Goal: Task Accomplishment & Management: Manage account settings

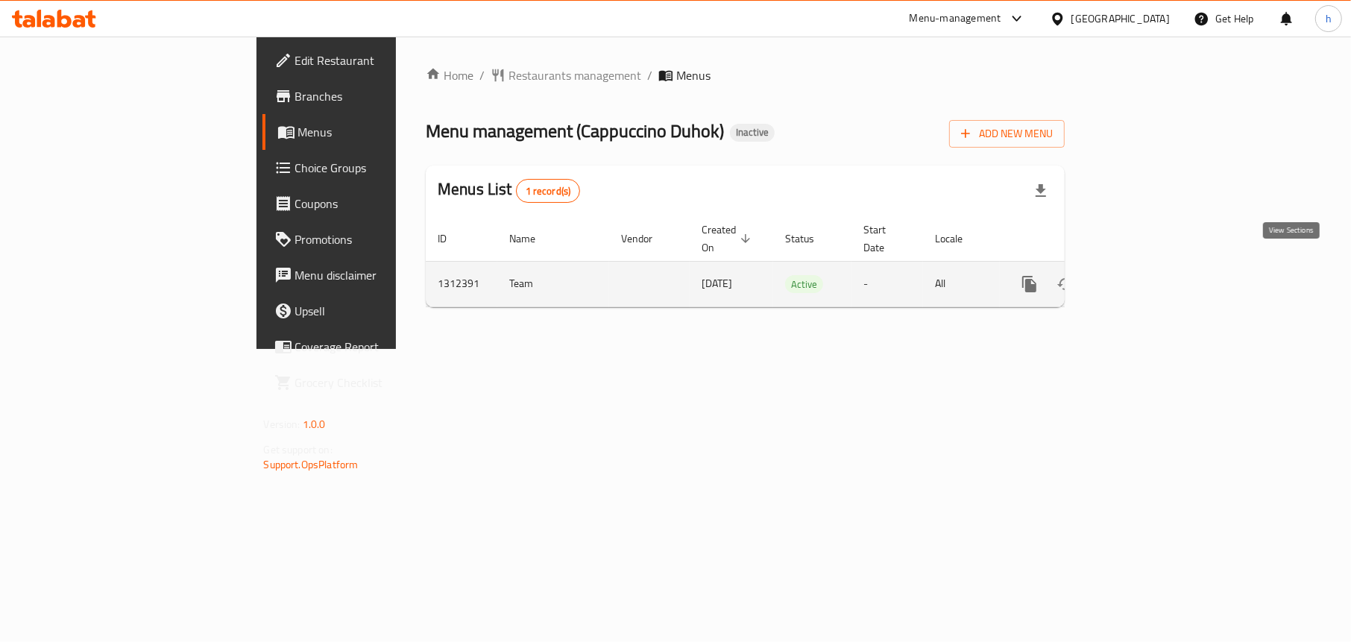
click at [1146, 275] on icon "enhanced table" at bounding box center [1137, 284] width 18 height 18
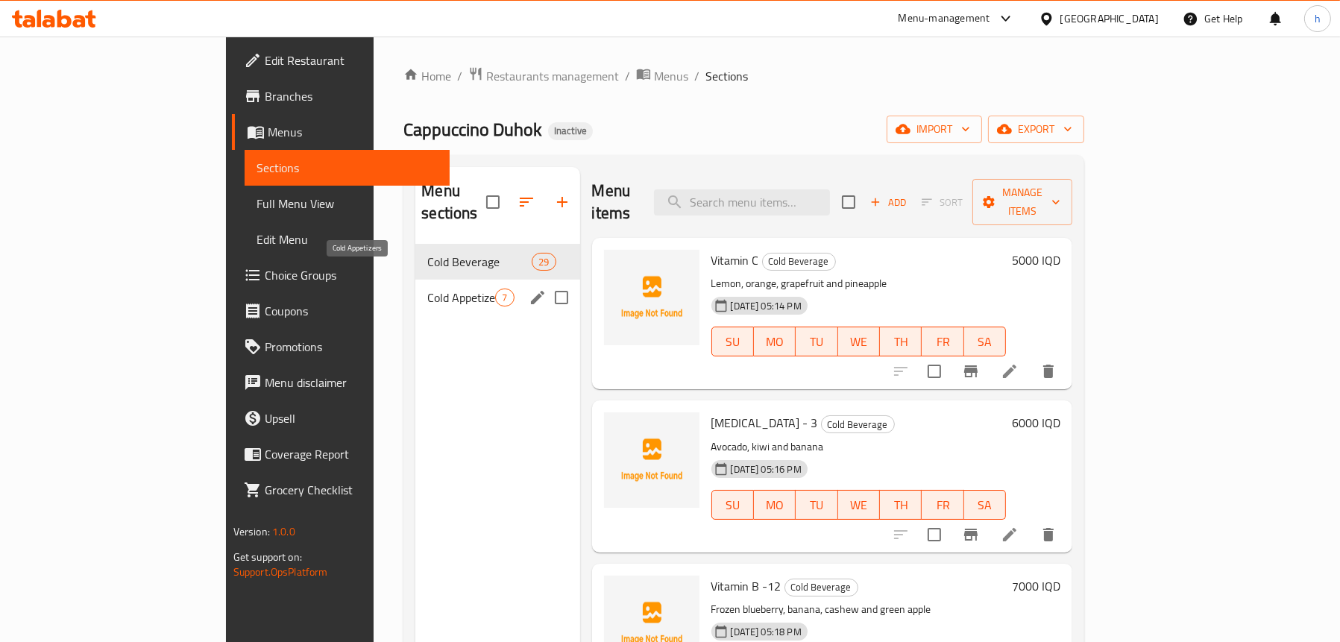
click at [427, 289] on span "Cold Appetizers" at bounding box center [461, 298] width 68 height 18
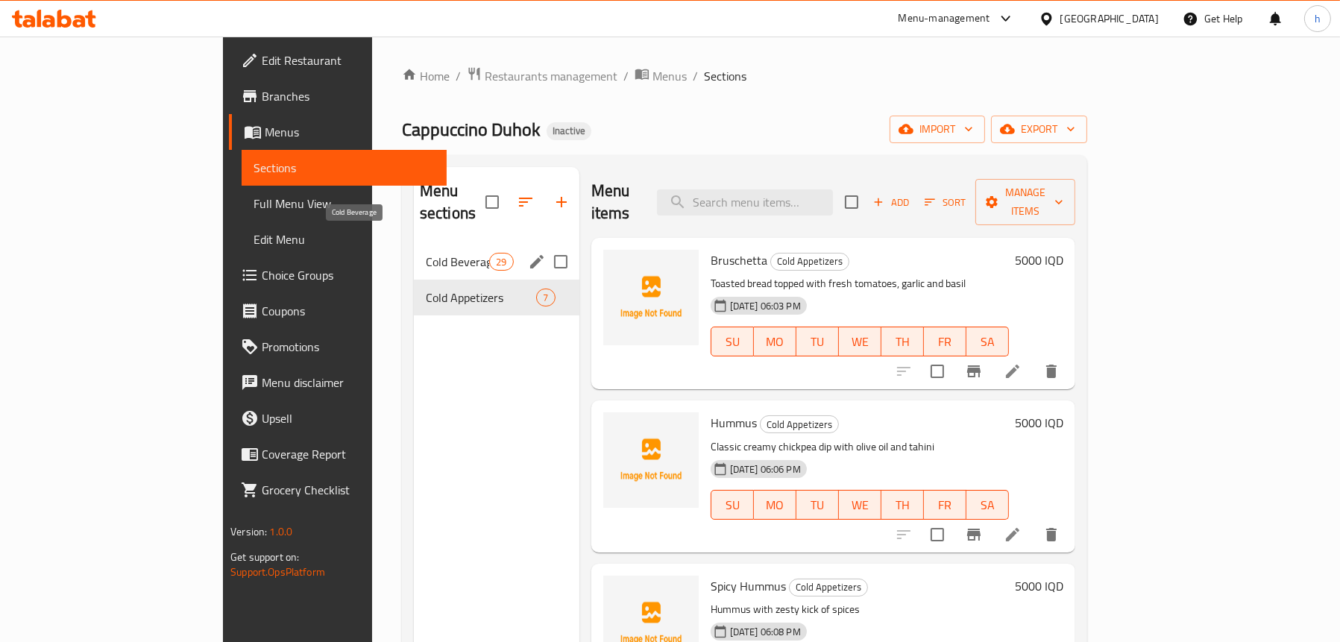
click at [426, 253] on span "Cold Beverage" at bounding box center [457, 262] width 63 height 18
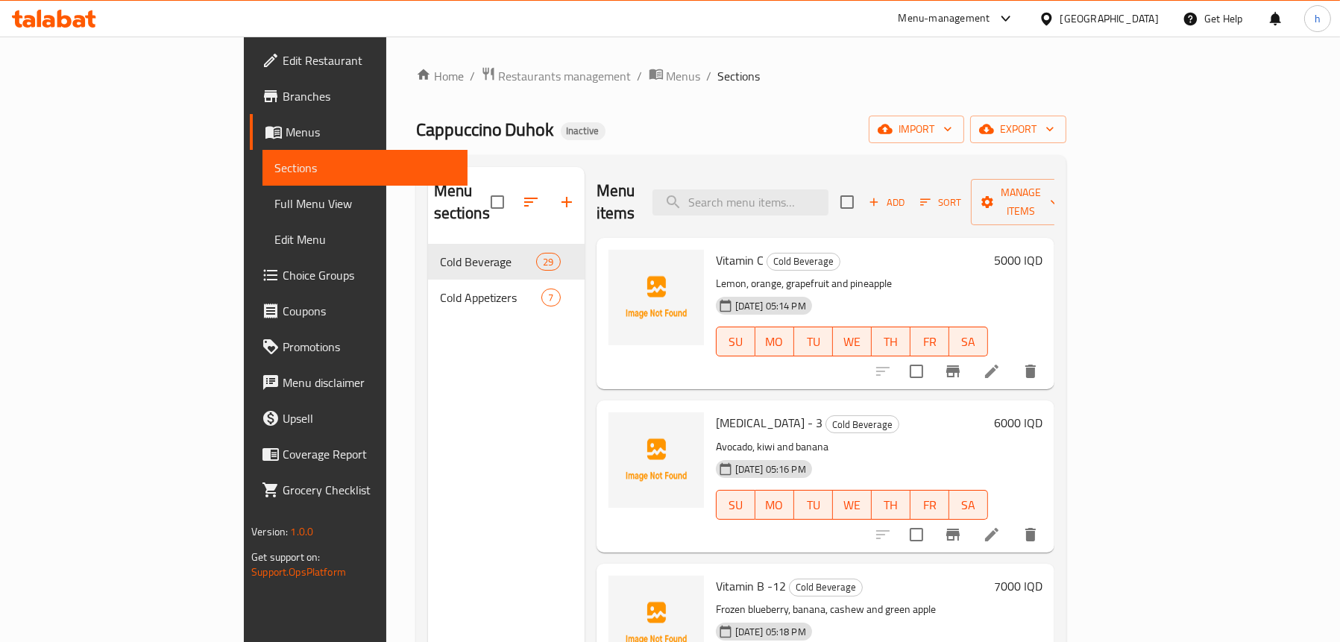
click at [286, 124] on span "Menus" at bounding box center [371, 132] width 170 height 18
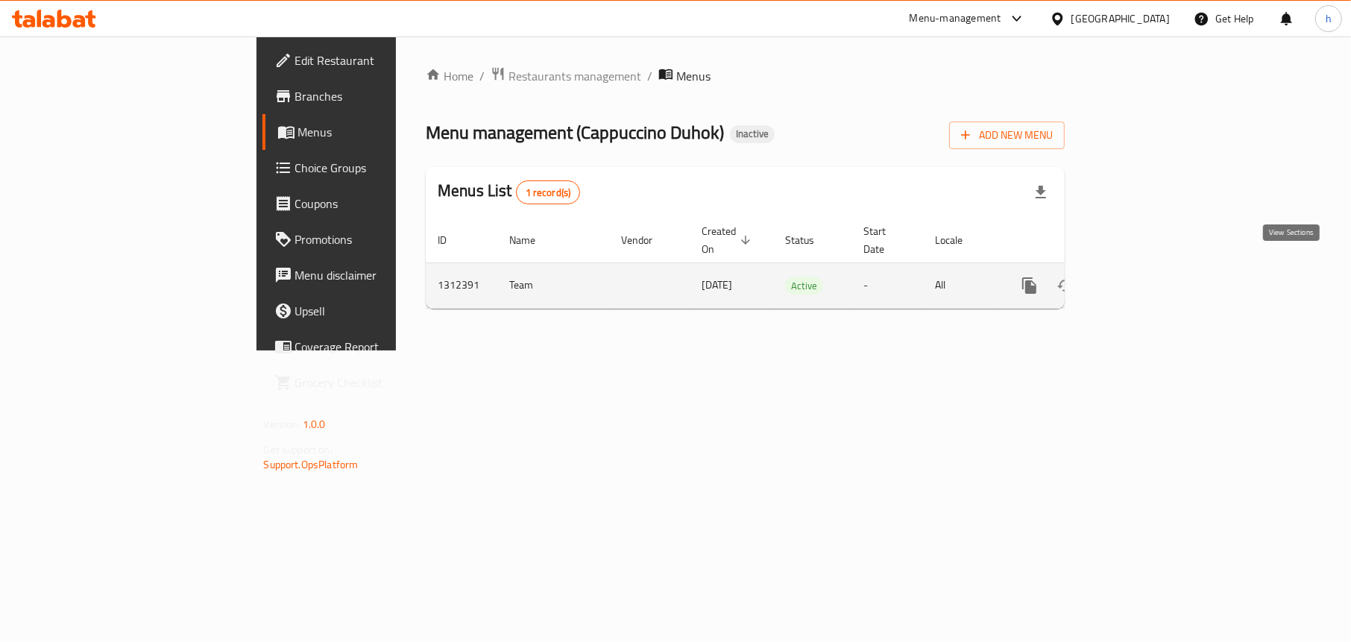
click at [1144, 279] on icon "enhanced table" at bounding box center [1137, 285] width 13 height 13
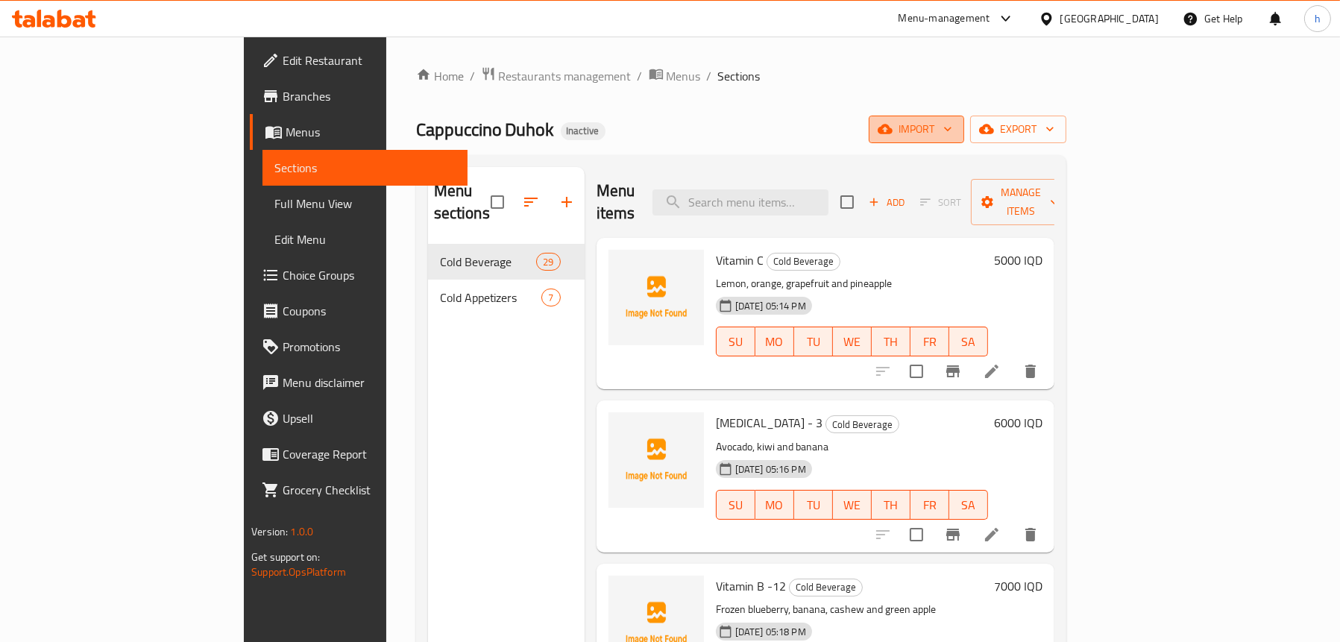
click at [952, 133] on span "import" at bounding box center [917, 129] width 72 height 19
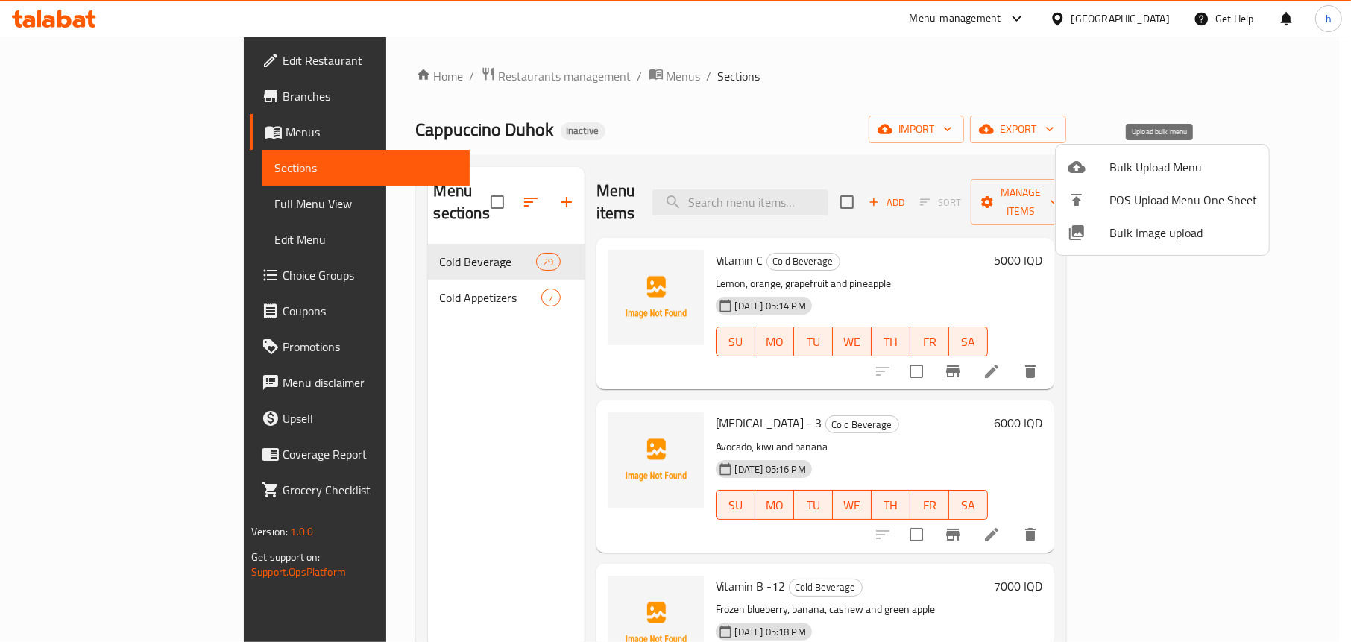
click at [1093, 167] on div at bounding box center [1089, 167] width 42 height 18
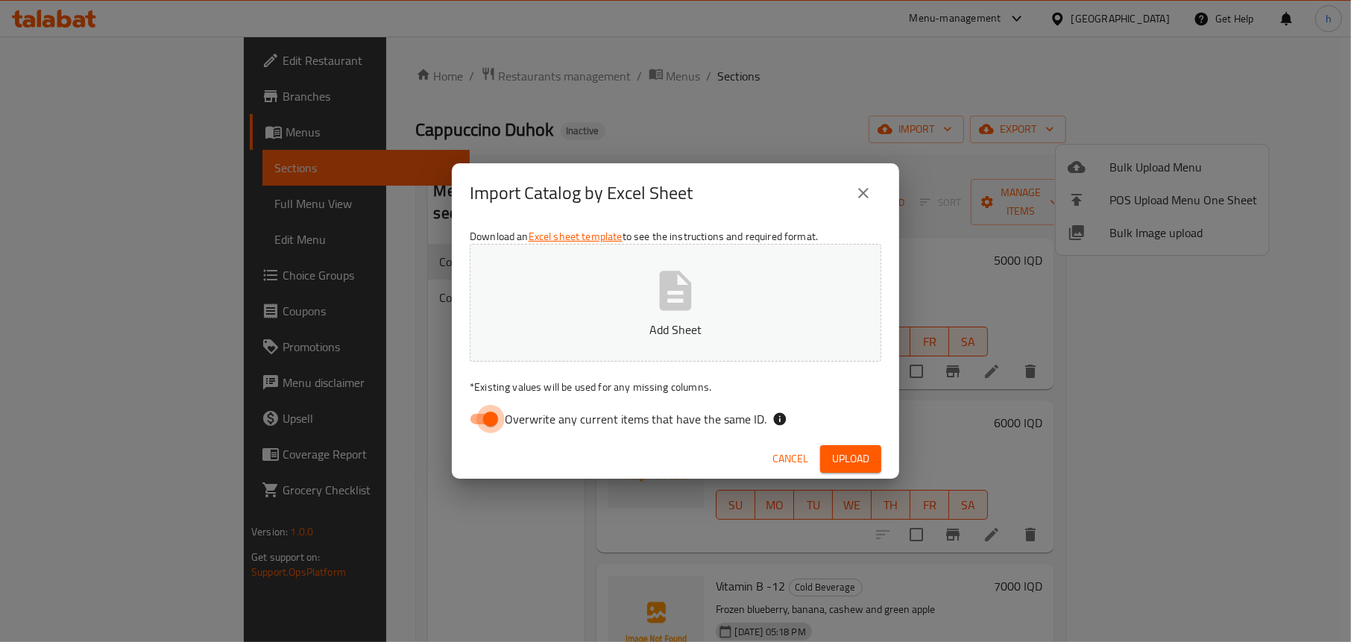
click at [478, 420] on input "Overwrite any current items that have the same ID." at bounding box center [490, 419] width 85 height 28
checkbox input "false"
click at [641, 314] on button "Add Sheet" at bounding box center [676, 303] width 412 height 118
click at [849, 456] on span "Upload" at bounding box center [850, 459] width 37 height 19
click at [857, 452] on span "Upload" at bounding box center [850, 459] width 37 height 19
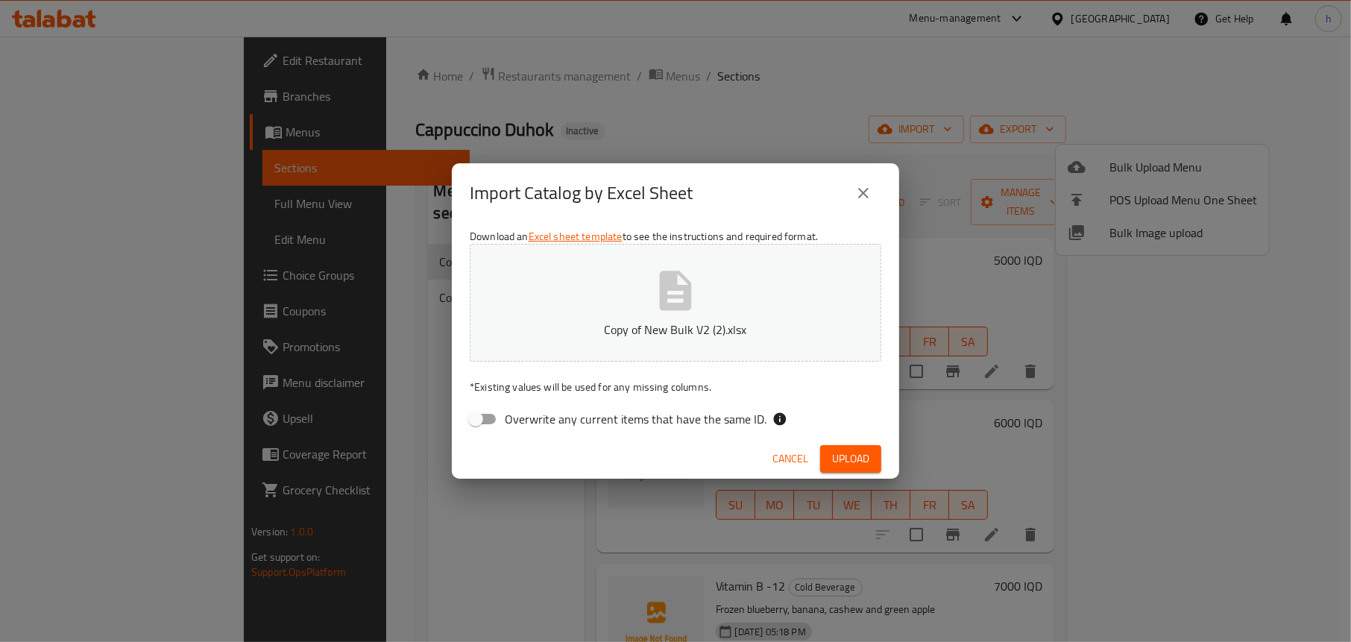
click at [870, 187] on icon "close" at bounding box center [864, 193] width 18 height 18
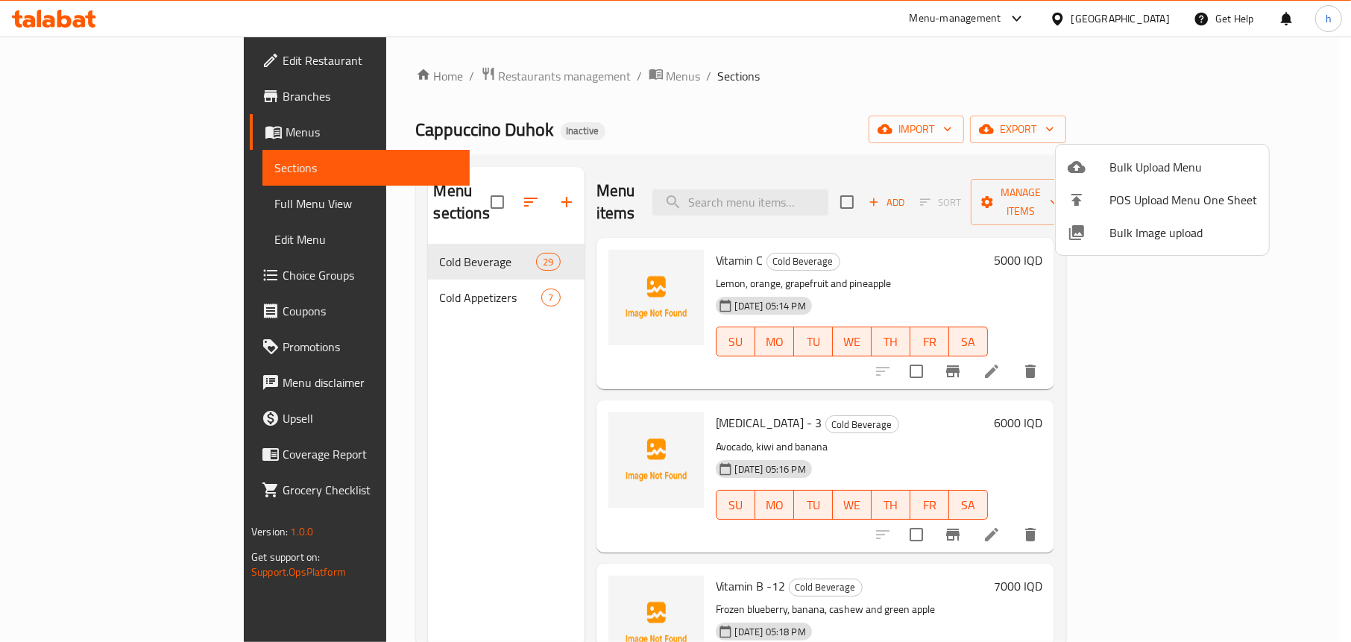
click at [887, 116] on div at bounding box center [675, 321] width 1351 height 642
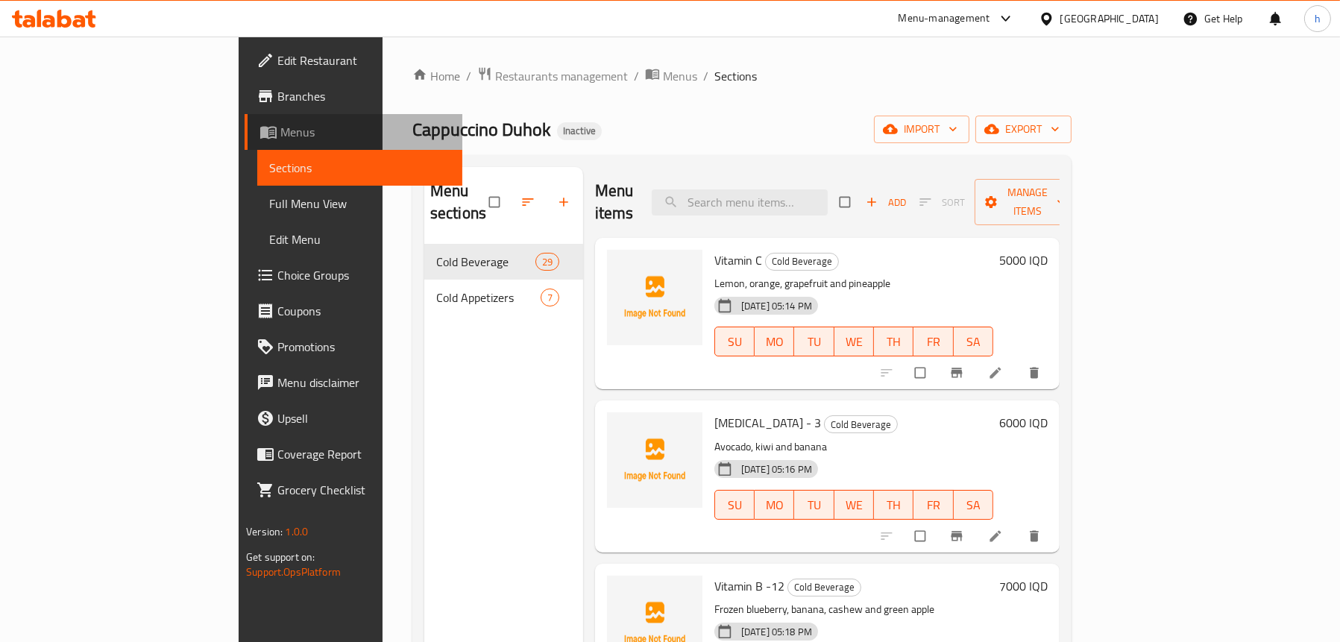
click at [280, 129] on span "Menus" at bounding box center [365, 132] width 170 height 18
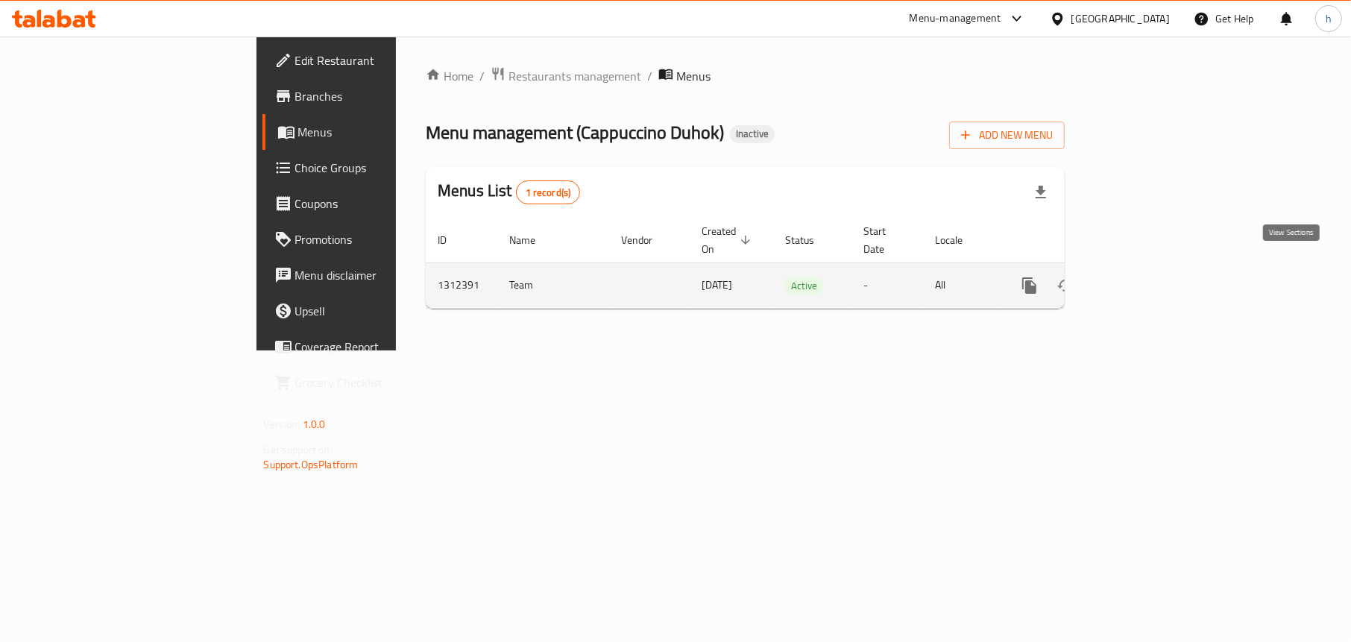
click at [1146, 277] on icon "enhanced table" at bounding box center [1137, 286] width 18 height 18
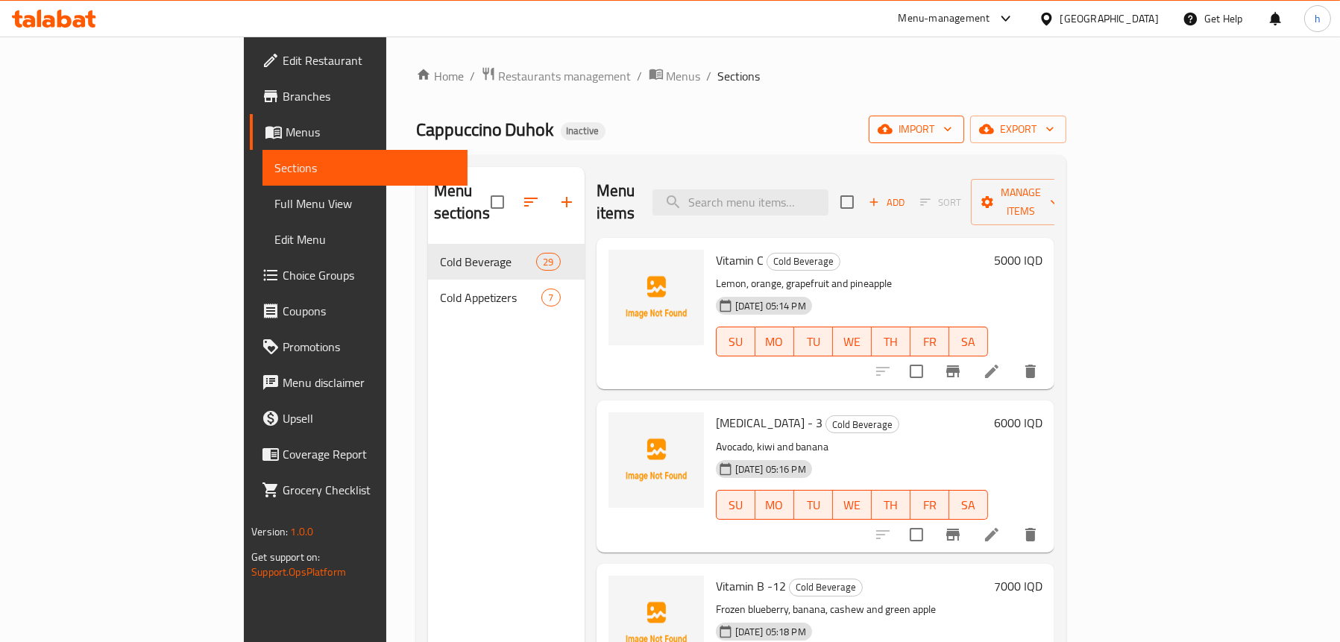
click at [952, 122] on span "import" at bounding box center [917, 129] width 72 height 19
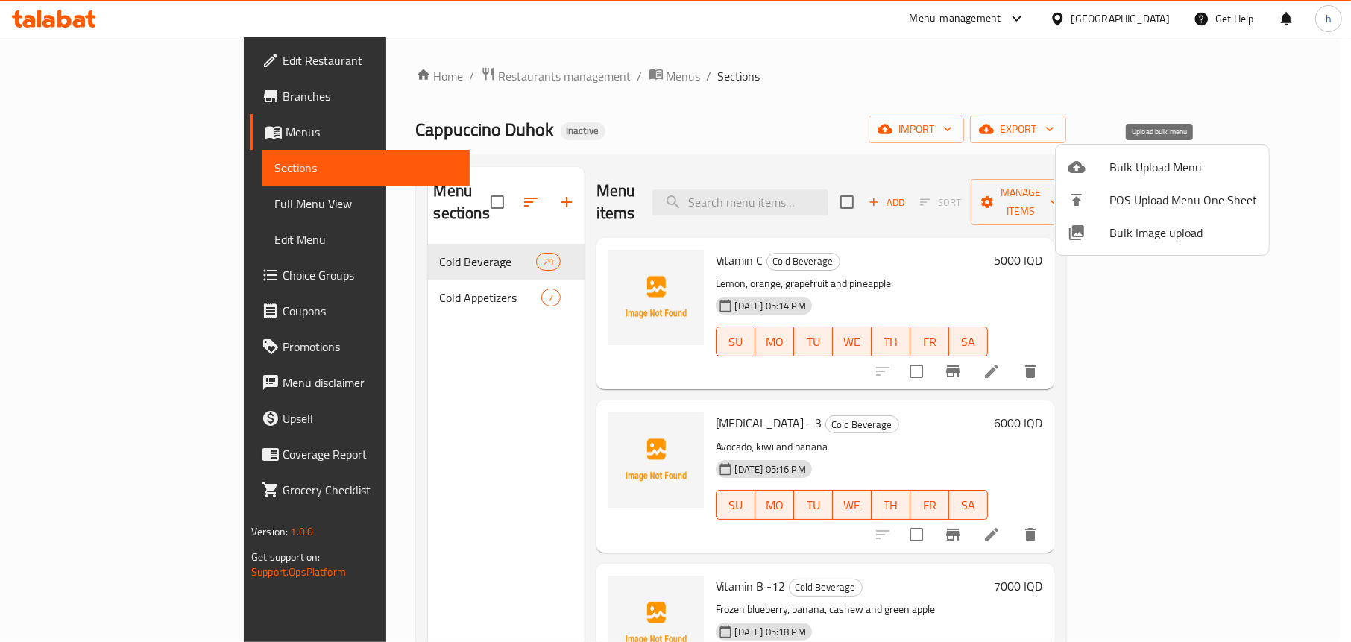
click at [1112, 168] on span "Bulk Upload Menu" at bounding box center [1184, 167] width 148 height 18
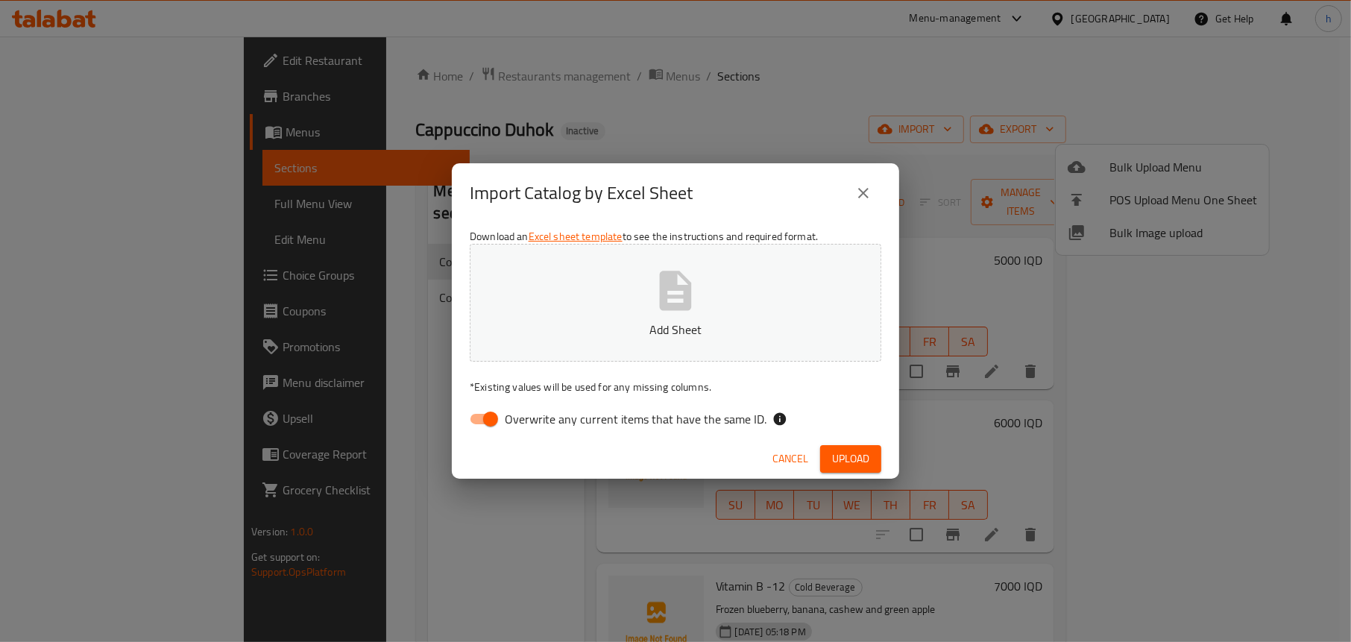
click at [491, 418] on input "Overwrite any current items that have the same ID." at bounding box center [490, 419] width 85 height 28
checkbox input "false"
click at [634, 319] on button "Add Sheet" at bounding box center [676, 303] width 412 height 118
click at [840, 453] on span "Upload" at bounding box center [850, 459] width 37 height 19
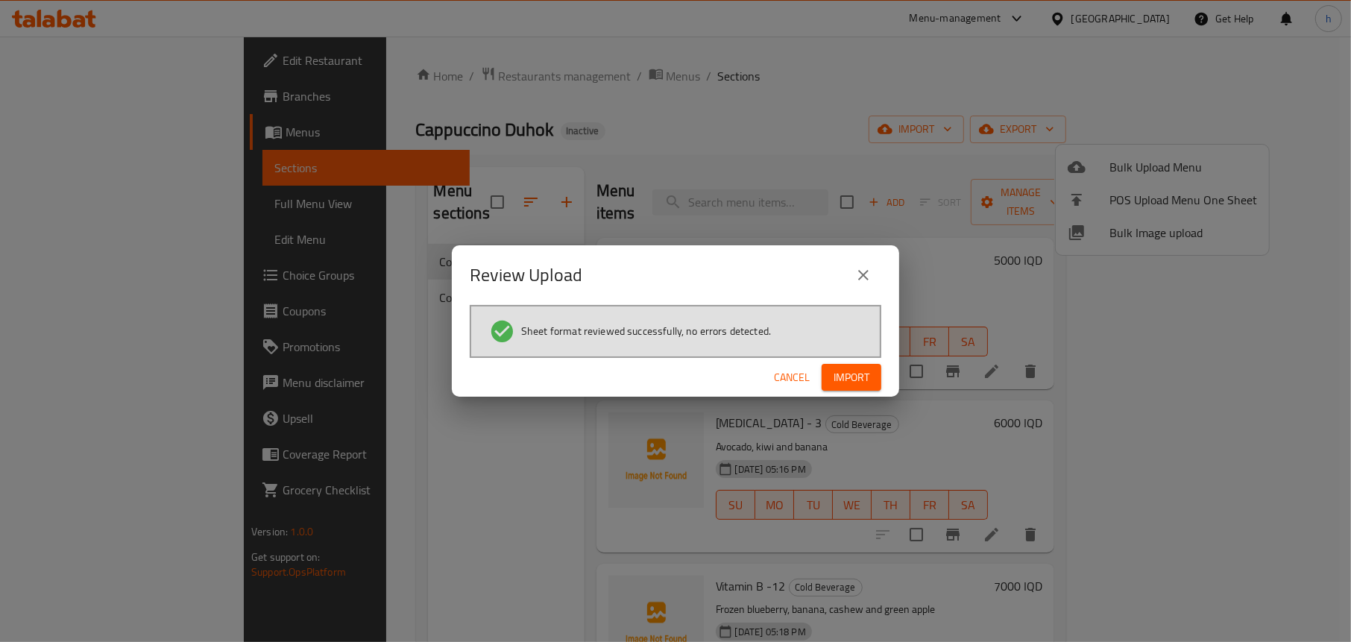
click at [849, 371] on span "Import" at bounding box center [852, 377] width 36 height 19
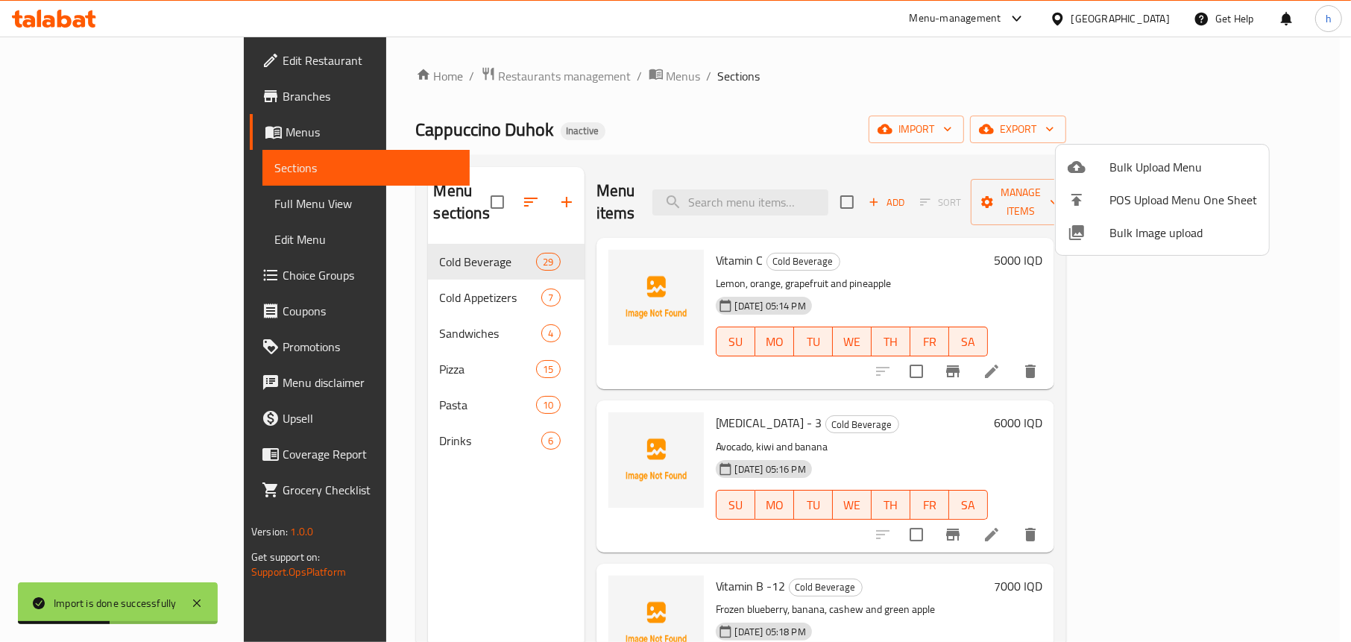
click at [410, 480] on div at bounding box center [675, 321] width 1351 height 642
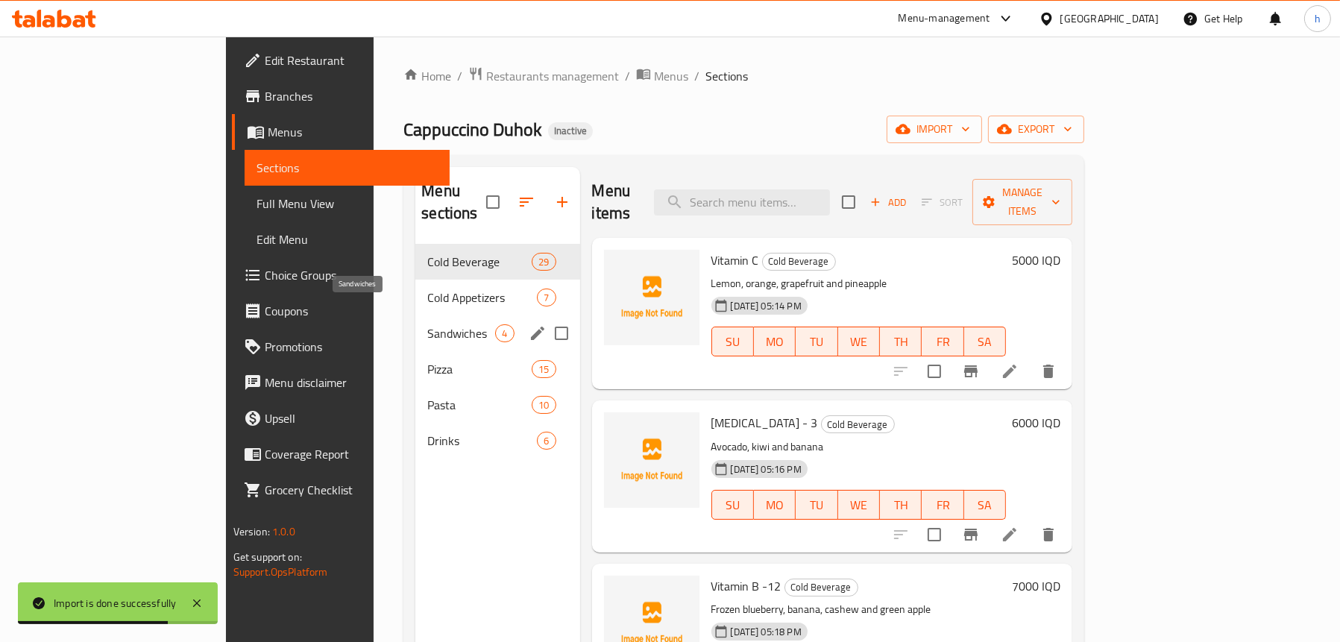
click at [427, 324] on span "Sandwiches" at bounding box center [461, 333] width 68 height 18
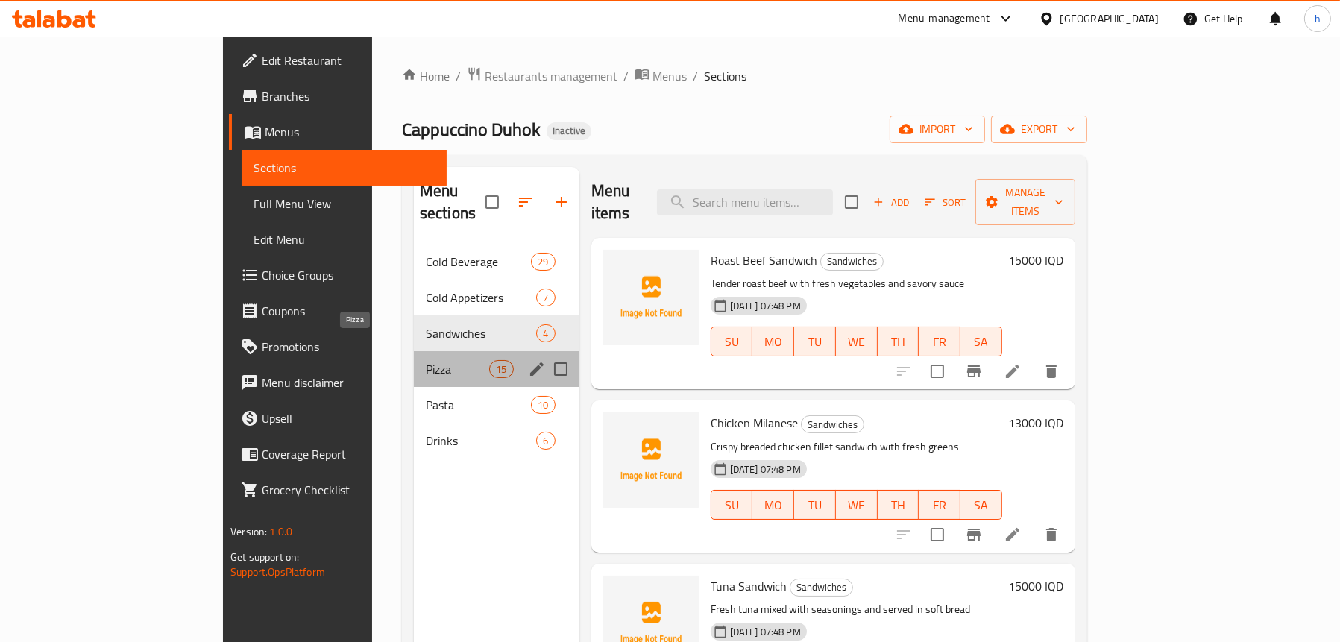
click at [426, 360] on span "Pizza" at bounding box center [457, 369] width 63 height 18
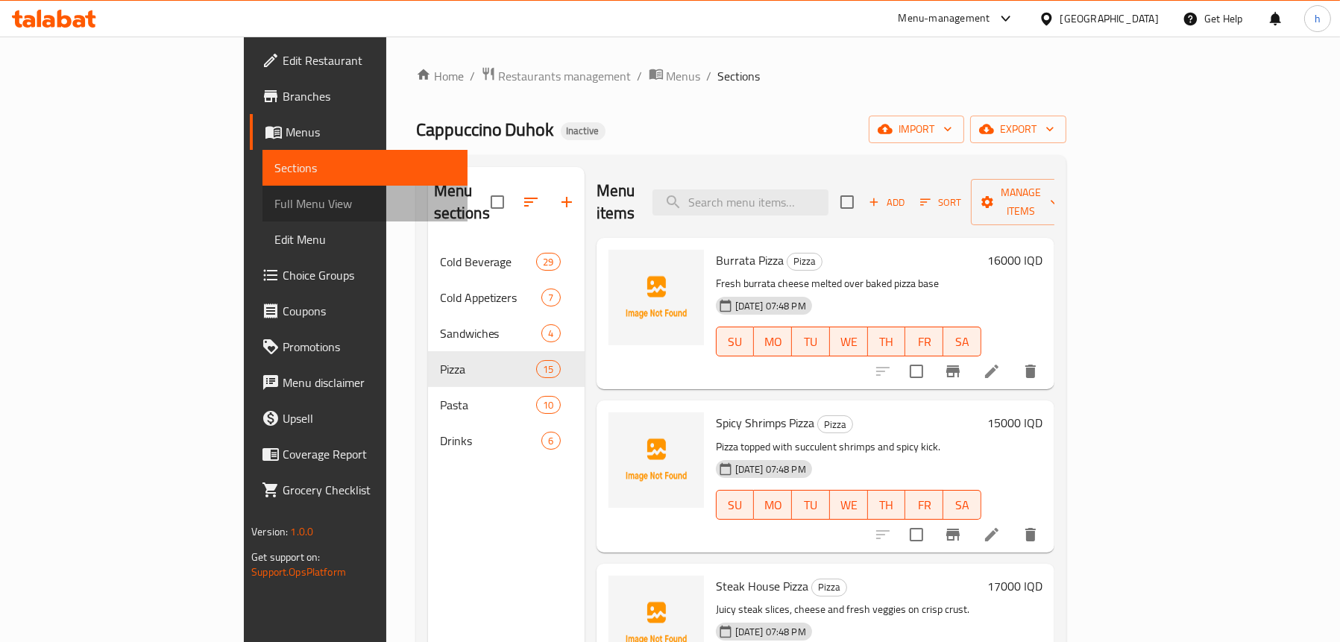
click at [274, 204] on span "Full Menu View" at bounding box center [364, 204] width 181 height 18
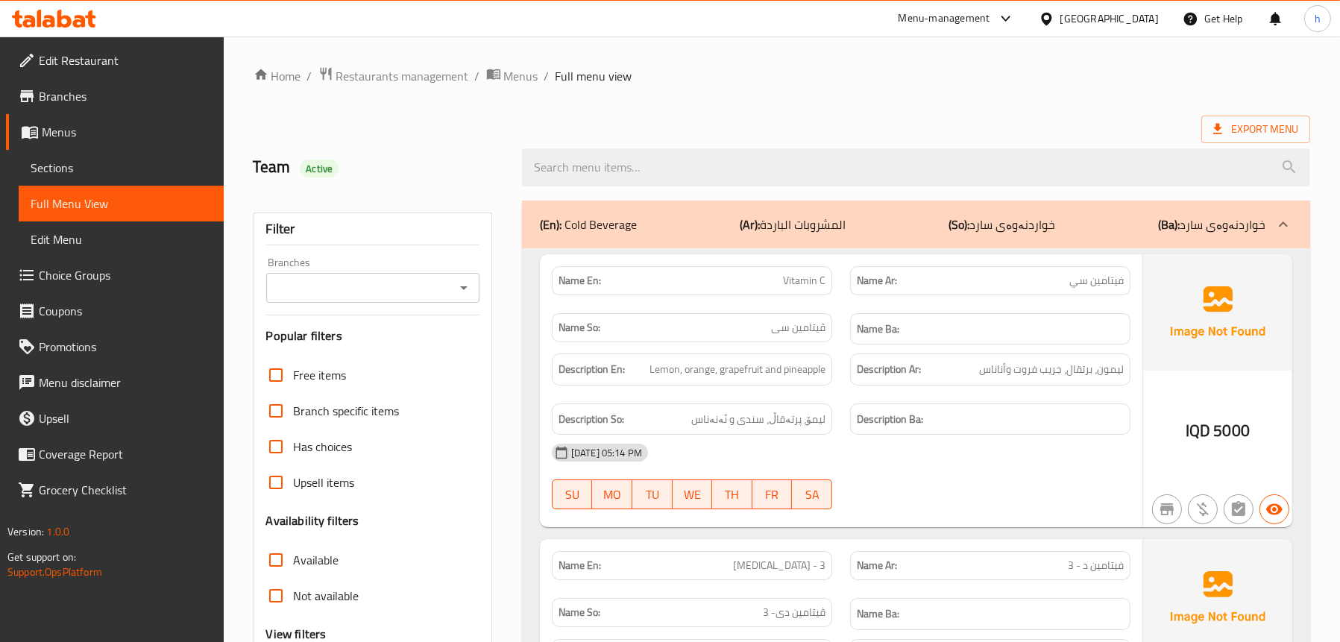
click at [462, 284] on icon "Open" at bounding box center [464, 288] width 18 height 18
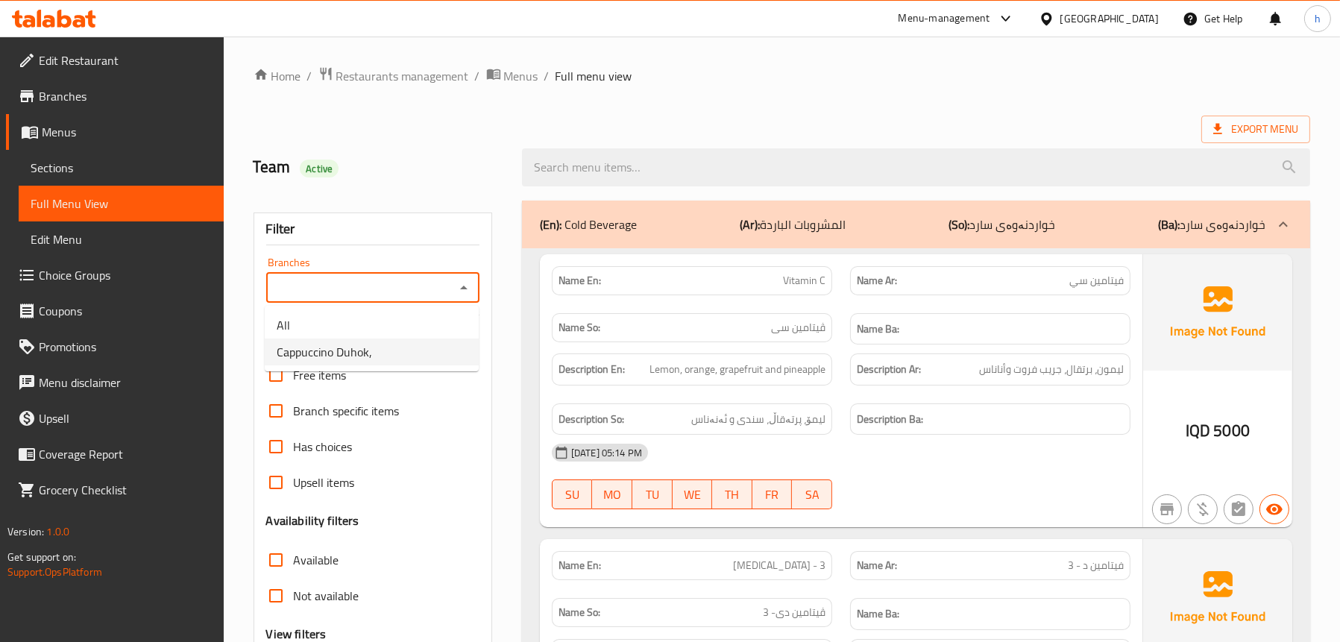
click at [344, 353] on span "Cappuccino Duhok," at bounding box center [324, 352] width 95 height 18
type input "Cappuccino Duhok,"
click at [602, 224] on p "(En): Cold Beverage" at bounding box center [588, 225] width 97 height 18
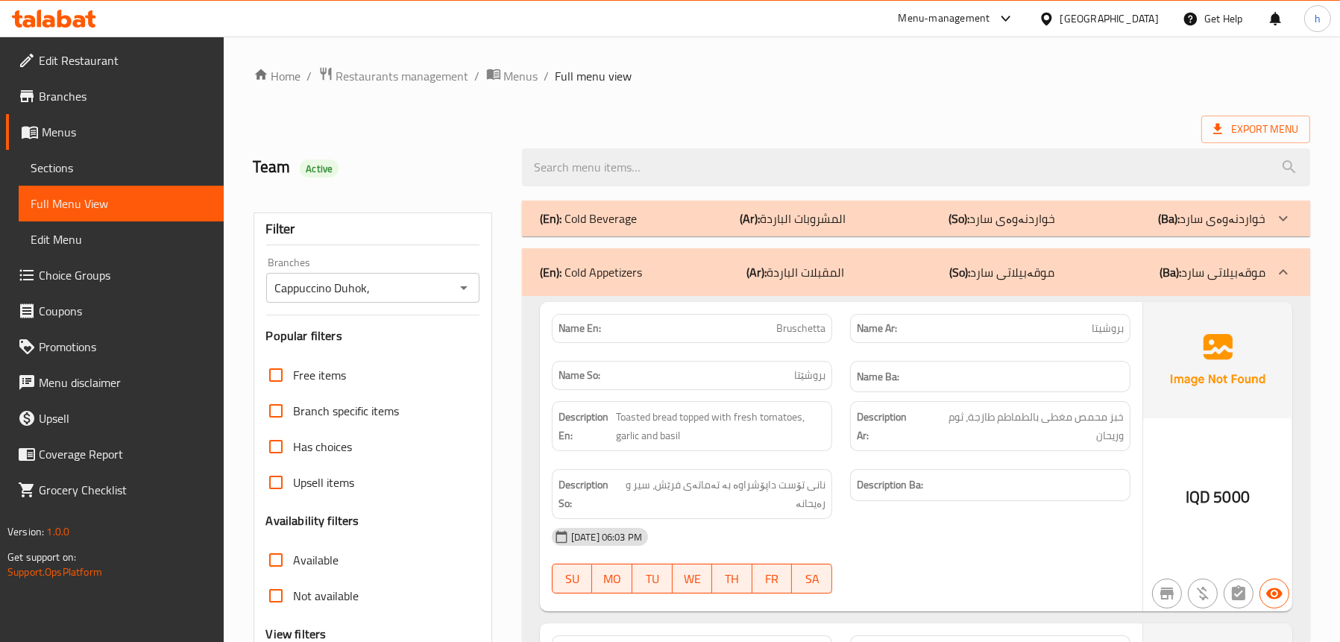
click at [659, 272] on div "(En): Cold Appetizers (Ar): المقبلات الباردة (So): موقەبیلاتی سارد (Ba): موقەبی…" at bounding box center [903, 272] width 726 height 18
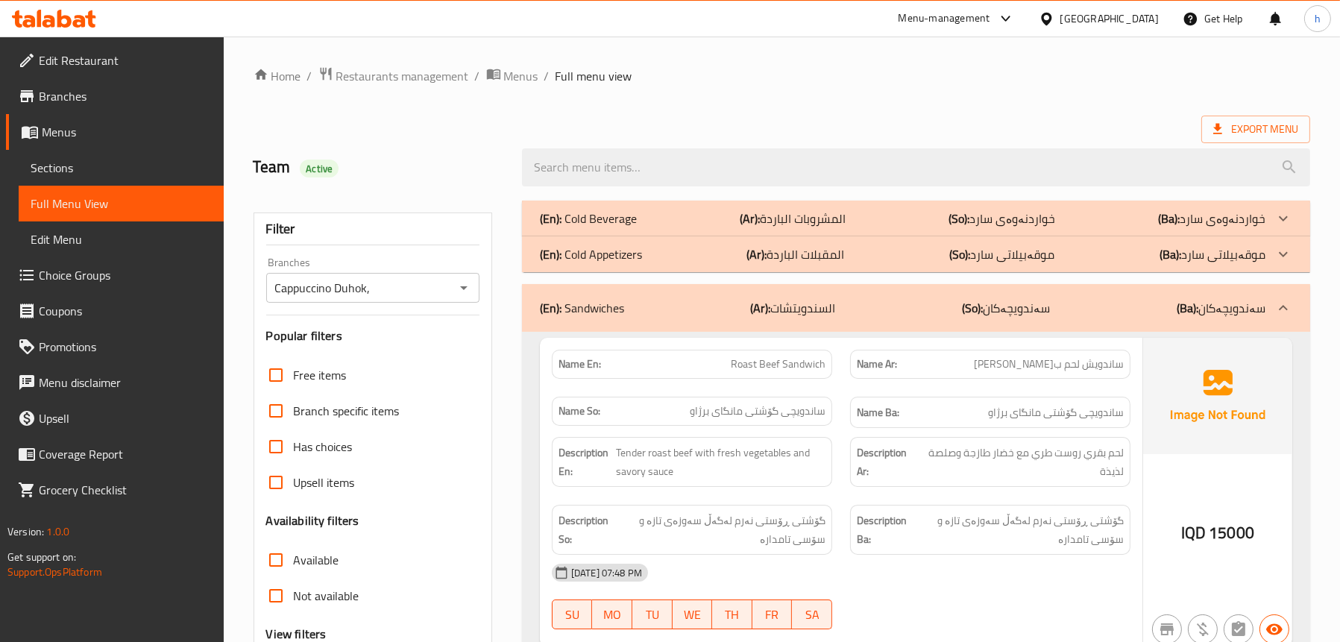
click at [644, 301] on div "(En): Sandwiches (Ar): السندويتشات (So): سەندویچەکان (Ba): سەندویچەکان" at bounding box center [903, 308] width 726 height 18
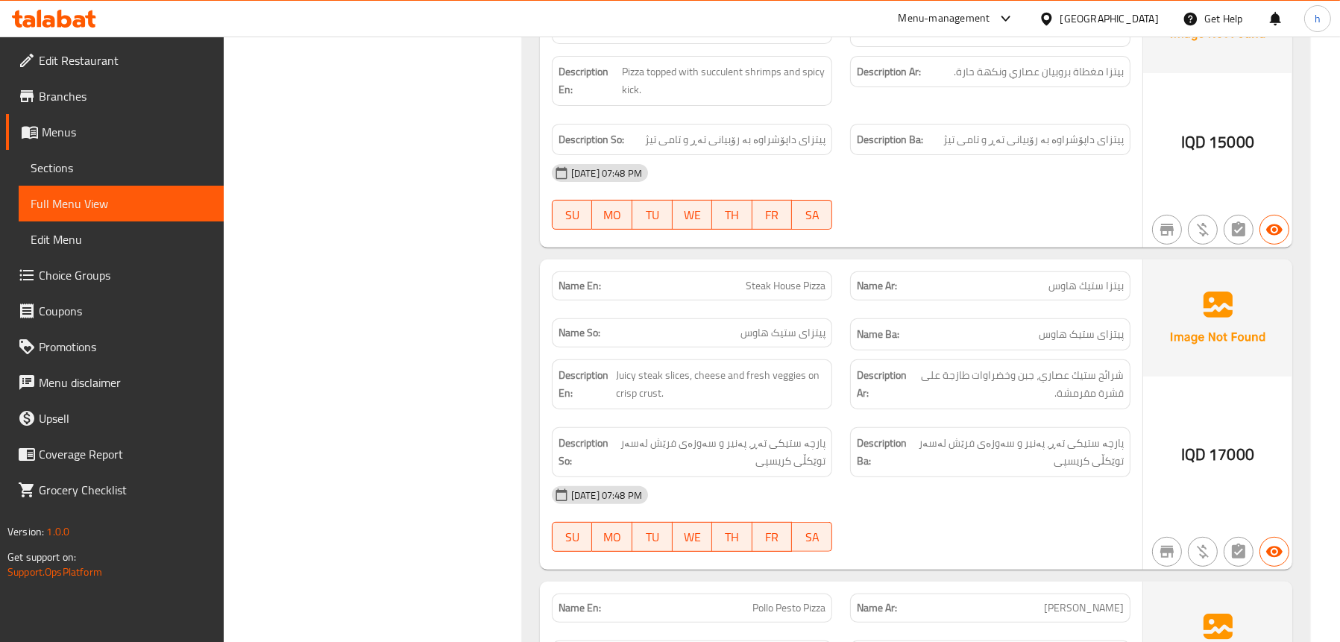
scroll to position [820, 0]
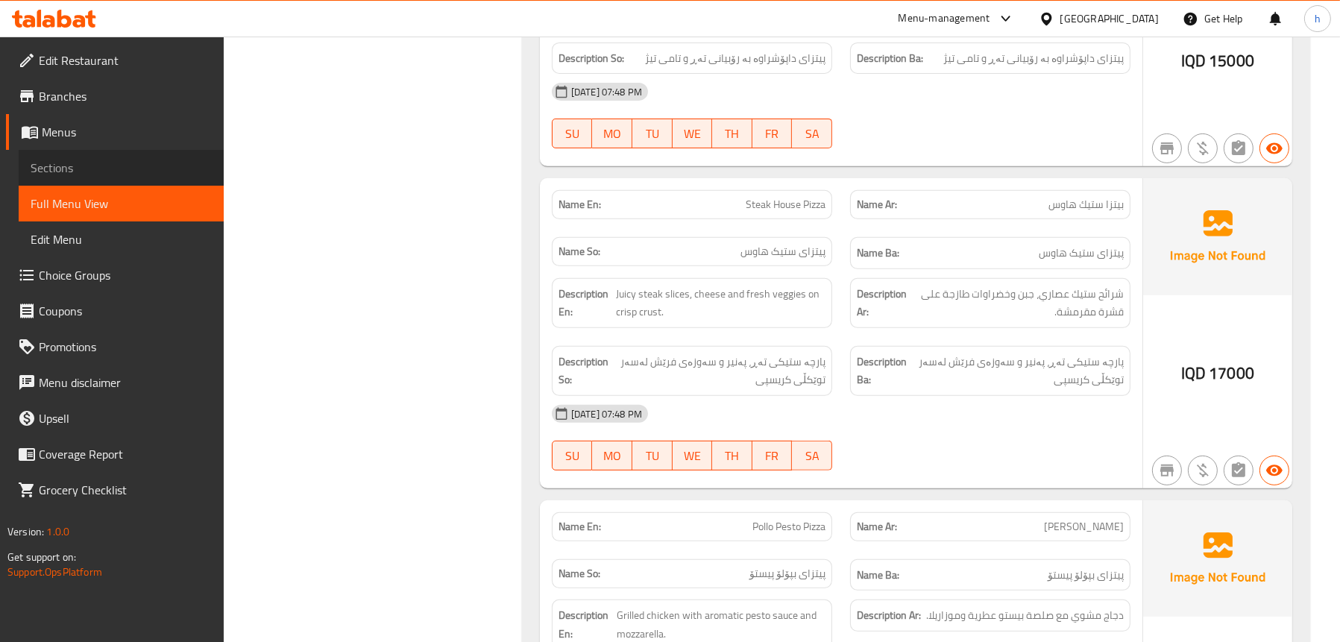
click at [119, 160] on span "Sections" at bounding box center [121, 168] width 181 height 18
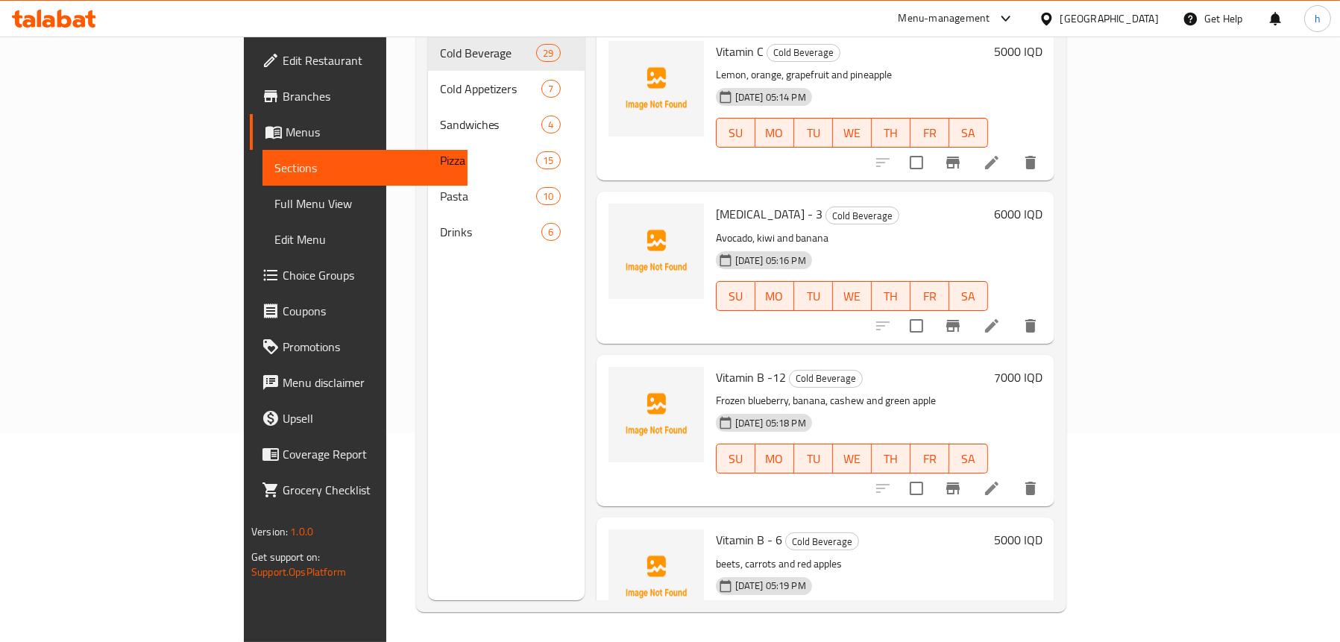
scroll to position [210, 0]
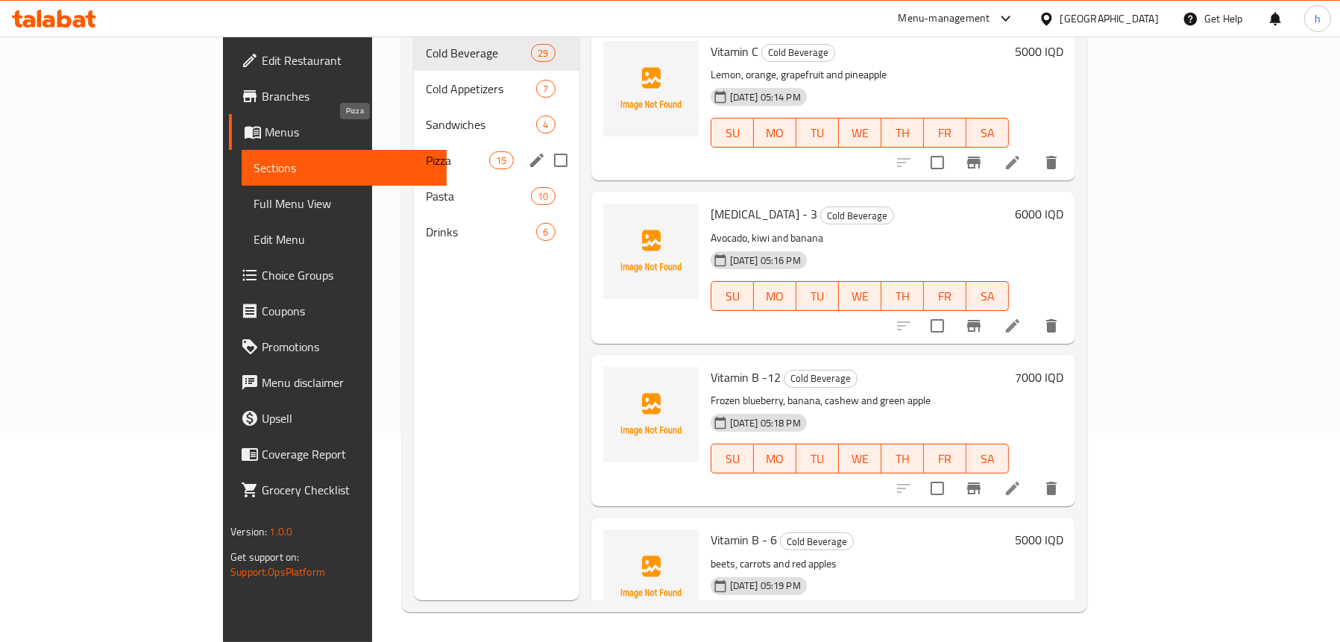
click at [426, 151] on span "Pizza" at bounding box center [457, 160] width 63 height 18
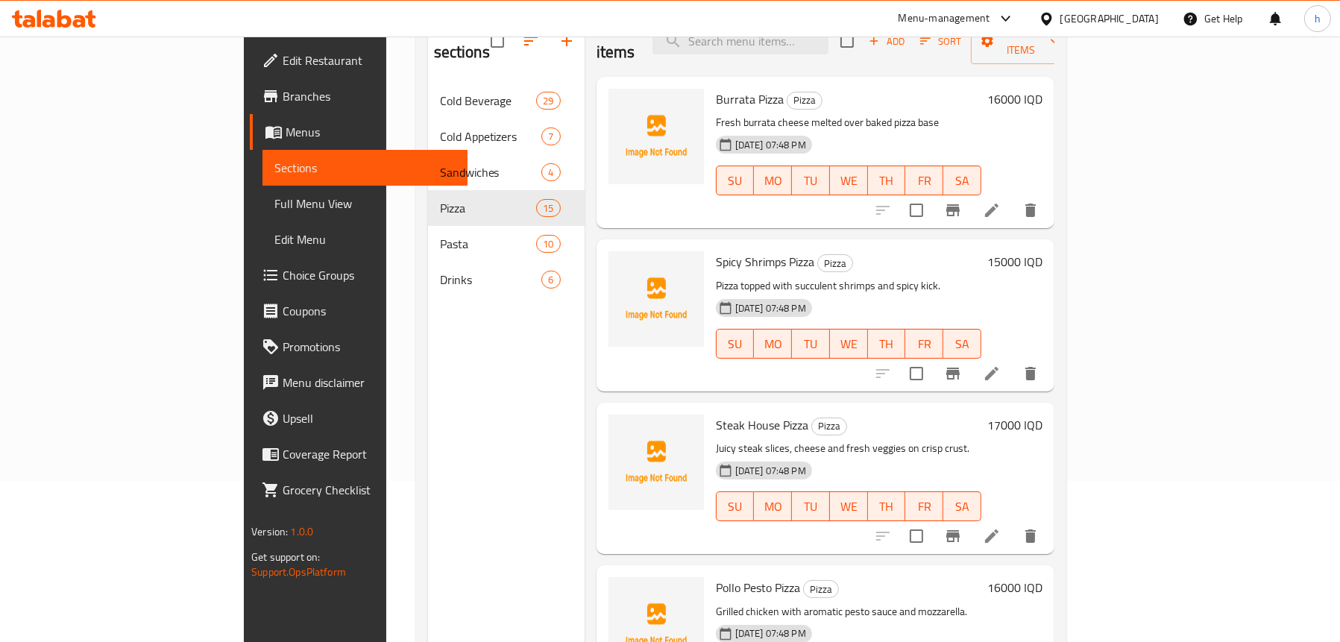
scroll to position [135, 0]
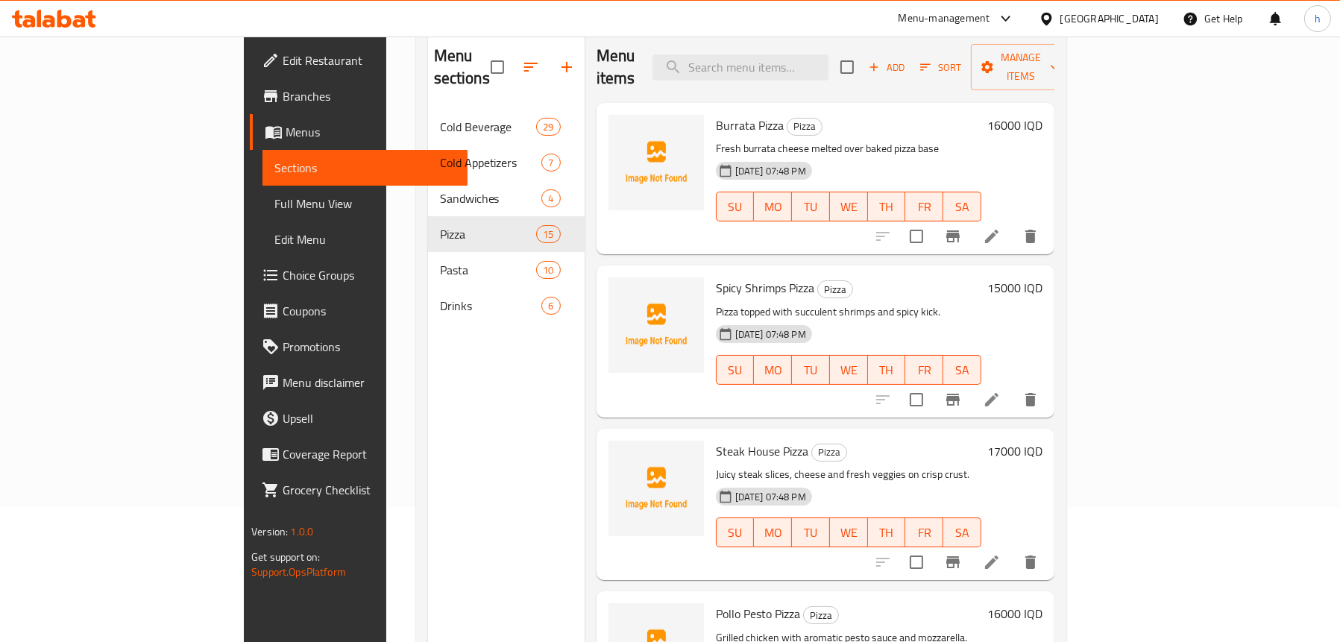
click at [1001, 553] on icon at bounding box center [992, 562] width 18 height 18
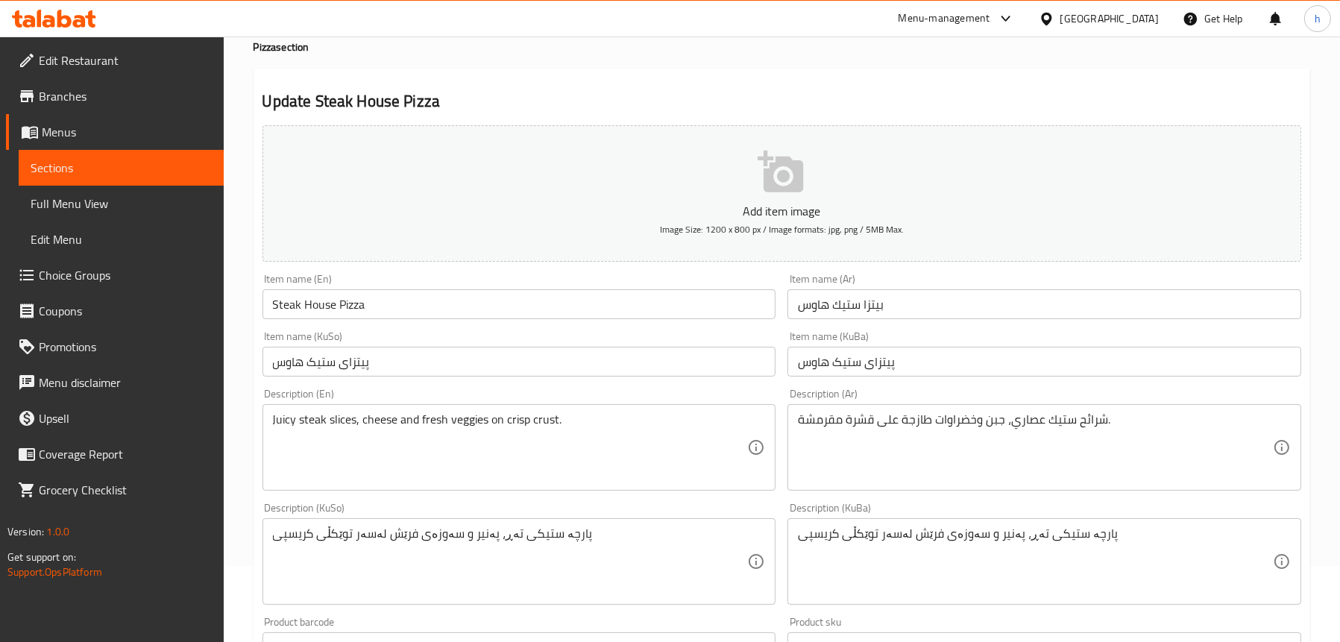
scroll to position [224, 0]
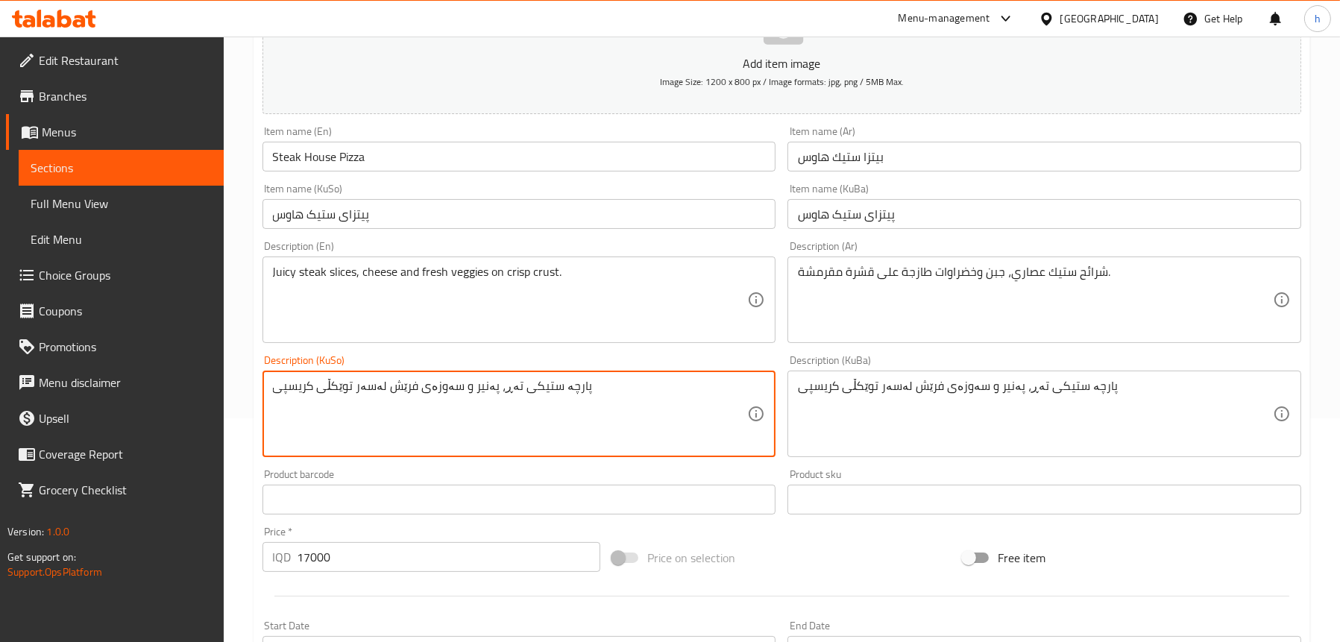
click at [499, 386] on textarea "پارچە ستیکی تەڕ، پەنیر و سەوزەی فرێش لەسەر توێکڵی کریسپی" at bounding box center [510, 414] width 475 height 71
type textarea "پارچە ستیکی جویسی، پەنیر و سەوزەی فرێش لەسەر توێکڵی کریسپی"
click at [468, 375] on div "پارچە ستیکی جویسی، پەنیر و سەوزەی فرێش لەسەر توێکڵی کریسپی Description (KuSo)" at bounding box center [520, 414] width 514 height 87
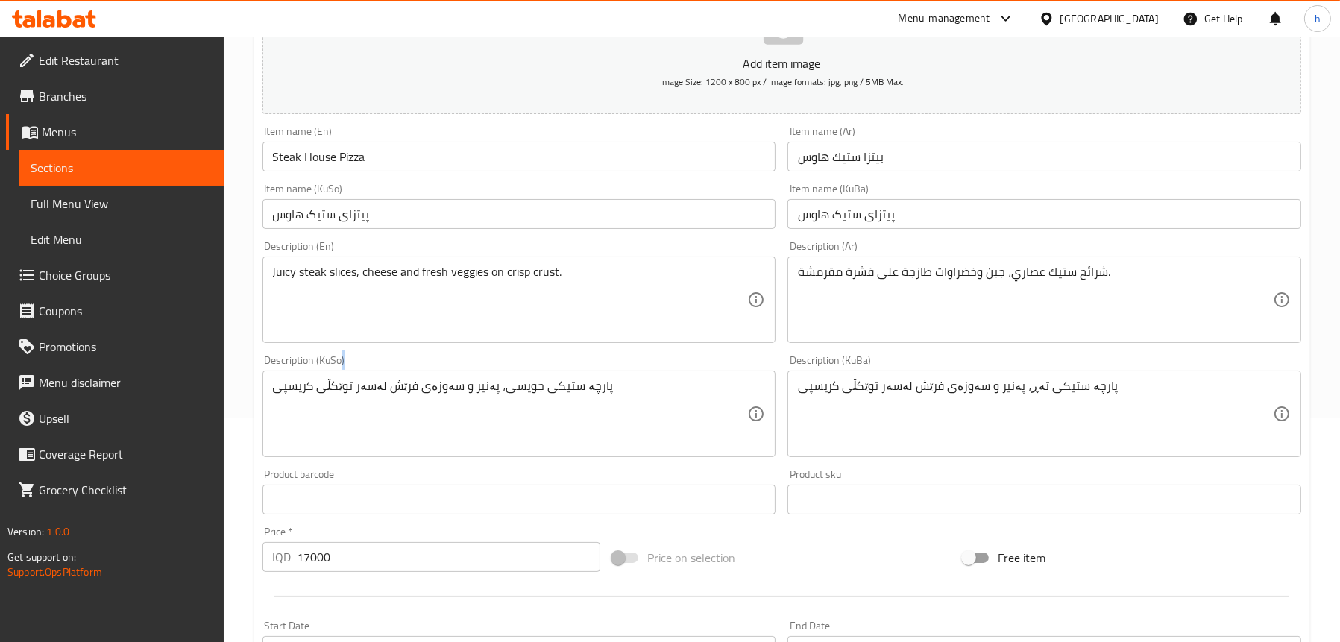
click at [468, 375] on div "پارچە ستیکی جویسی، پەنیر و سەوزەی فرێش لەسەر توێکڵی کریسپی Description (KuSo)" at bounding box center [520, 414] width 514 height 87
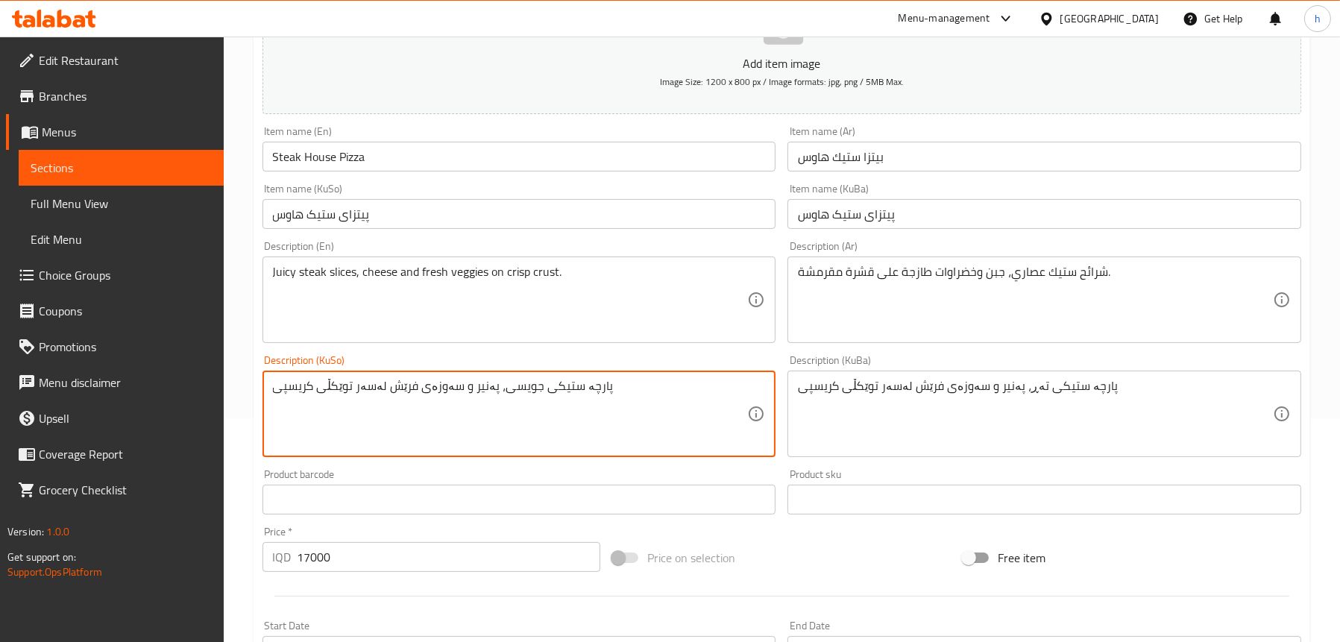
click at [469, 383] on textarea "پارچە ستیکی جویسی، پەنیر و سەوزەی فرێش لەسەر توێکڵی کریسپی" at bounding box center [510, 414] width 475 height 71
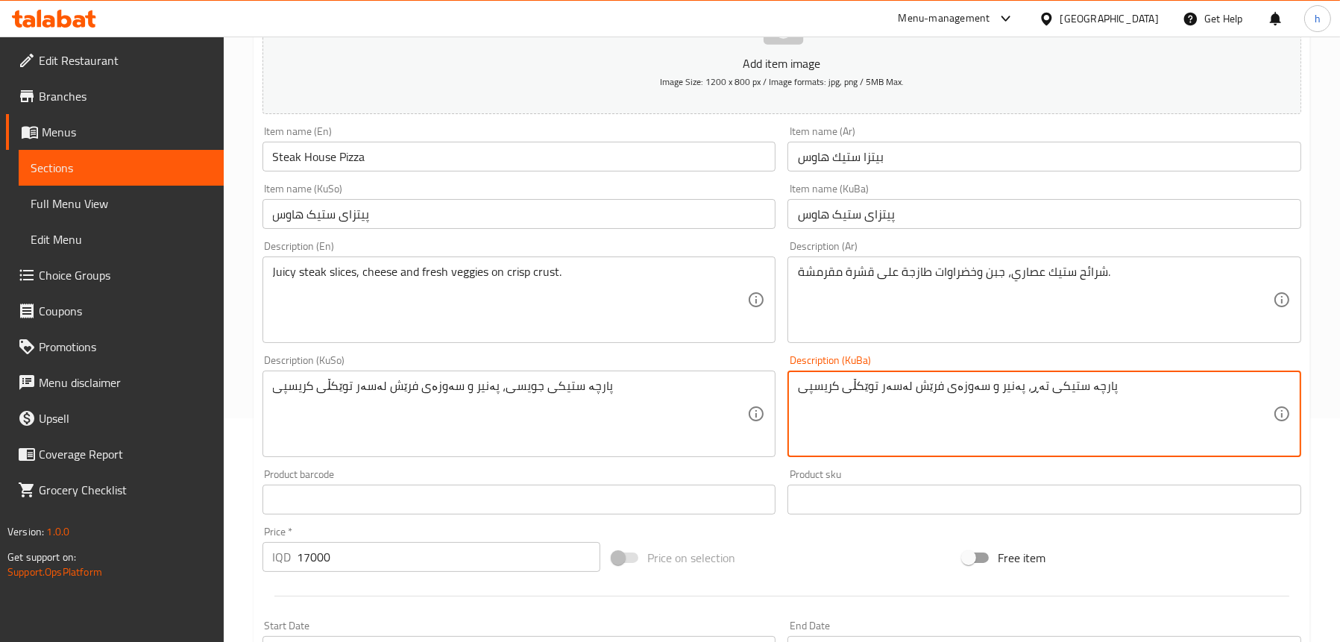
click at [940, 391] on textarea "پارچە ستیکی تەڕ، پەنیر و سەوزەی فرێش لەسەر توێکڵی کریسپی" at bounding box center [1035, 414] width 475 height 71
paste textarea "ویسی"
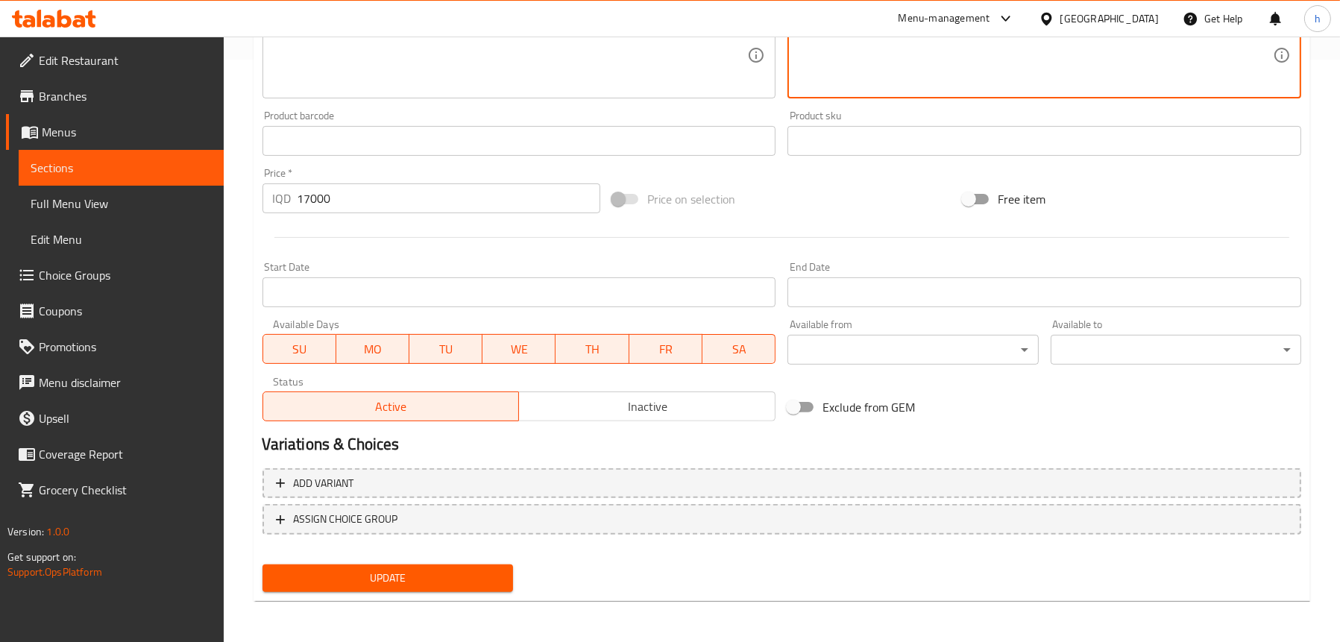
type textarea "پارچە ستیکی جویسی، پەنیر و سەوزەی فرێش لەسەر توێکڵی کریسپی"
click at [387, 569] on span "Update" at bounding box center [387, 578] width 227 height 19
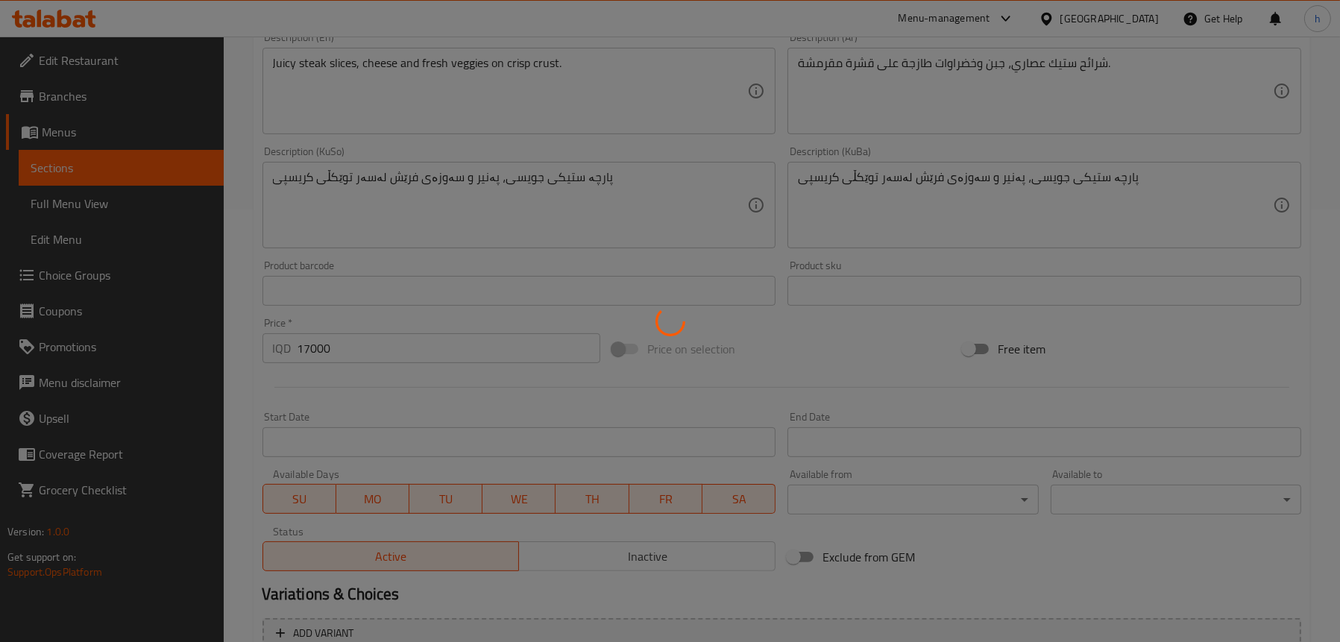
scroll to position [359, 0]
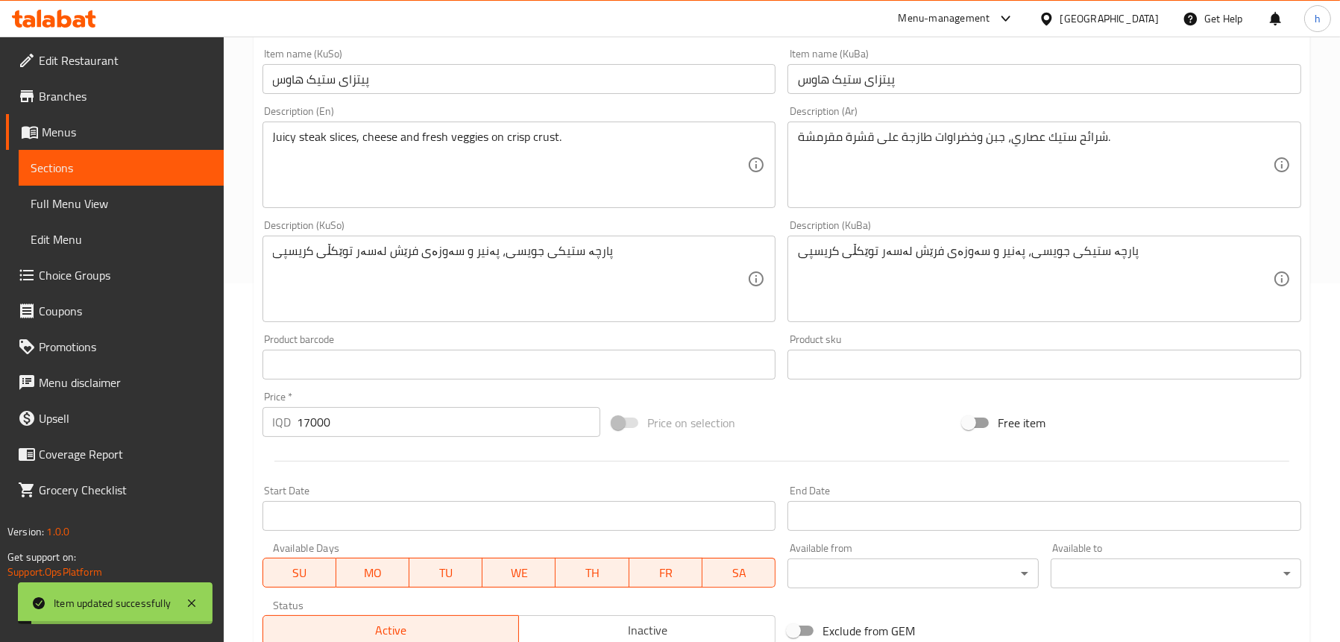
click at [102, 189] on link "Full Menu View" at bounding box center [121, 204] width 205 height 36
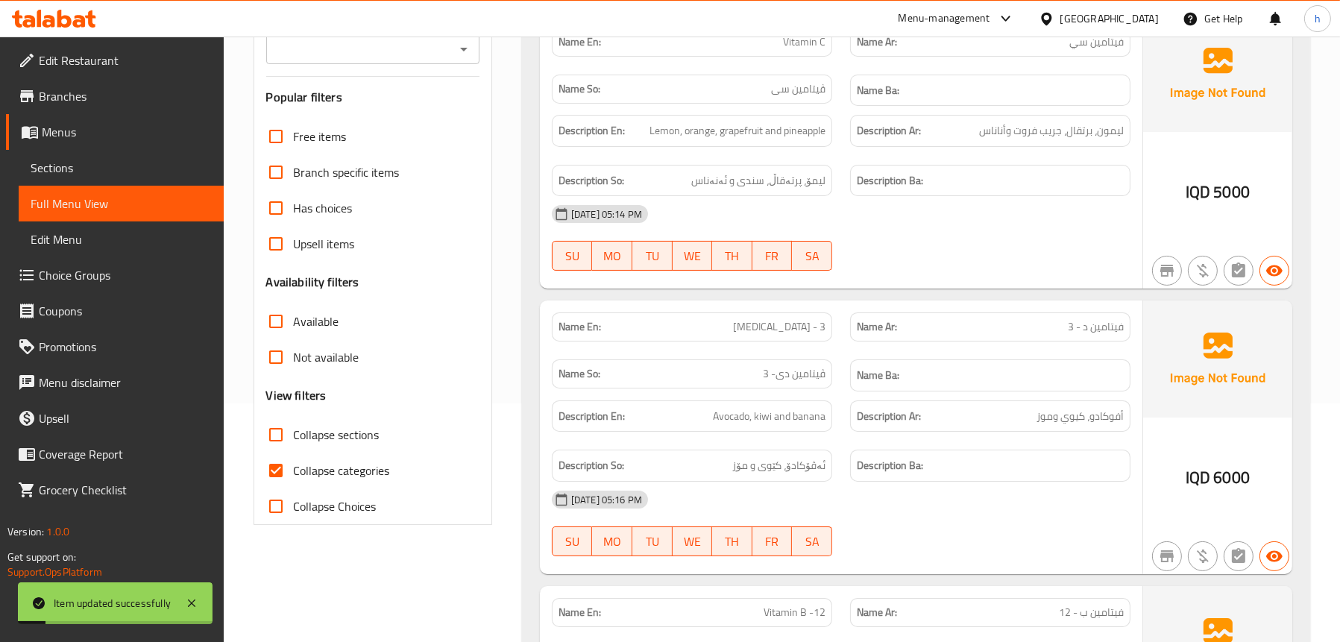
scroll to position [60, 0]
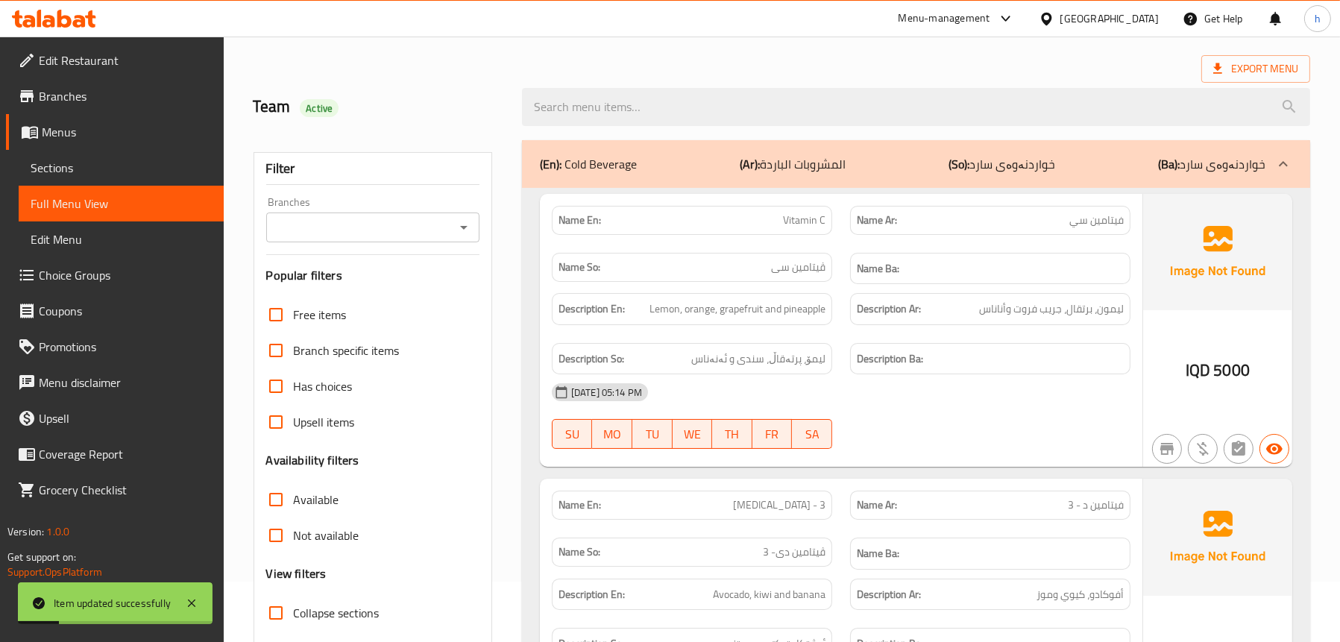
click at [457, 222] on icon "Open" at bounding box center [464, 228] width 18 height 18
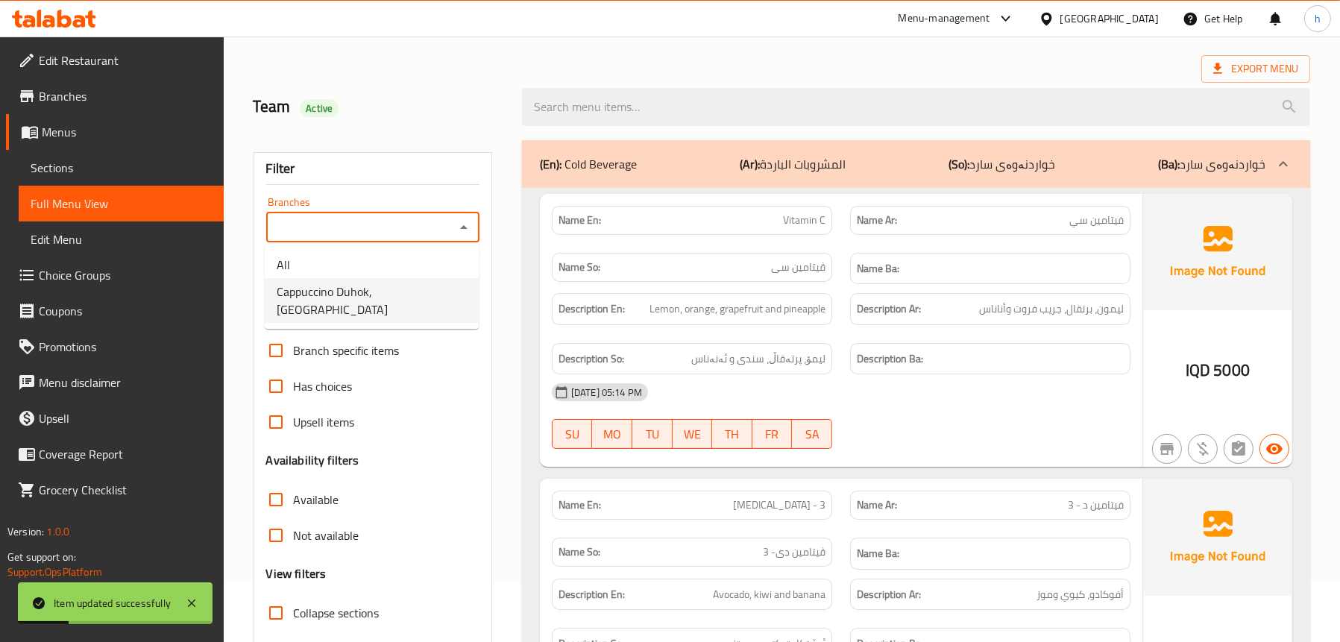
click at [389, 290] on span "Cappuccino Duhok, Malta Street" at bounding box center [372, 301] width 190 height 36
type input "Cappuccino Duhok, Malta Street"
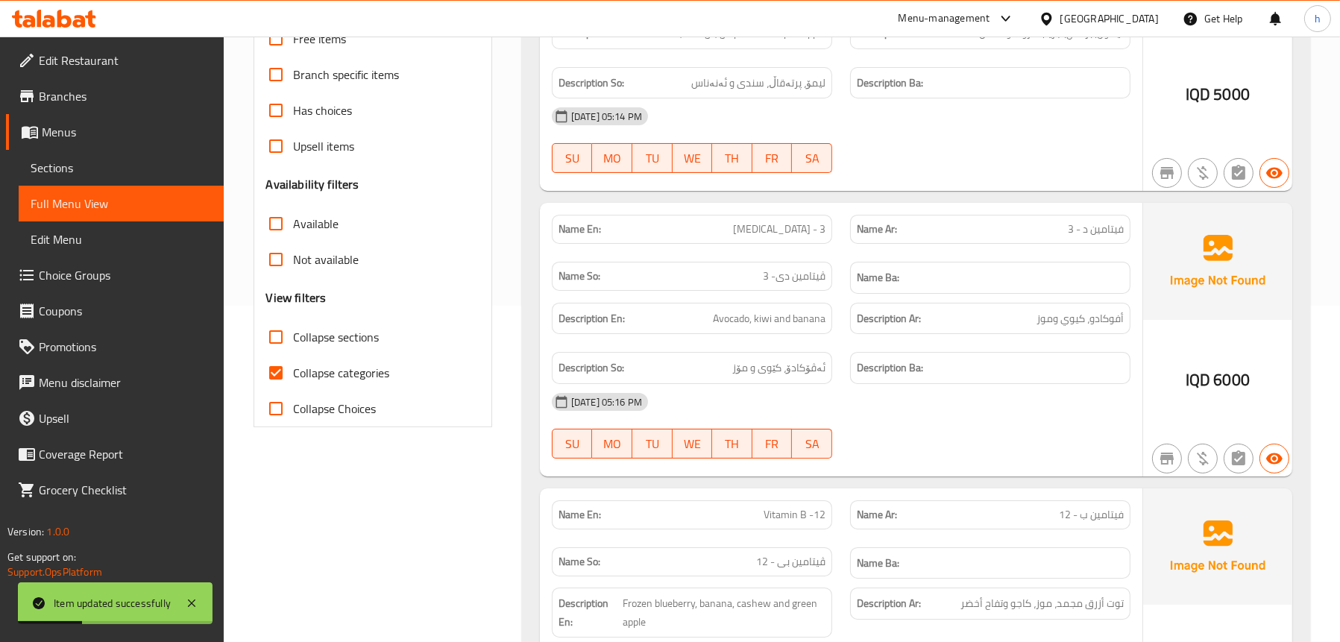
scroll to position [359, 0]
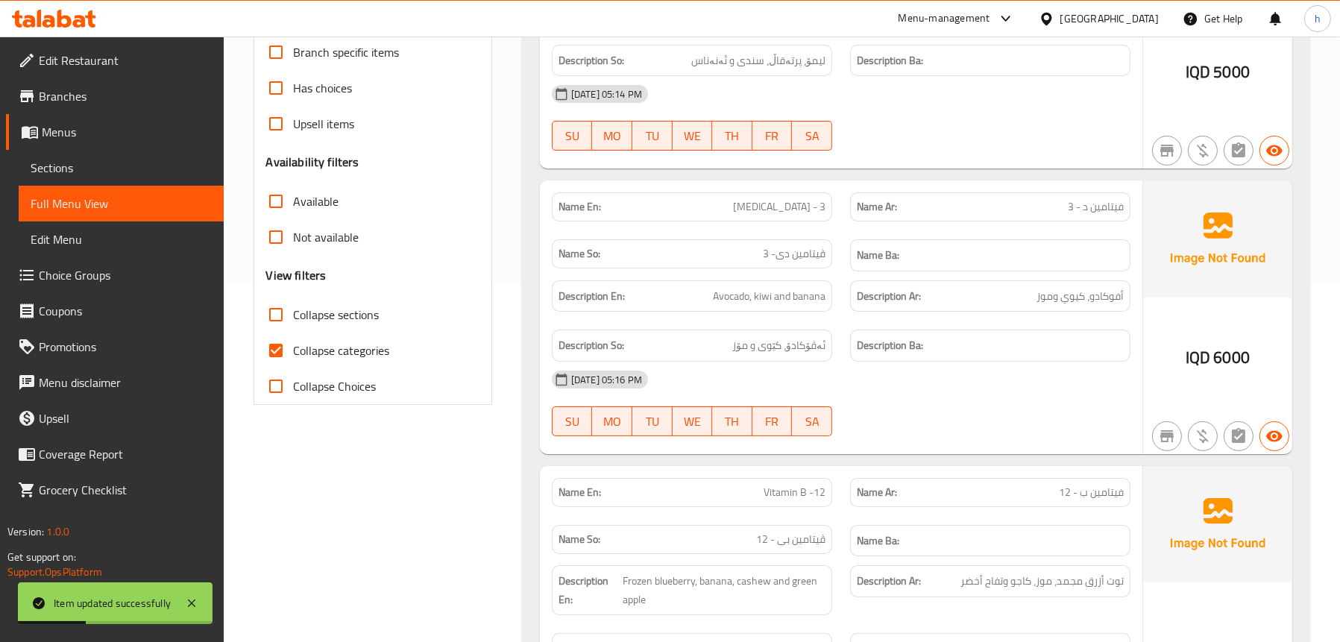
click at [288, 320] on input "Collapse sections" at bounding box center [276, 315] width 36 height 36
checkbox input "true"
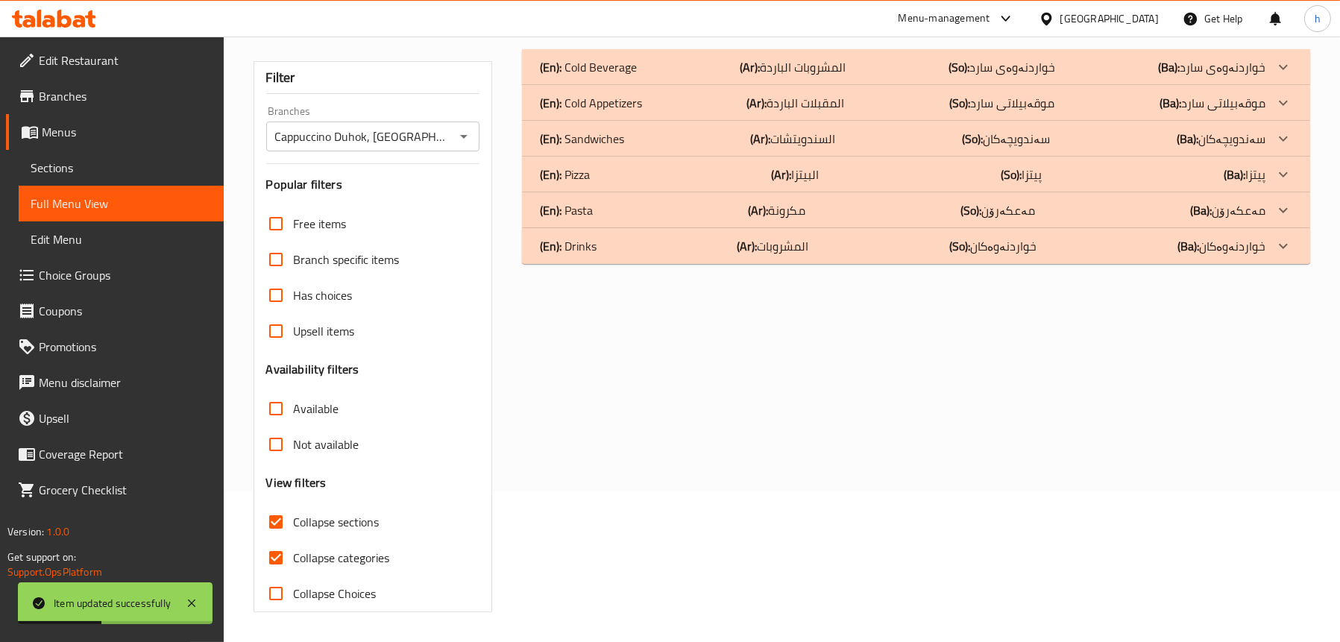
scroll to position [151, 0]
click at [603, 158] on div "(En): Pizza (Ar): البيتزا (So): پیتزا (Ba): پیتزا" at bounding box center [916, 175] width 788 height 36
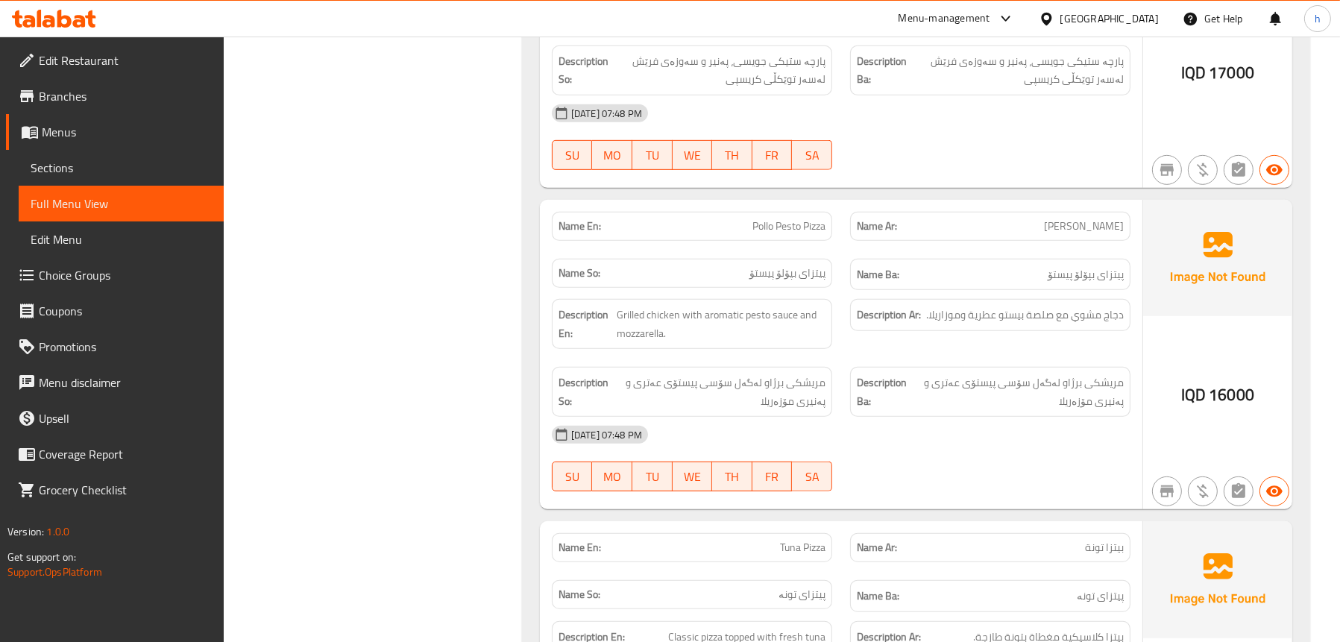
scroll to position [1270, 0]
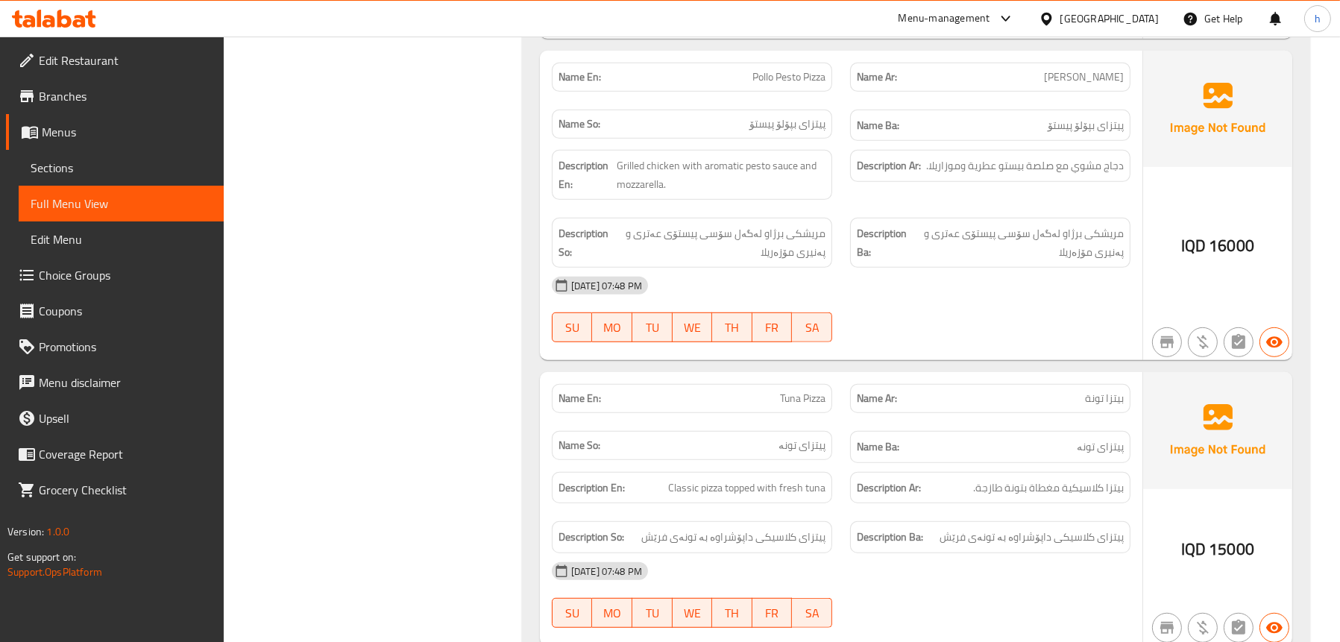
click at [37, 167] on span "Sections" at bounding box center [121, 168] width 181 height 18
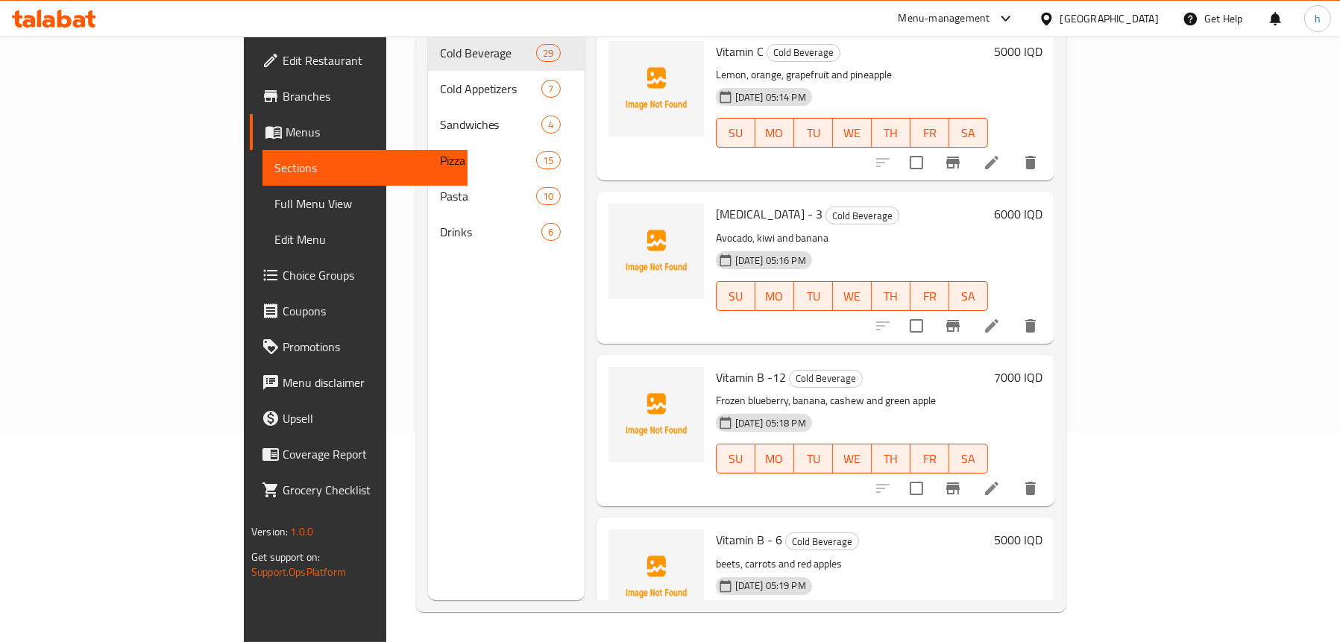
scroll to position [210, 0]
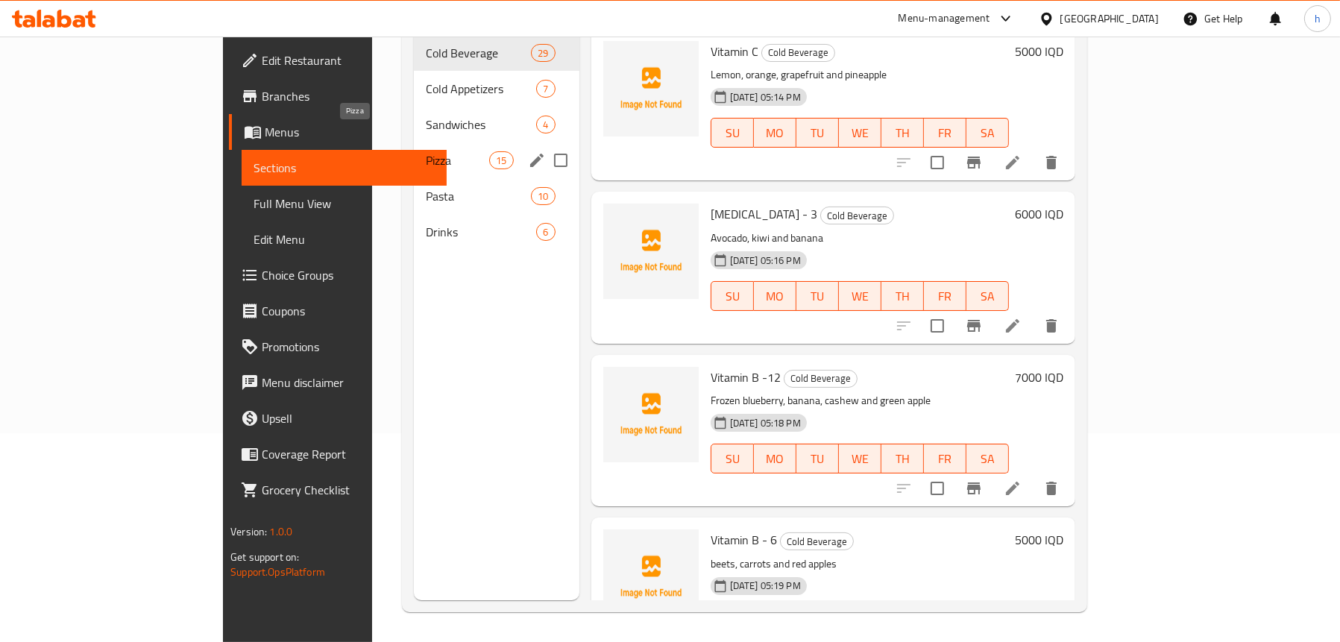
click at [426, 151] on span "Pizza" at bounding box center [457, 160] width 63 height 18
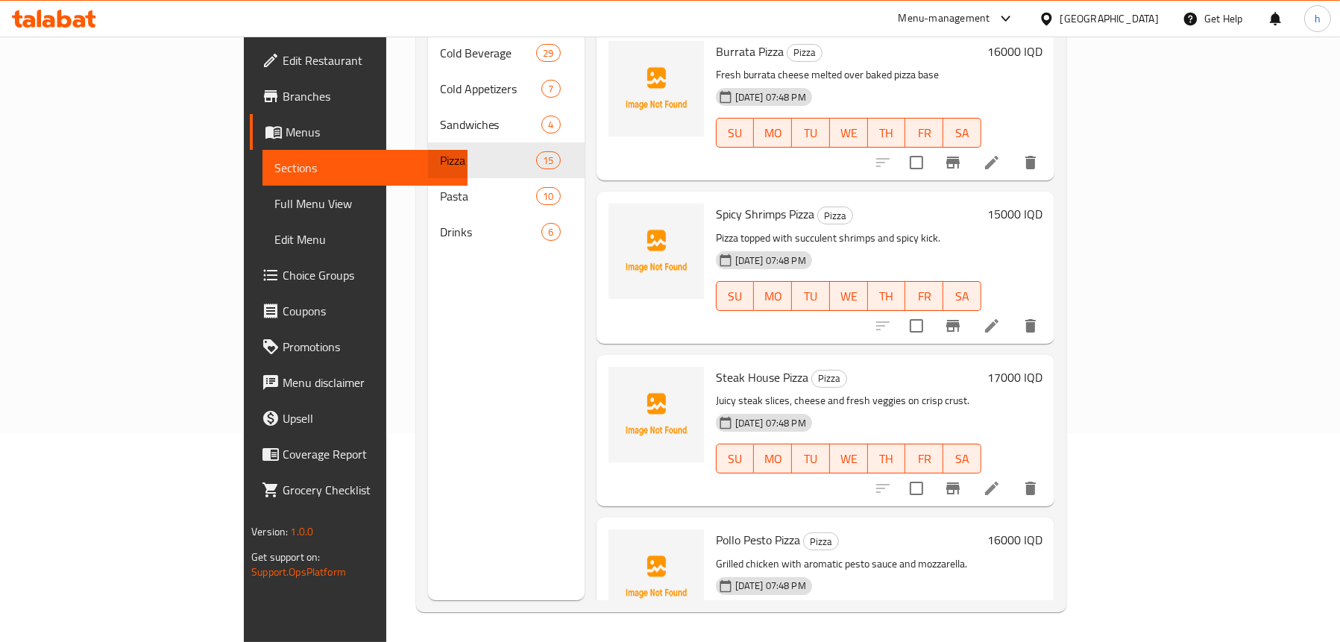
scroll to position [149, 0]
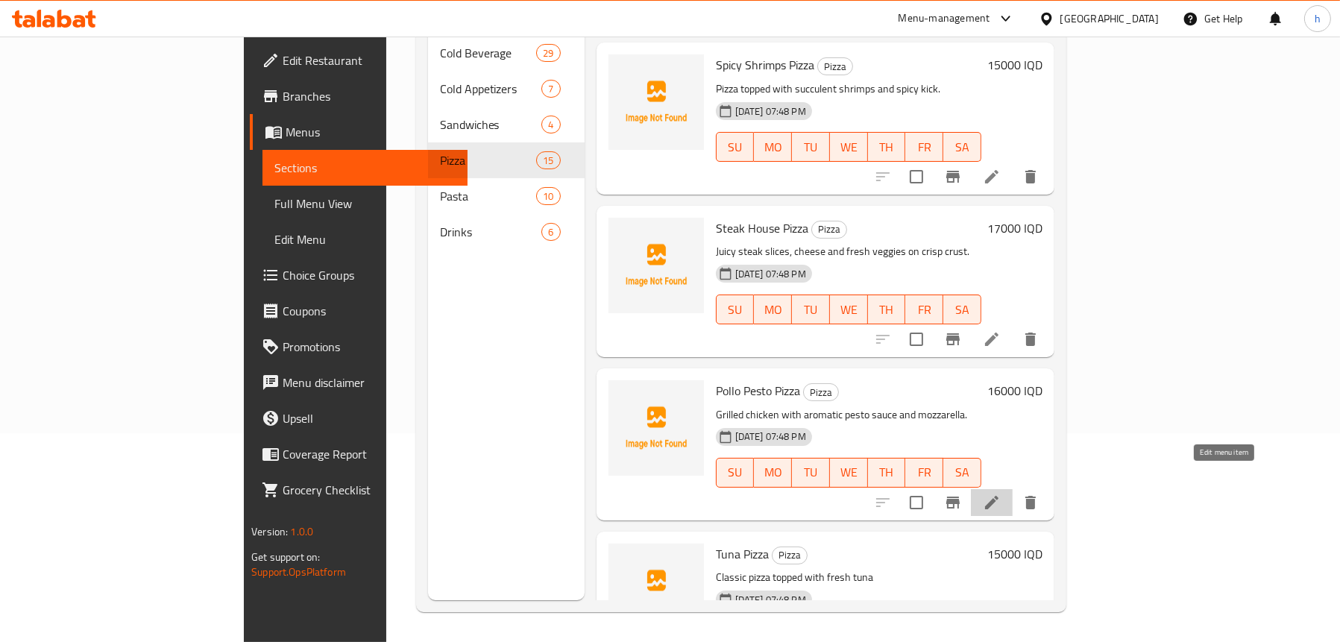
click at [1001, 494] on icon at bounding box center [992, 503] width 18 height 18
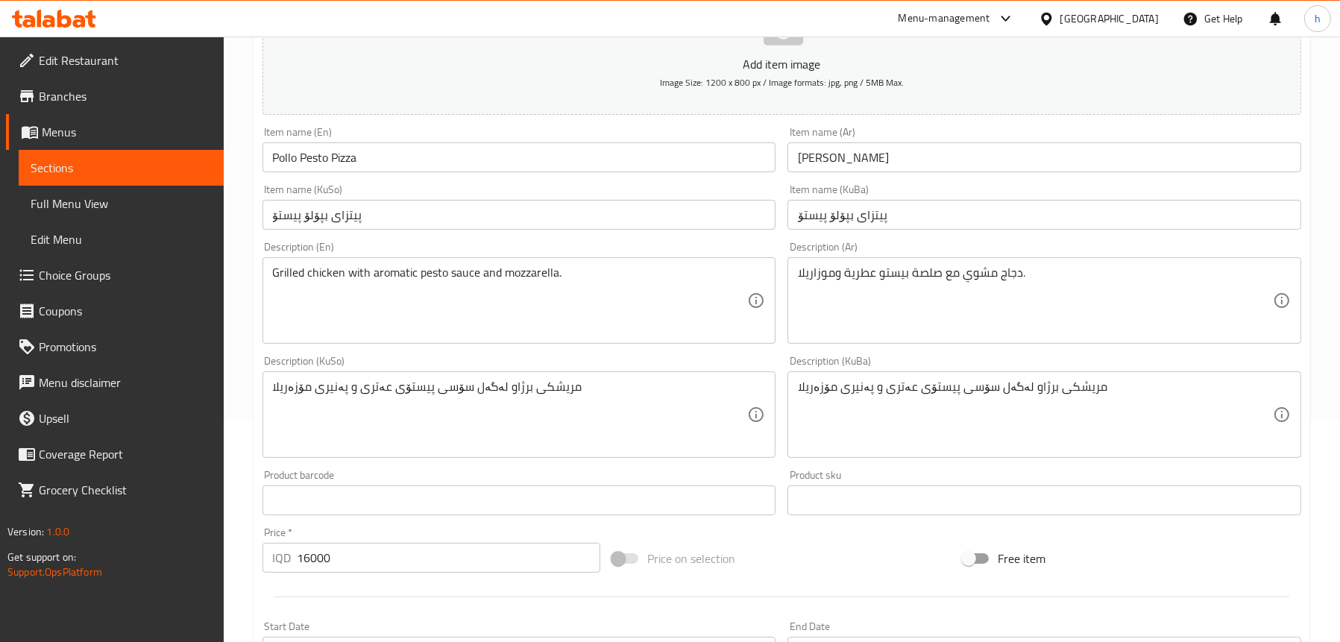
scroll to position [224, 0]
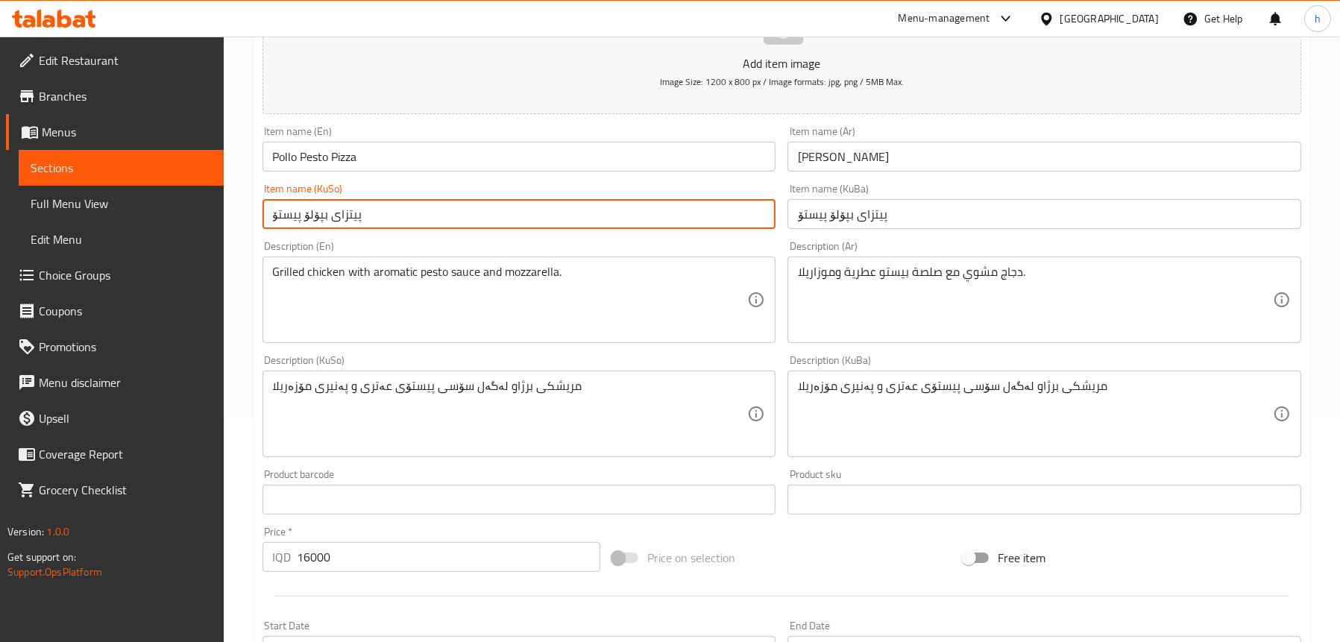
click at [321, 213] on input "پیتزای بپۆلۆ پیستۆ" at bounding box center [520, 214] width 514 height 30
click at [386, 220] on input "پیتزای پۆلۆ پیستۆ" at bounding box center [520, 214] width 514 height 30
type input "پیتزای پۆلۆ پیستۆ"
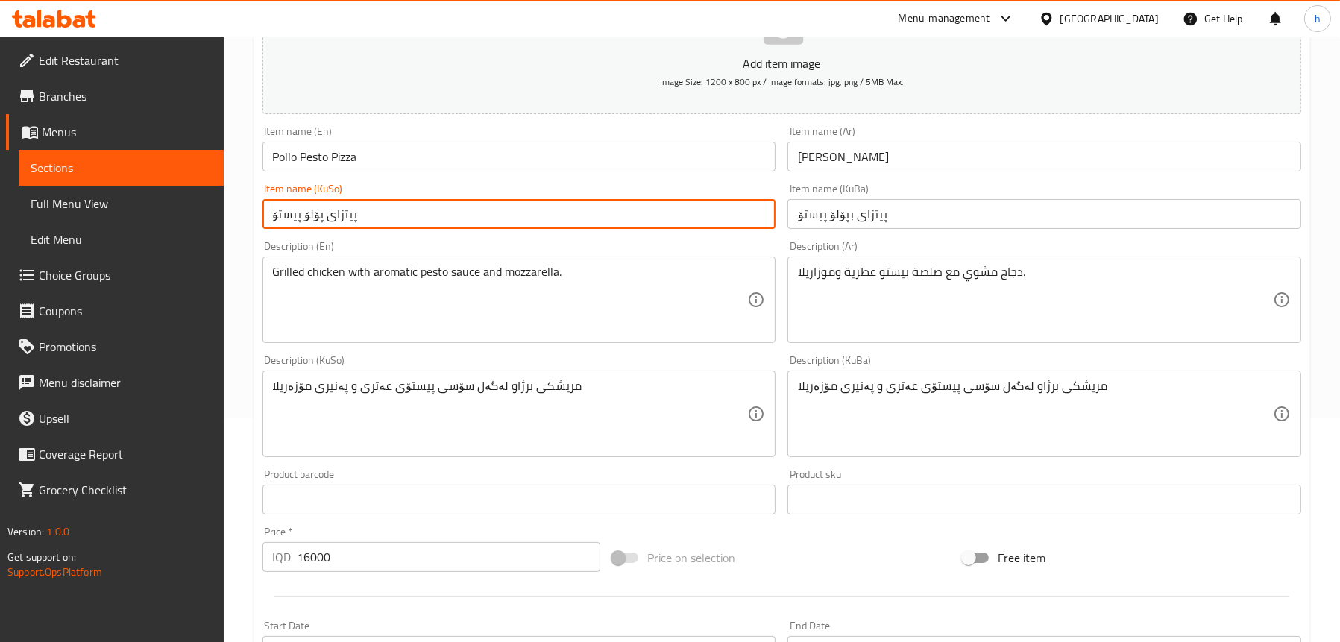
click at [878, 207] on input "پیتزای بپۆلۆ پیستۆ" at bounding box center [1045, 214] width 514 height 30
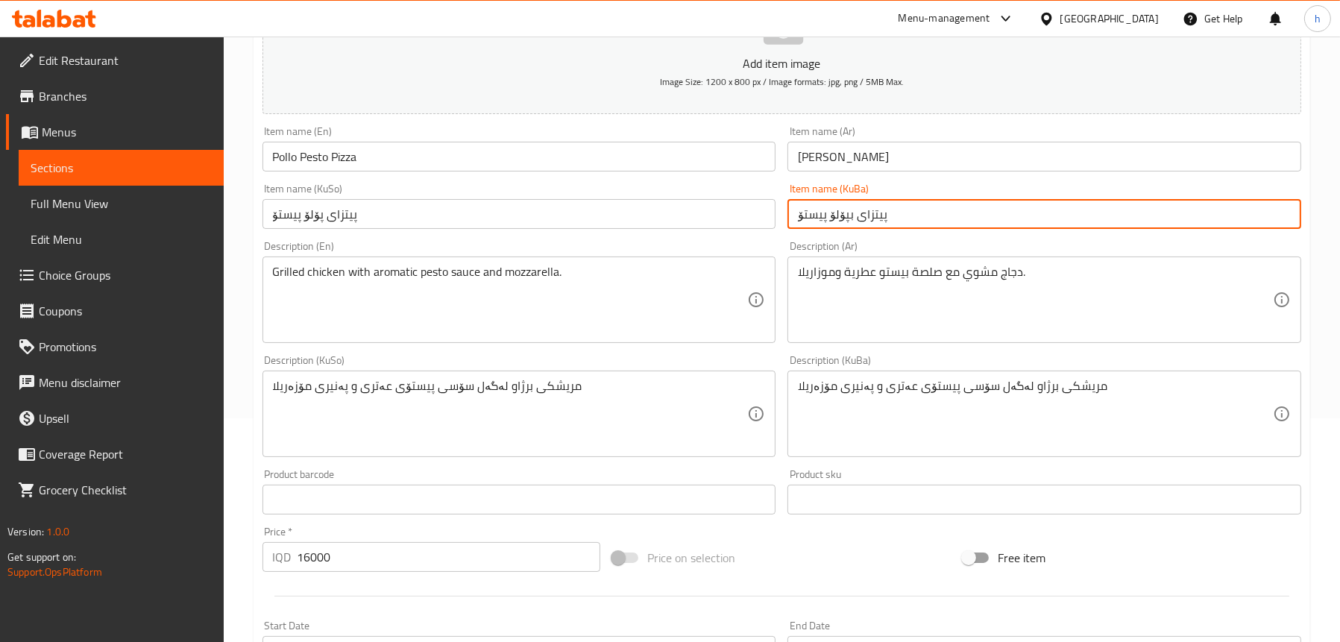
click at [878, 207] on input "پیتزای بپۆلۆ پیستۆ" at bounding box center [1045, 214] width 514 height 30
paste input "text"
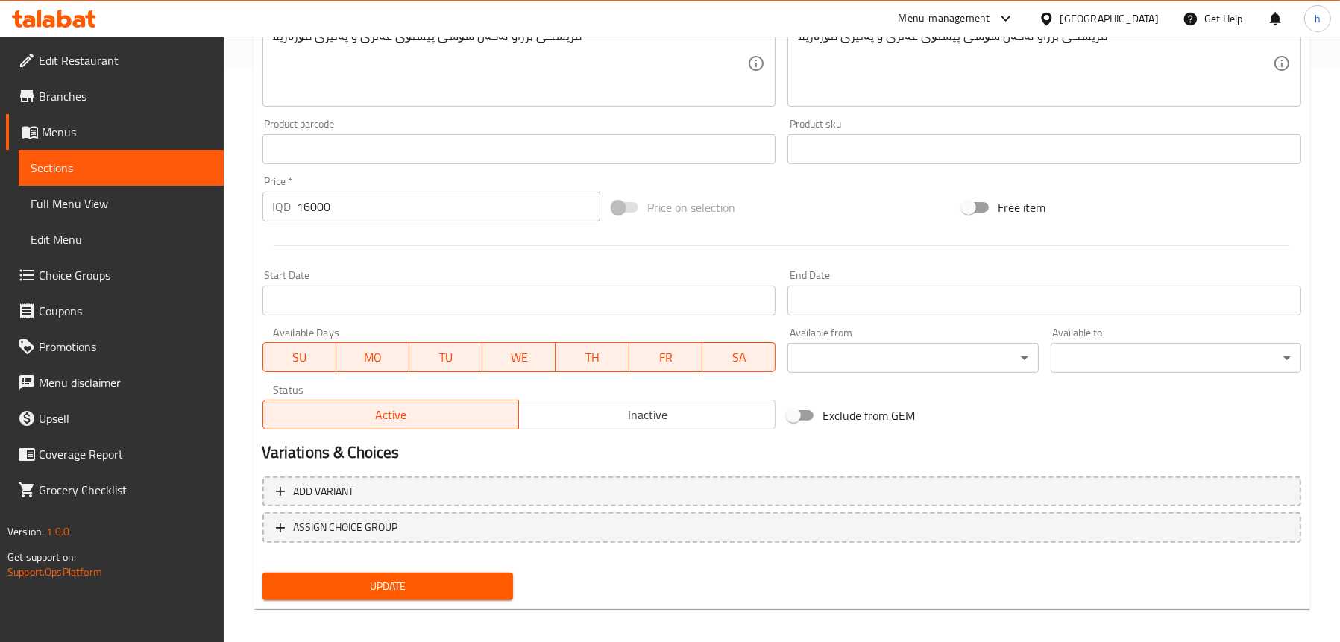
scroll to position [582, 0]
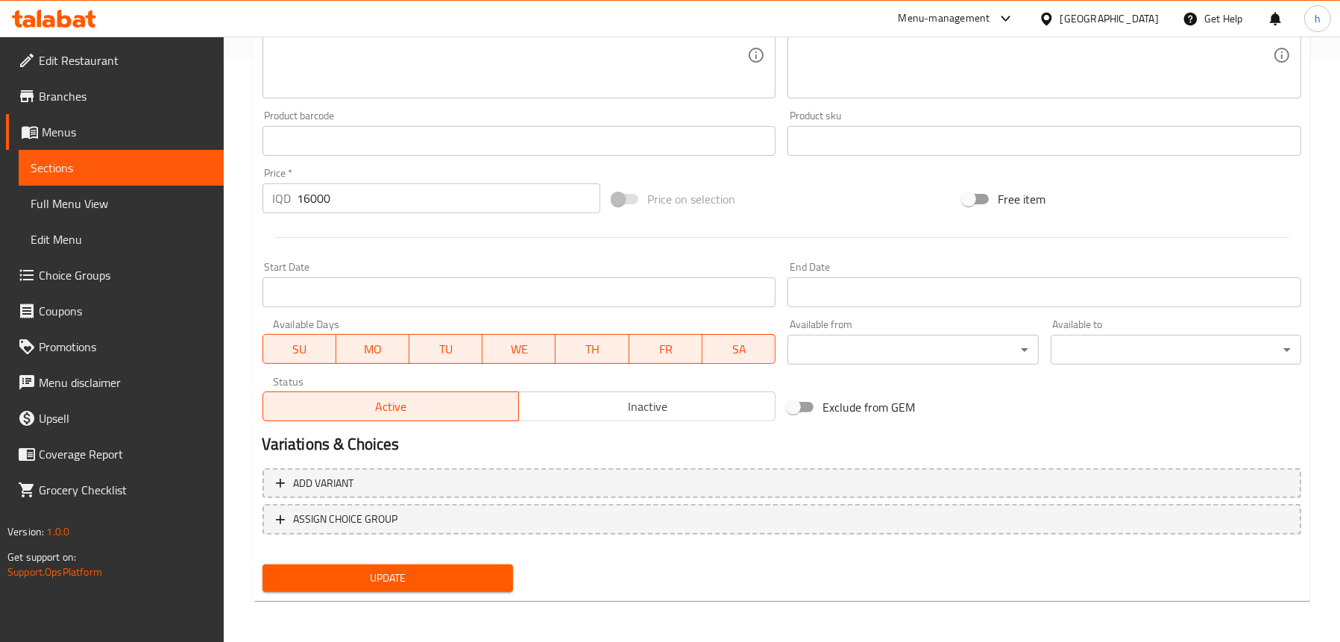
type input "پیتزای پۆلۆ پیستۆ"
click at [414, 565] on button "Update" at bounding box center [388, 579] width 251 height 28
click at [130, 201] on span "Full Menu View" at bounding box center [121, 204] width 181 height 18
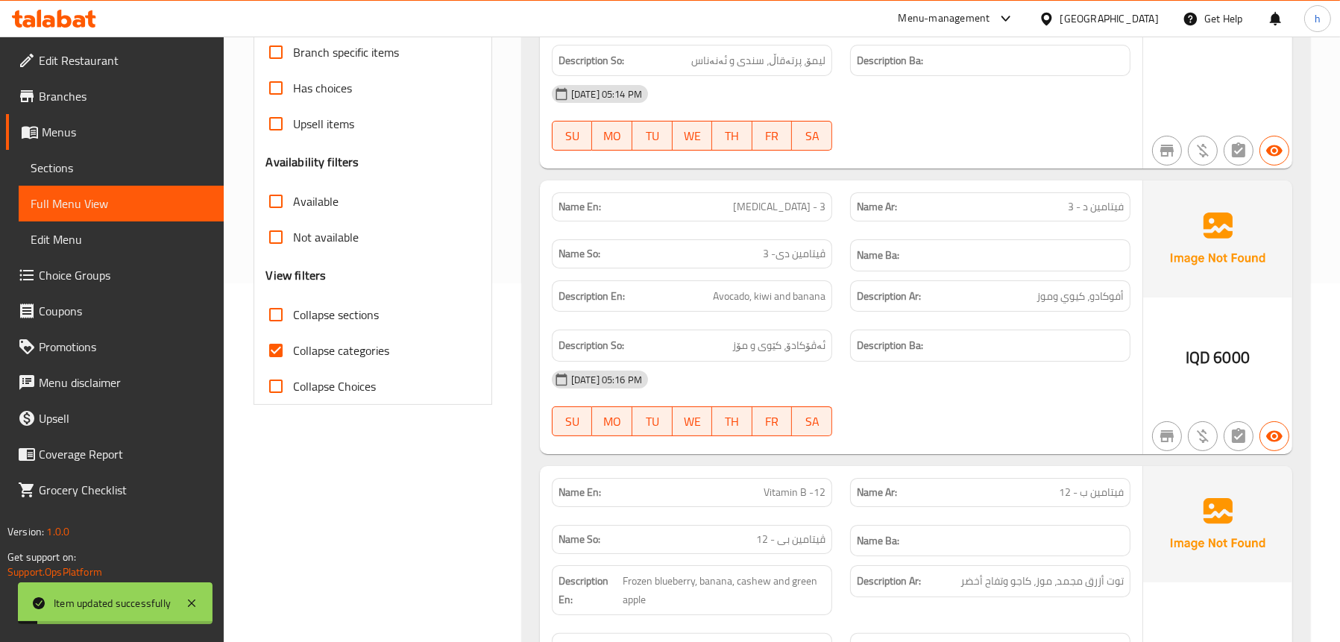
scroll to position [210, 0]
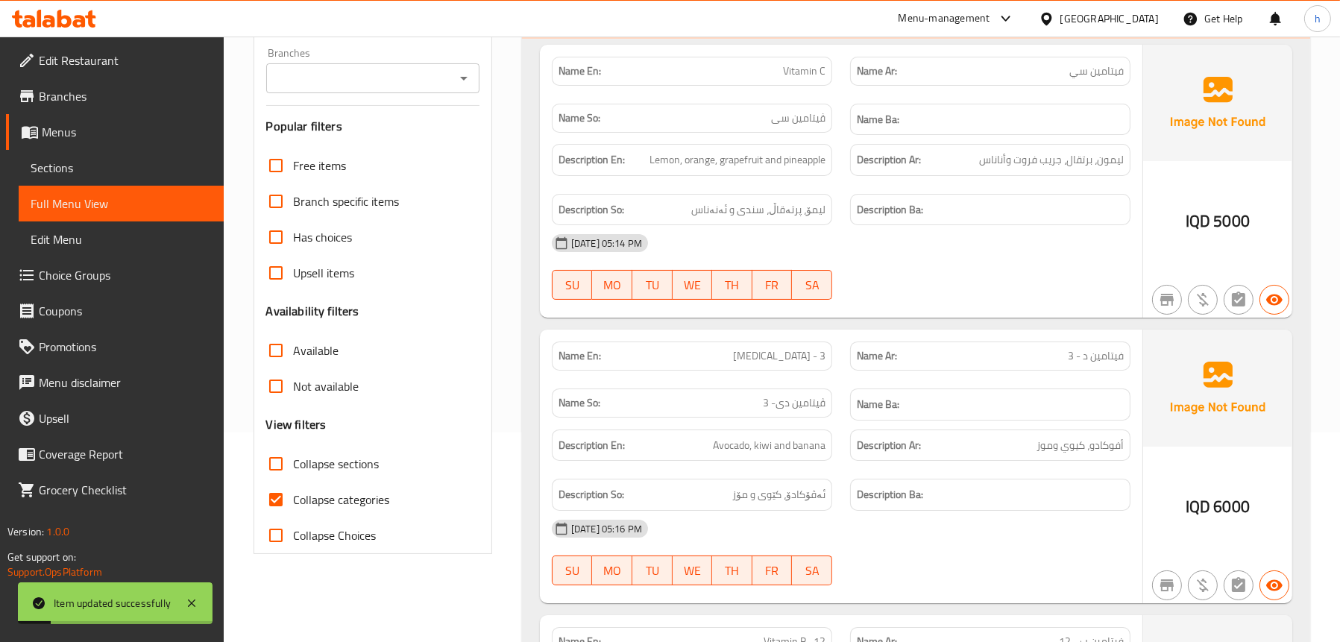
click at [336, 466] on span "Collapse sections" at bounding box center [337, 464] width 86 height 18
click at [294, 466] on input "Collapse sections" at bounding box center [276, 464] width 36 height 36
checkbox input "true"
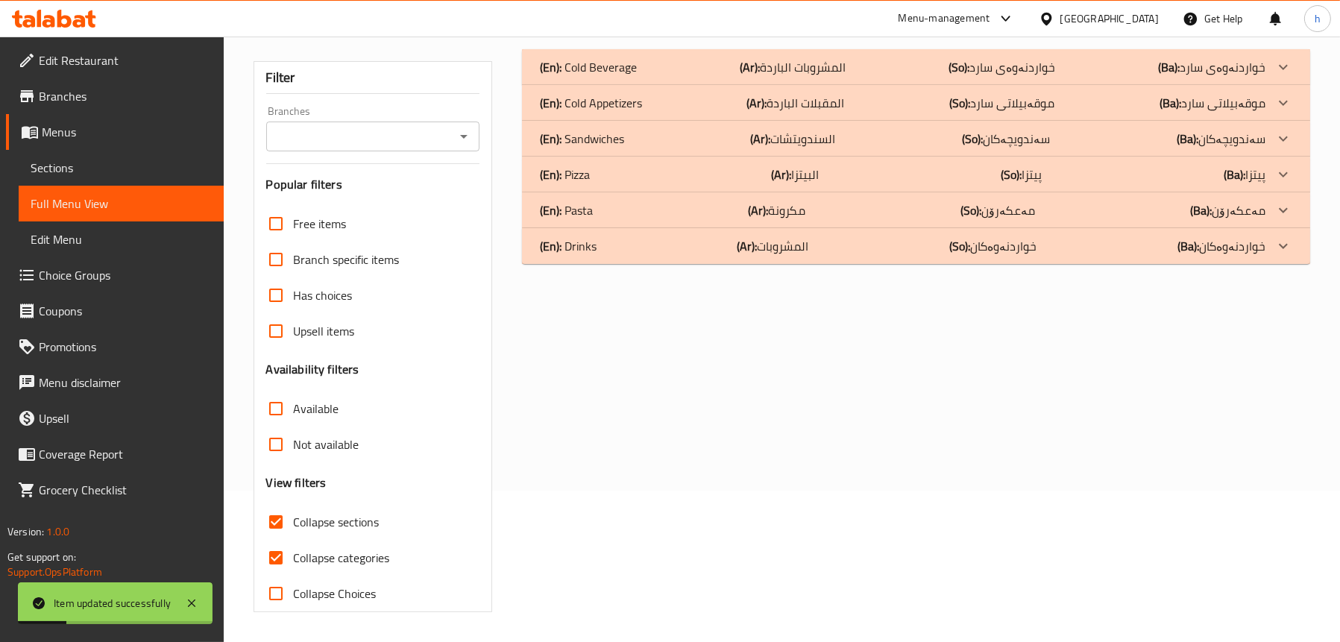
scroll to position [151, 0]
click at [581, 172] on p "(En): Pizza" at bounding box center [565, 175] width 50 height 18
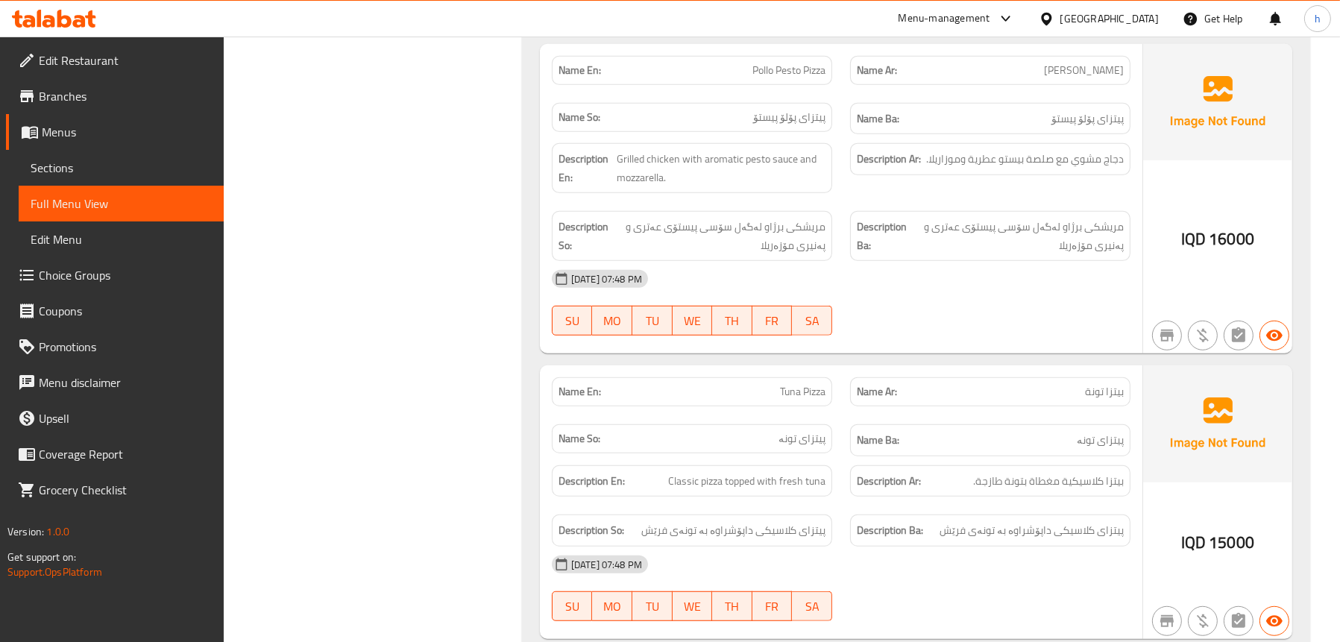
scroll to position [1270, 0]
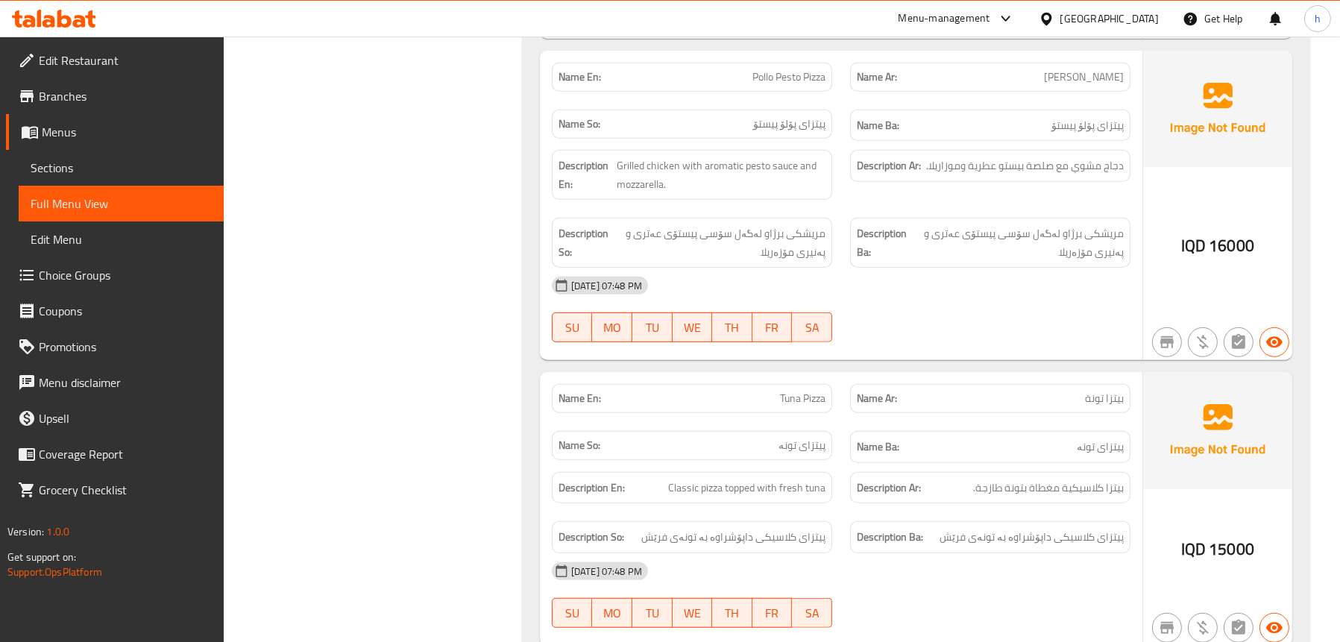
click at [99, 162] on span "Sections" at bounding box center [121, 168] width 181 height 18
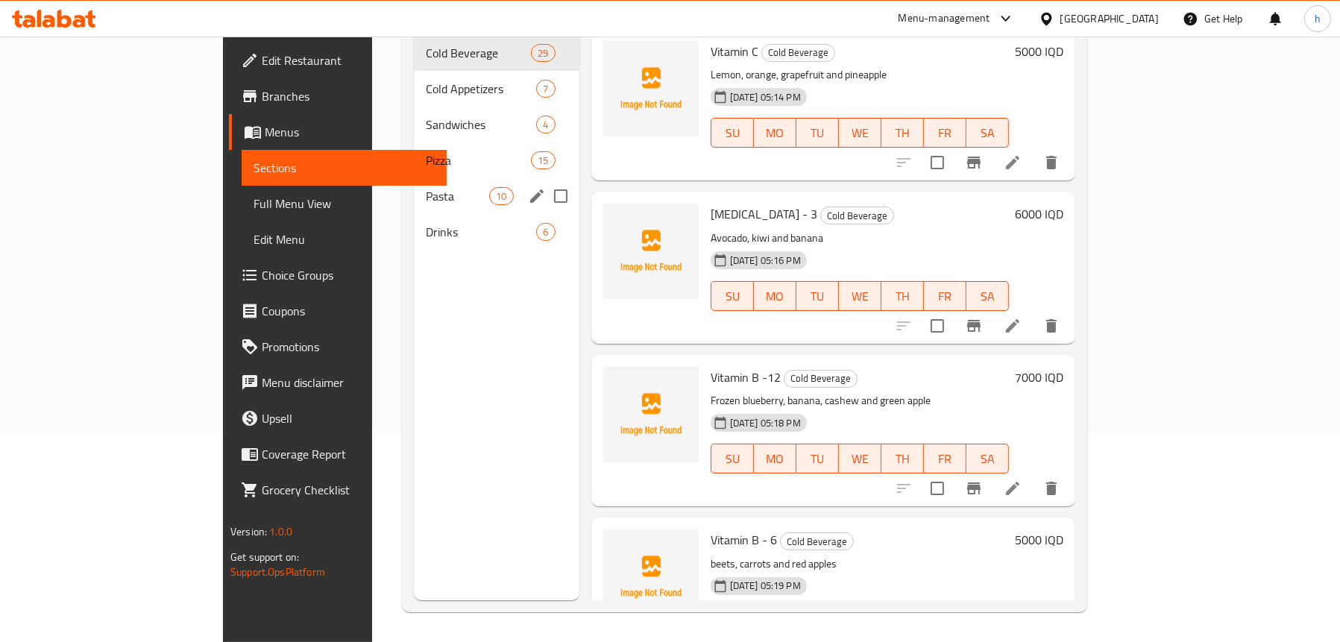
scroll to position [210, 0]
click at [426, 151] on span "Pizza" at bounding box center [457, 160] width 63 height 18
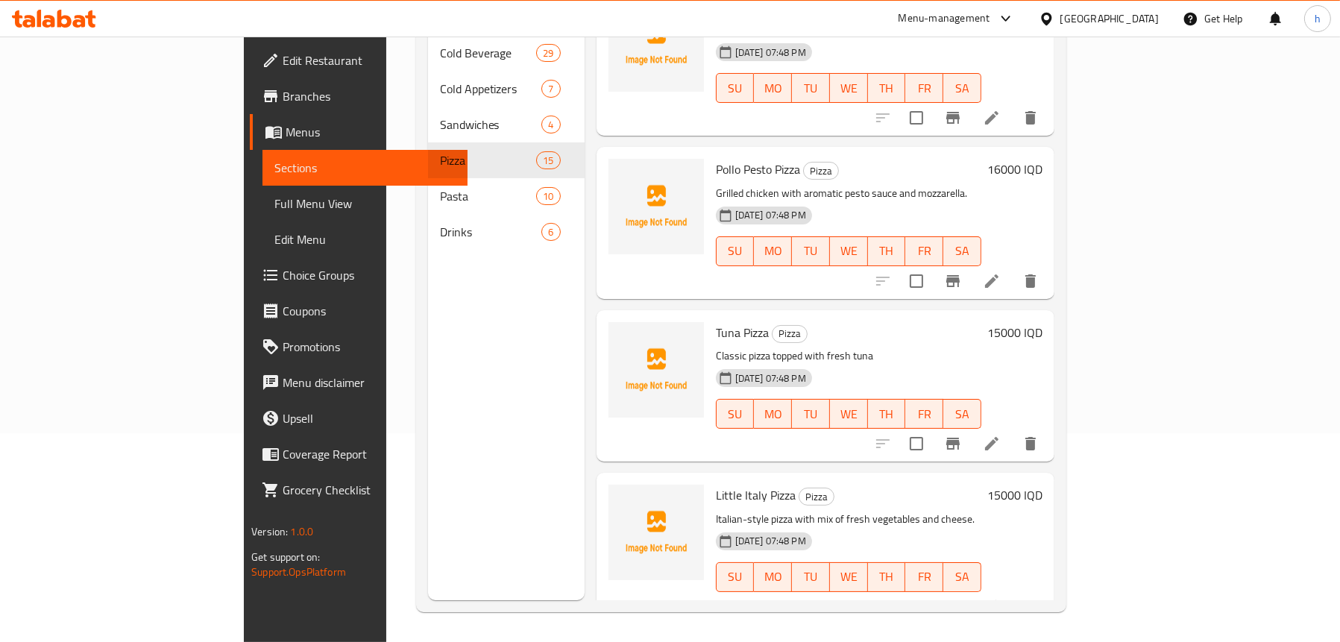
scroll to position [373, 0]
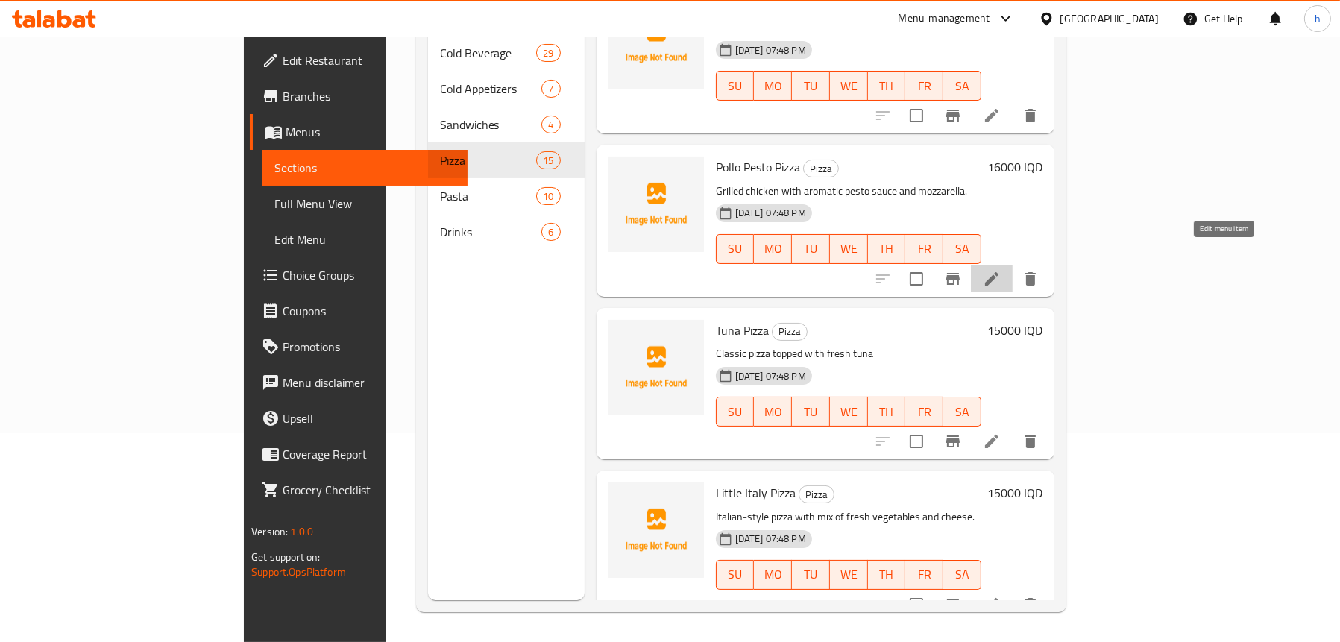
click at [1001, 270] on icon at bounding box center [992, 279] width 18 height 18
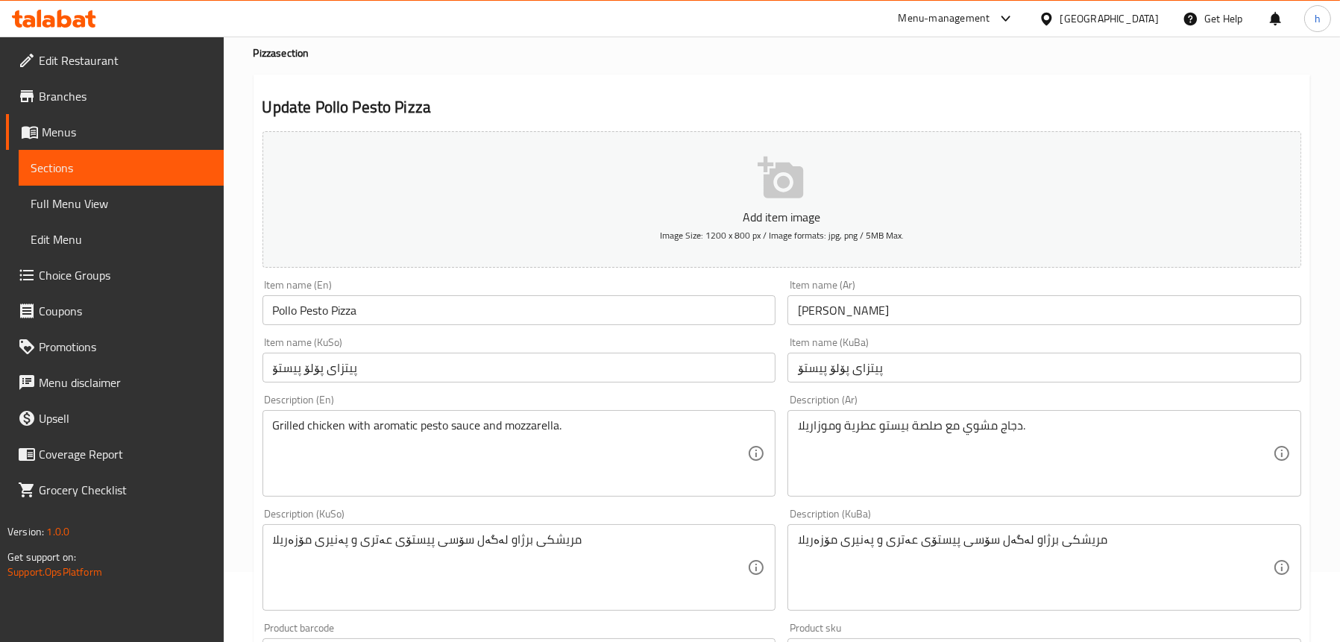
scroll to position [149, 0]
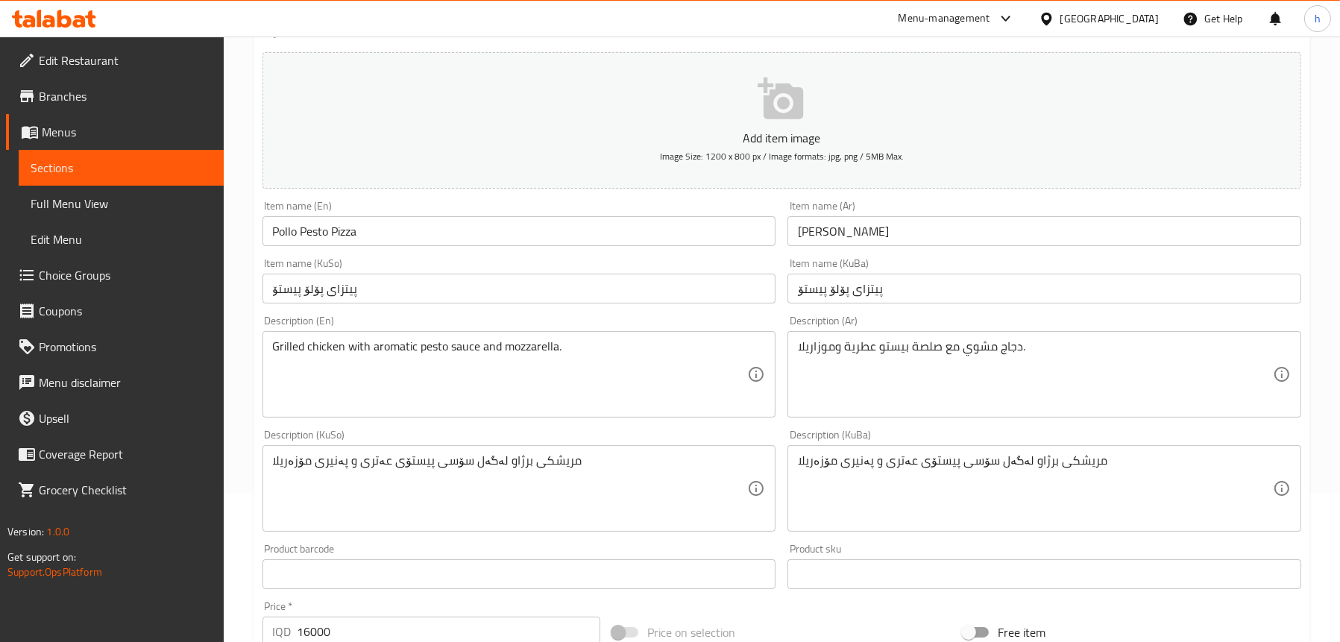
click at [323, 463] on textarea "مریشکی برژاو لەگەل سۆسی پیستۆی عەتری و پەنیری مۆزەریلا" at bounding box center [510, 488] width 475 height 71
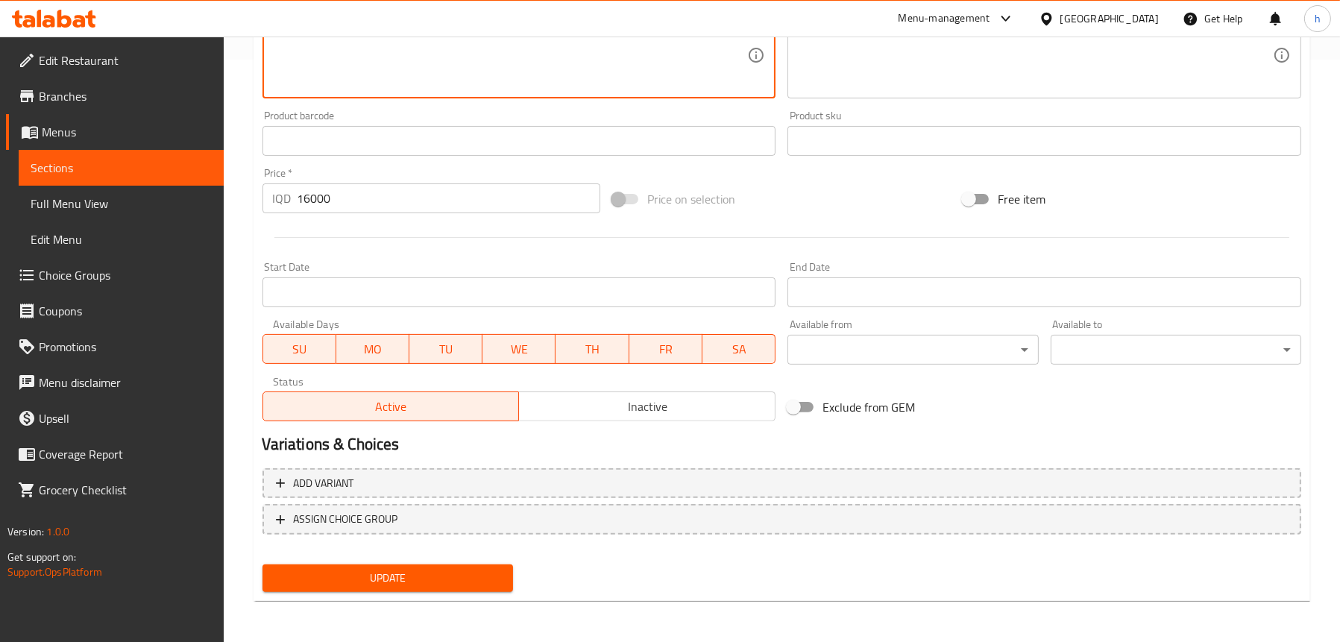
type textarea "مریشکی برژاو لەگەل سۆسی پیستۆی عەتری و مۆزەریلا"
click at [370, 587] on button "Update" at bounding box center [388, 579] width 251 height 28
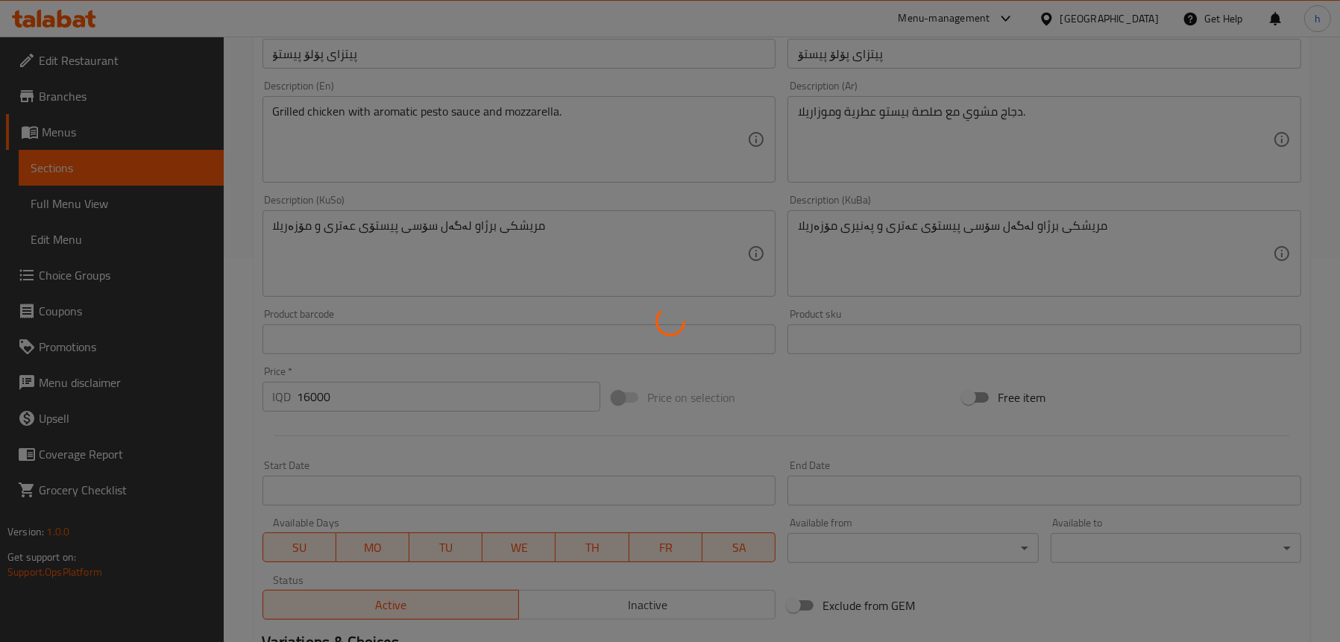
scroll to position [284, 0]
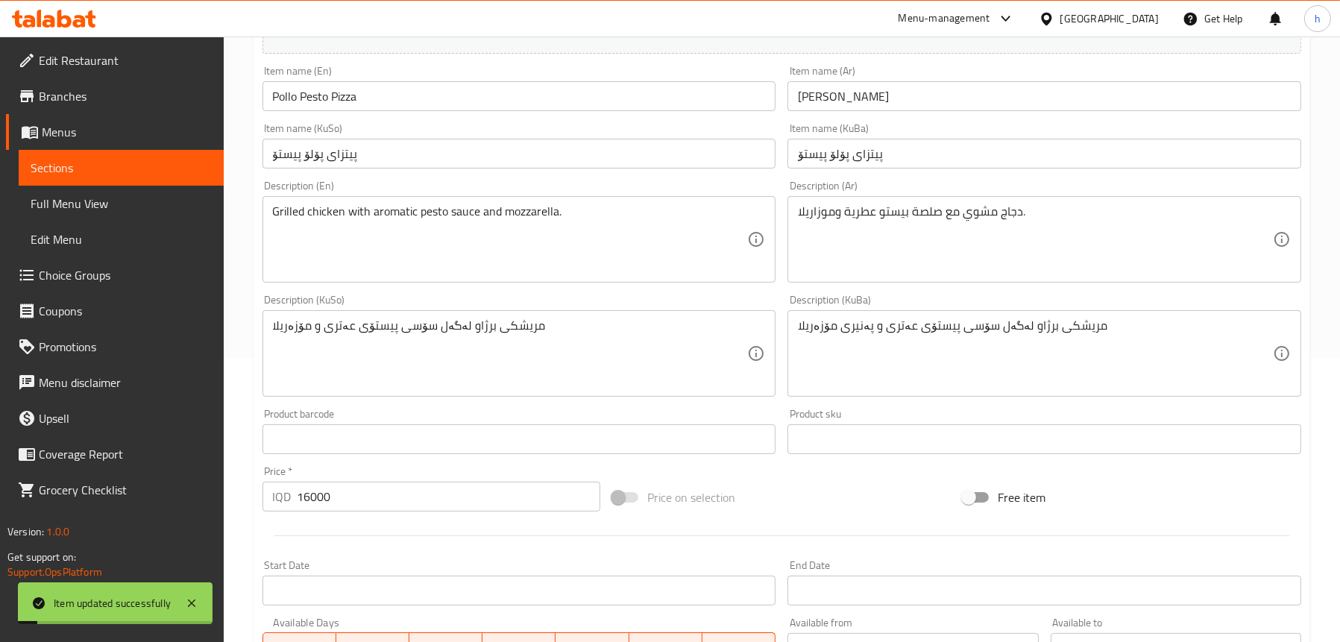
click at [84, 201] on span "Full Menu View" at bounding box center [121, 204] width 181 height 18
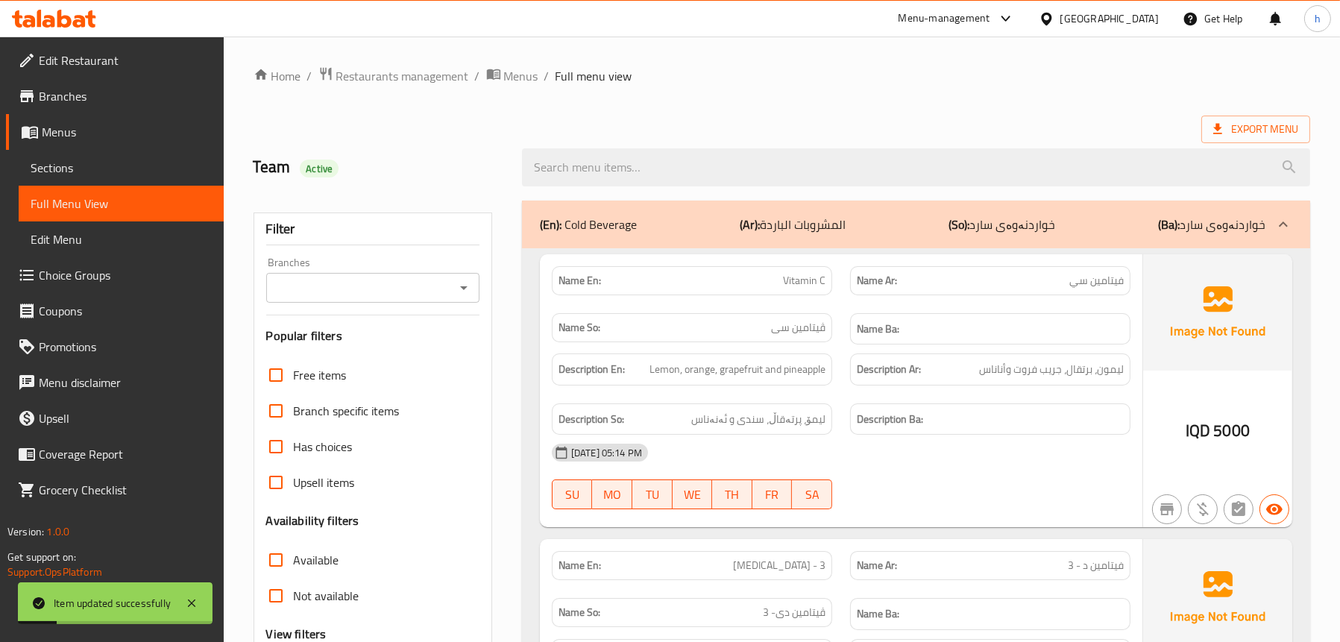
click at [464, 288] on icon "Open" at bounding box center [463, 288] width 7 height 4
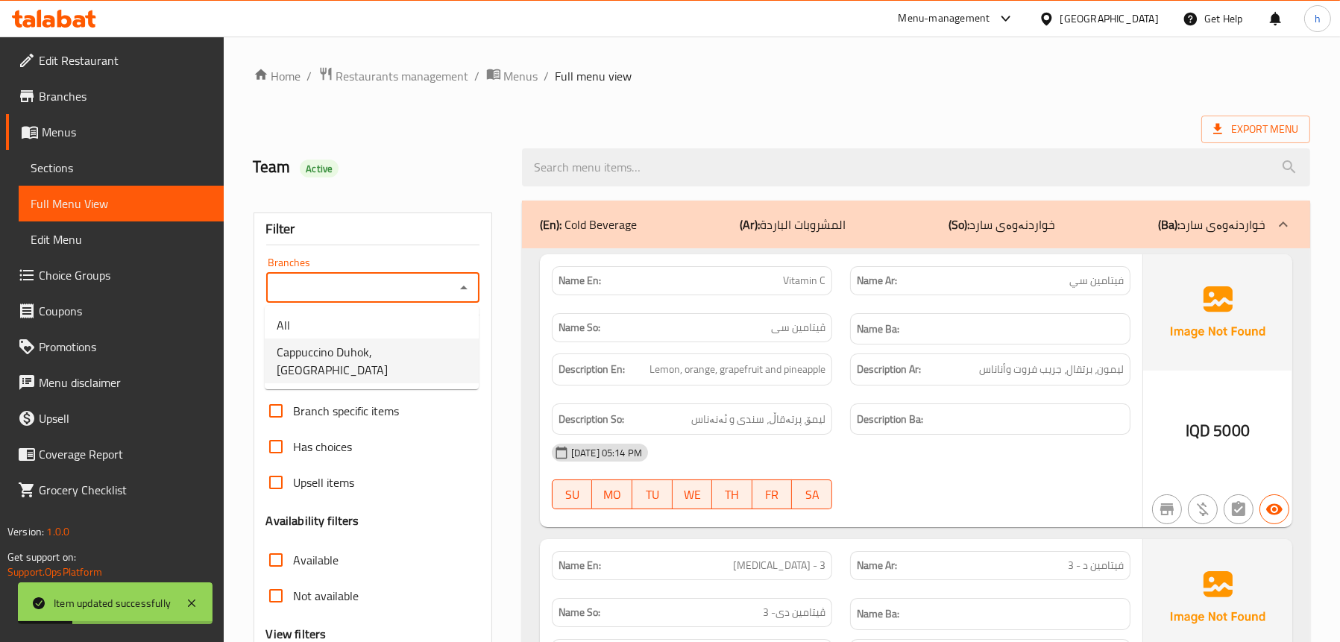
click at [342, 349] on span "Cappuccino Duhok, Malta Street" at bounding box center [372, 361] width 190 height 36
type input "Cappuccino Duhok, Malta Street"
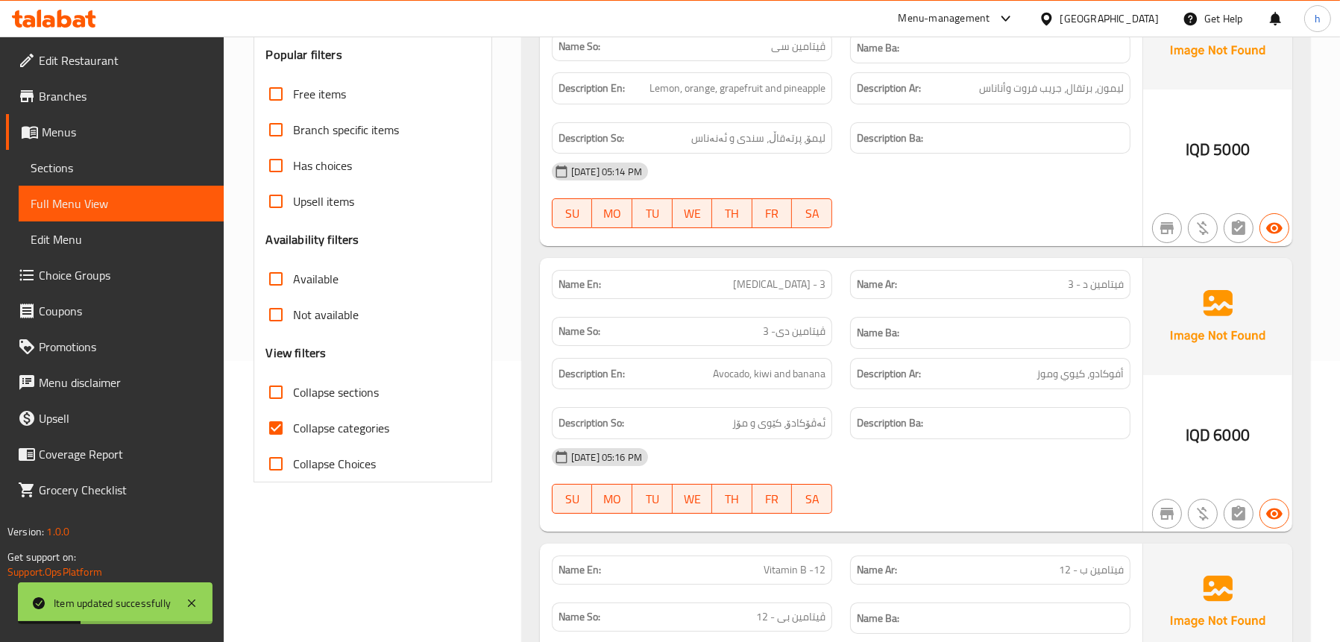
scroll to position [298, 0]
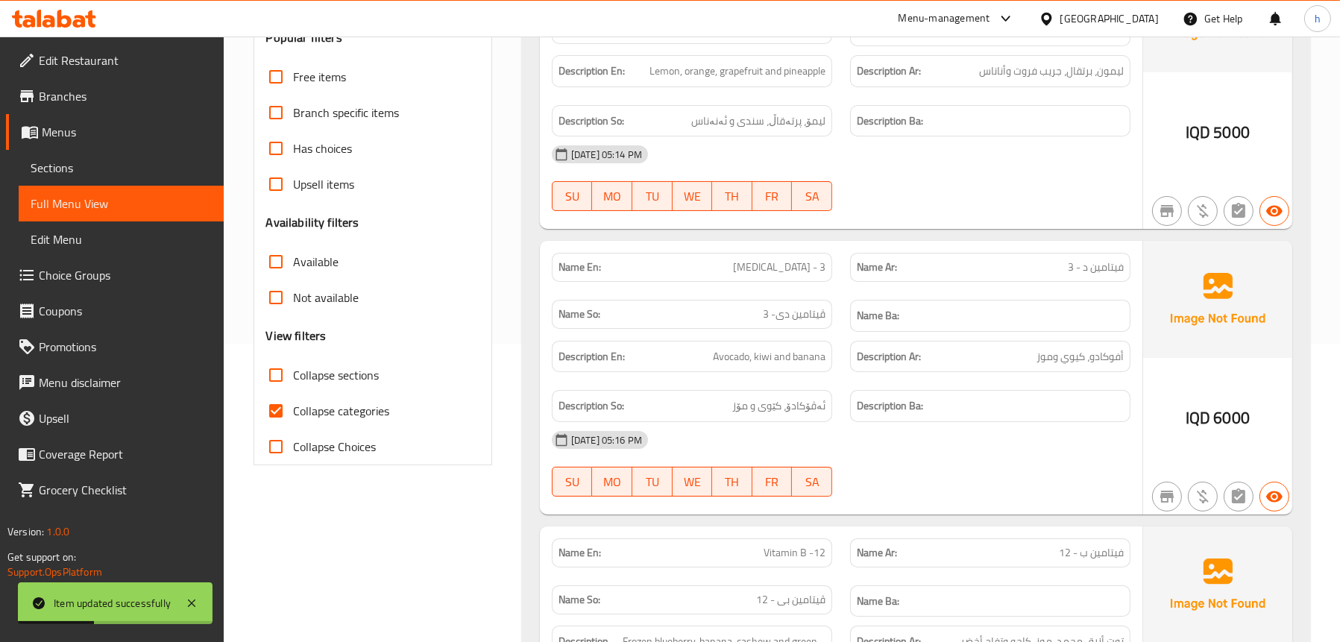
click at [332, 380] on span "Collapse sections" at bounding box center [337, 375] width 86 height 18
click at [294, 380] on input "Collapse sections" at bounding box center [276, 375] width 36 height 36
checkbox input "true"
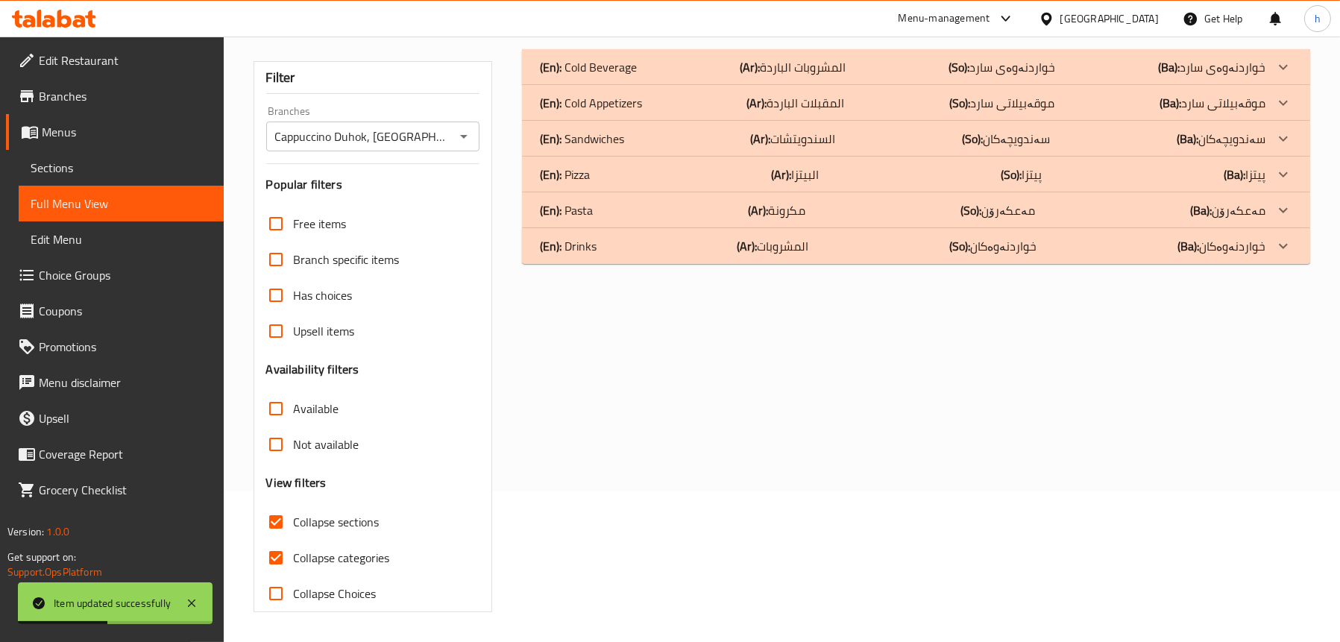
scroll to position [151, 0]
click at [592, 175] on div "(En): Pizza (Ar): البيتزا (So): پیتزا (Ba): پیتزا" at bounding box center [903, 175] width 726 height 18
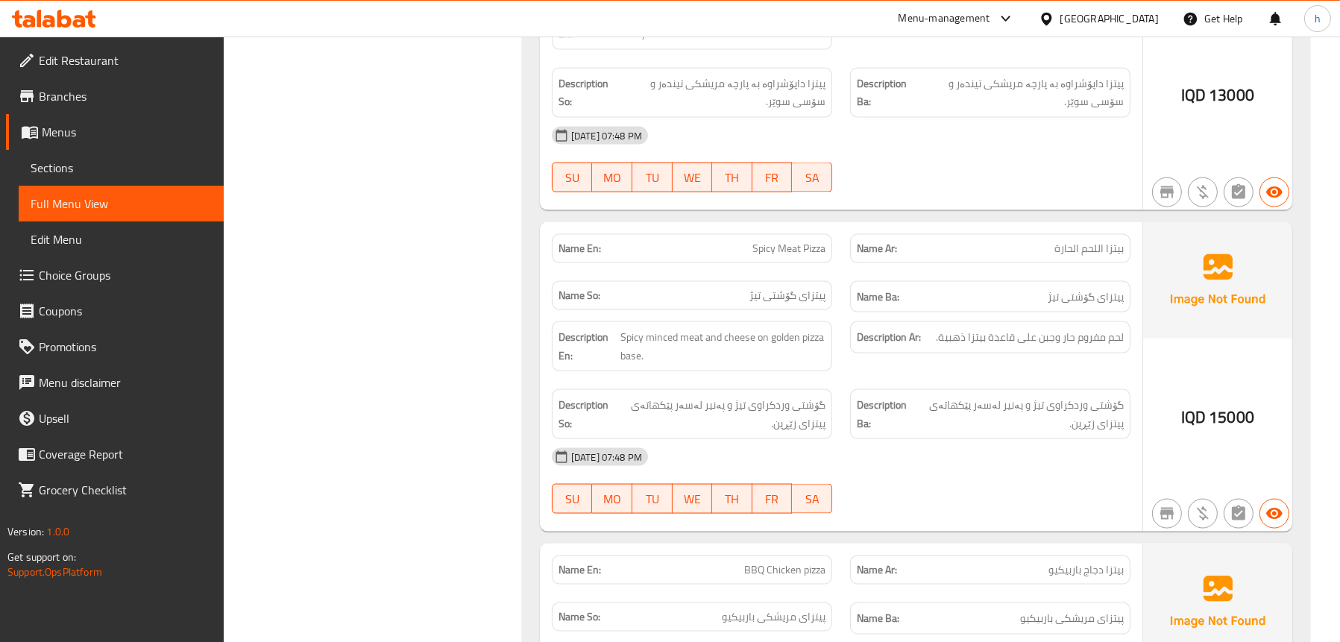
scroll to position [3134, 0]
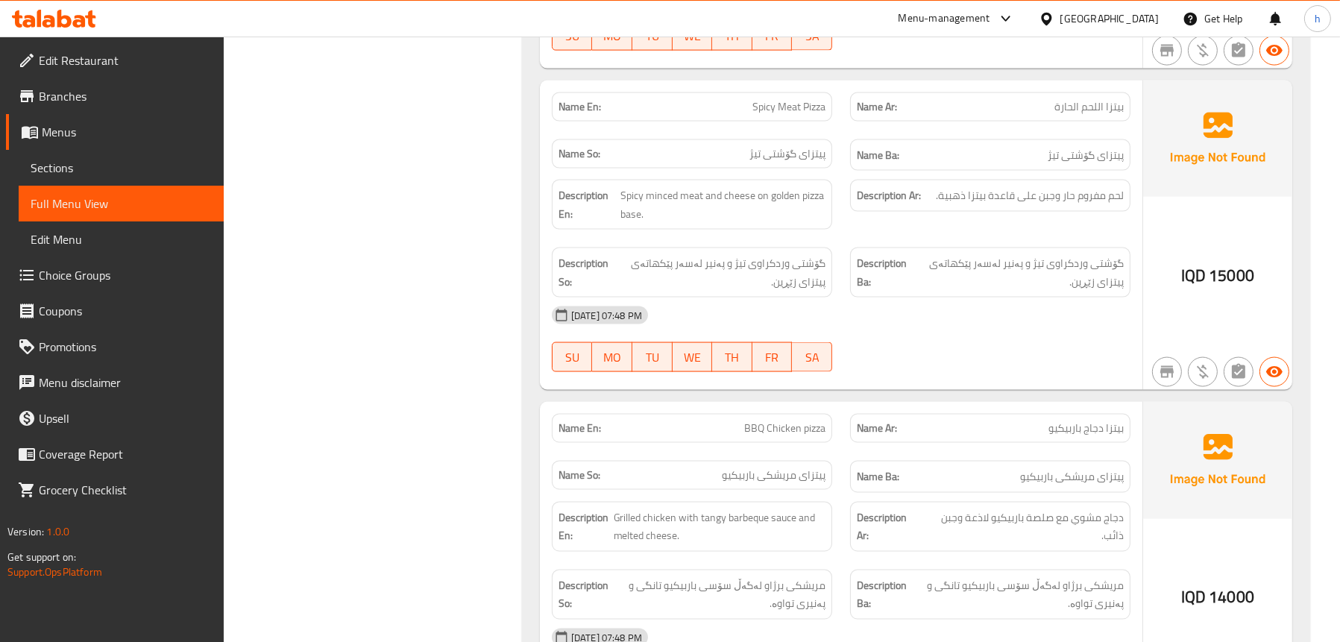
click at [129, 172] on span "Sections" at bounding box center [121, 168] width 181 height 18
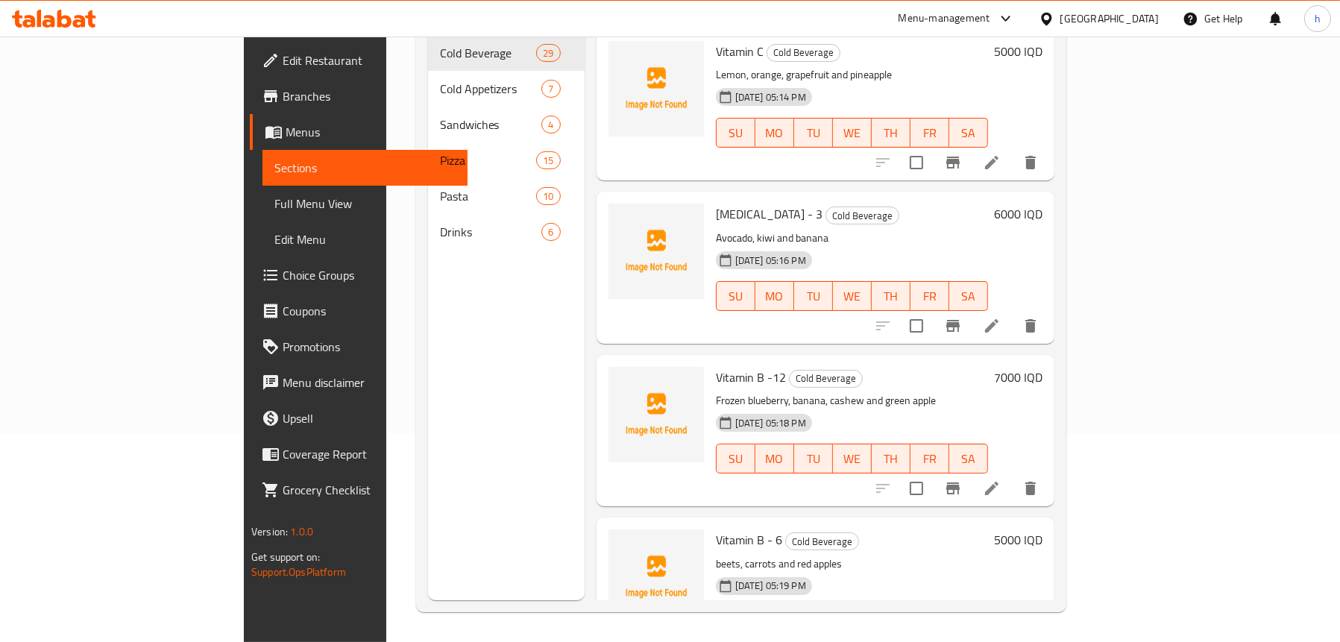
scroll to position [210, 0]
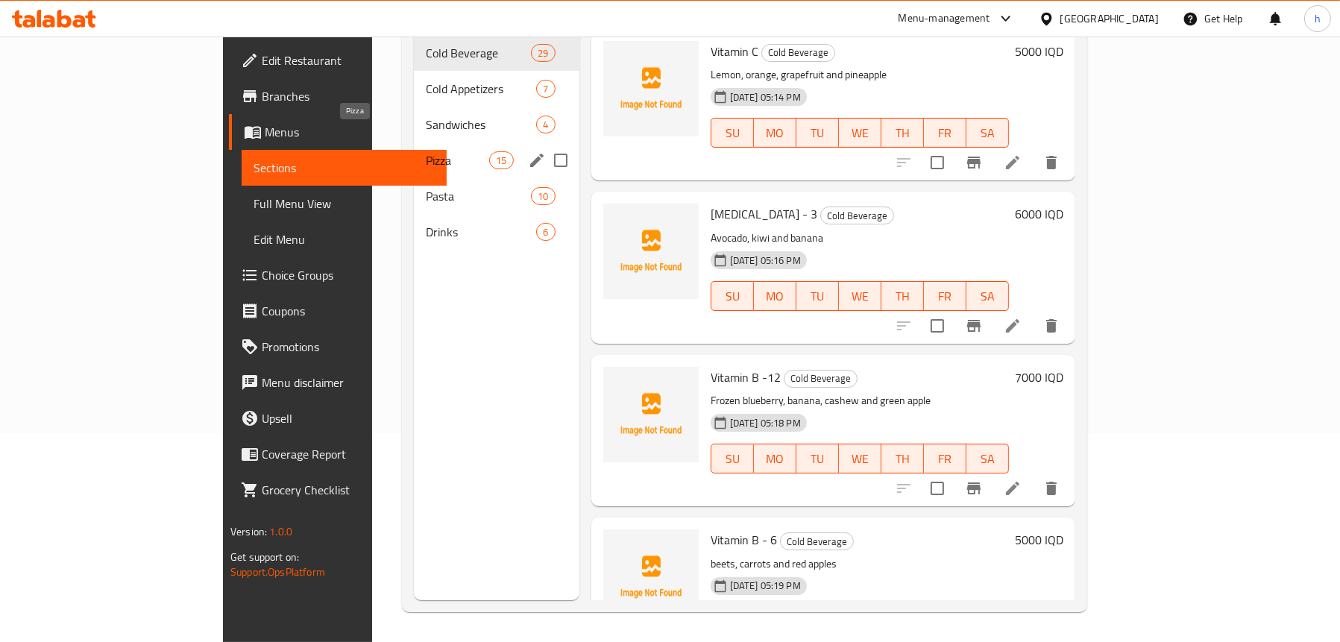
click at [426, 151] on span "Pizza" at bounding box center [457, 160] width 63 height 18
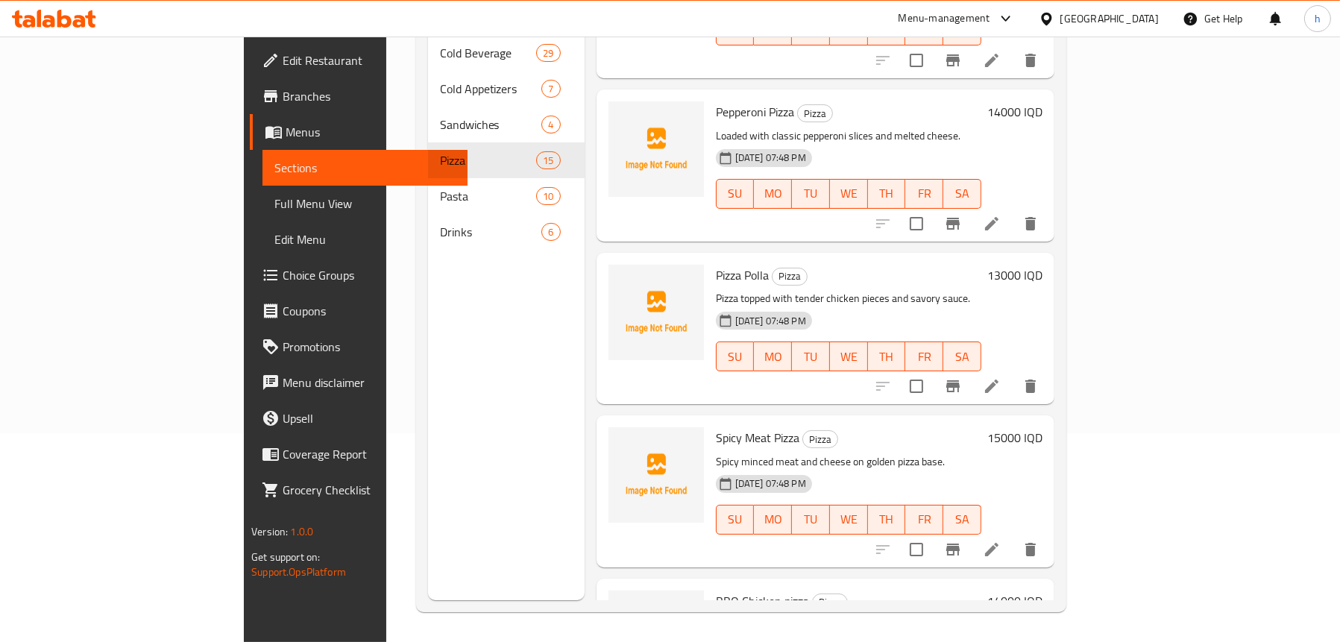
scroll to position [1268, 0]
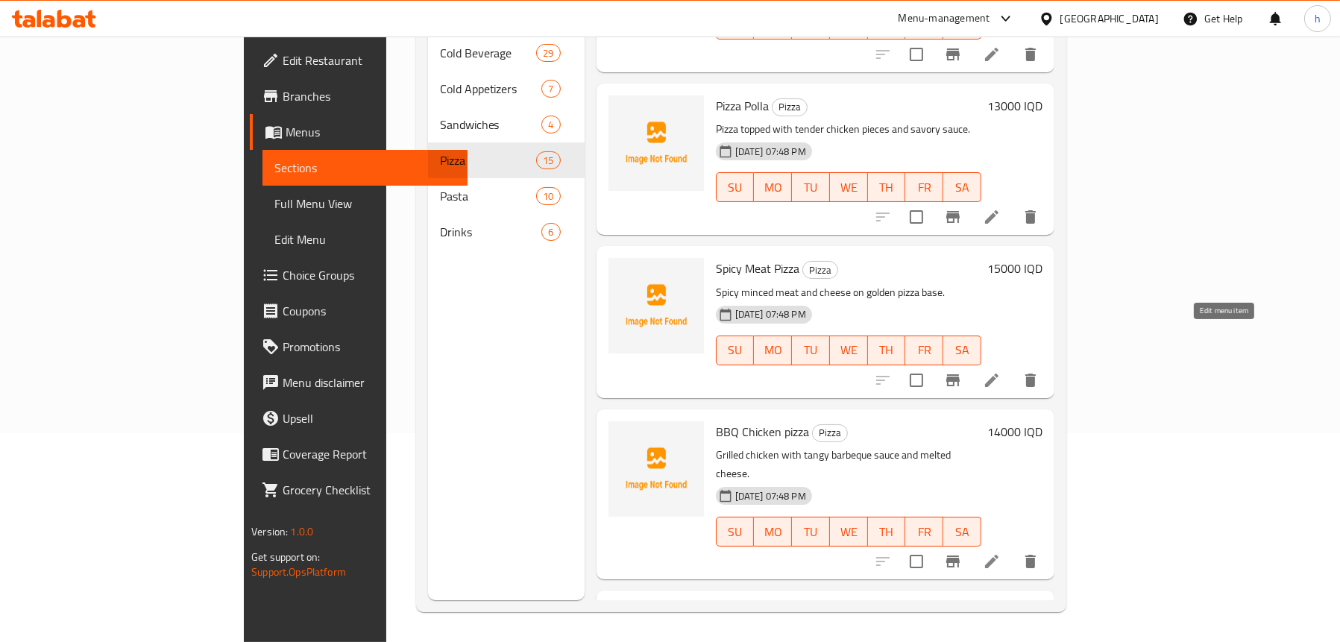
click at [1001, 371] on icon at bounding box center [992, 380] width 18 height 18
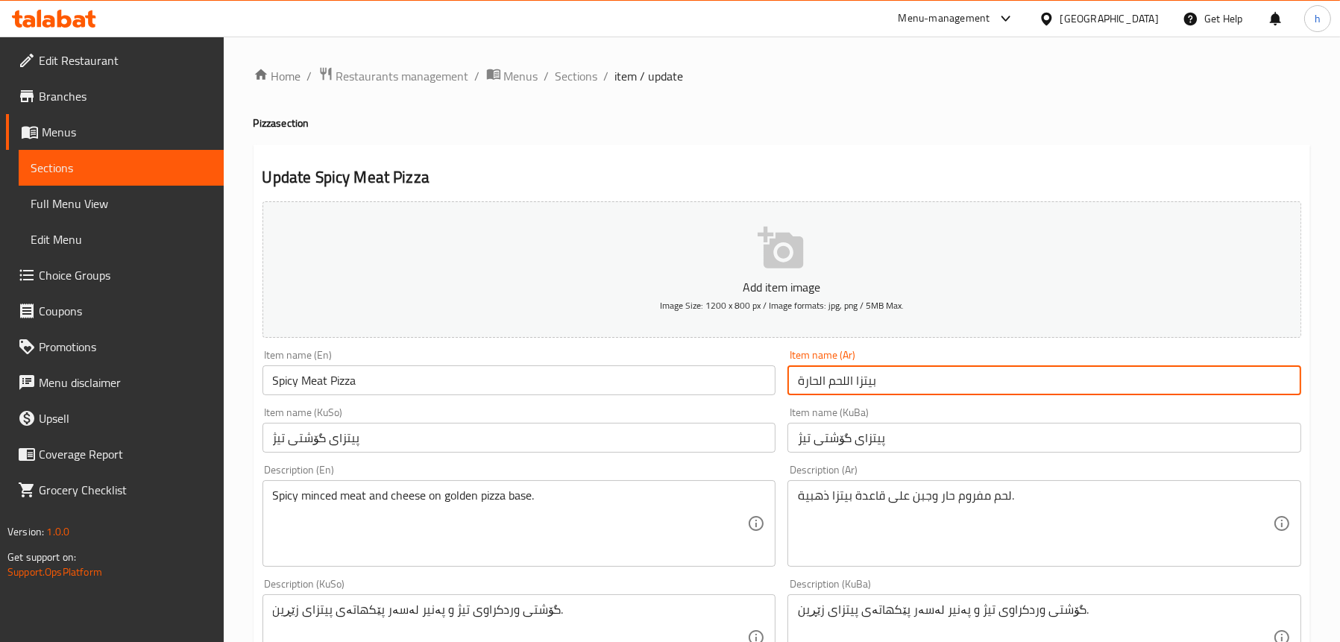
click at [816, 377] on input "بيتزا اللحم الحارة" at bounding box center [1045, 380] width 514 height 30
click at [808, 382] on input "بيتزا اللحم الحارة" at bounding box center [1045, 380] width 514 height 30
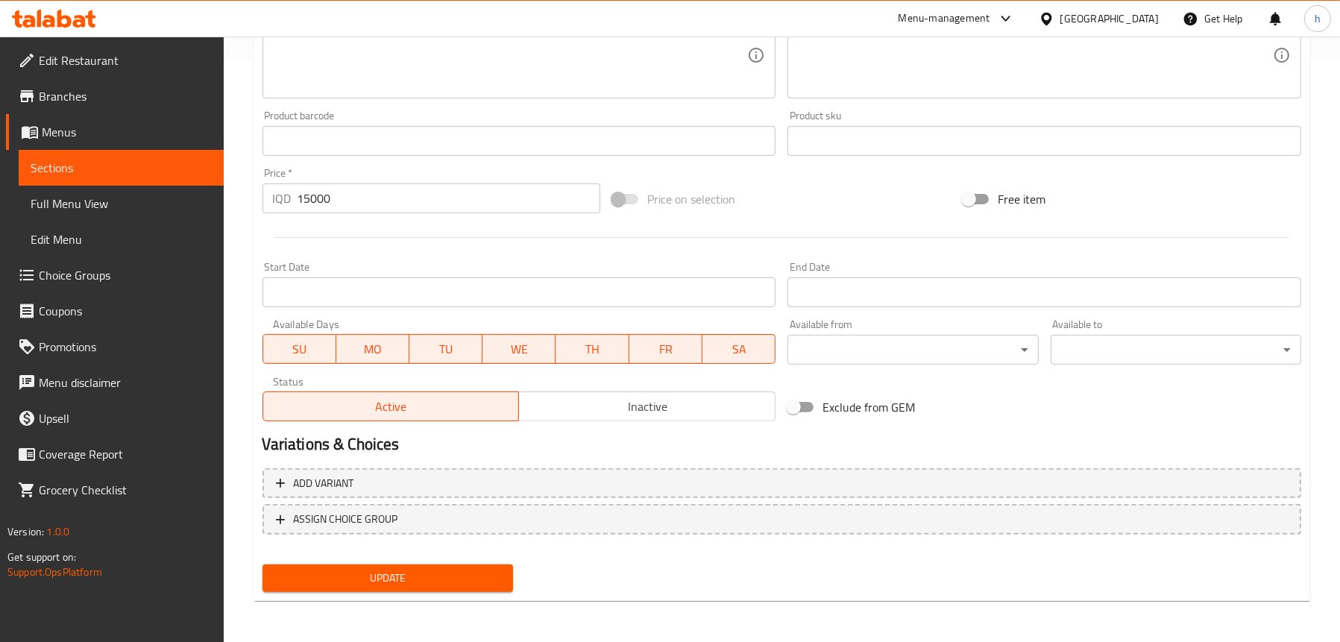
type input "بيتزا لحم سبايسي"
click at [397, 576] on span "Update" at bounding box center [387, 578] width 227 height 19
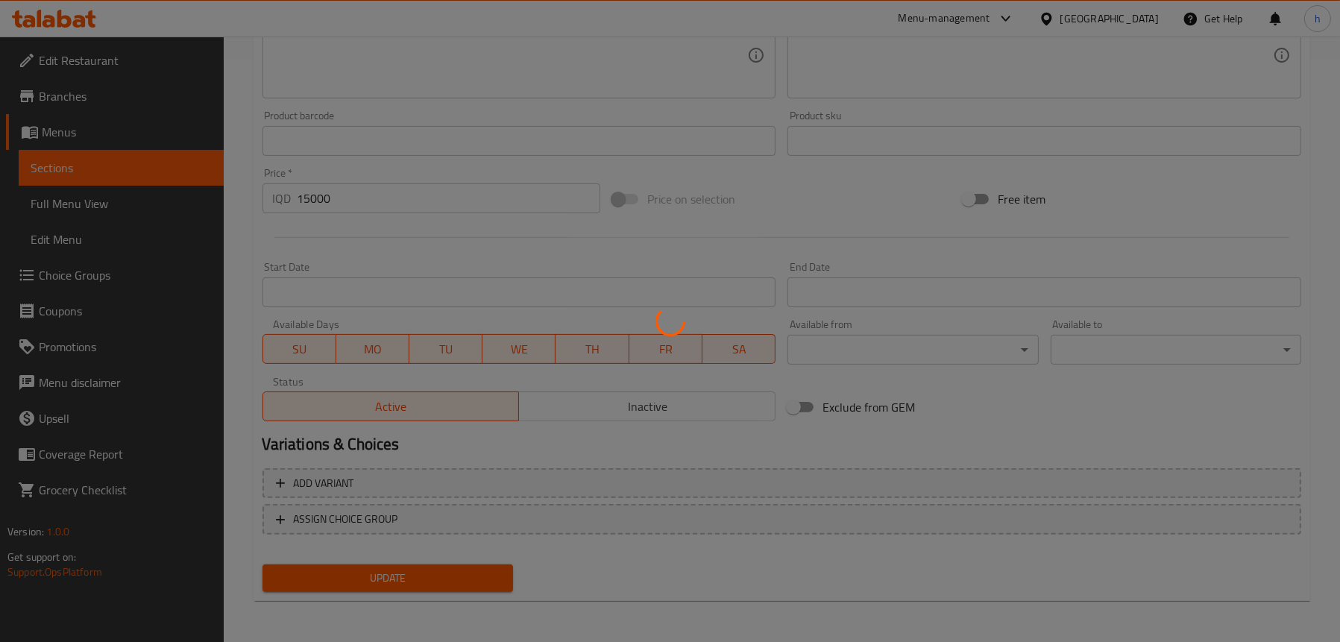
scroll to position [359, 0]
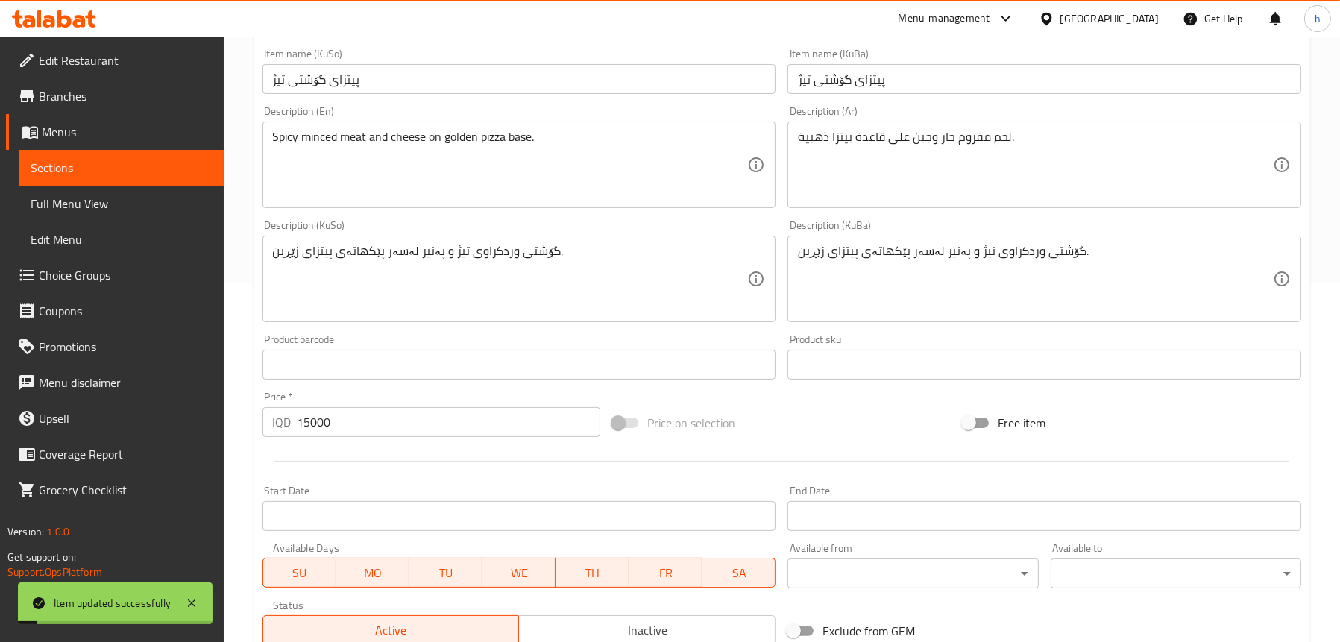
click at [98, 190] on link "Full Menu View" at bounding box center [121, 204] width 205 height 36
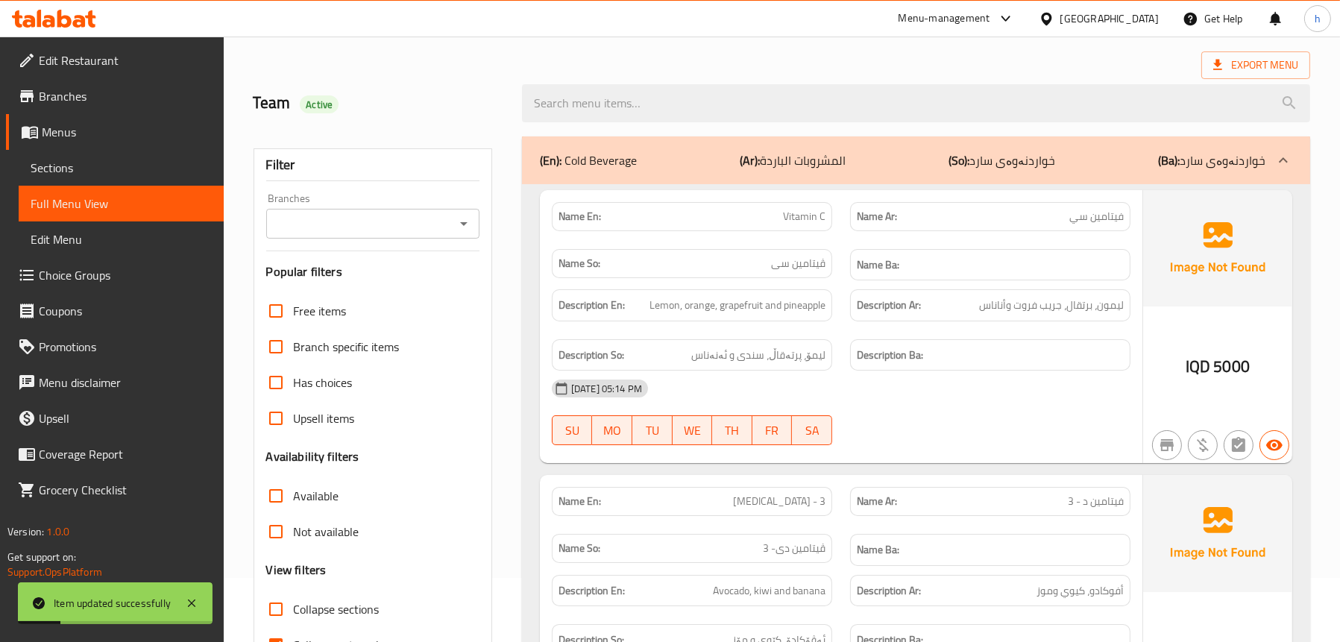
scroll to position [60, 0]
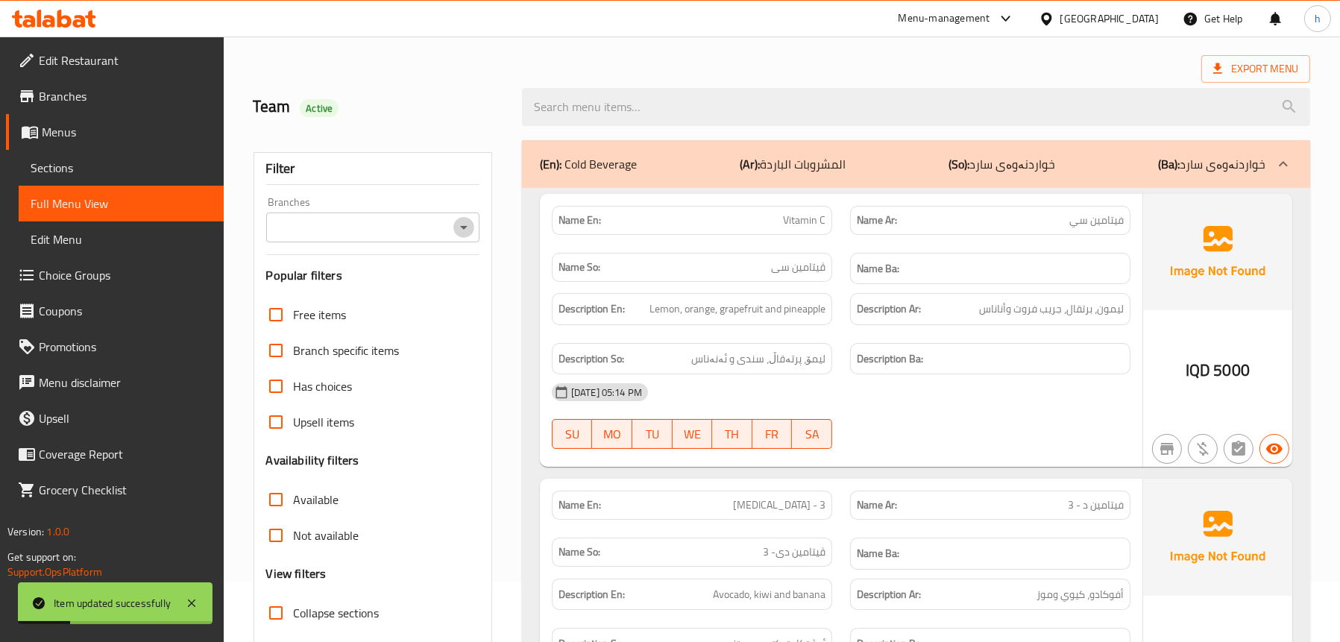
click at [468, 219] on icon "Open" at bounding box center [464, 228] width 18 height 18
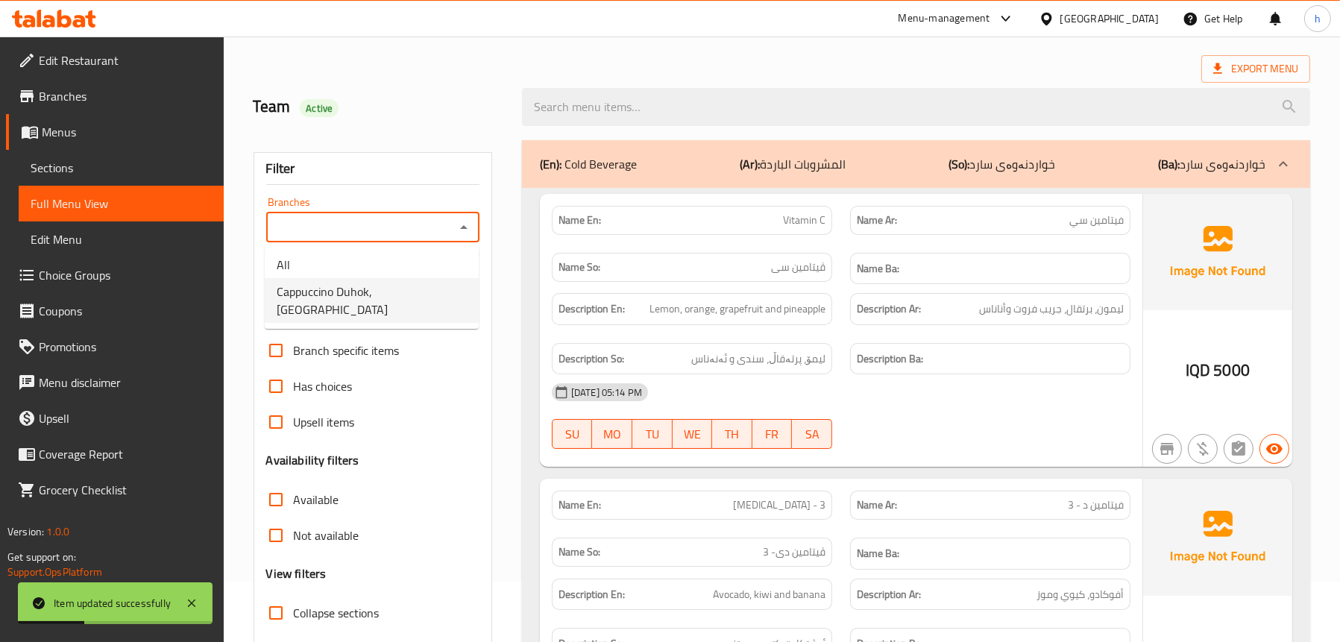
click at [409, 283] on span "Cappuccino Duhok, Malta Street" at bounding box center [372, 301] width 190 height 36
type input "Cappuccino Duhok, Malta Street"
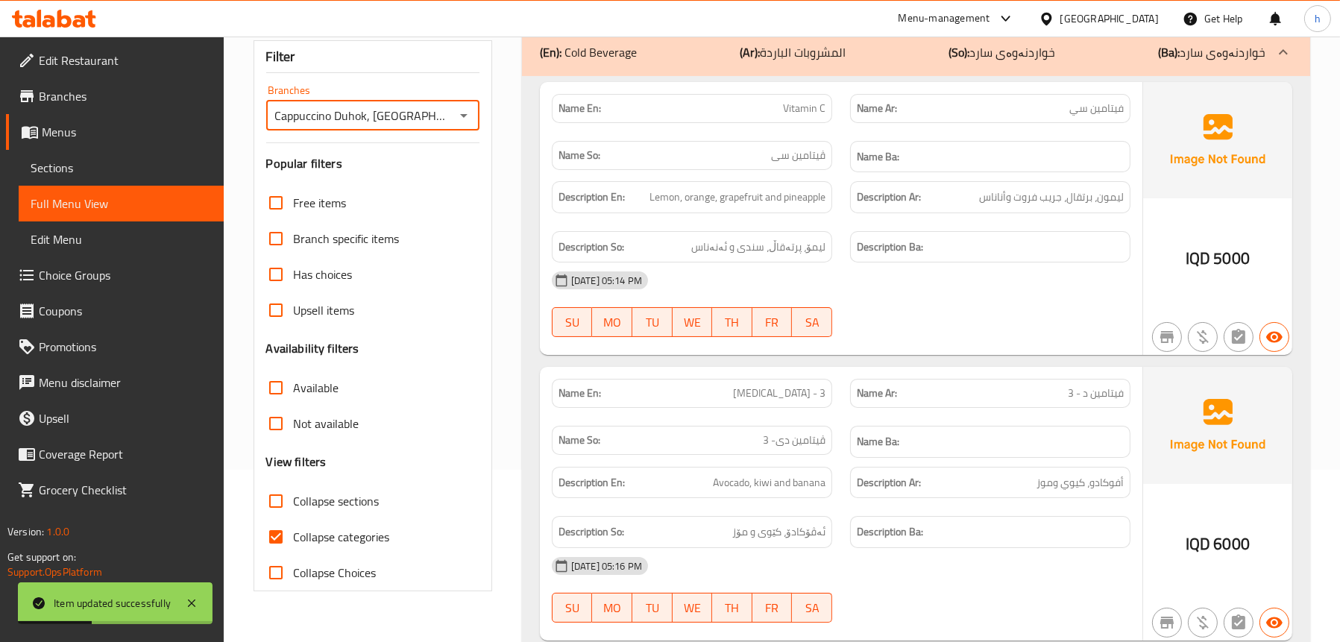
scroll to position [359, 0]
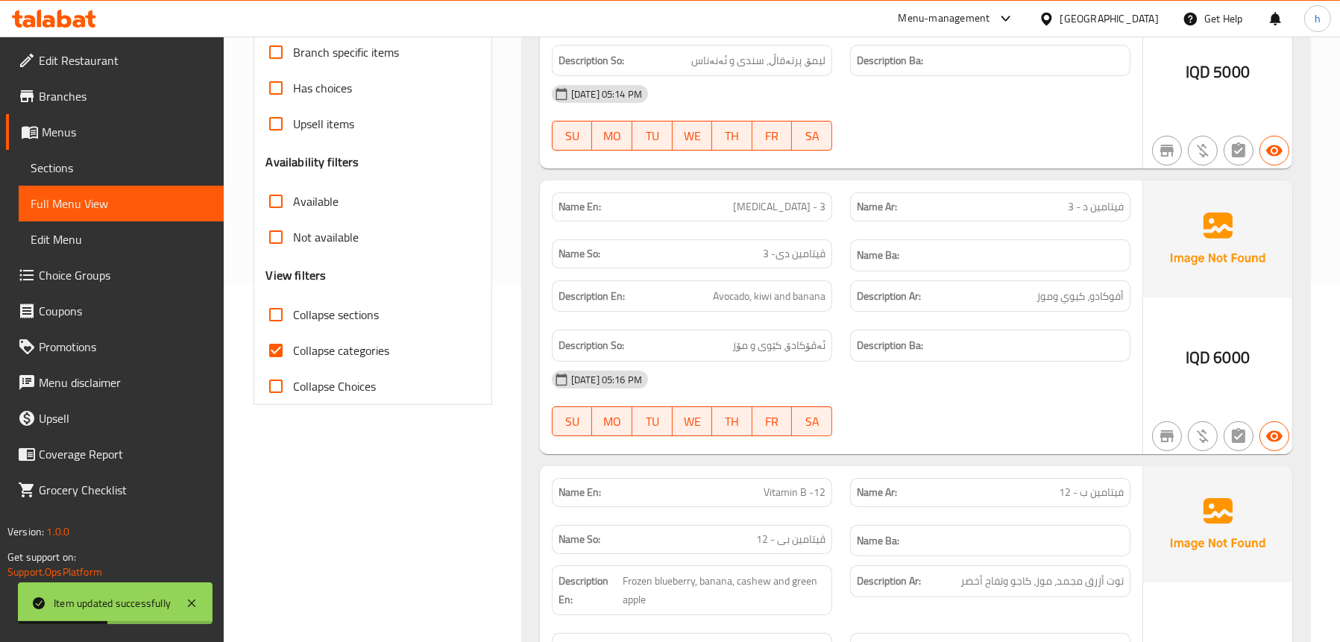
click at [333, 310] on span "Collapse sections" at bounding box center [337, 315] width 86 height 18
click at [294, 310] on input "Collapse sections" at bounding box center [276, 315] width 36 height 36
checkbox input "true"
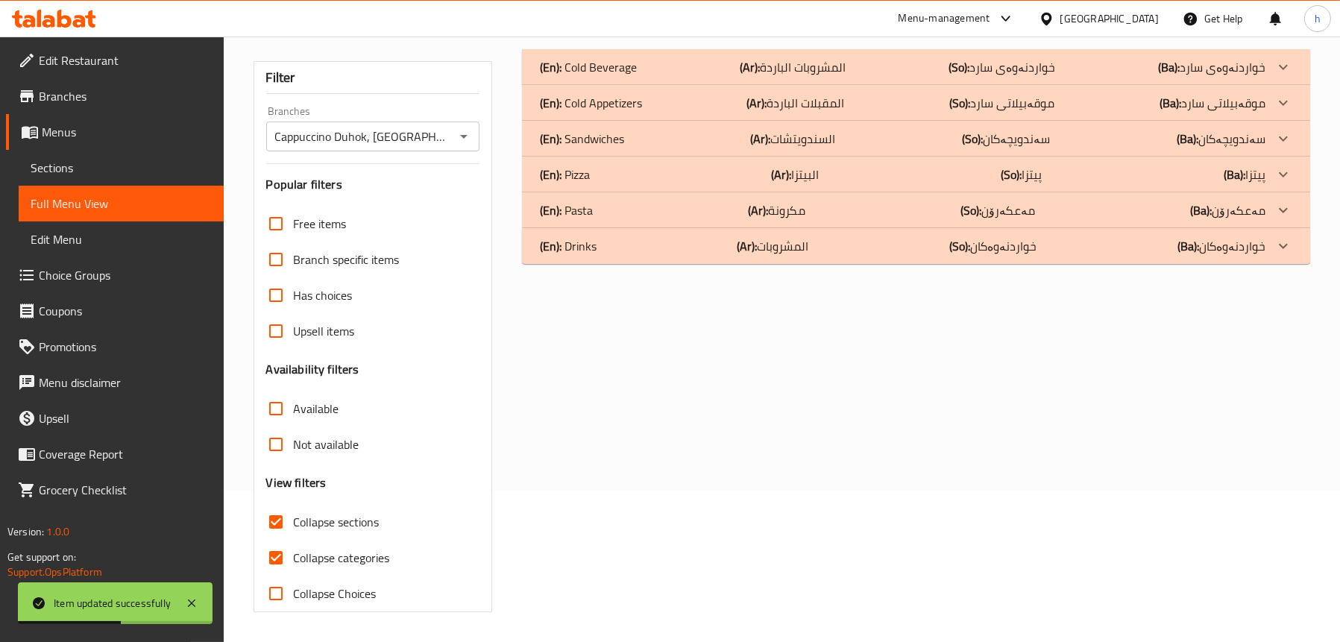
scroll to position [151, 0]
click at [610, 171] on div "(En): Pizza (Ar): البيتزا (So): پیتزا (Ba): پیتزا" at bounding box center [903, 175] width 726 height 18
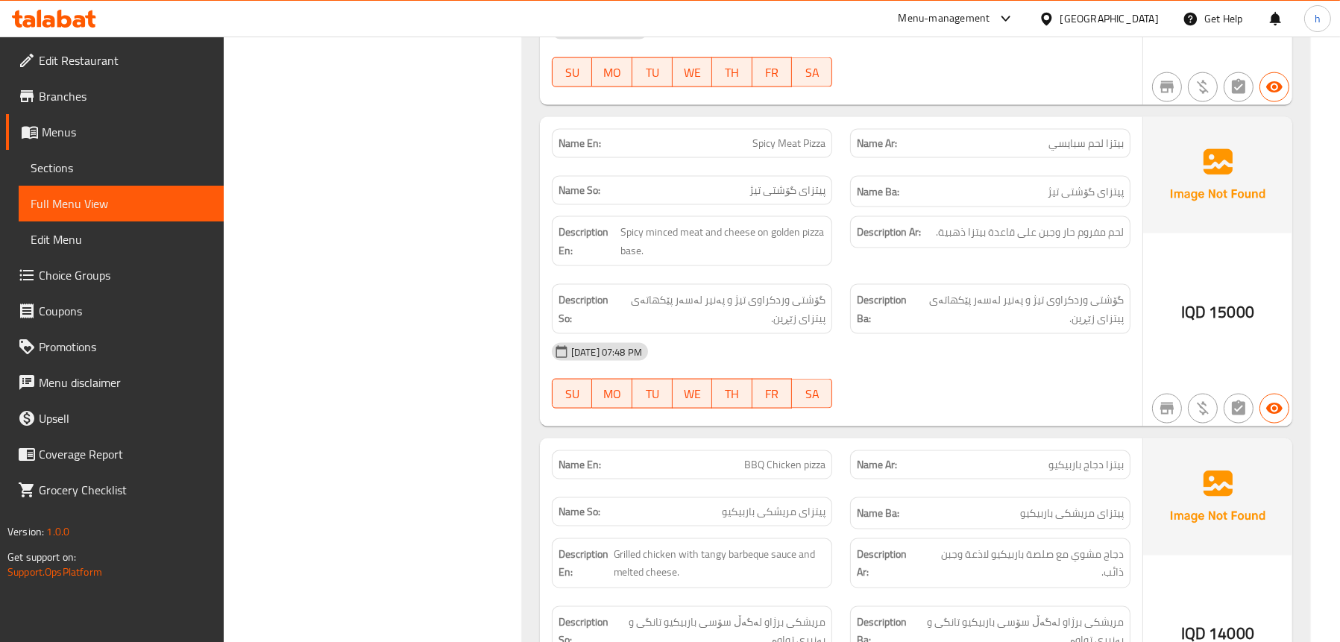
scroll to position [3209, 0]
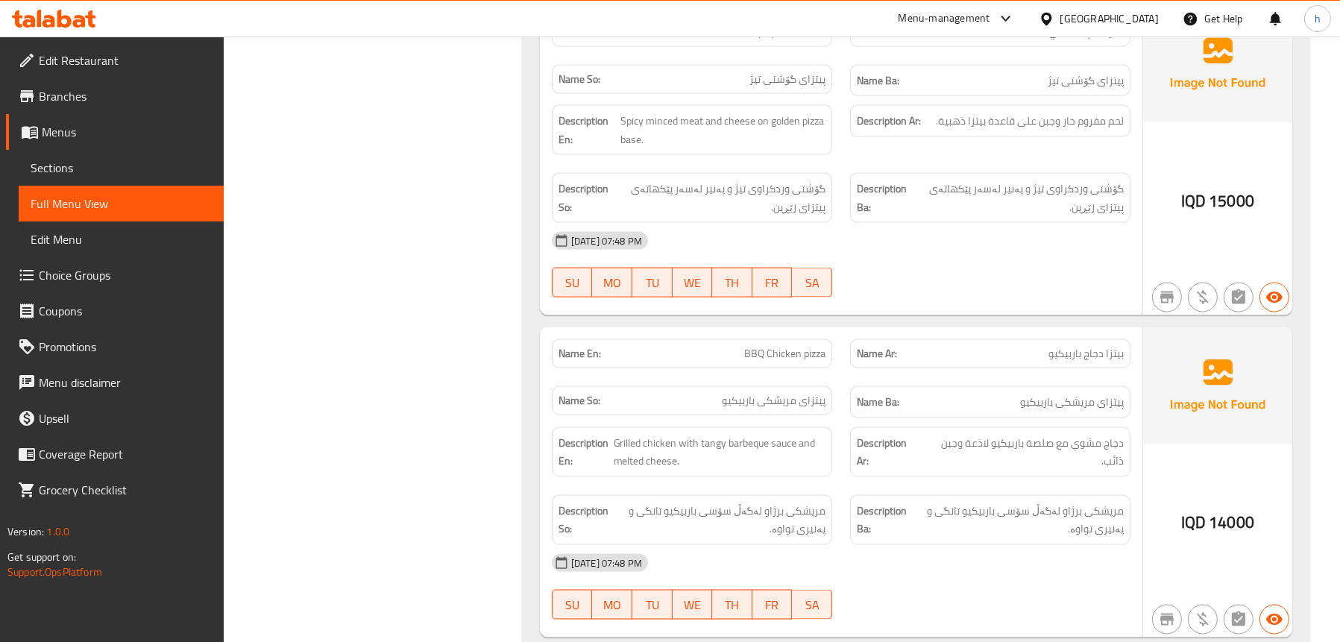
click at [57, 151] on link "Sections" at bounding box center [121, 168] width 205 height 36
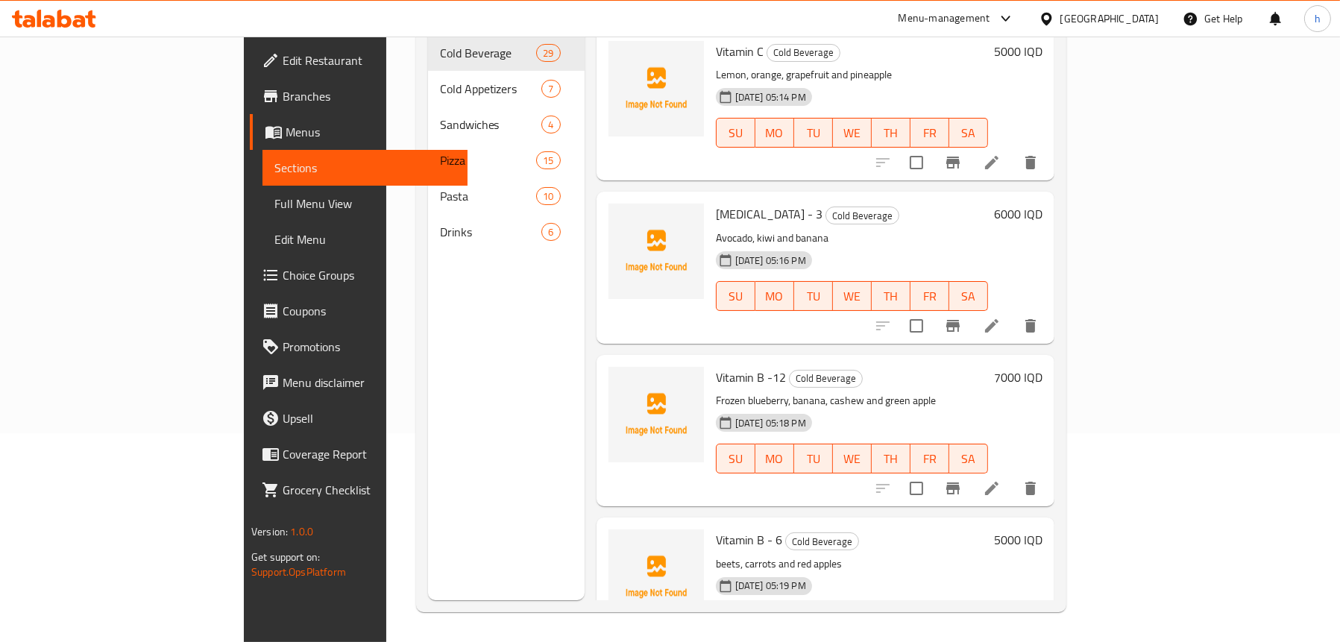
scroll to position [210, 0]
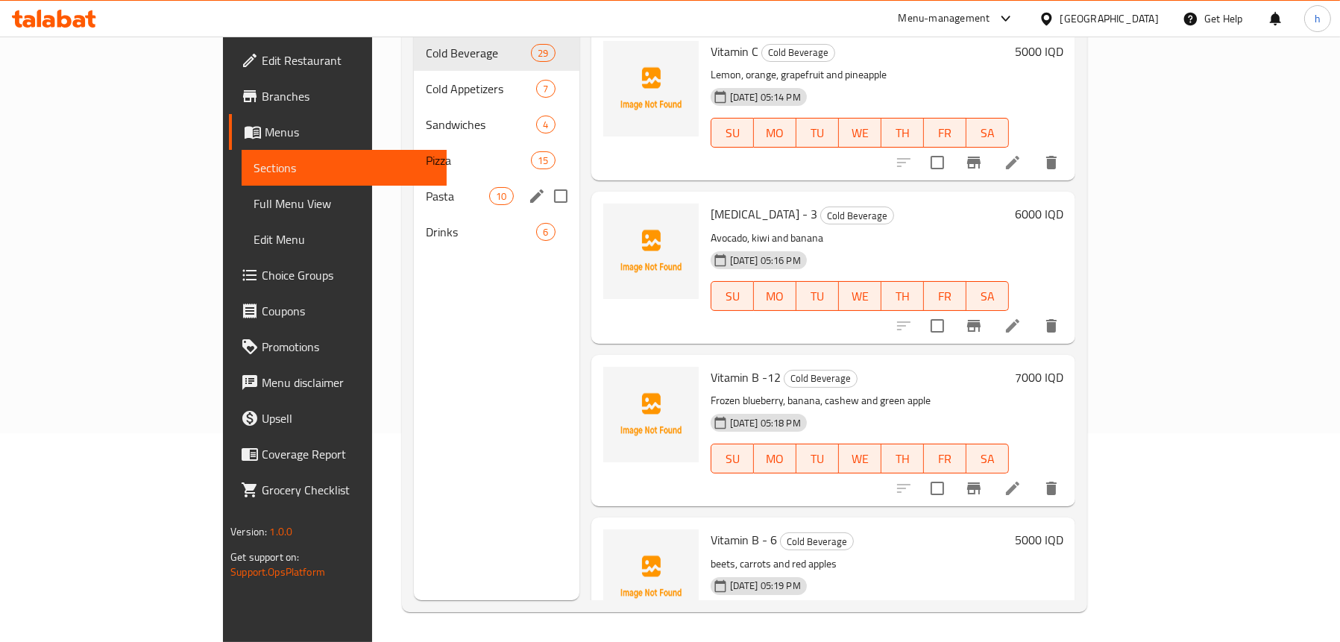
click at [426, 151] on span "Pizza" at bounding box center [478, 160] width 105 height 18
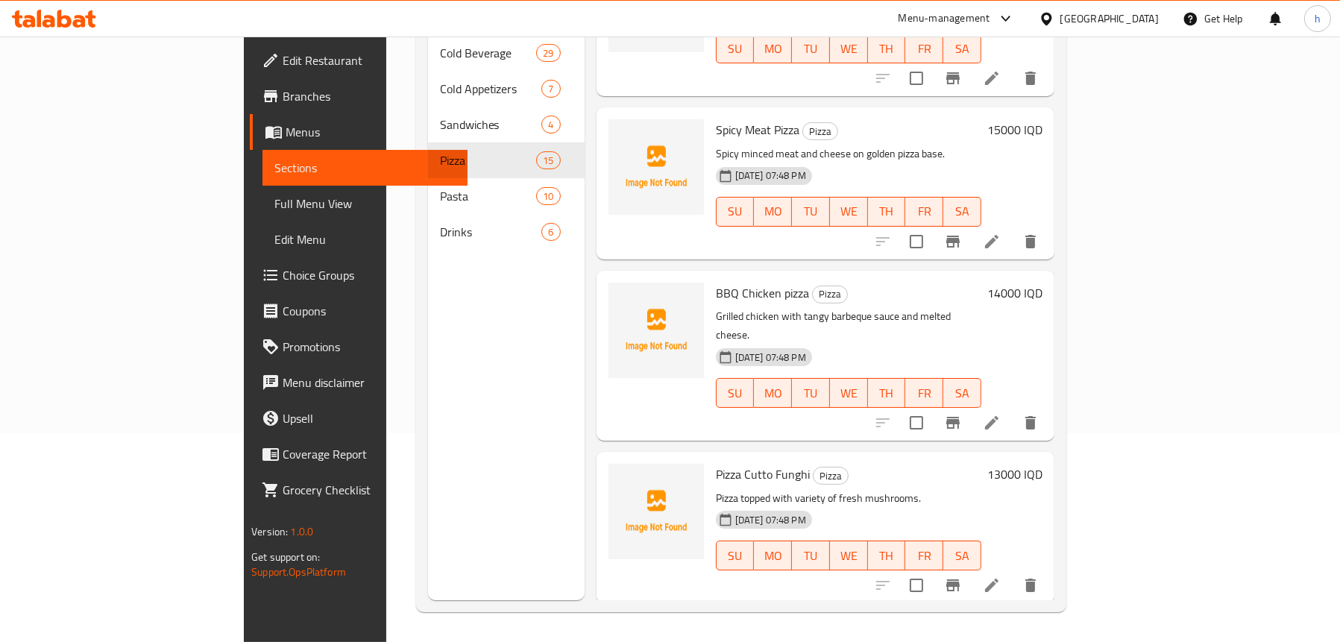
scroll to position [1390, 0]
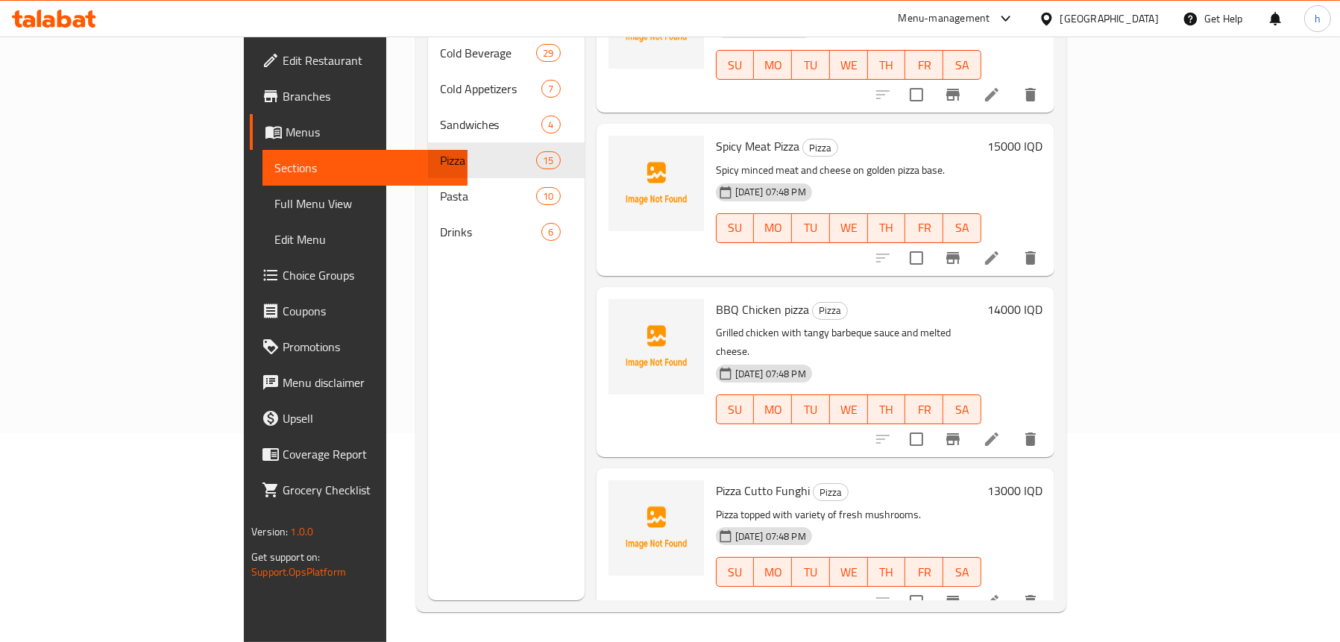
click at [999, 433] on icon at bounding box center [991, 439] width 13 height 13
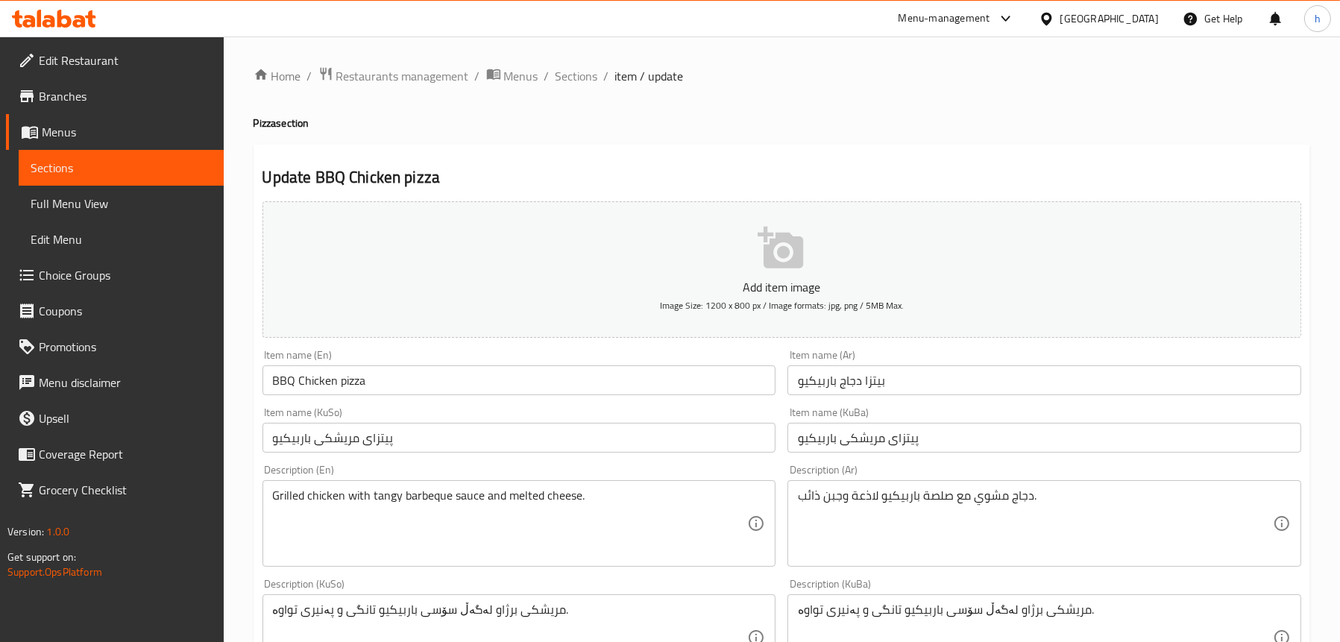
click at [339, 374] on input "BBQ Chicken pizza" at bounding box center [520, 380] width 514 height 30
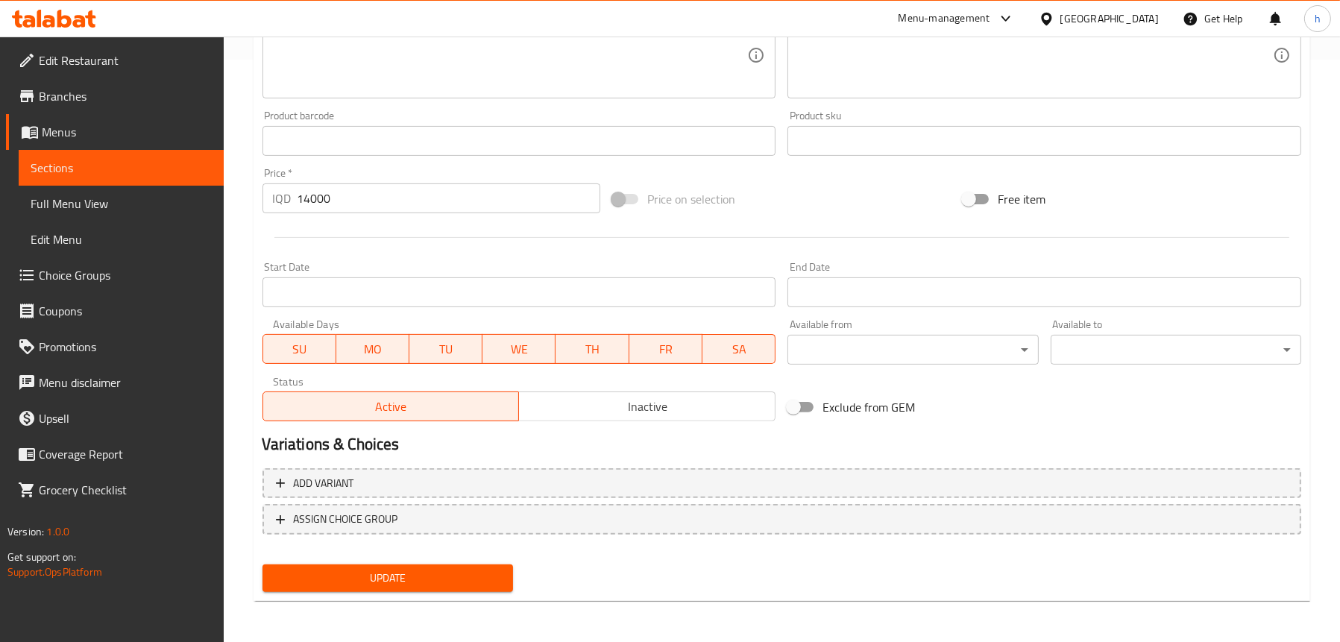
type input "BBQ Chicken Pizza"
click at [368, 579] on span "Update" at bounding box center [387, 578] width 227 height 19
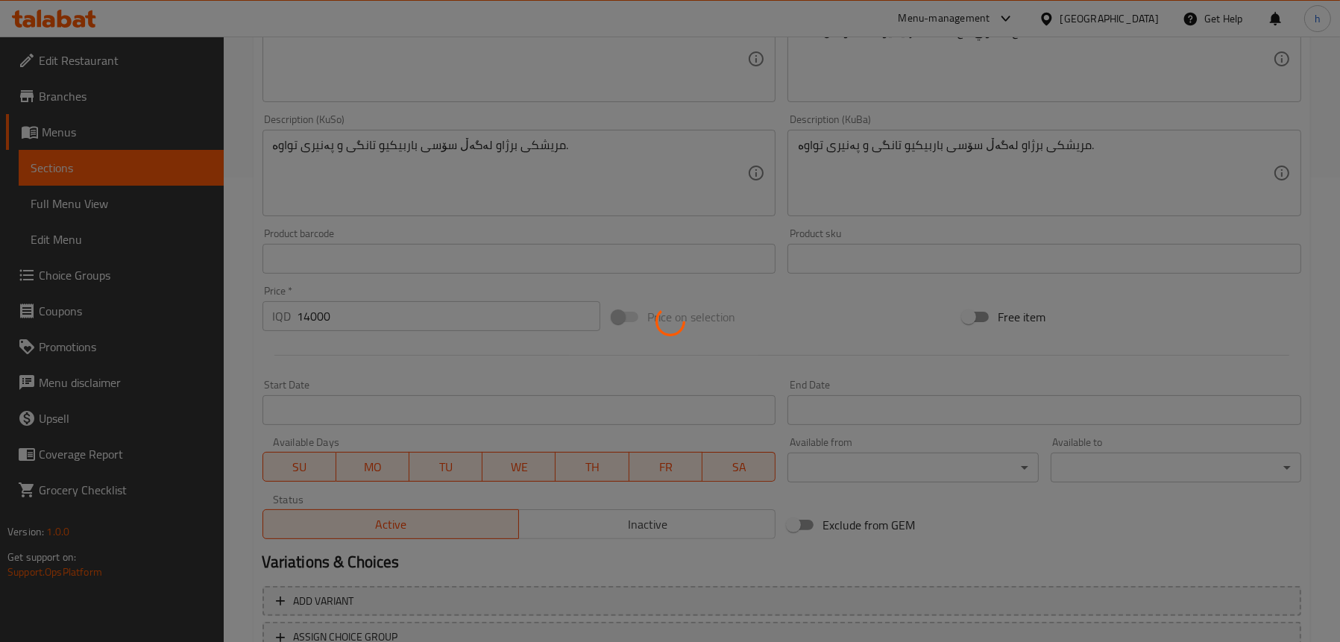
scroll to position [359, 0]
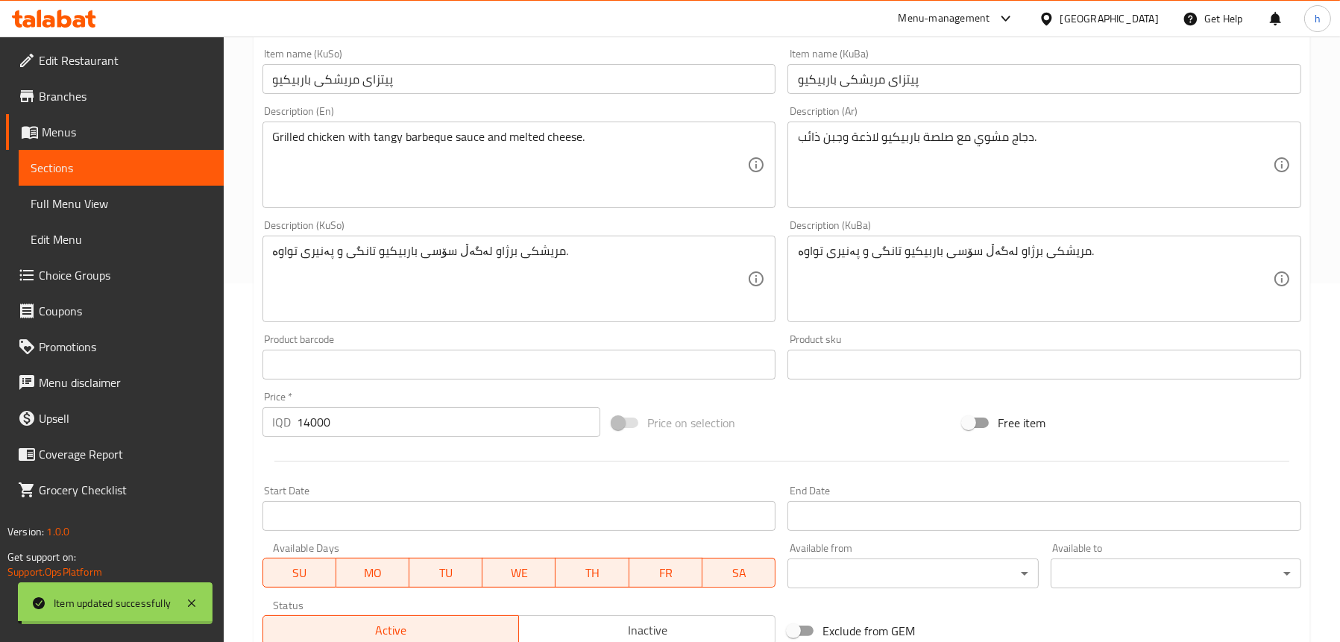
click at [112, 192] on link "Full Menu View" at bounding box center [121, 204] width 205 height 36
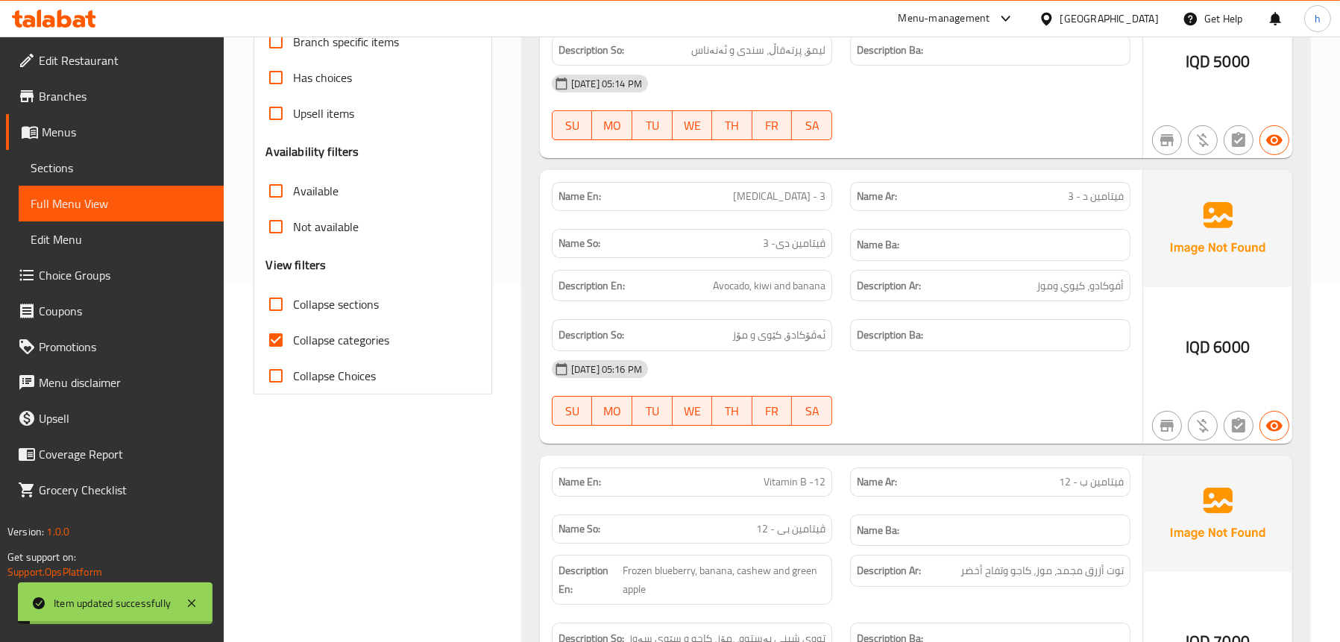
scroll to position [135, 0]
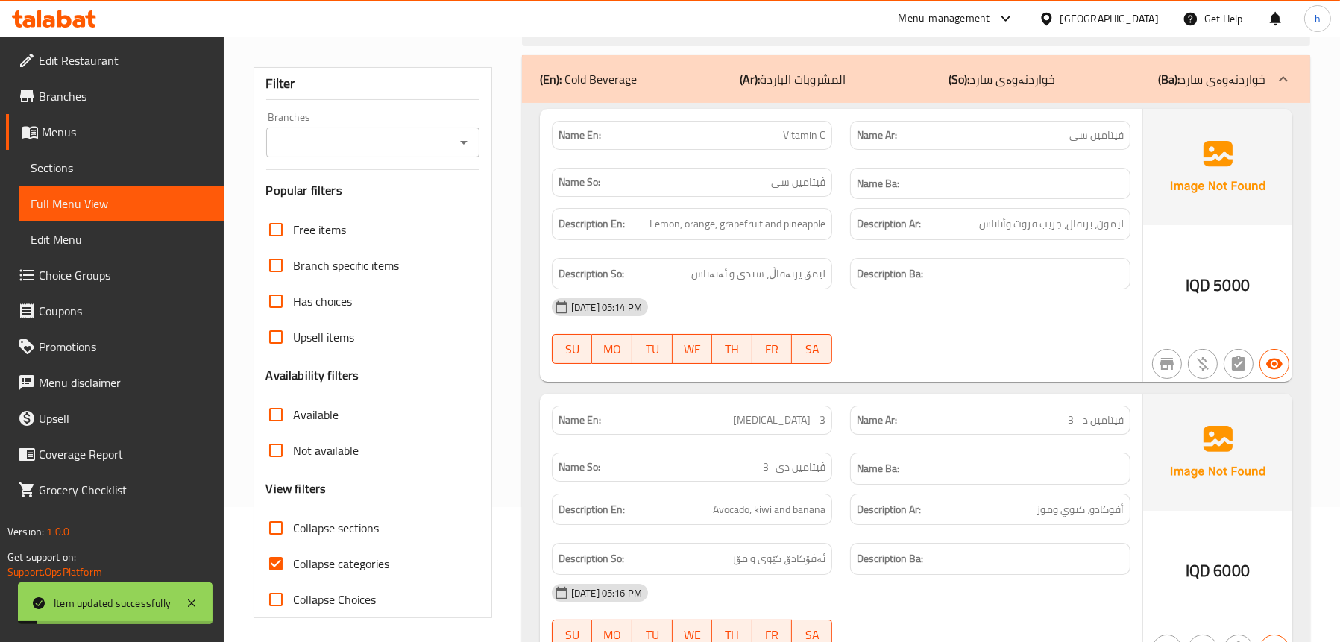
click at [457, 144] on icon "Open" at bounding box center [464, 142] width 18 height 18
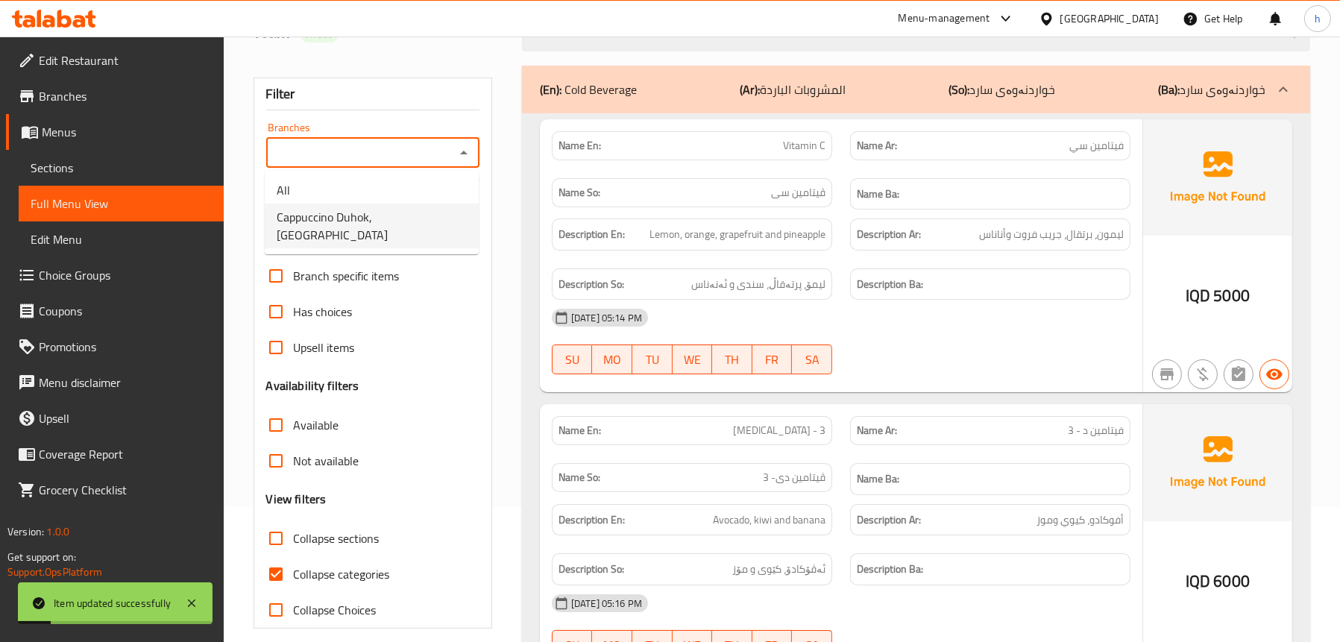
click at [412, 208] on span "Cappuccino Duhok, Malta Street" at bounding box center [372, 226] width 190 height 36
type input "Cappuccino Duhok, Malta Street"
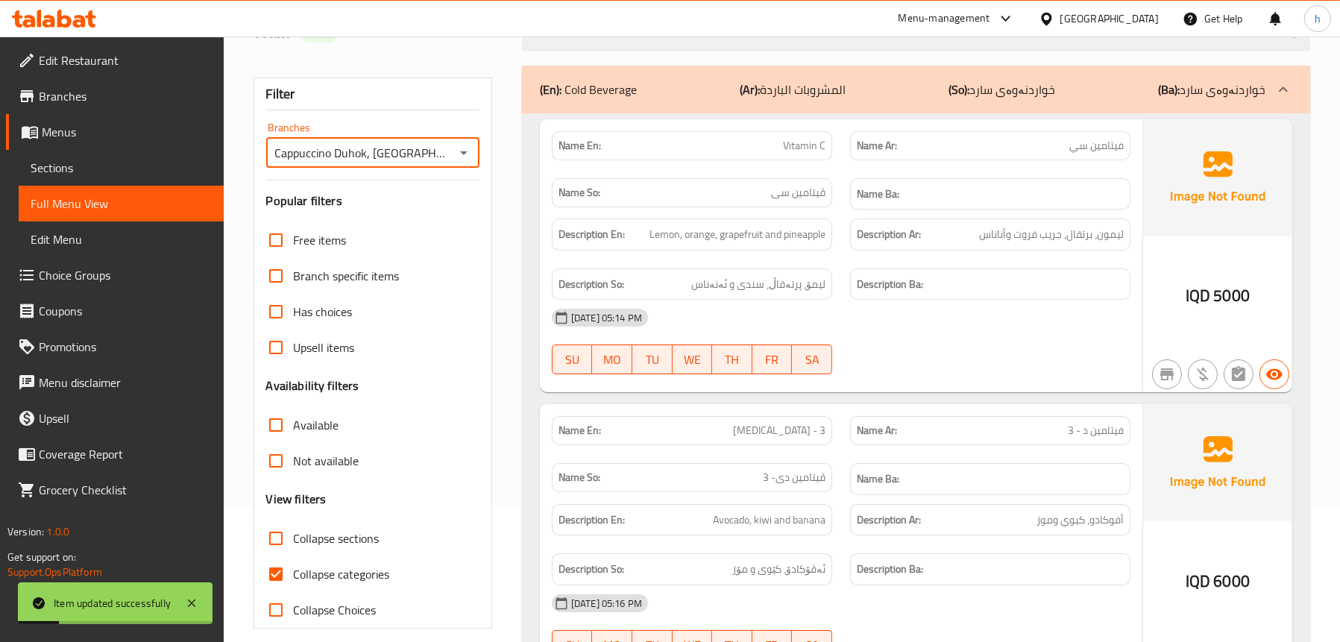
click at [597, 75] on div "(En): Cold Beverage (Ar): المشروبات الباردة (So): خواردنەوەی سارد (Ba): خواردنە…" at bounding box center [916, 90] width 788 height 48
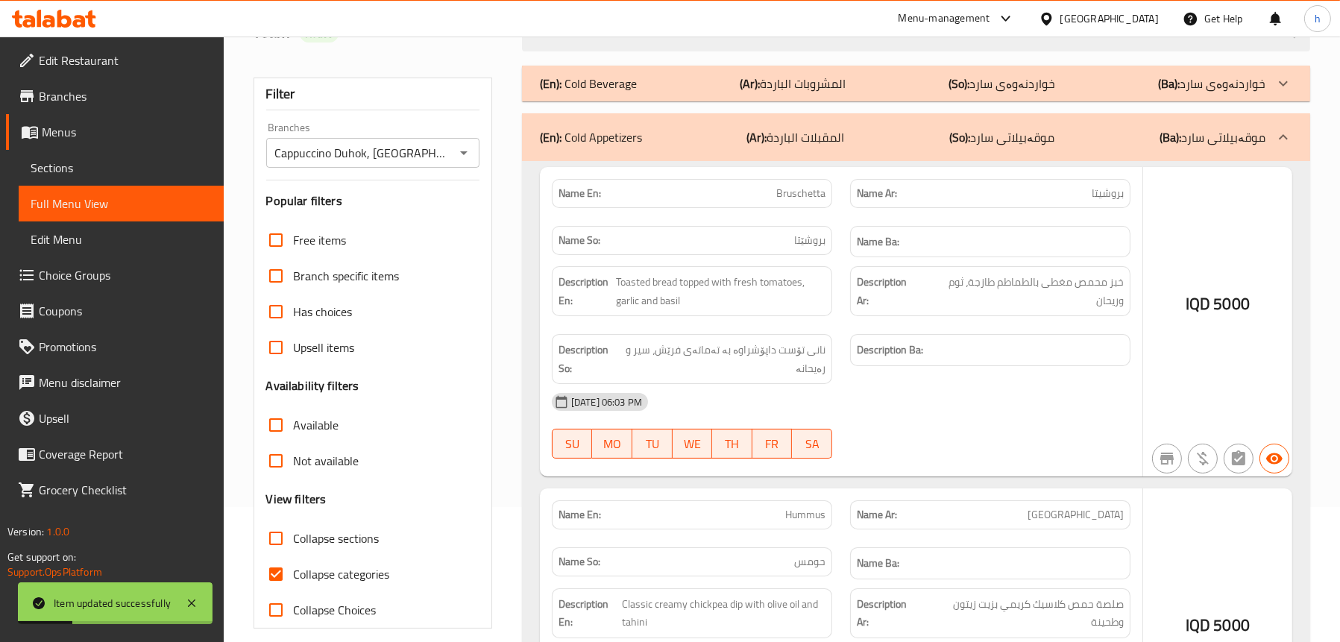
scroll to position [284, 0]
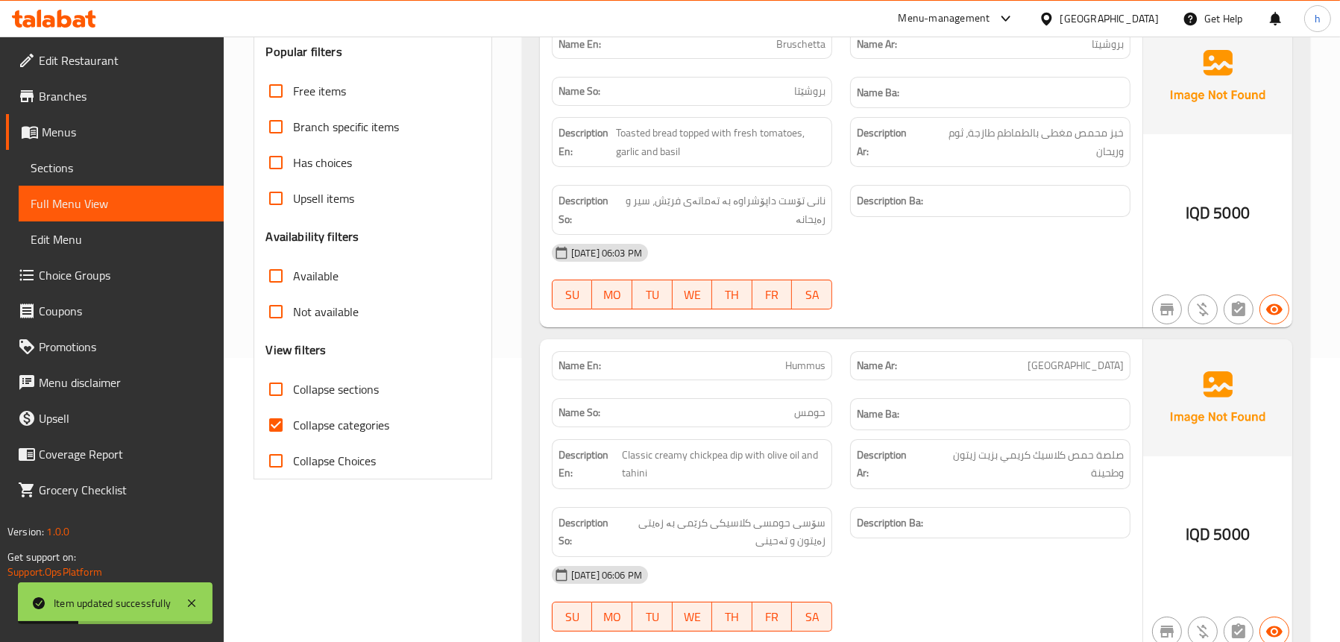
click at [328, 392] on span "Collapse sections" at bounding box center [337, 389] width 86 height 18
click at [294, 392] on input "Collapse sections" at bounding box center [276, 389] width 36 height 36
checkbox input "true"
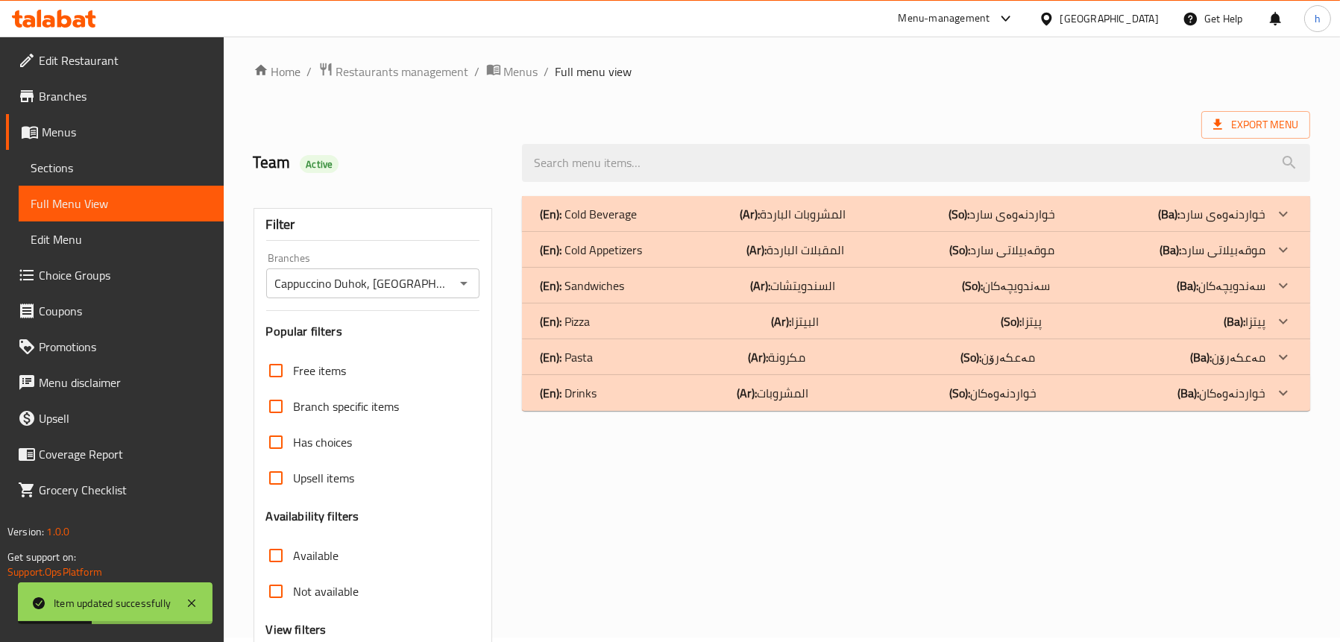
scroll to position [0, 0]
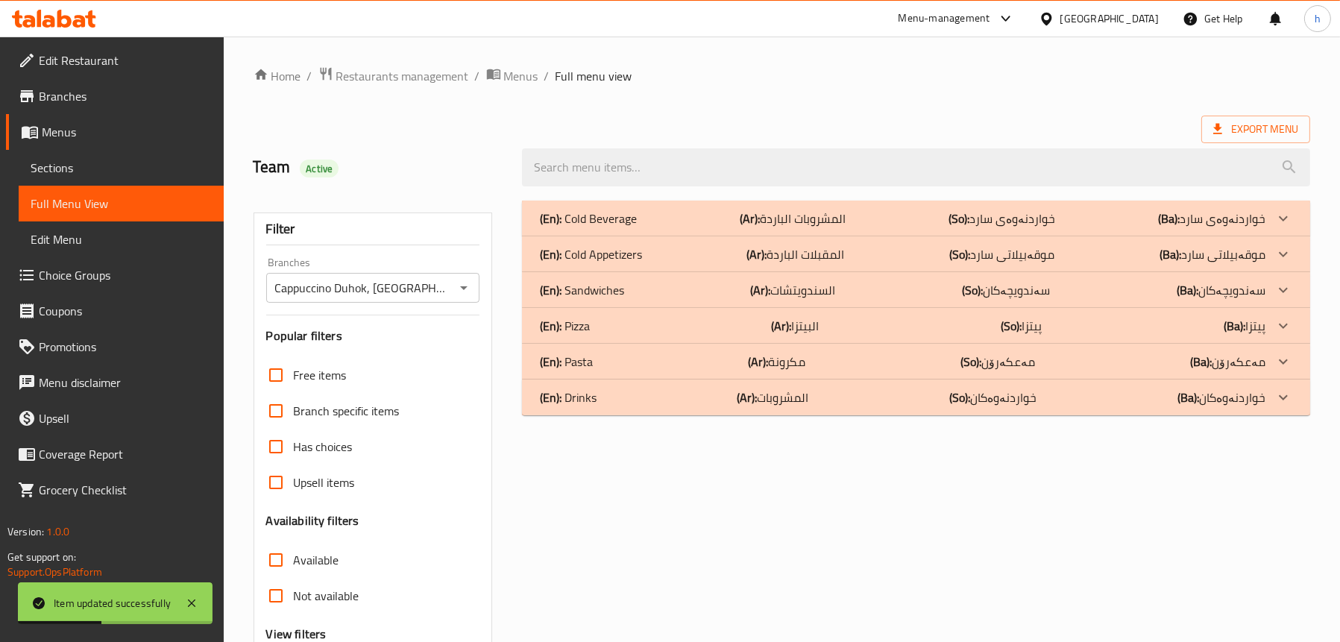
click at [599, 330] on div "(En): Pizza (Ar): البيتزا (So): پیتزا (Ba): پیتزا" at bounding box center [903, 326] width 726 height 18
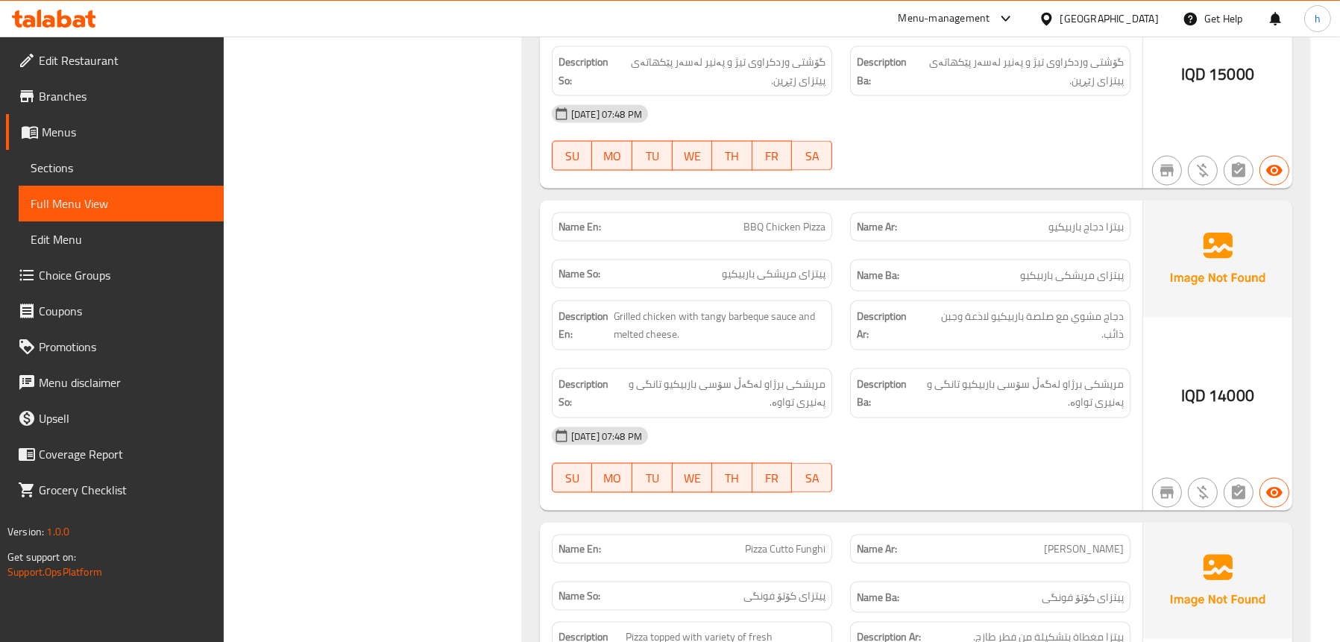
scroll to position [3709, 0]
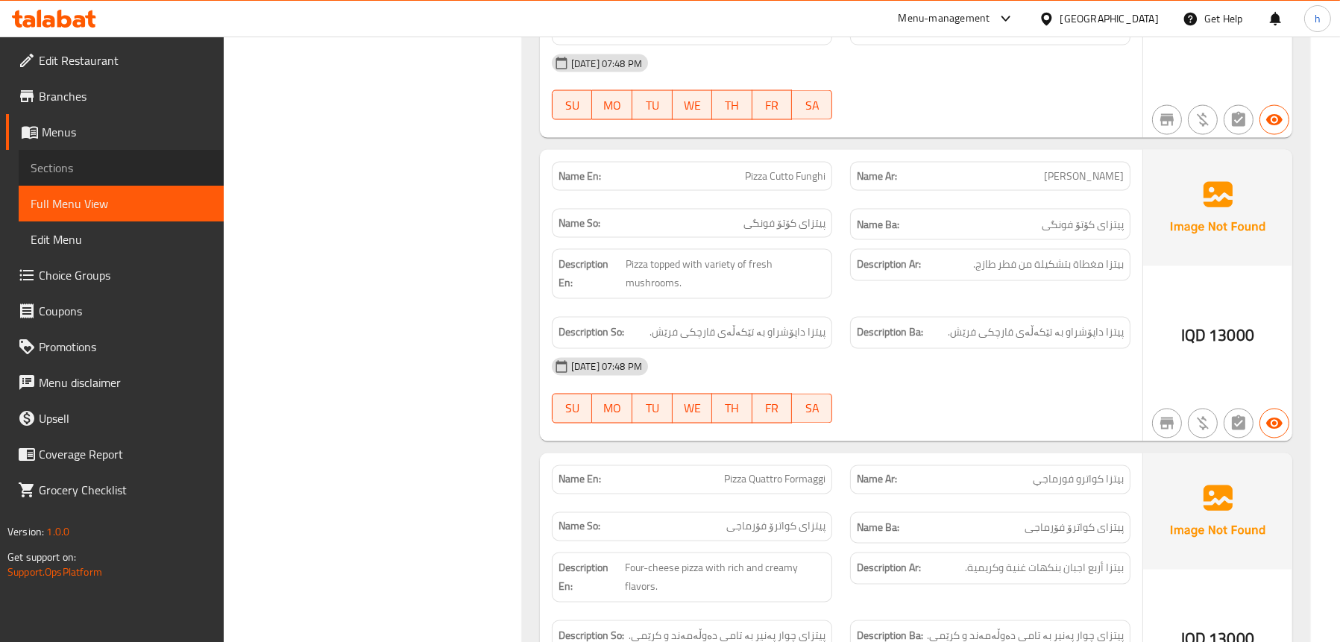
click at [84, 172] on span "Sections" at bounding box center [121, 168] width 181 height 18
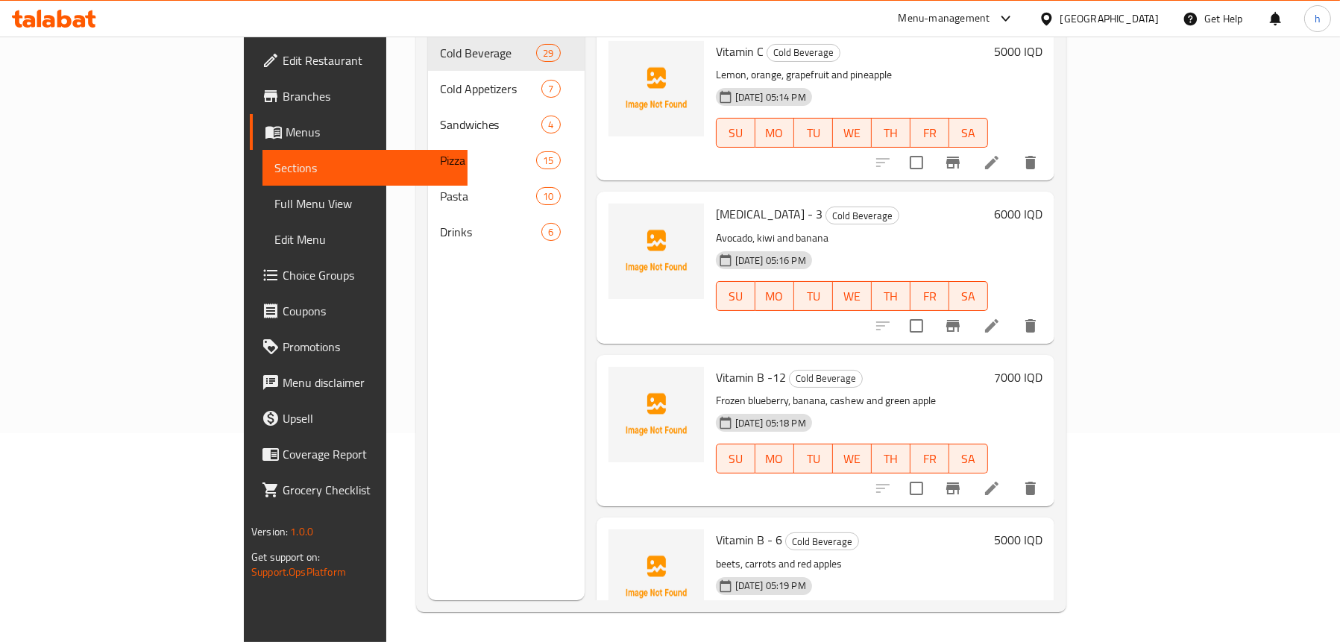
scroll to position [210, 0]
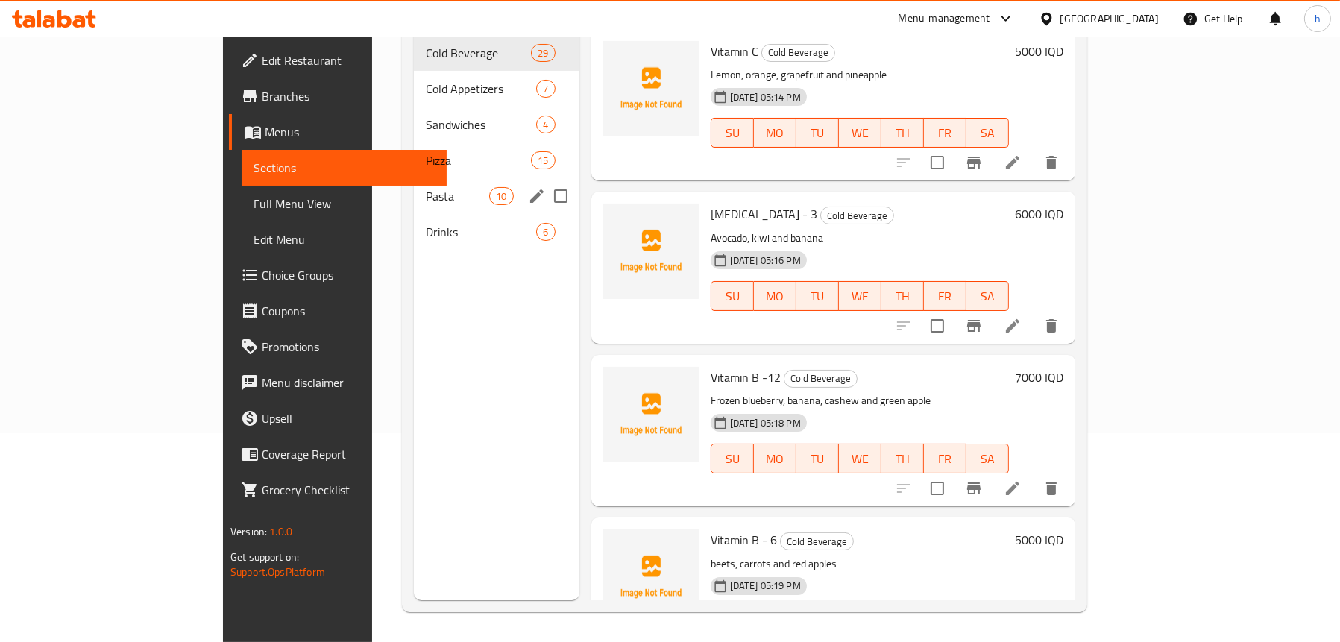
click at [414, 183] on div "Pasta 10" at bounding box center [497, 196] width 166 height 36
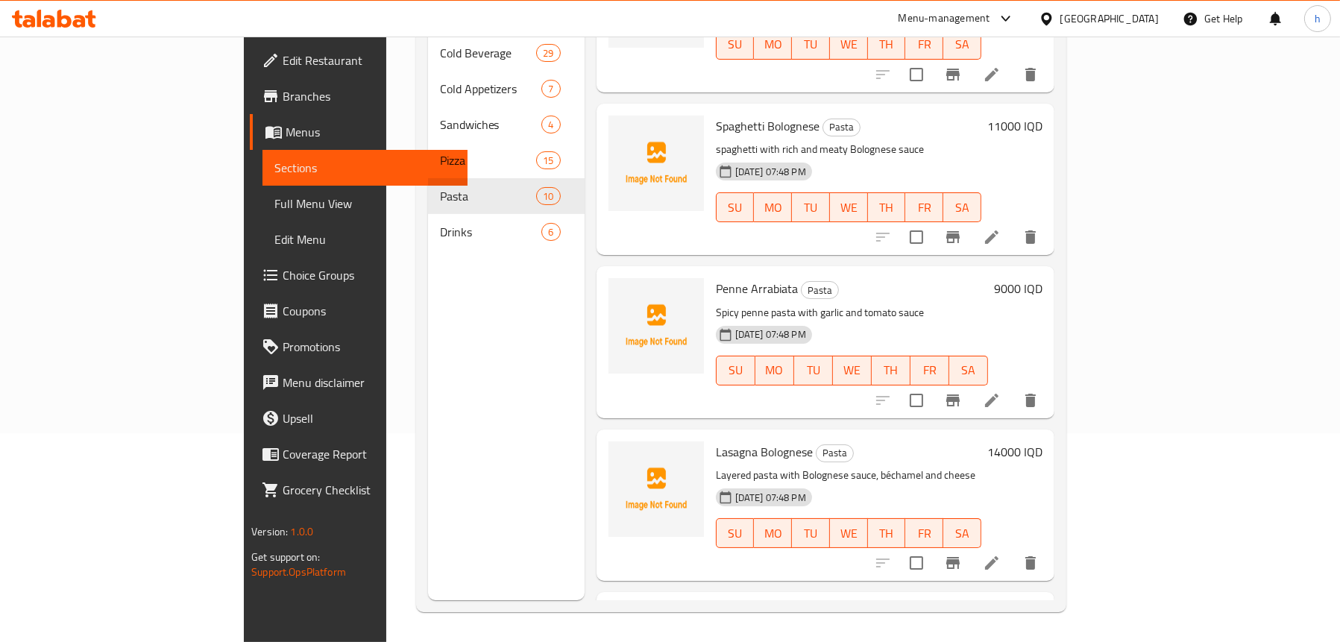
scroll to position [1023, 0]
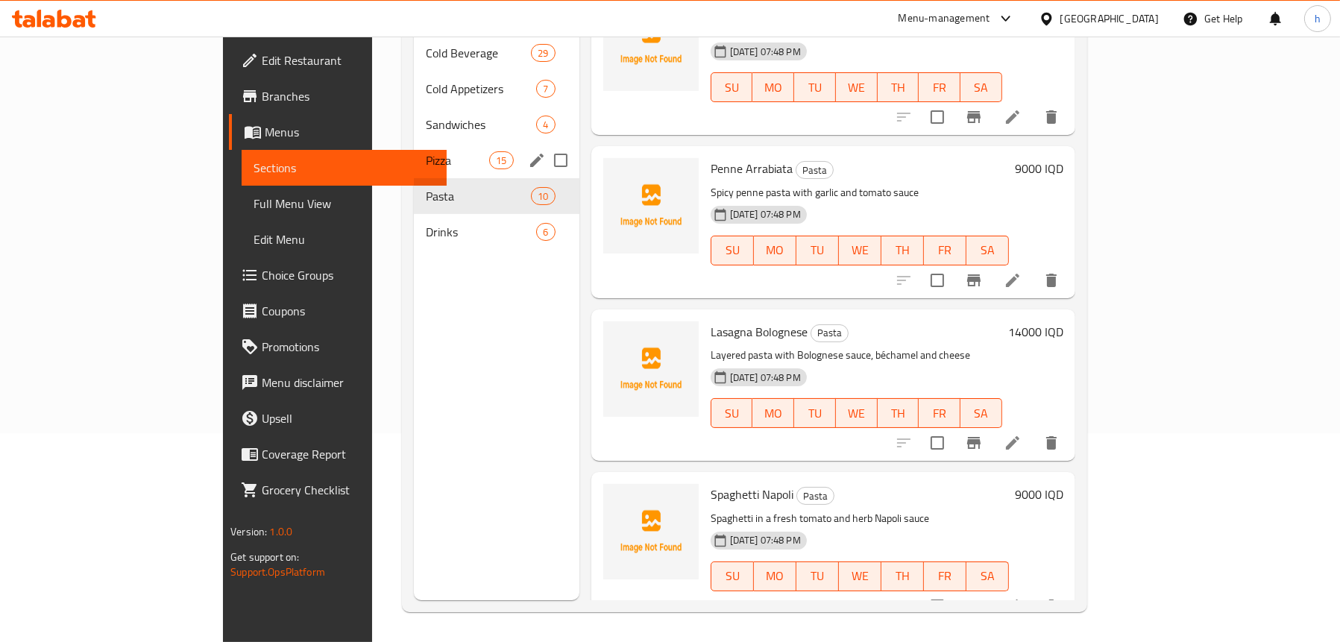
click at [426, 151] on span "Pizza" at bounding box center [457, 160] width 63 height 18
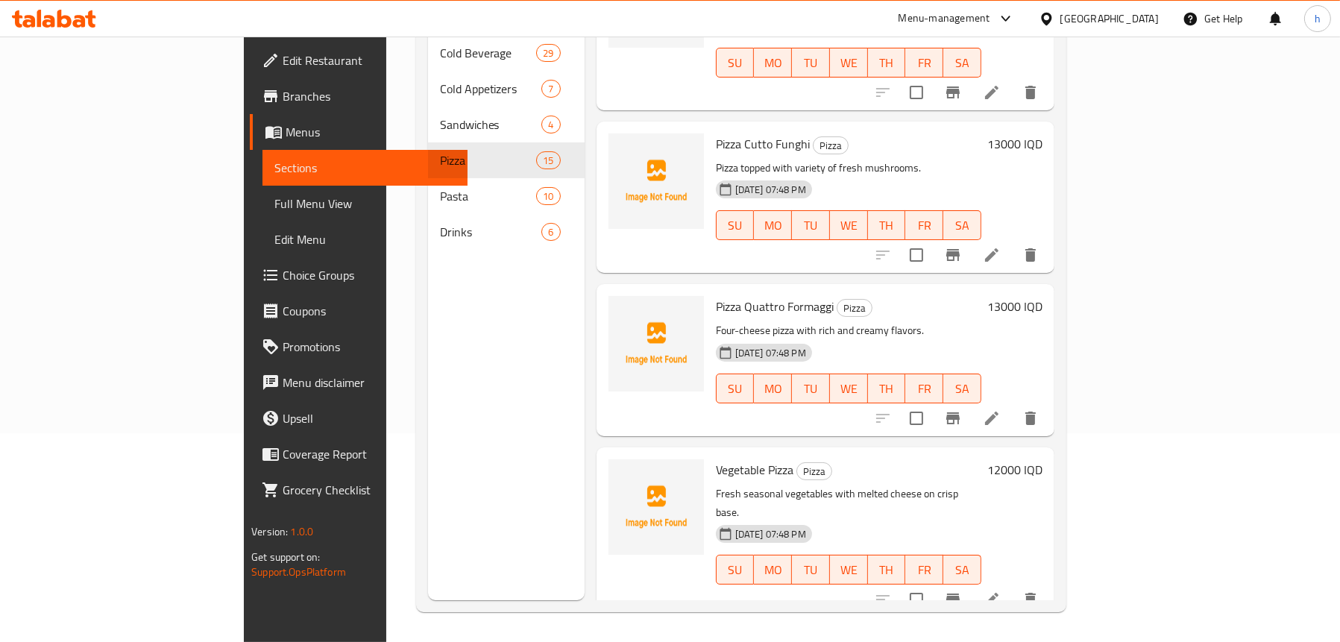
scroll to position [1614, 0]
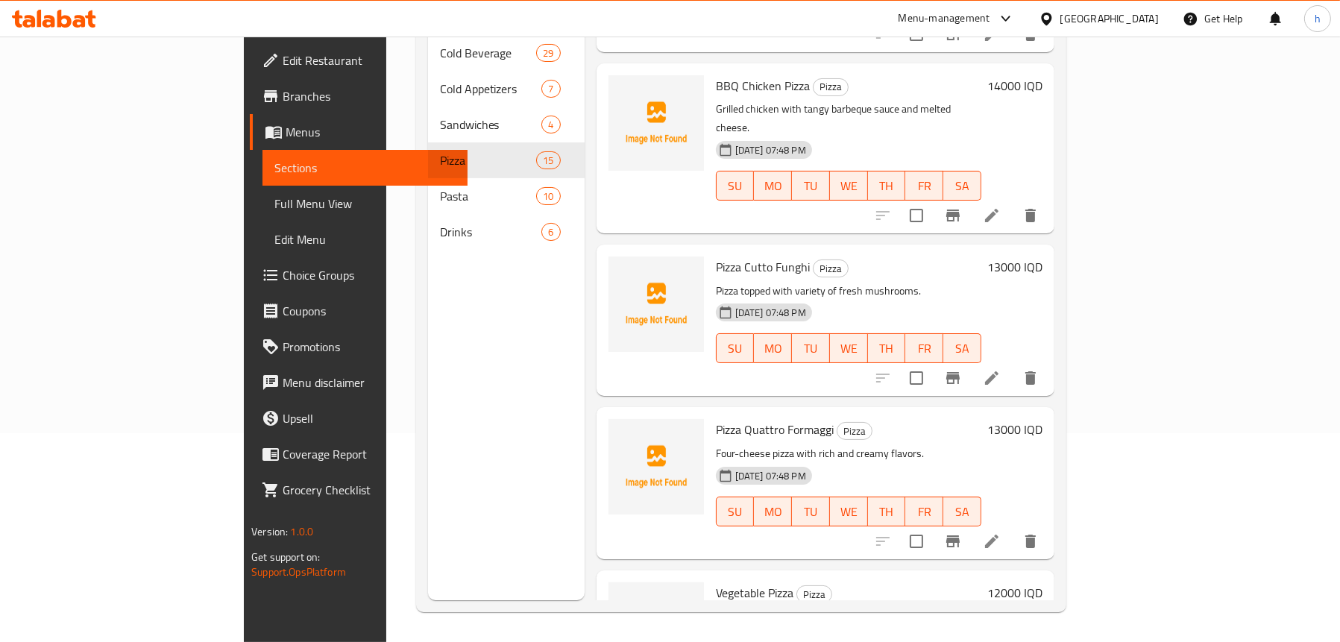
click at [1013, 365] on li at bounding box center [992, 378] width 42 height 27
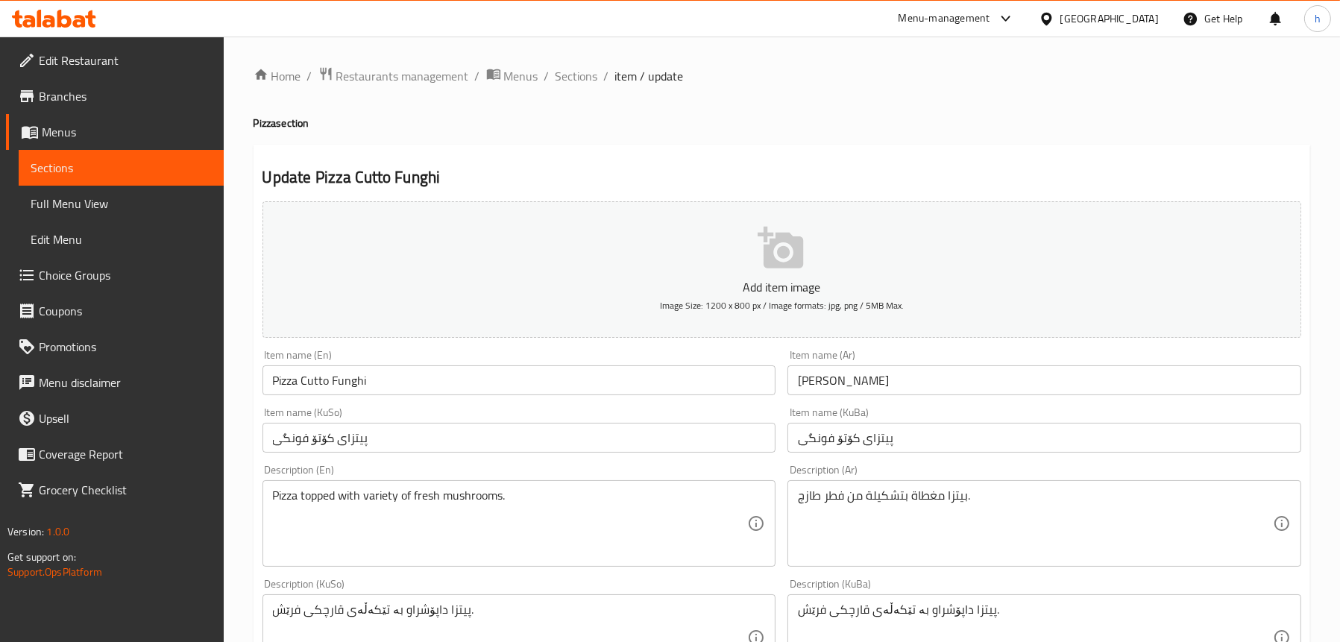
click at [810, 376] on input "بيتزا كوتو فونغي" at bounding box center [1045, 380] width 514 height 30
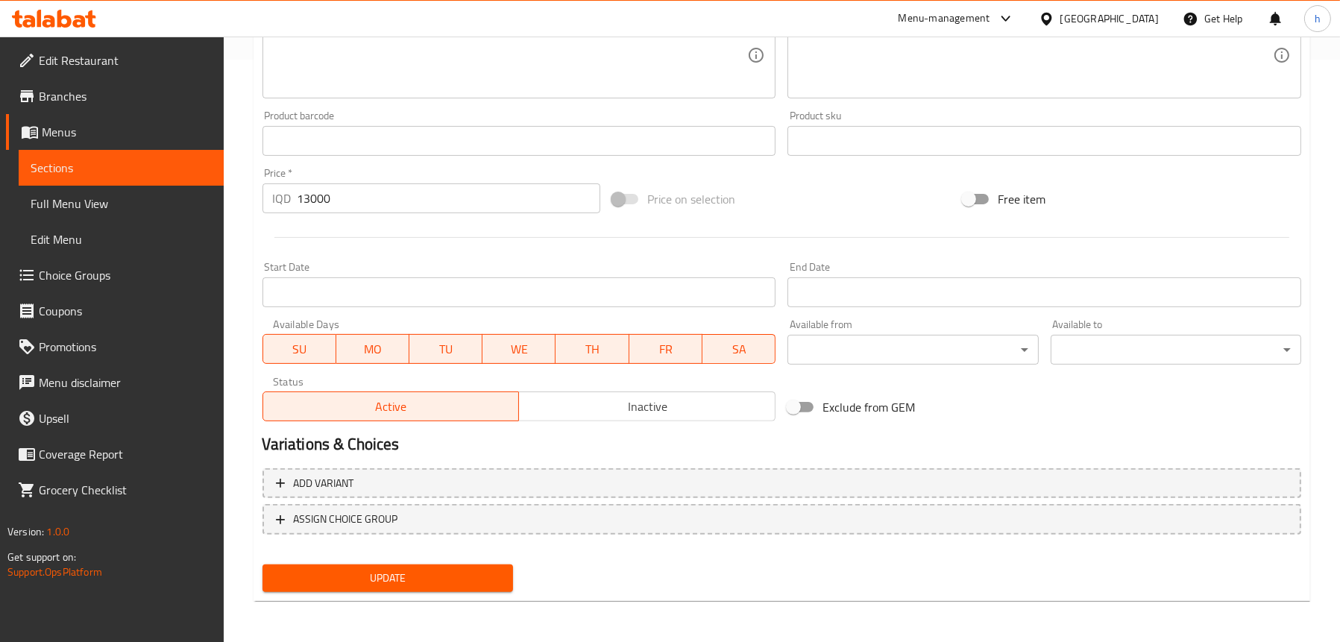
scroll to position [359, 0]
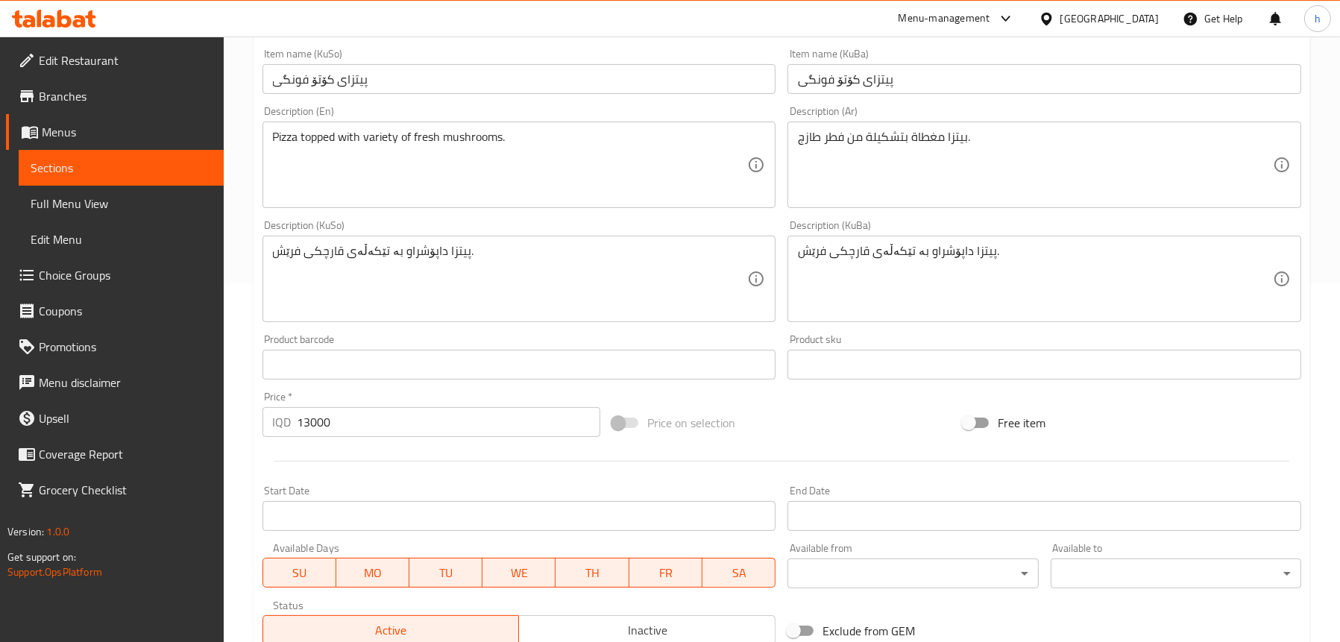
type input "بيتزا كوتو فونجي"
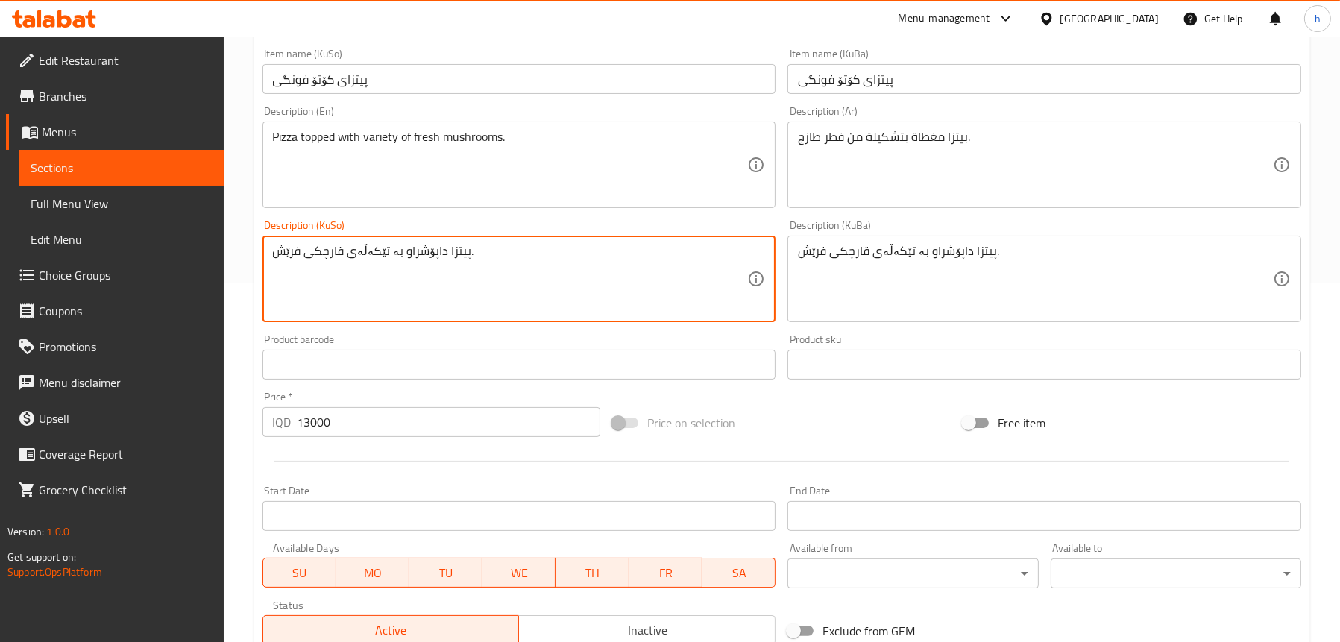
click at [374, 250] on textarea "پیتزا داپۆشراو بە تێکەڵەی قارچکی فرێش." at bounding box center [510, 279] width 475 height 71
click at [378, 255] on textarea "پیتزا داپۆشراو بە تێکەڵەی قارچکی فرێش." at bounding box center [510, 279] width 475 height 71
click at [420, 252] on textarea "پیتزا داپۆشراو بە جۆری جیاوازی قارچکی فرێش." at bounding box center [510, 279] width 475 height 71
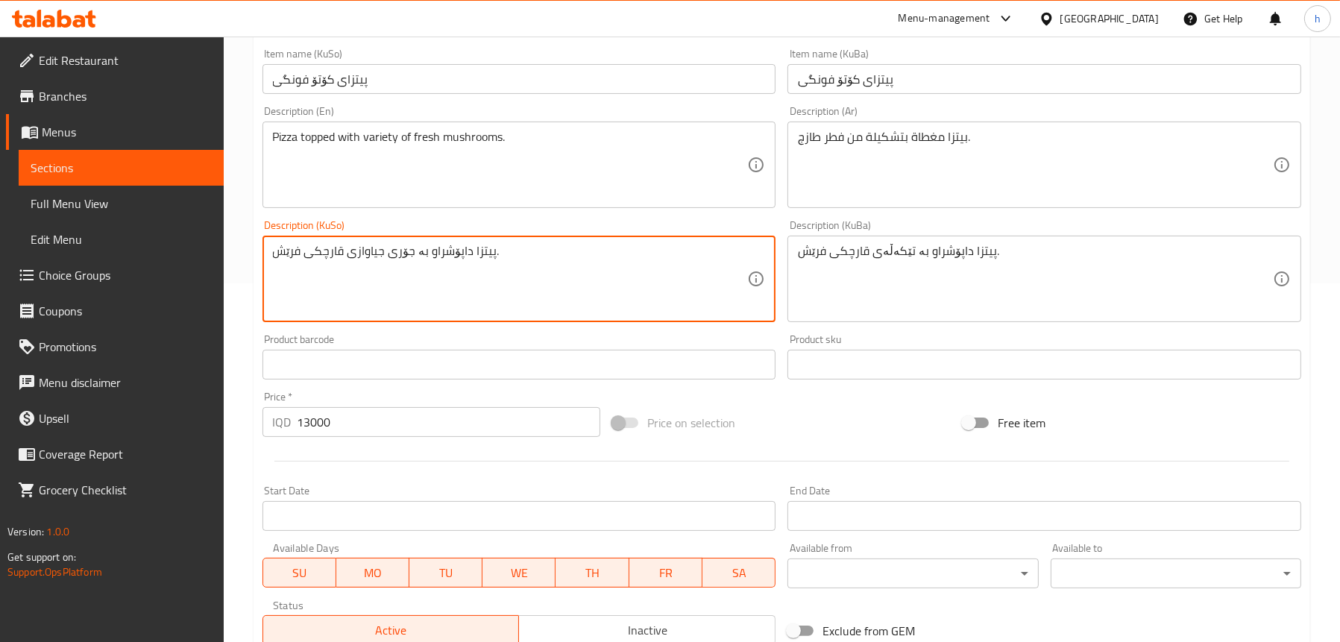
click at [420, 252] on textarea "پیتزا داپۆشراو بە جۆری جیاوازی قارچکی فرێش." at bounding box center [510, 279] width 475 height 71
type textarea "پیتزا داپۆشراو بە جۆری جیاوازی قارچکی فرێش."
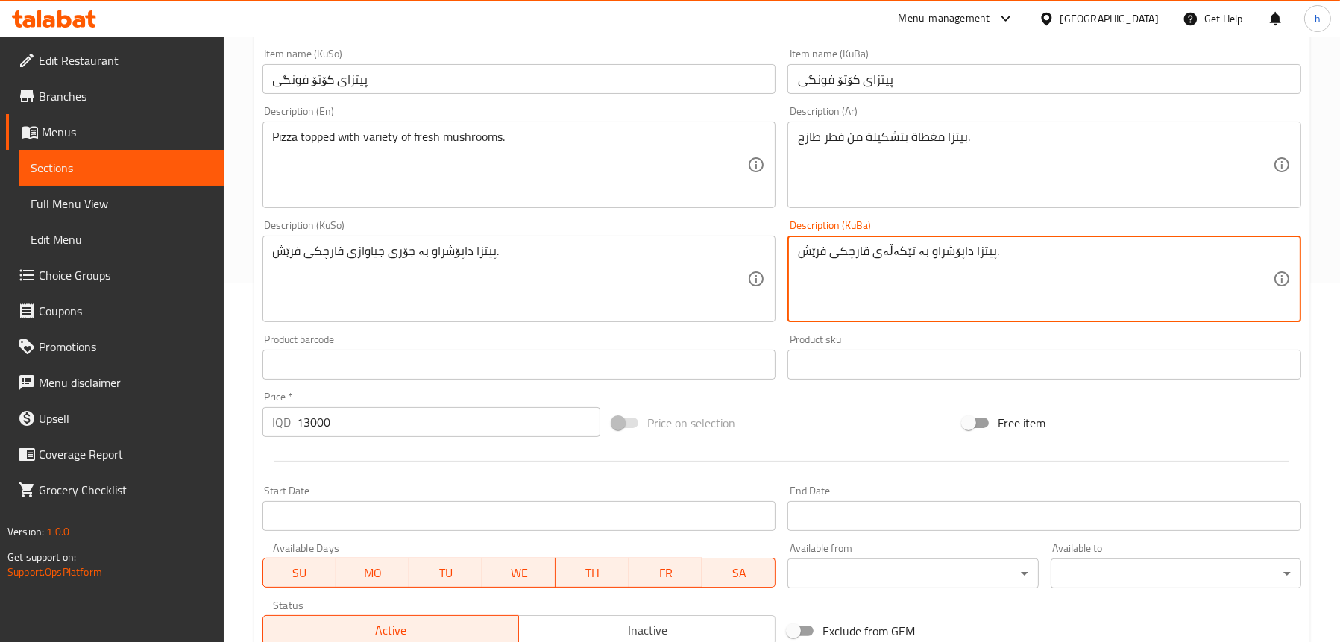
click at [884, 260] on textarea "پیتزا داپۆشراو بە تێکەڵەی قارچکی فرێش." at bounding box center [1035, 279] width 475 height 71
paste textarea "ۆری جیاواز"
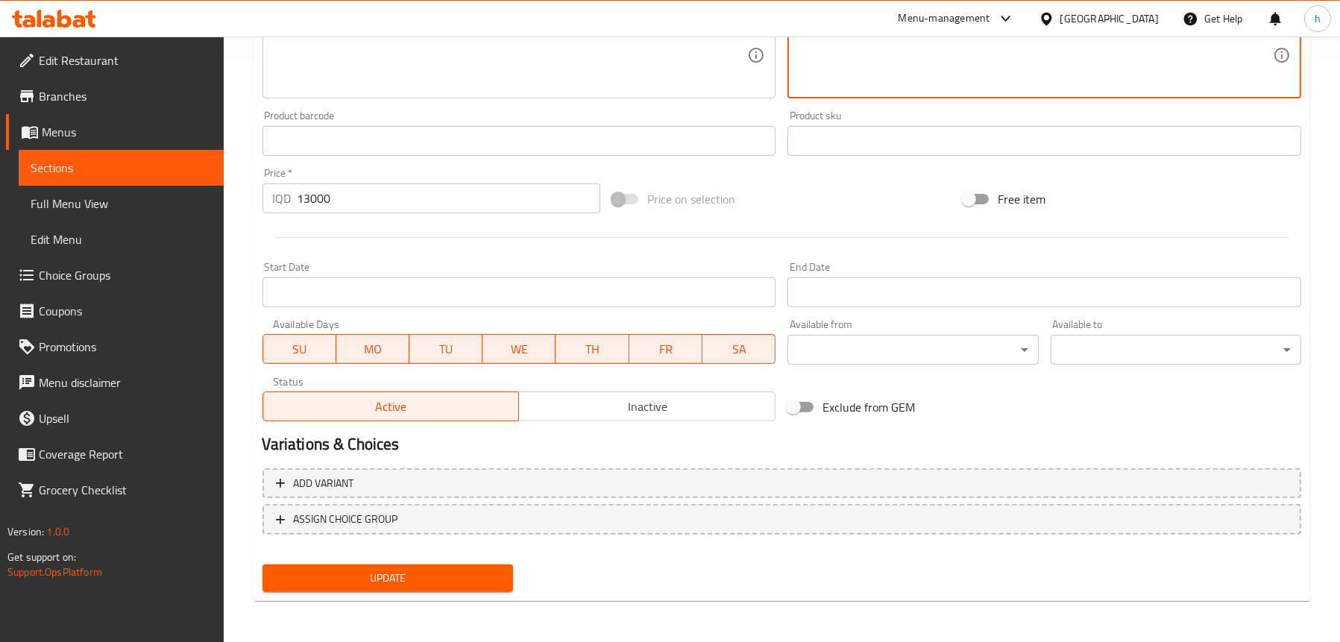
type textarea "پیتزا داپۆشراو بە جۆری جیاوازی قارچکی فرێش."
click at [393, 576] on span "Update" at bounding box center [387, 578] width 227 height 19
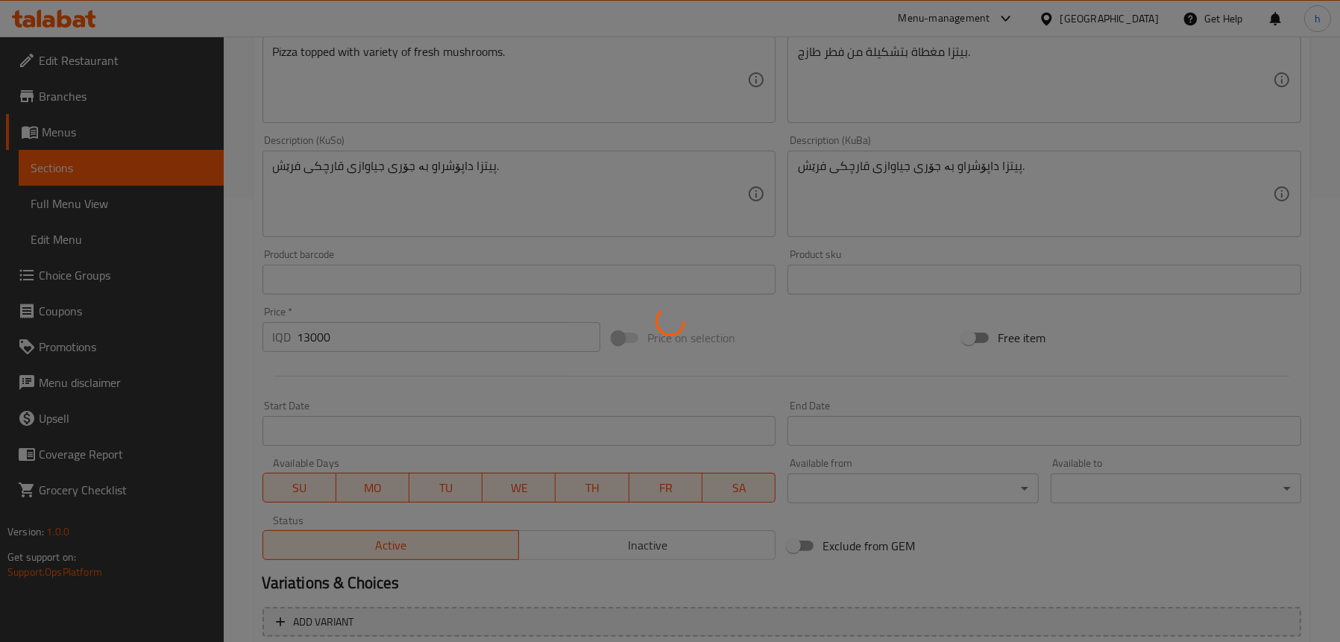
scroll to position [284, 0]
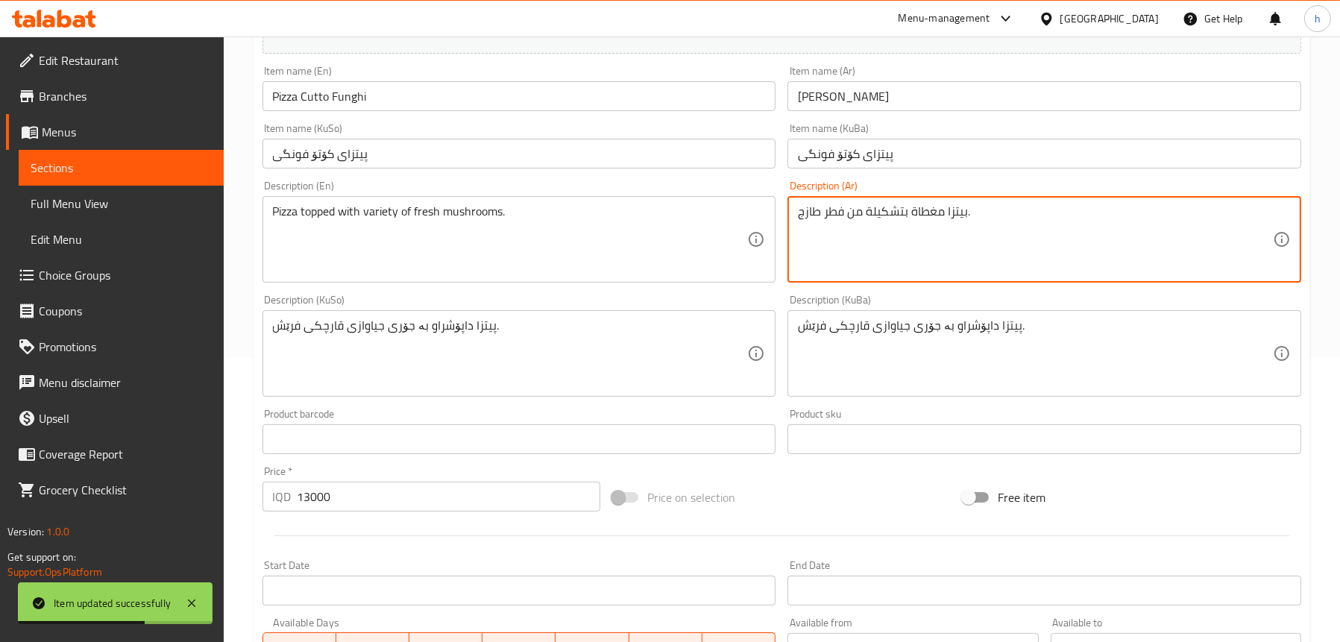
click at [899, 209] on textarea "بيتزا مغطاة بتشكيلة من فطر طازج." at bounding box center [1035, 239] width 475 height 71
click at [876, 212] on textarea "بيتزا مغطاة بانوع من فطر طازج." at bounding box center [1035, 239] width 475 height 71
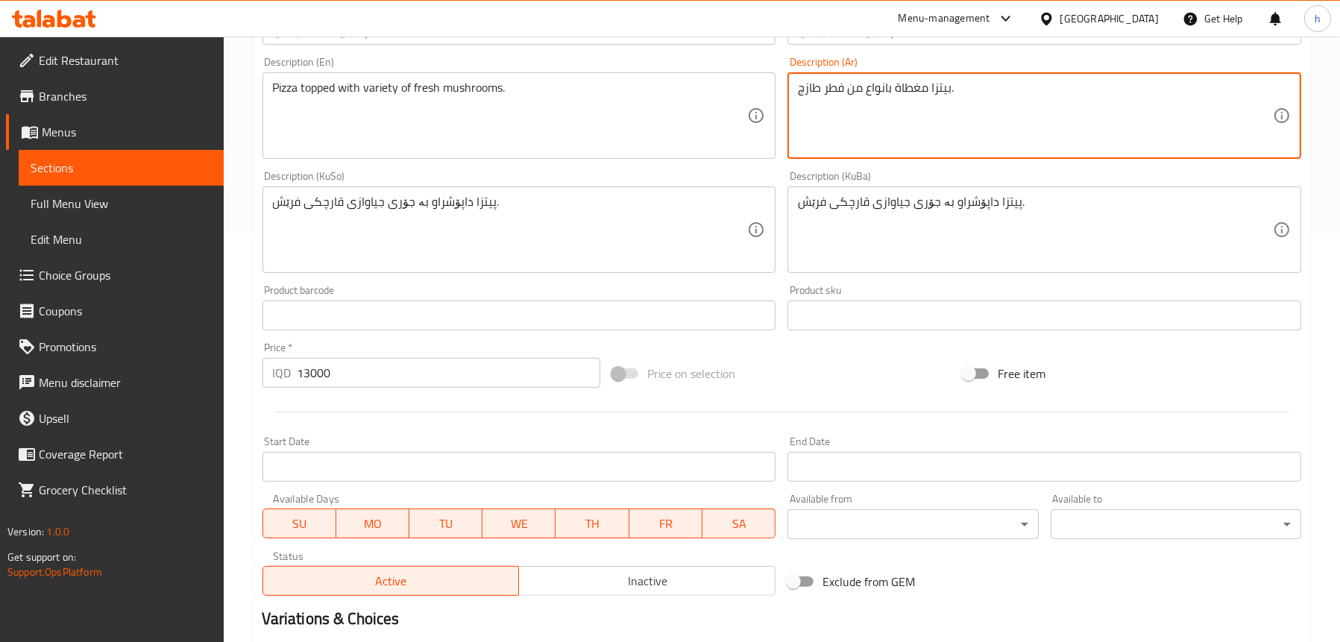
scroll to position [582, 0]
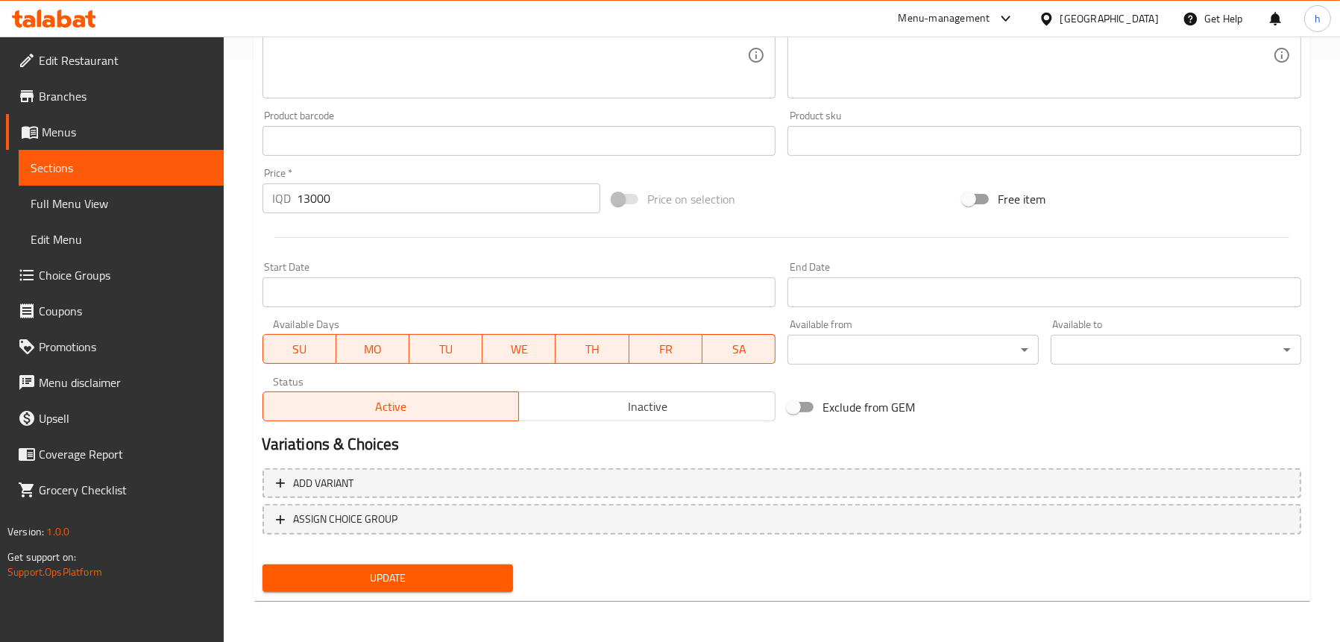
type textarea "بيتزا مغطاة بانواع من فطر طازج."
click at [336, 571] on span "Update" at bounding box center [387, 578] width 227 height 19
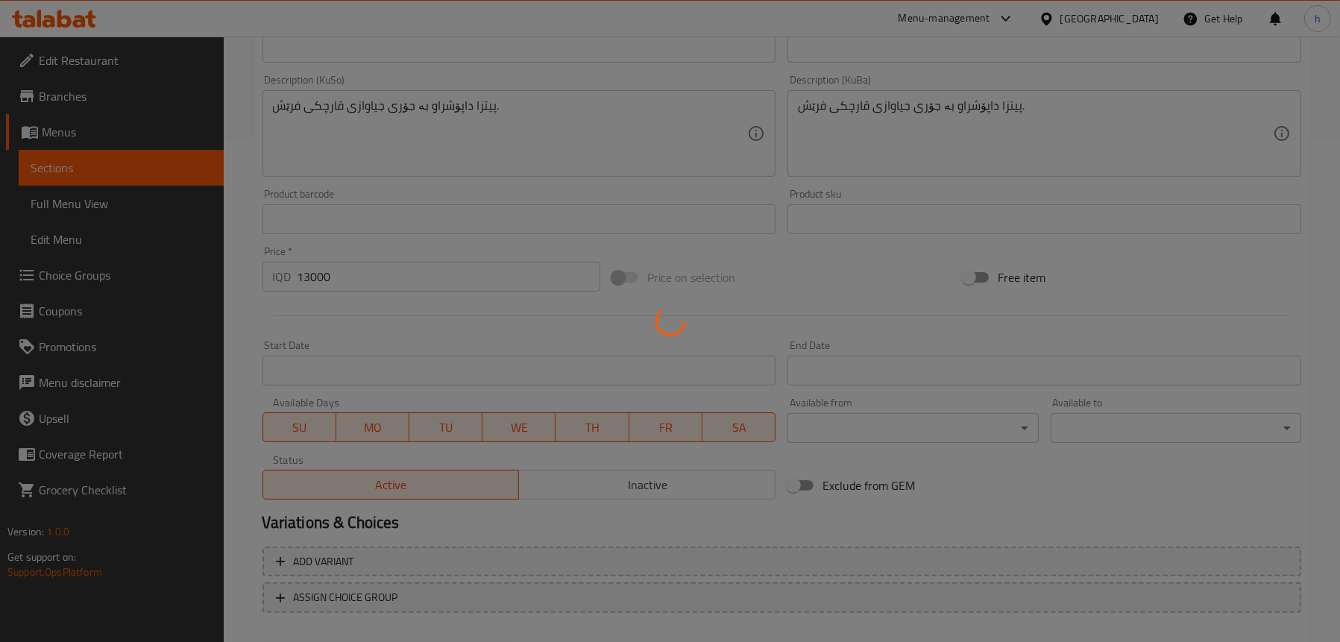
scroll to position [433, 0]
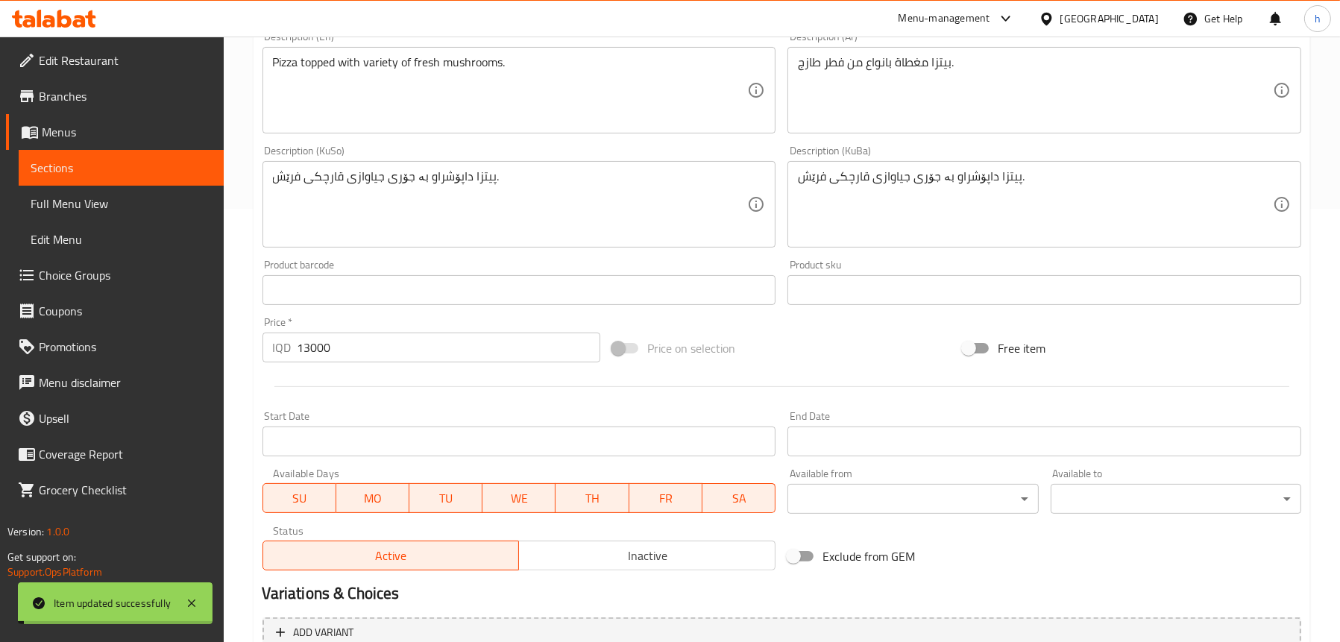
click at [132, 204] on span "Full Menu View" at bounding box center [121, 204] width 181 height 18
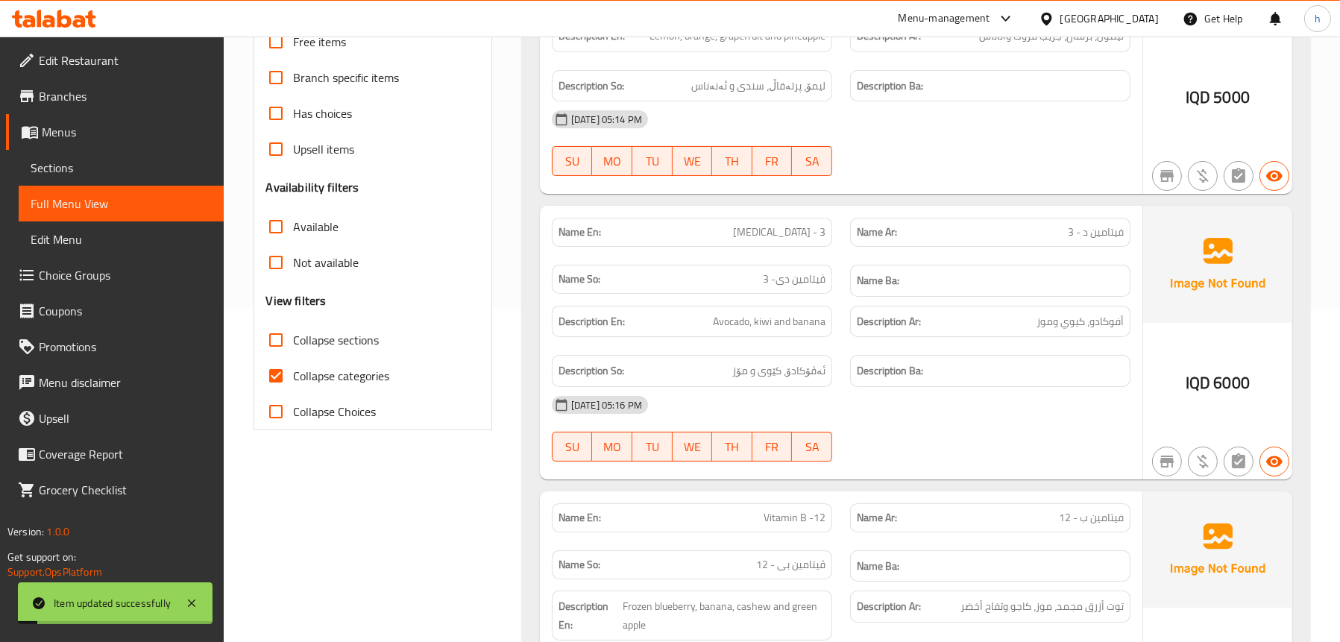
scroll to position [210, 0]
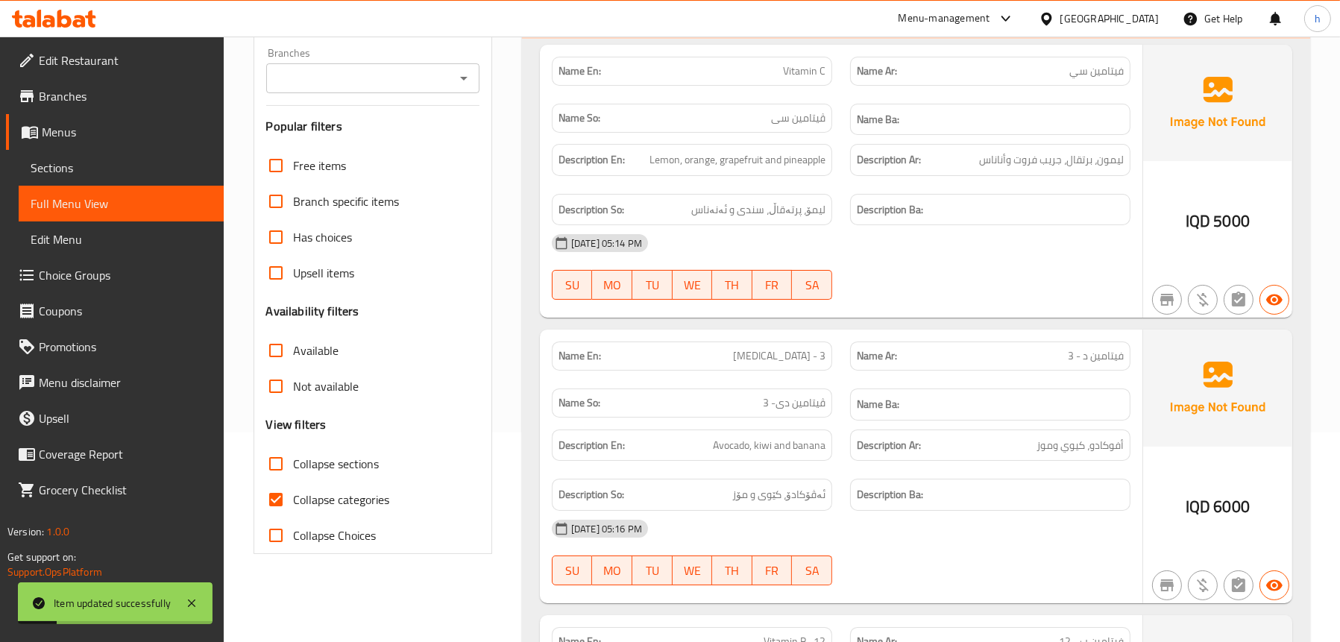
click at [310, 469] on span "Collapse sections" at bounding box center [337, 464] width 86 height 18
click at [294, 469] on input "Collapse sections" at bounding box center [276, 464] width 36 height 36
checkbox input "true"
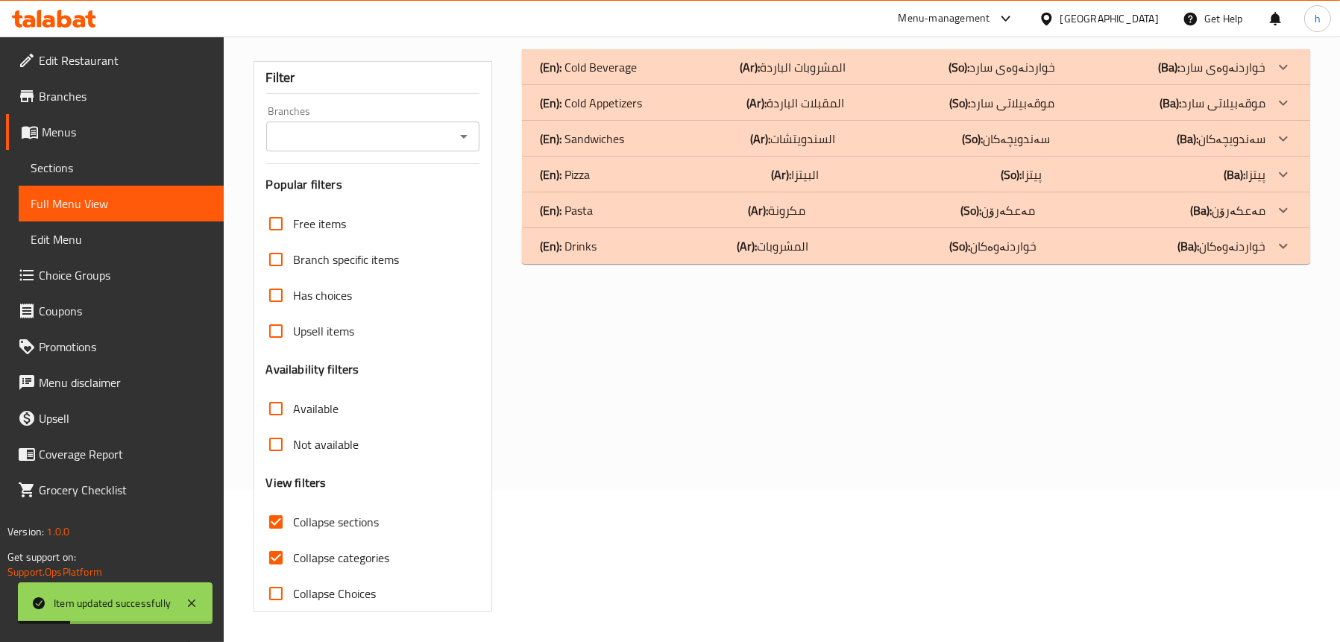
scroll to position [151, 0]
click at [591, 175] on div "(En): Pizza (Ar): البيتزا (So): پیتزا (Ba): پیتزا" at bounding box center [903, 175] width 726 height 18
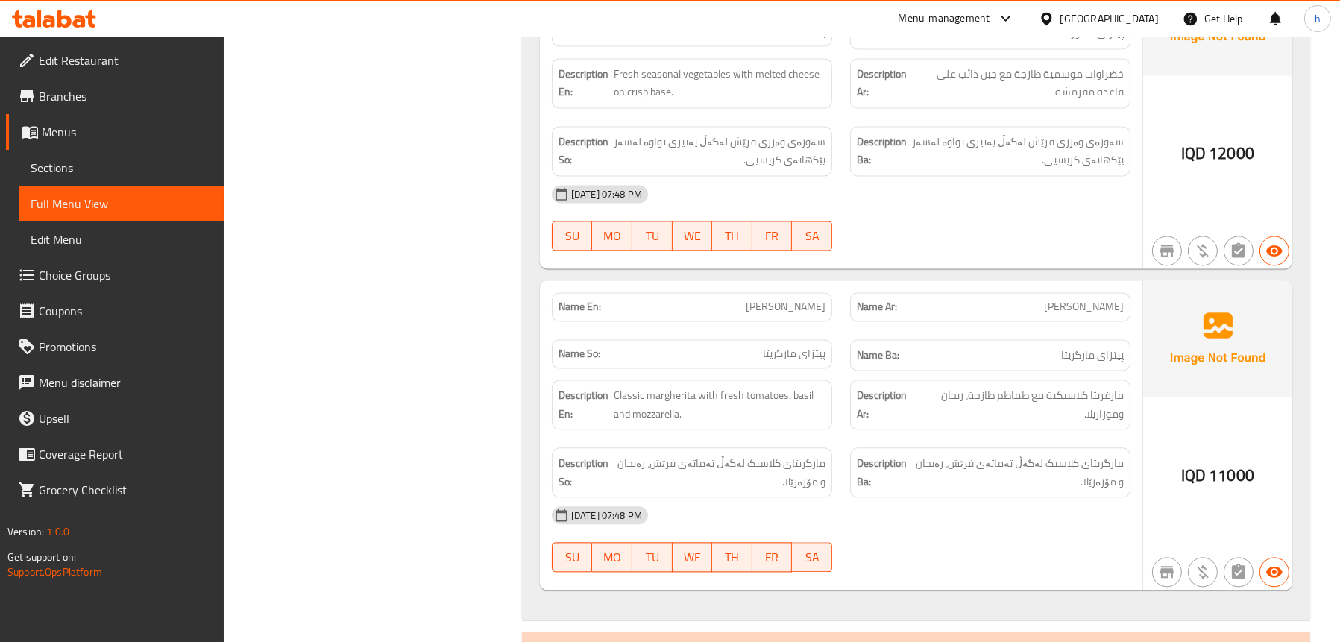
scroll to position [4499, 0]
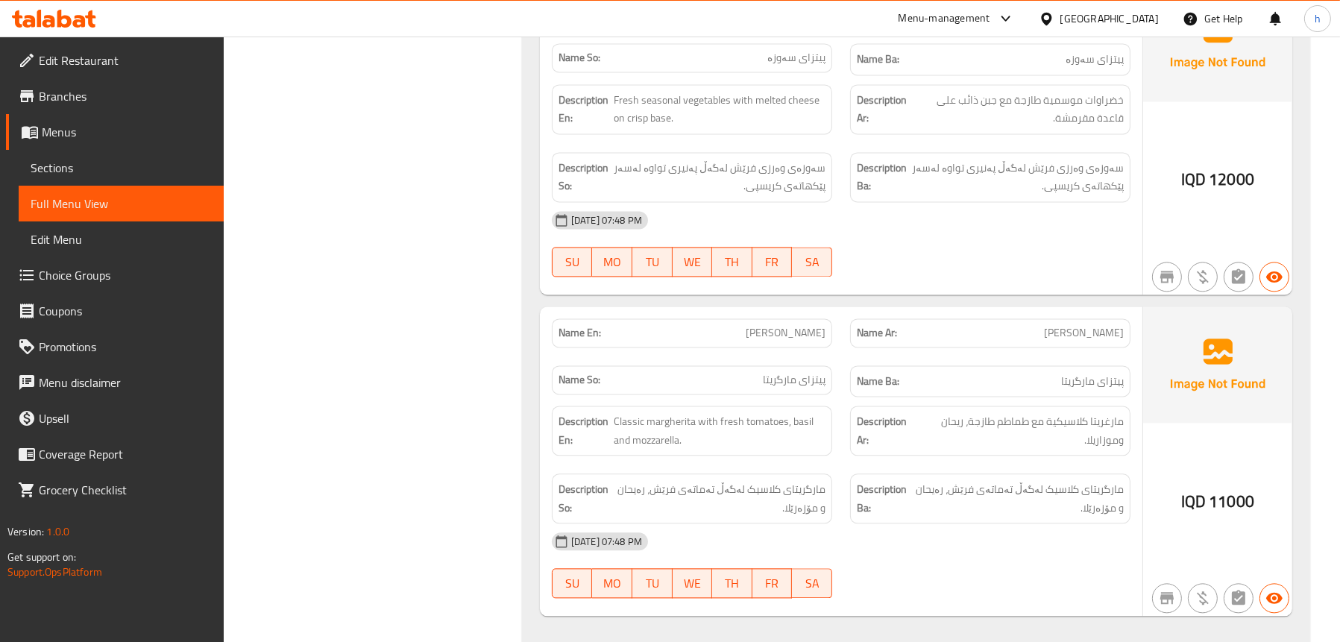
drag, startPoint x: 410, startPoint y: 253, endPoint x: 409, endPoint y: 263, distance: 10.5
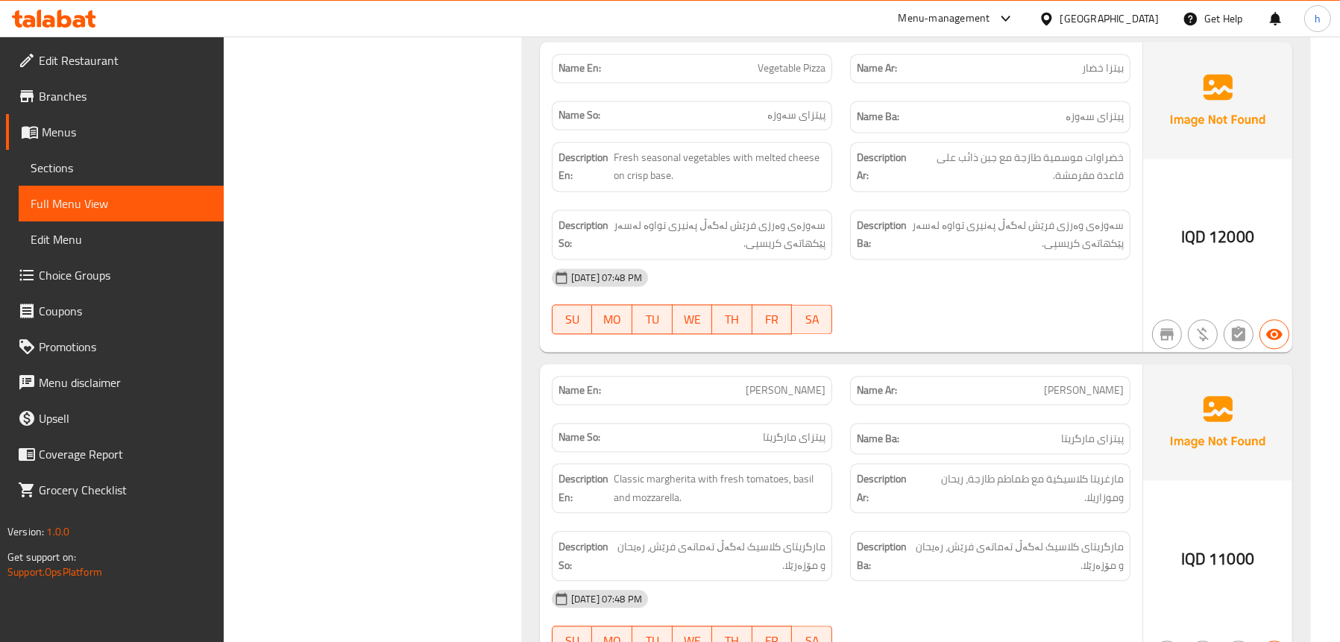
scroll to position [4574, 0]
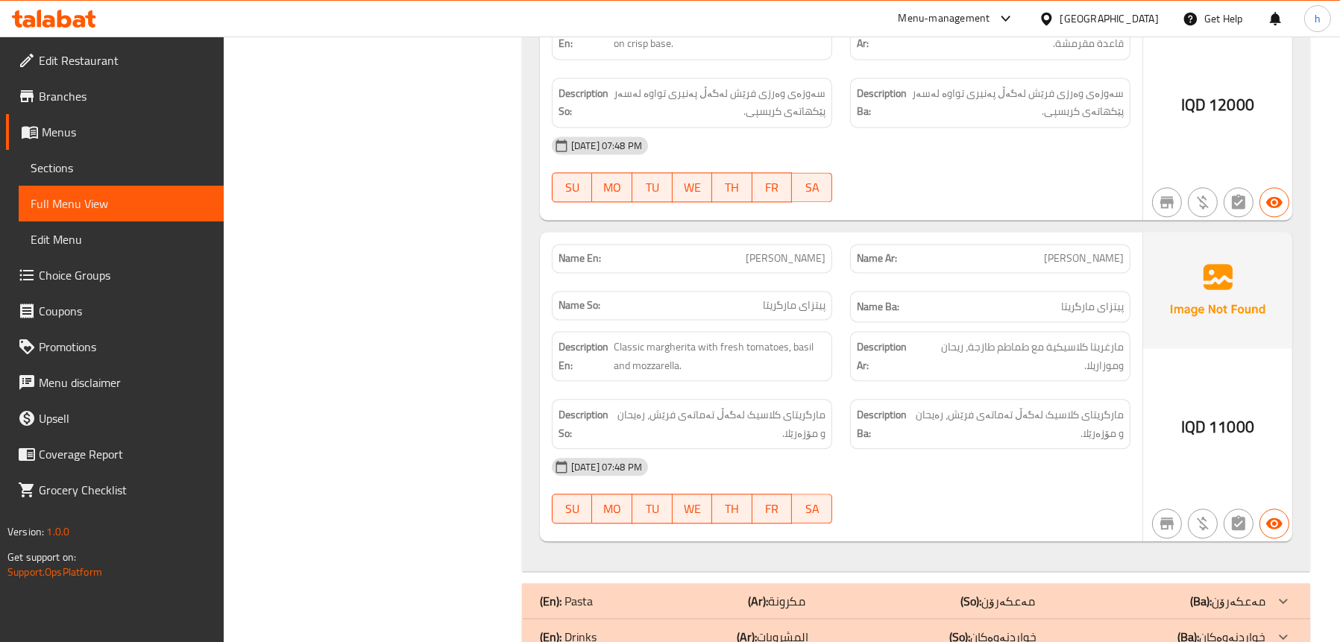
click at [596, 628] on p "(En): Drinks" at bounding box center [568, 637] width 57 height 18
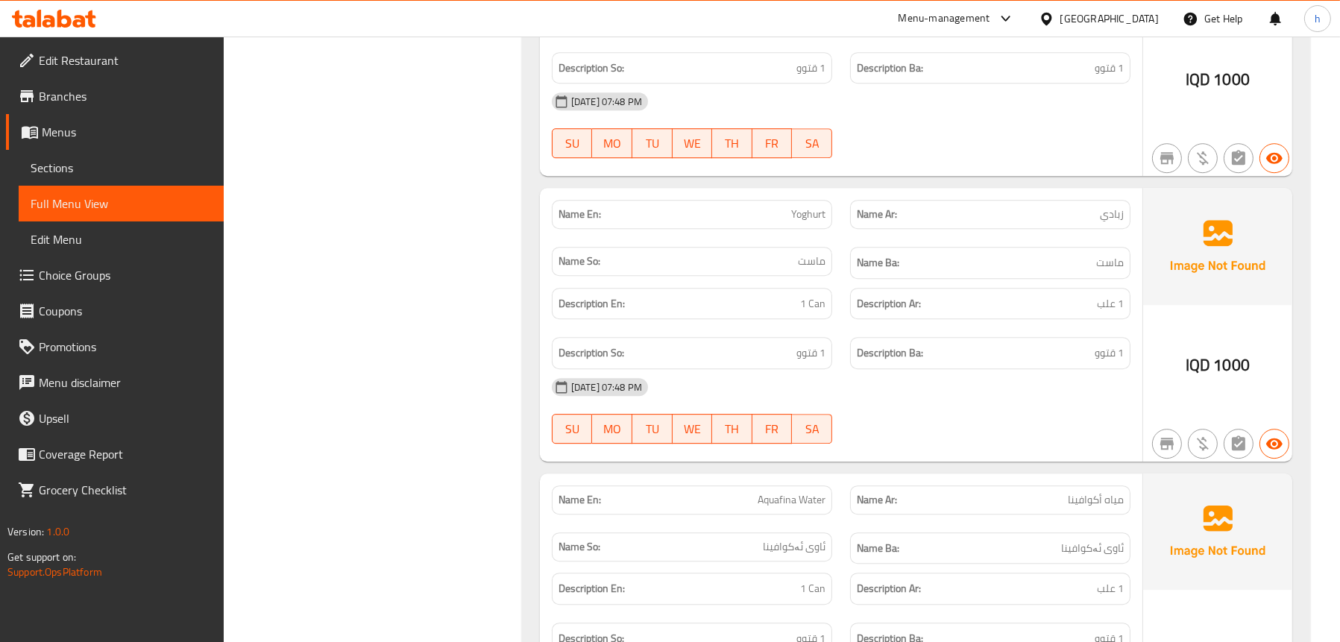
scroll to position [6106, 0]
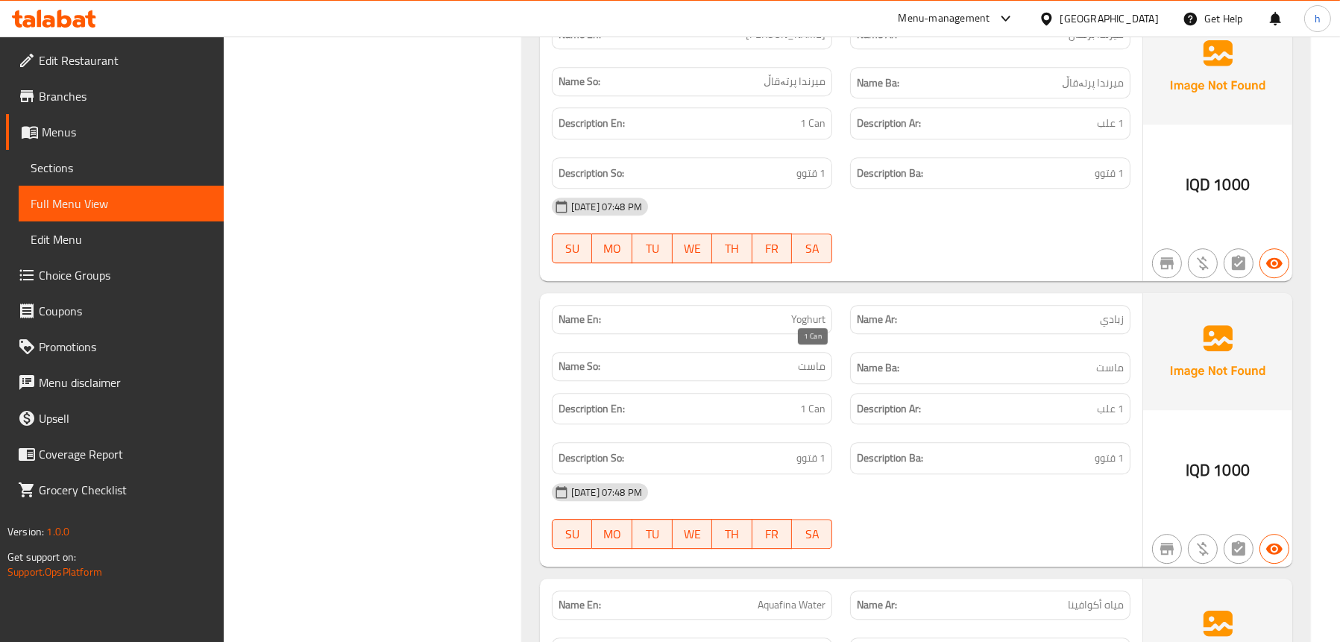
click at [823, 400] on span "1 Can" at bounding box center [812, 409] width 25 height 19
click at [820, 400] on span "1 Can" at bounding box center [812, 409] width 25 height 19
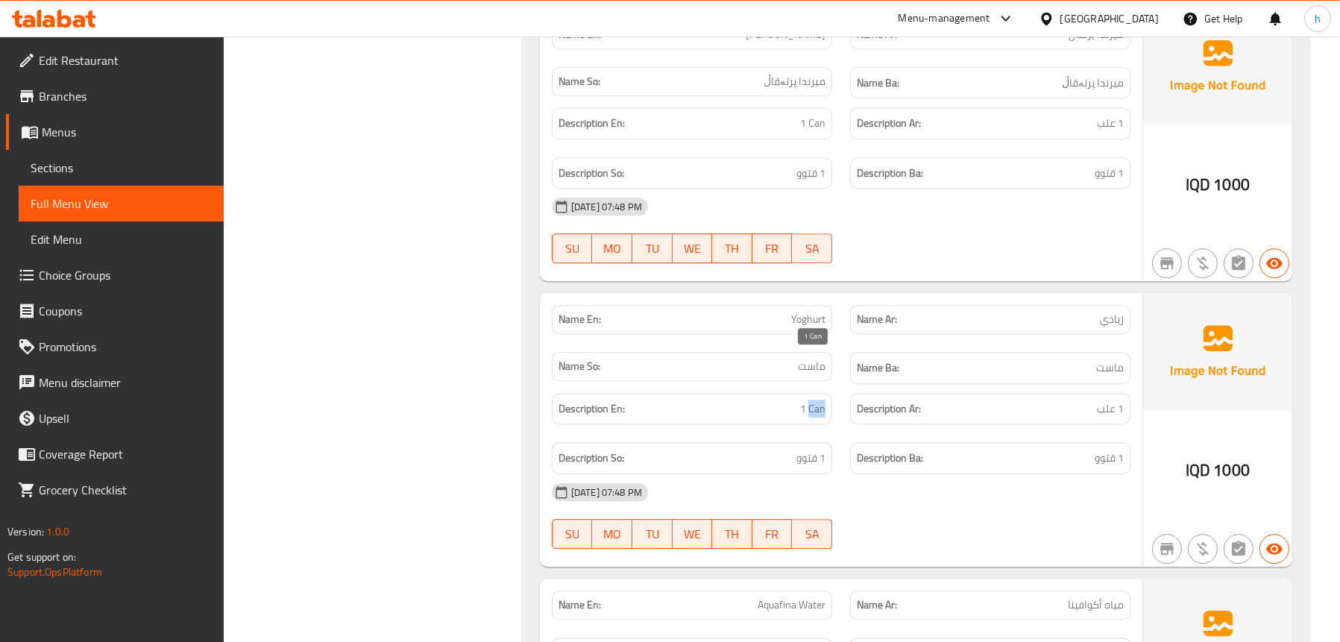
click at [820, 400] on span "1 Can" at bounding box center [812, 409] width 25 height 19
click at [547, 296] on div "Name En: Yoghurt" at bounding box center [692, 319] width 298 height 47
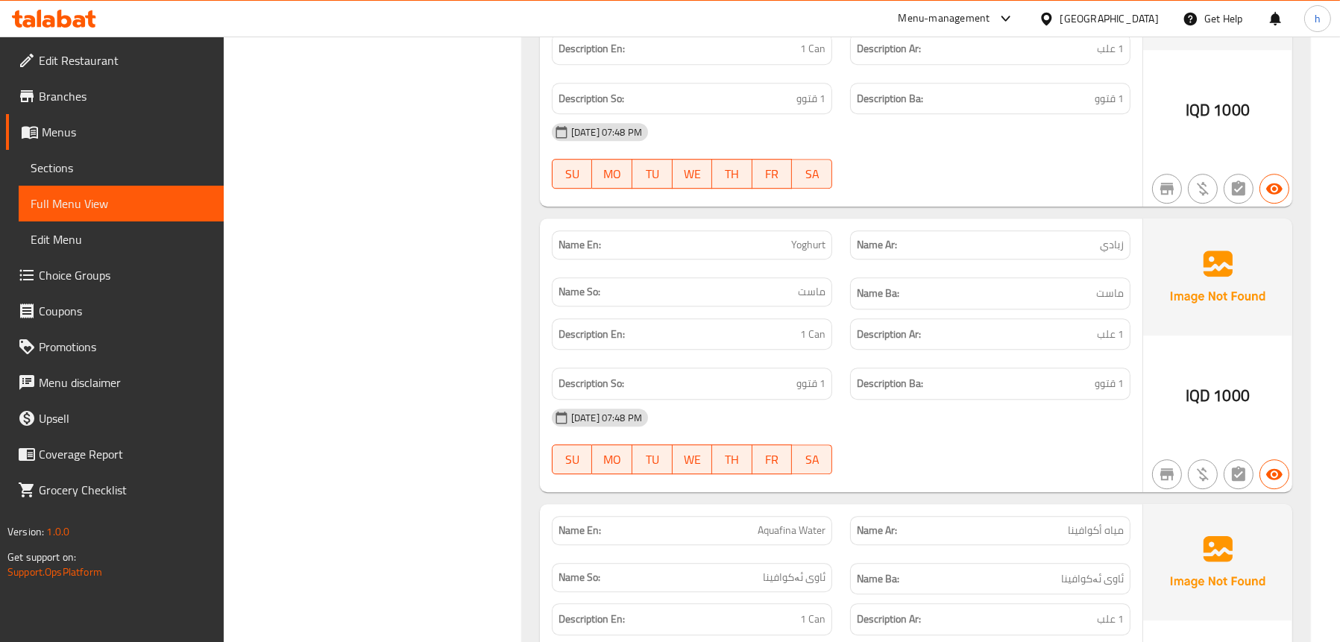
scroll to position [6192, 0]
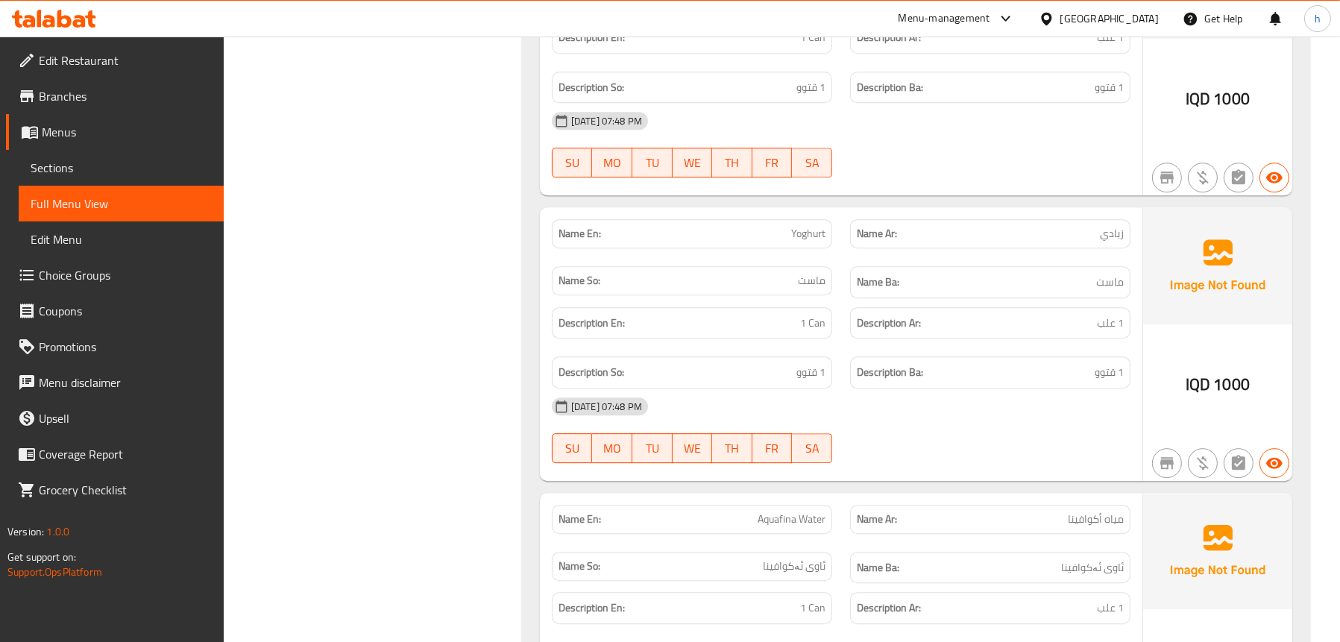
click at [62, 8] on div at bounding box center [54, 19] width 108 height 30
click at [60, 22] on icon at bounding box center [64, 19] width 14 height 18
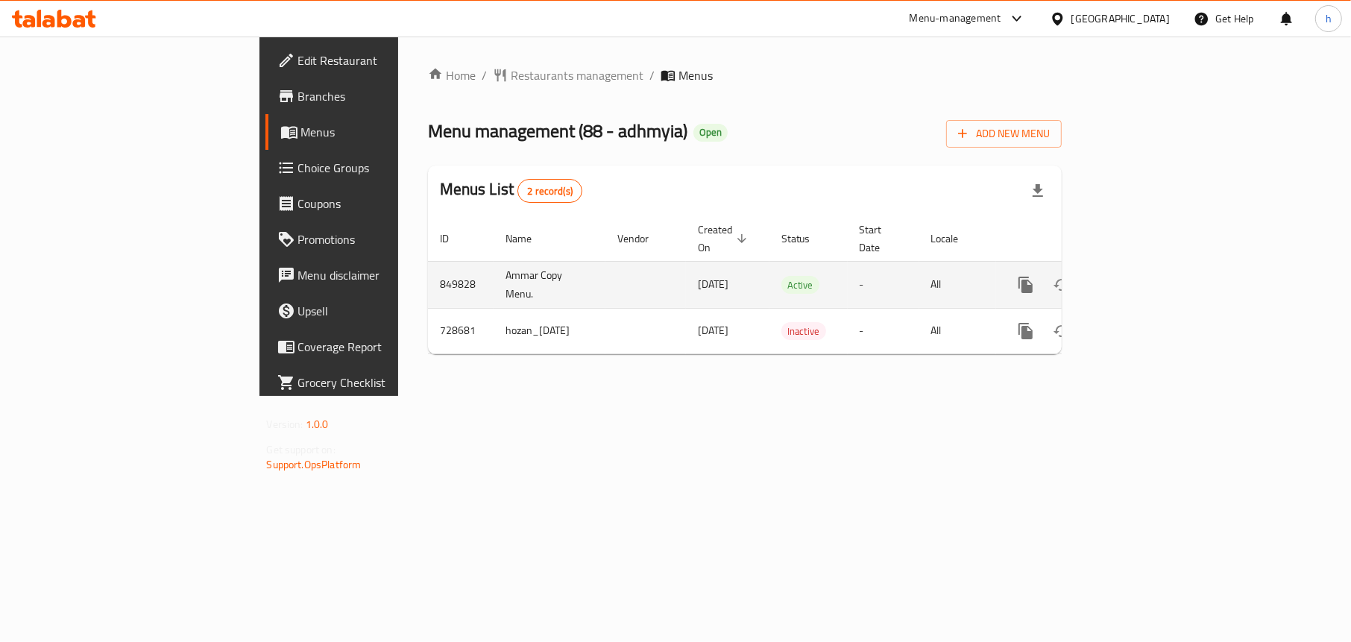
click at [1143, 276] on icon "enhanced table" at bounding box center [1134, 285] width 18 height 18
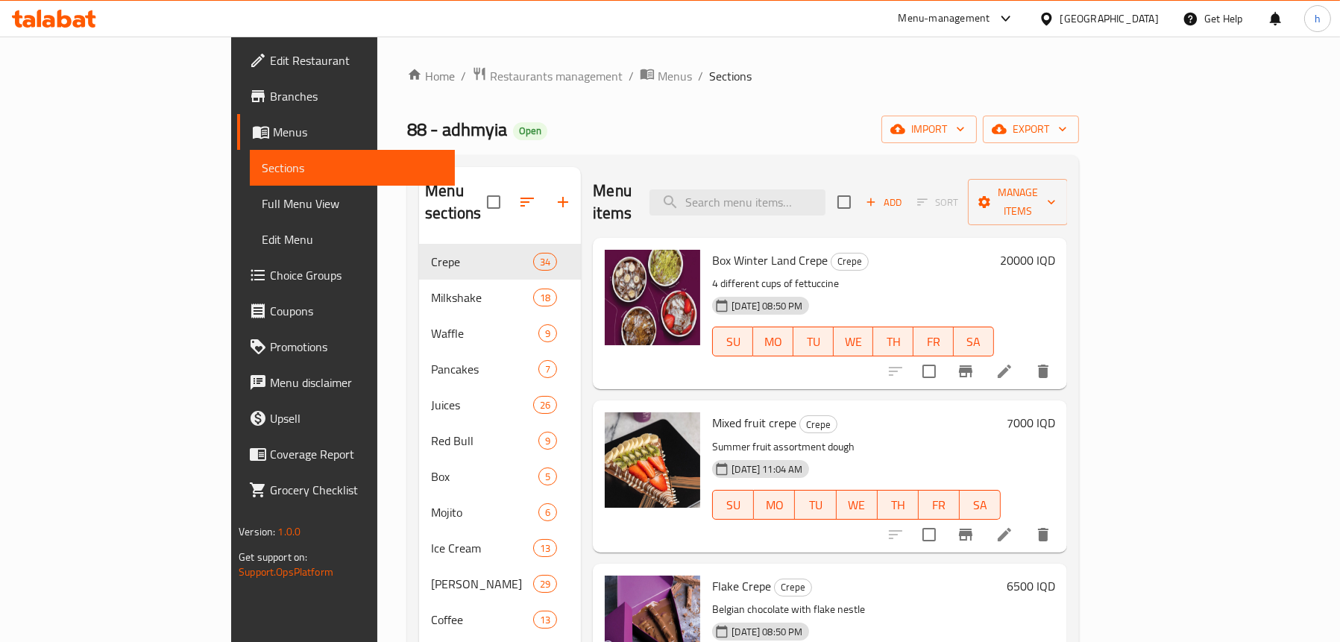
click at [69, 15] on icon at bounding box center [54, 19] width 84 height 18
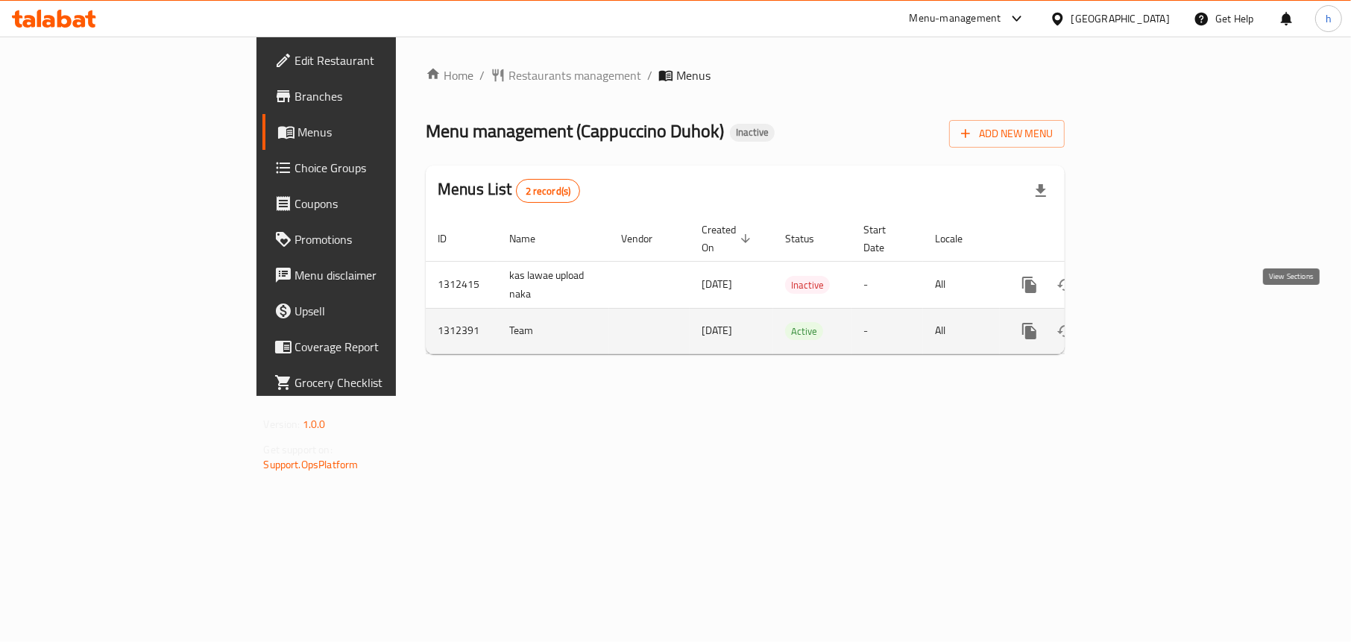
click at [1146, 322] on icon "enhanced table" at bounding box center [1137, 331] width 18 height 18
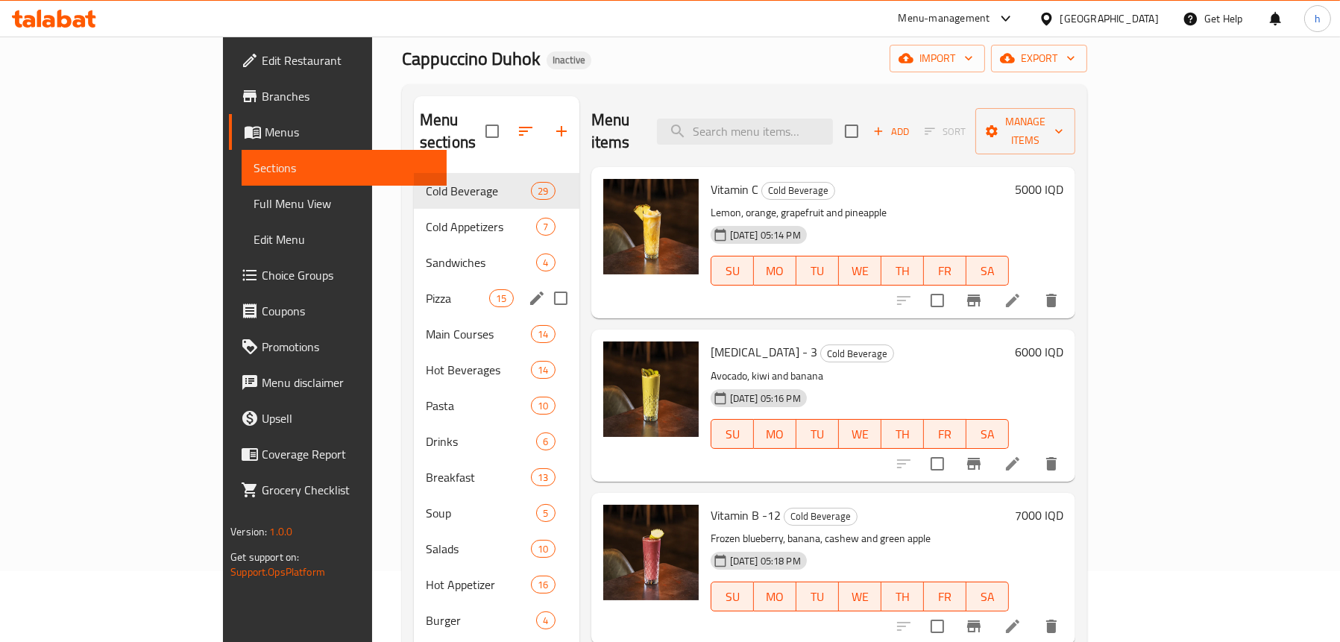
scroll to position [149, 0]
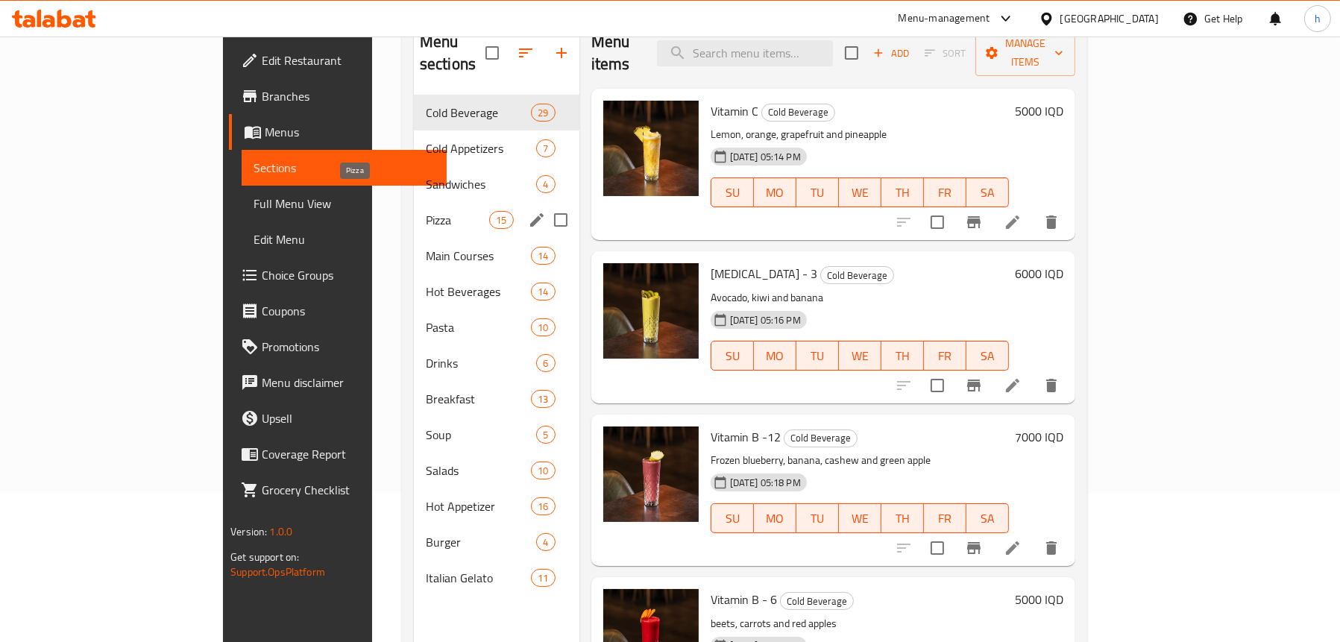
click at [426, 211] on span "Pizza" at bounding box center [457, 220] width 63 height 18
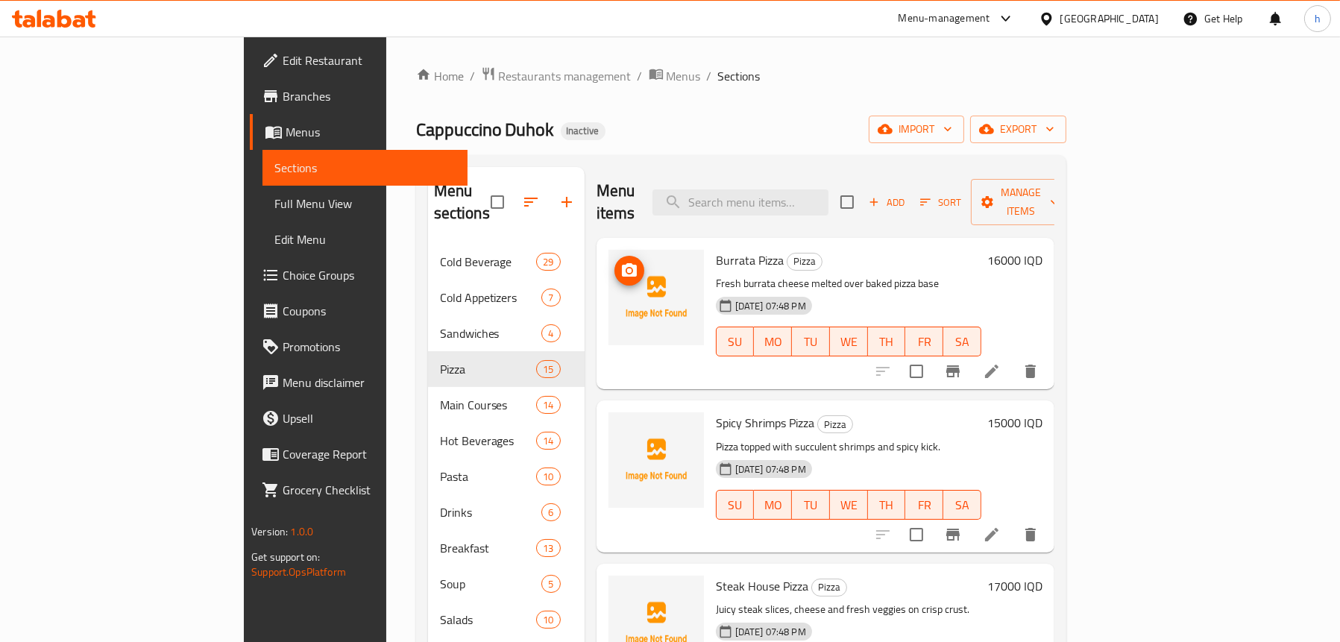
click at [609, 262] on img at bounding box center [656, 297] width 95 height 95
click at [620, 262] on icon "upload picture" at bounding box center [629, 271] width 18 height 18
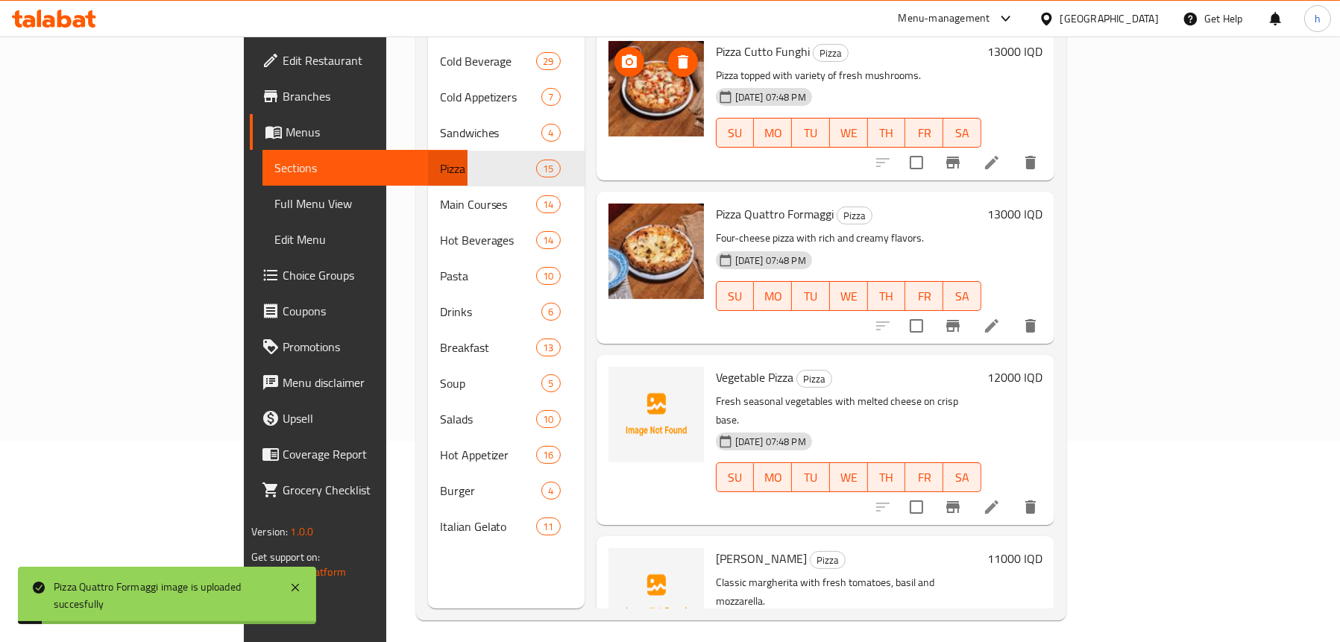
scroll to position [210, 0]
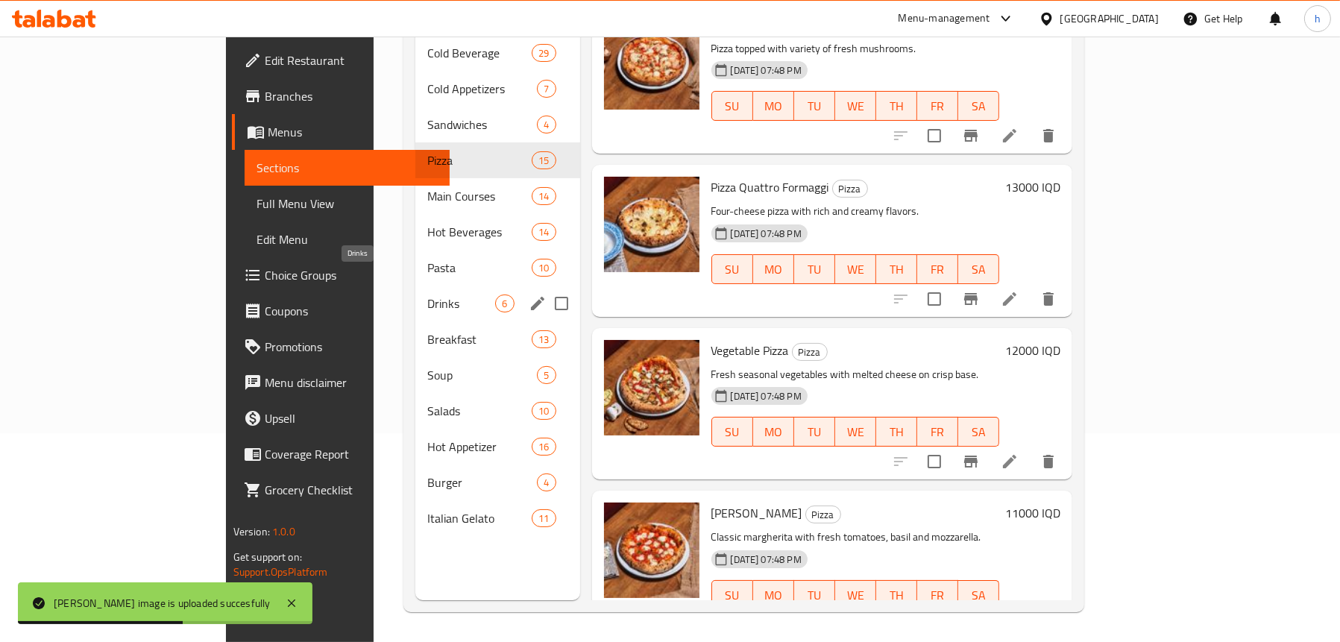
click at [427, 295] on span "Drinks" at bounding box center [461, 304] width 68 height 18
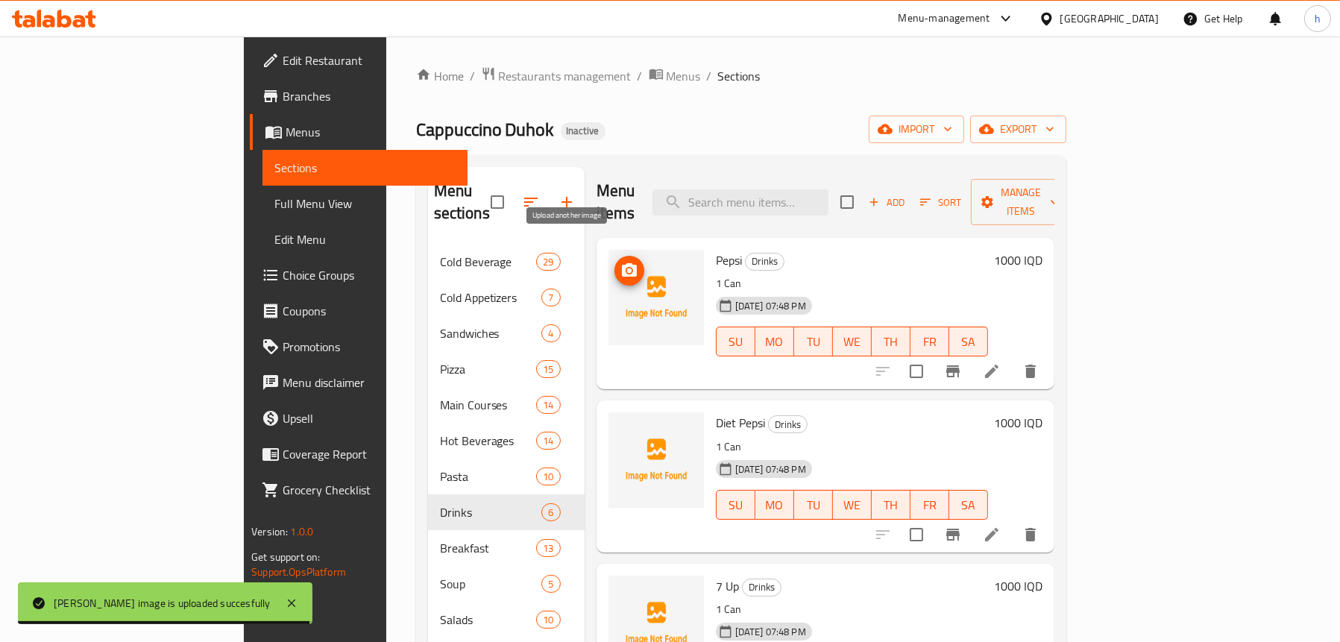
click at [620, 262] on icon "upload picture" at bounding box center [629, 271] width 18 height 18
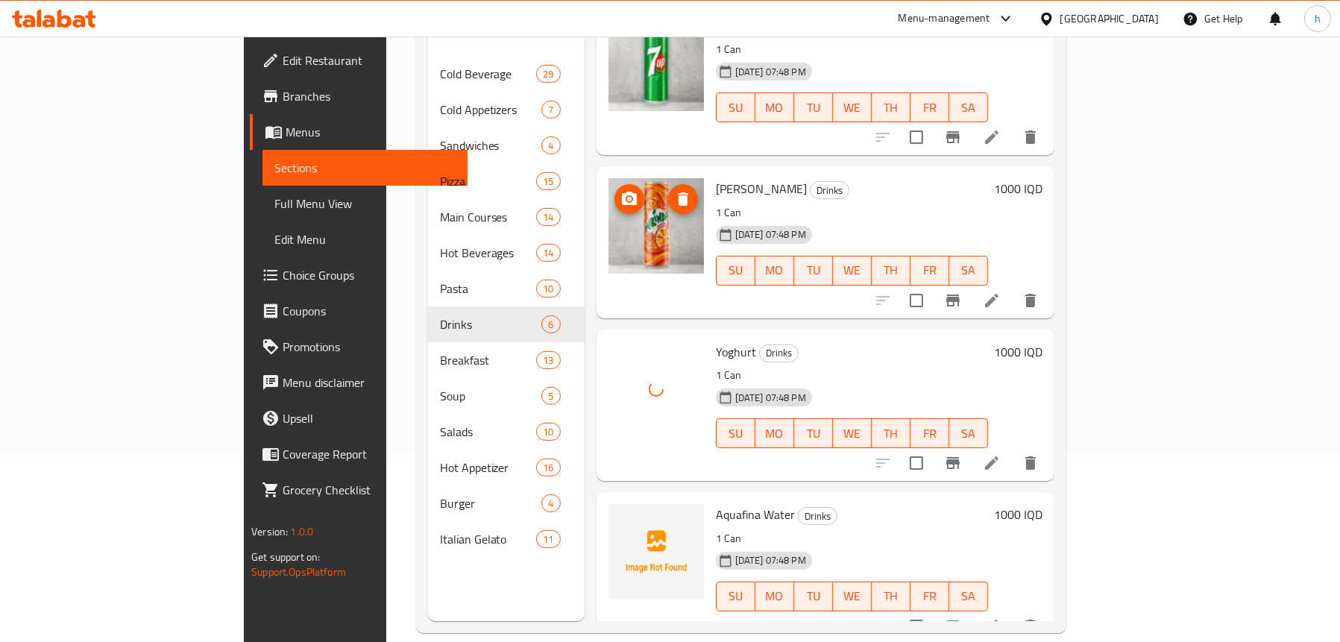
scroll to position [210, 0]
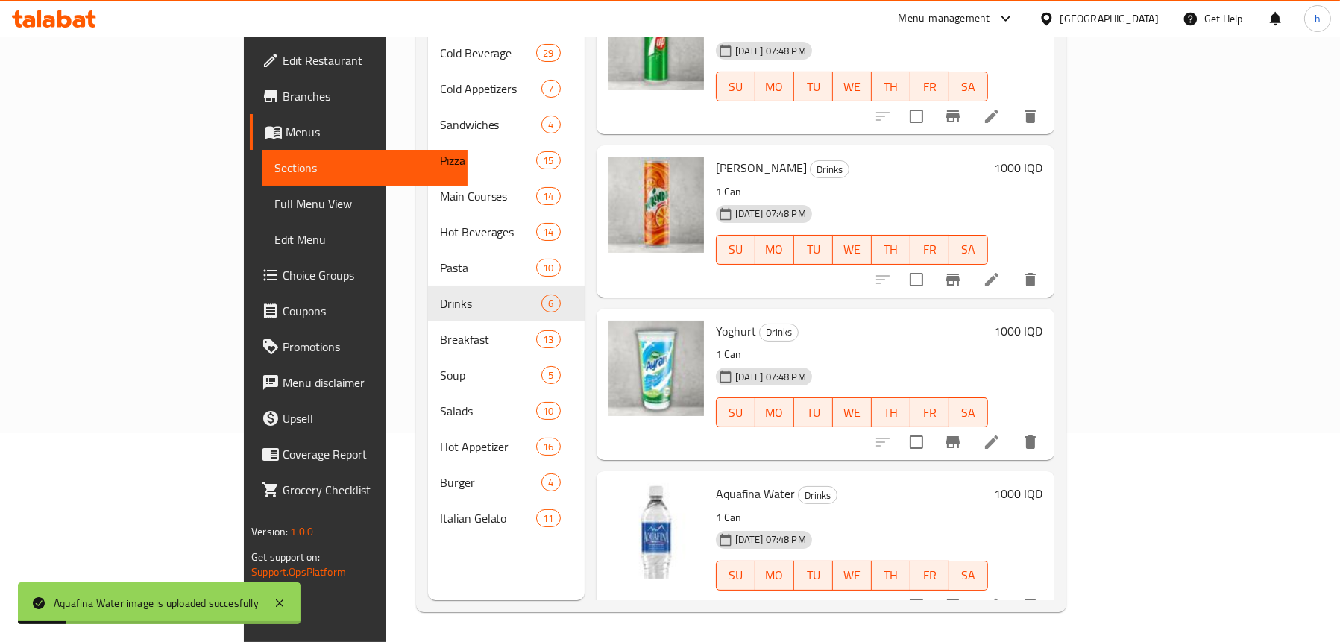
click at [274, 205] on span "Full Menu View" at bounding box center [364, 204] width 181 height 18
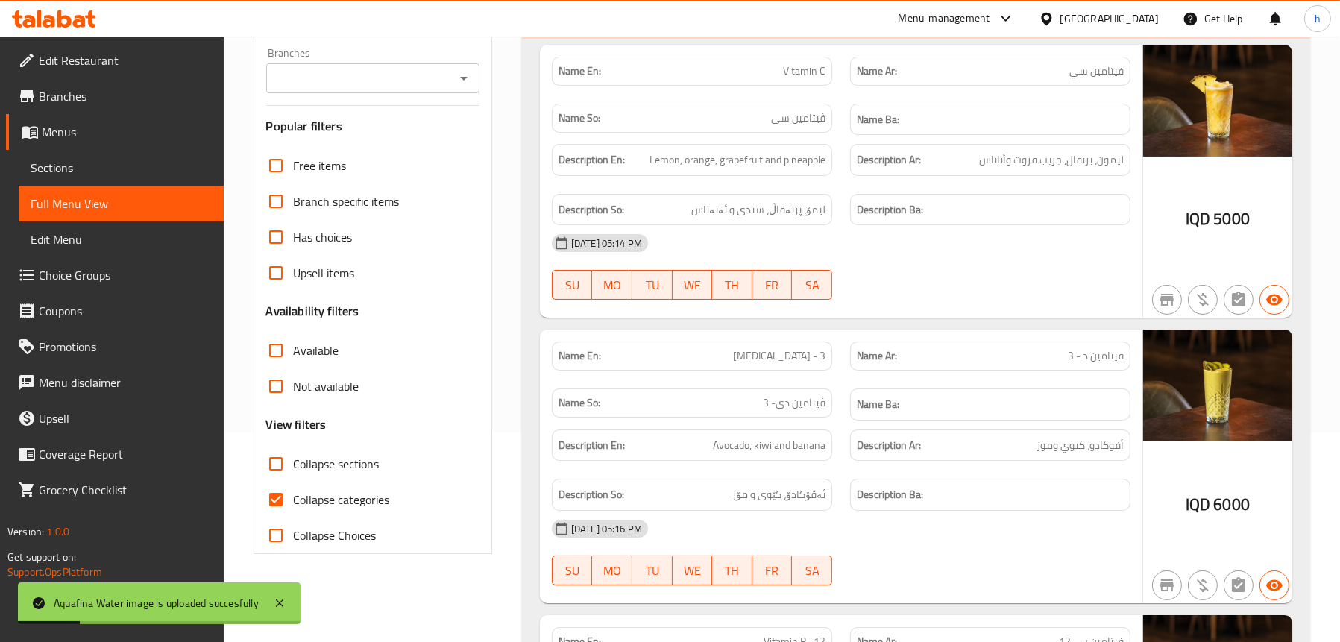
scroll to position [60, 0]
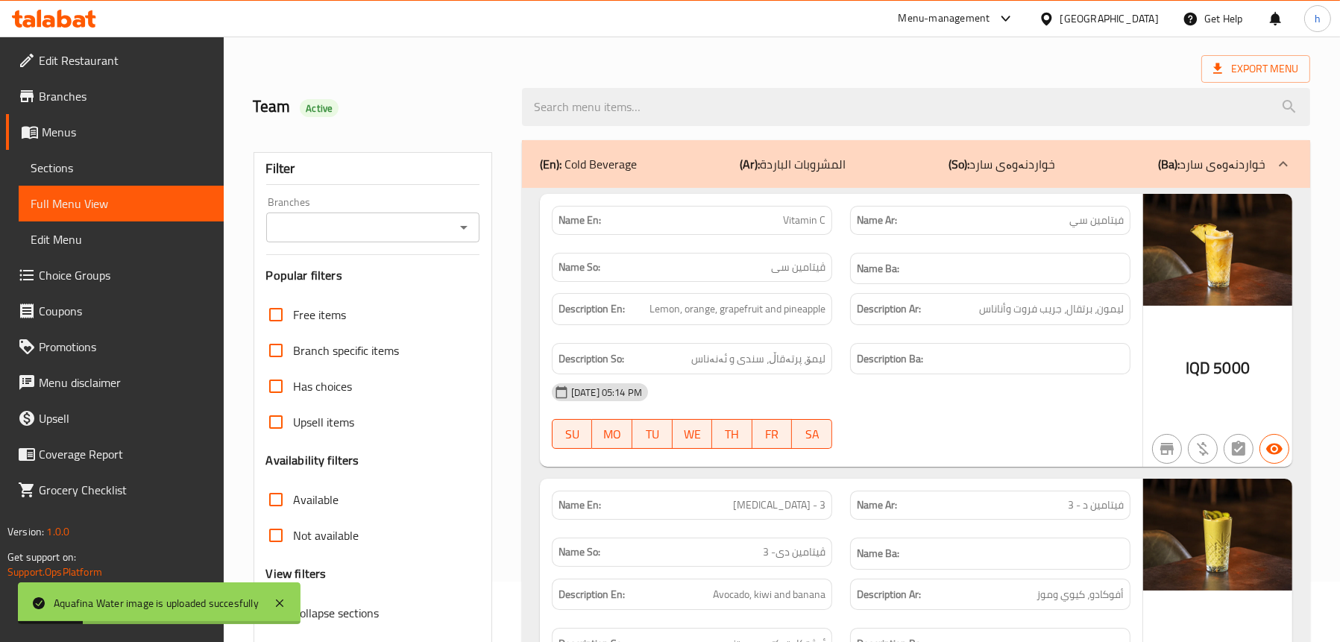
click at [460, 228] on icon "Open" at bounding box center [464, 228] width 18 height 18
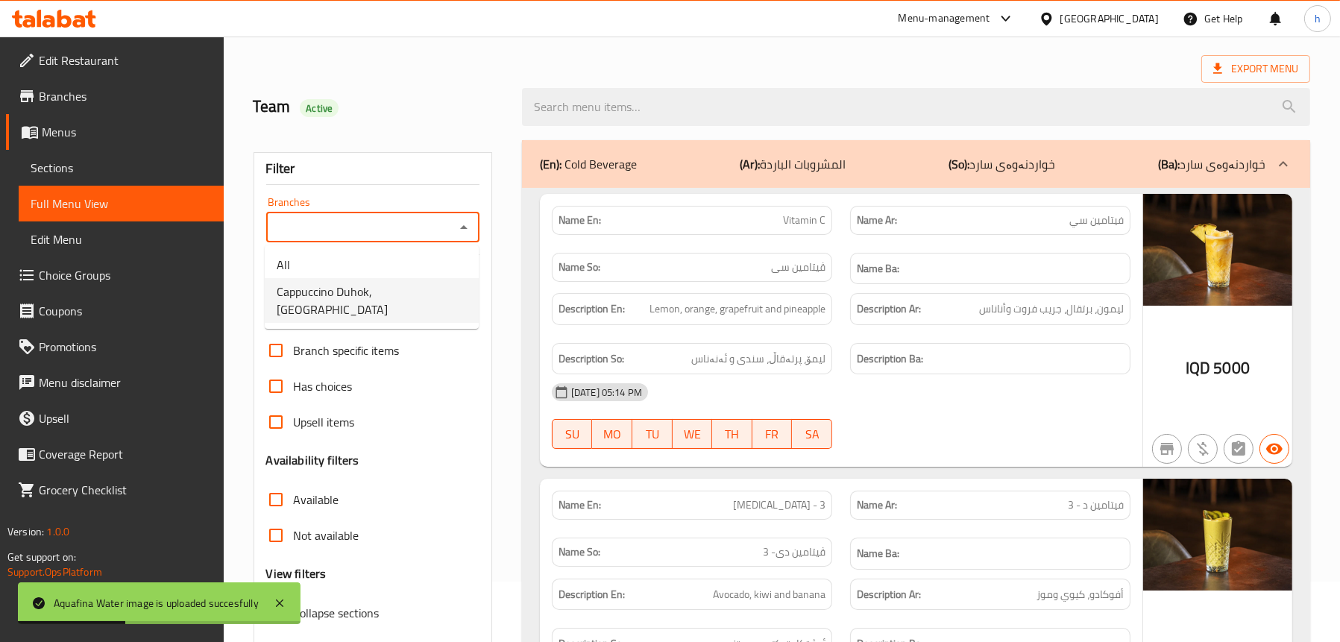
click at [347, 286] on span "Cappuccino Duhok, Malta Street" at bounding box center [372, 301] width 190 height 36
type input "Cappuccino Duhok, Malta Street"
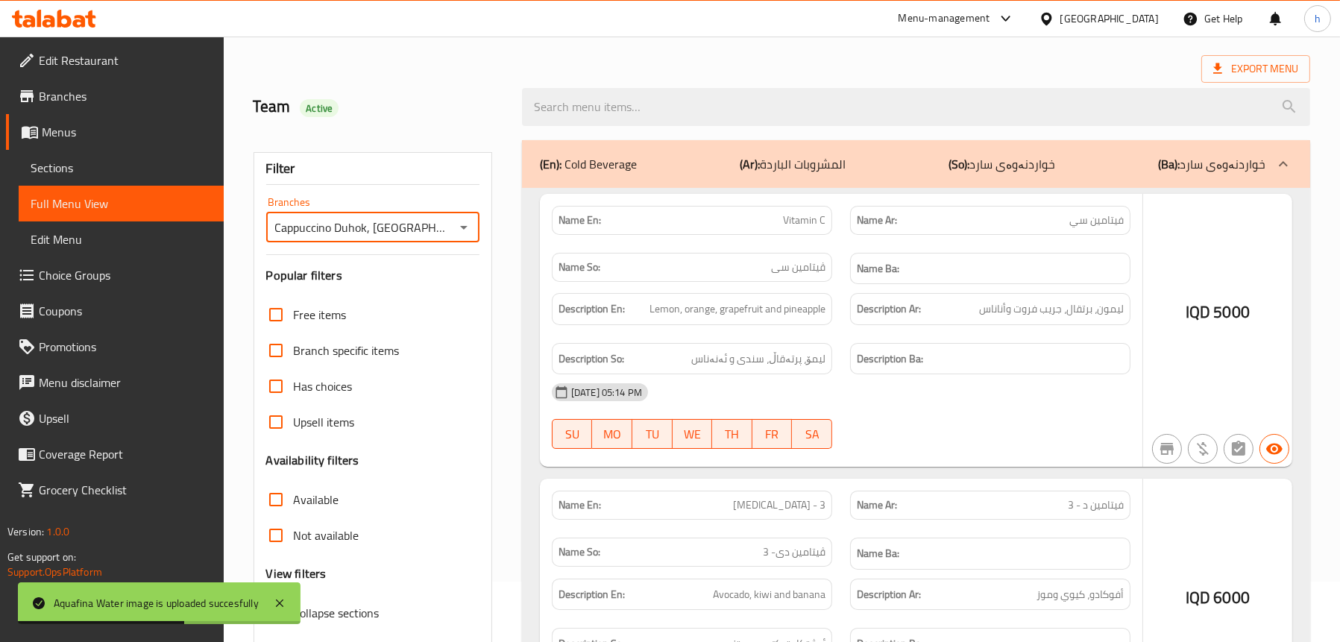
click at [659, 164] on div at bounding box center [670, 321] width 1340 height 642
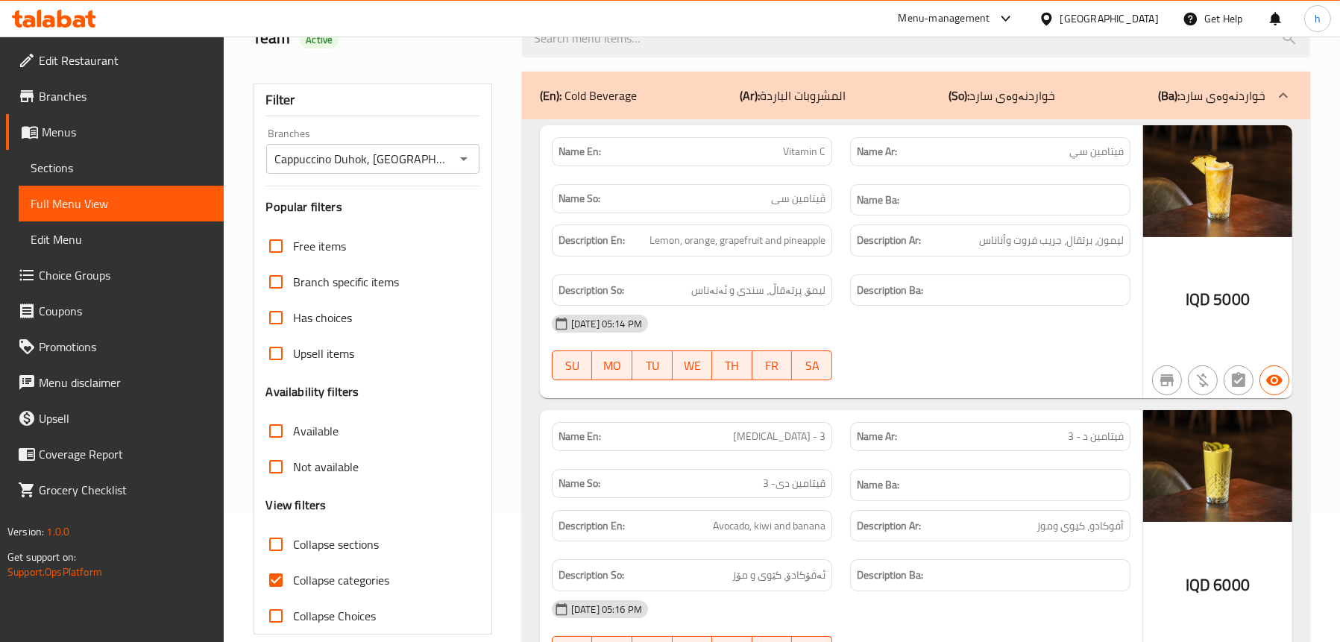
scroll to position [210, 0]
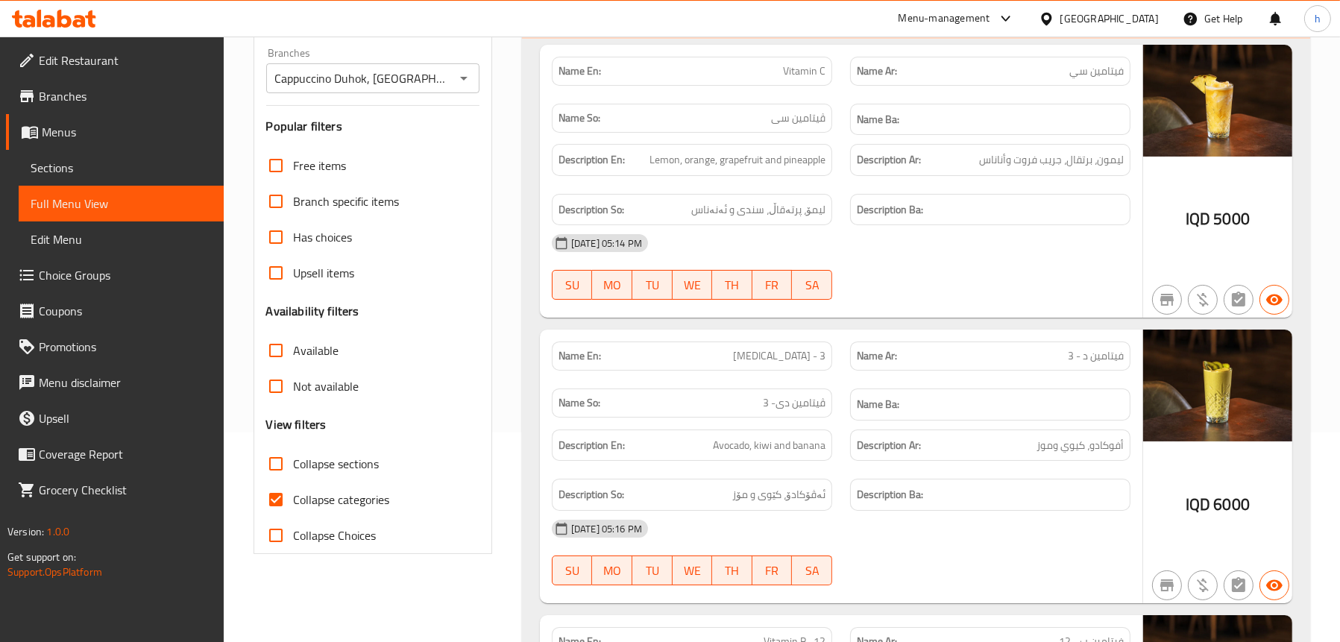
click at [375, 461] on span "Collapse sections" at bounding box center [337, 464] width 86 height 18
click at [294, 461] on input "Collapse sections" at bounding box center [276, 464] width 36 height 36
checkbox input "true"
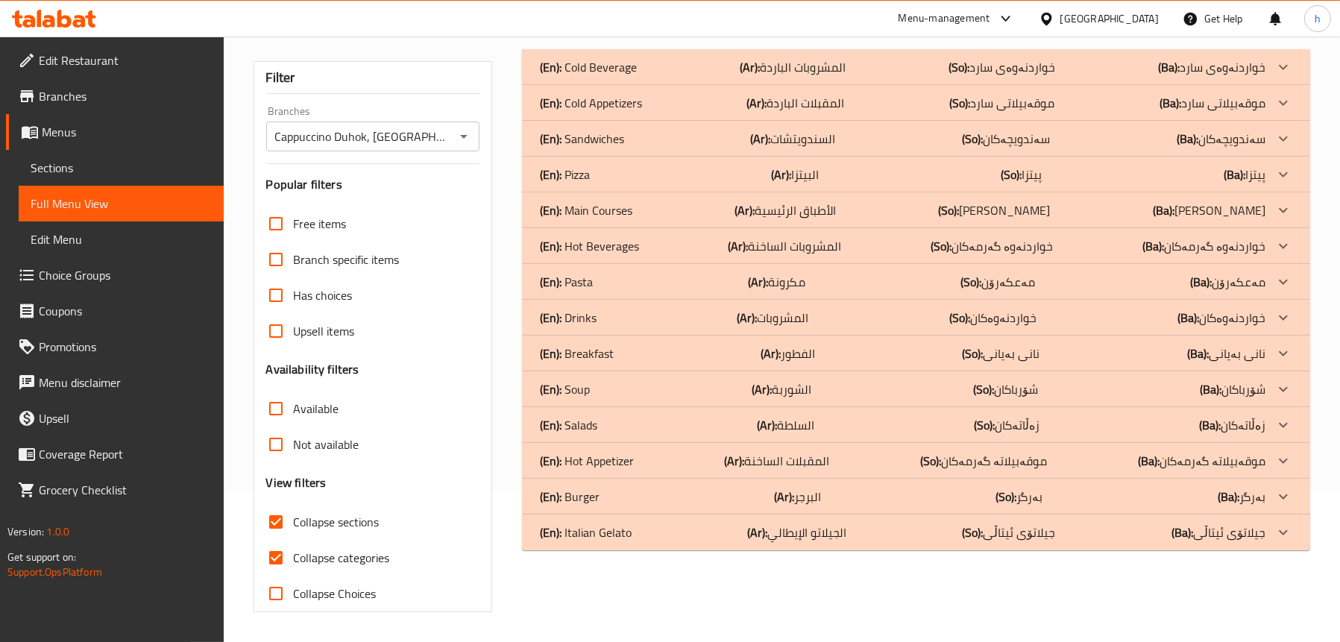
scroll to position [151, 0]
click at [588, 315] on p "(En): Drinks" at bounding box center [568, 318] width 57 height 18
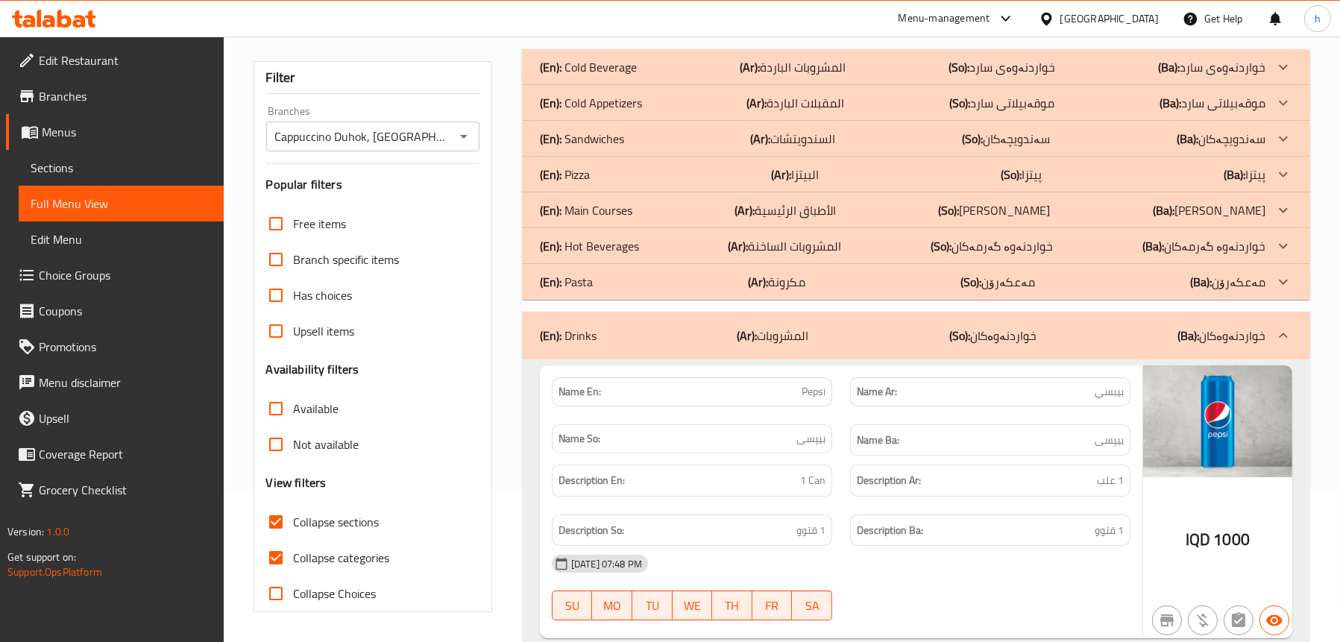
click at [587, 177] on p "(En): Pizza" at bounding box center [565, 175] width 50 height 18
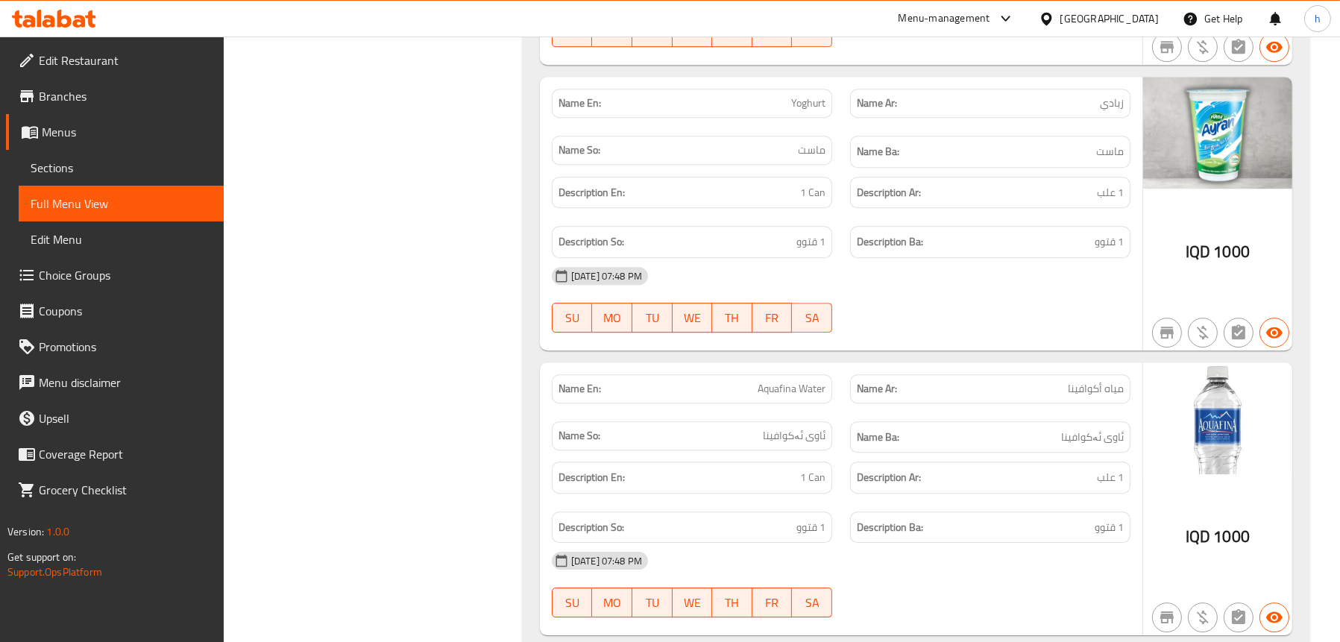
scroll to position [6032, 0]
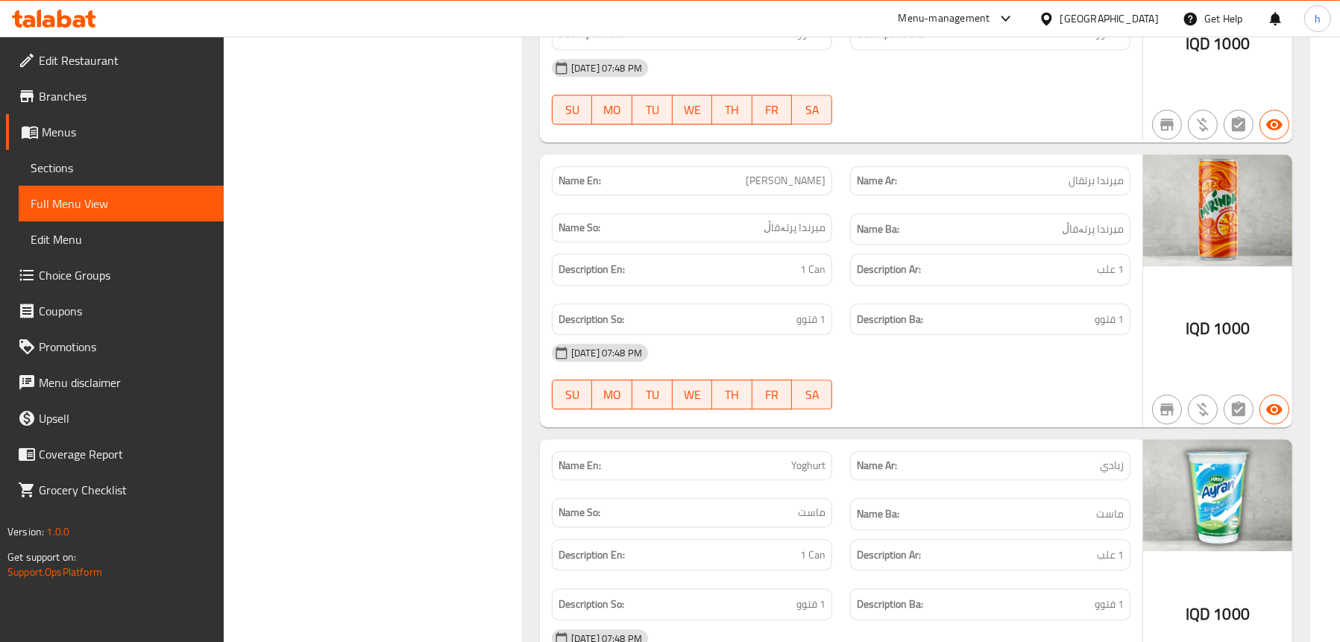
click at [72, 12] on icon at bounding box center [54, 19] width 84 height 18
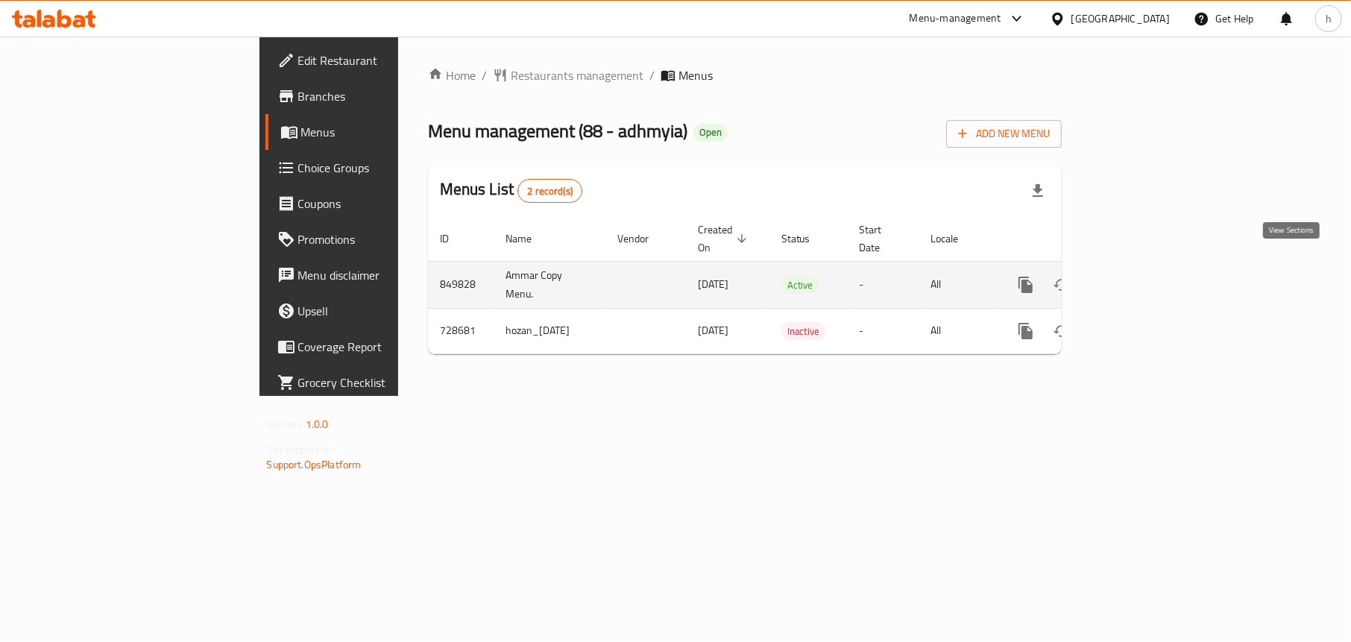
click at [1143, 276] on icon "enhanced table" at bounding box center [1134, 285] width 18 height 18
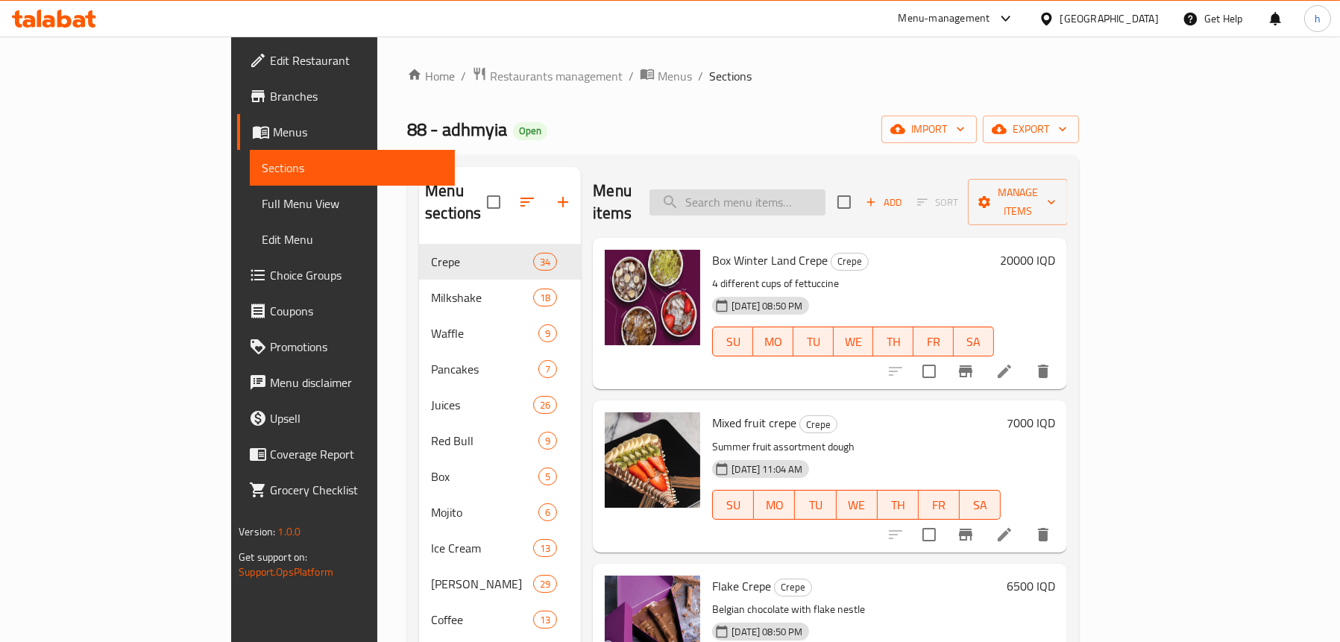
click at [823, 199] on input "search" at bounding box center [738, 202] width 176 height 26
paste input "Lotus Waffle"
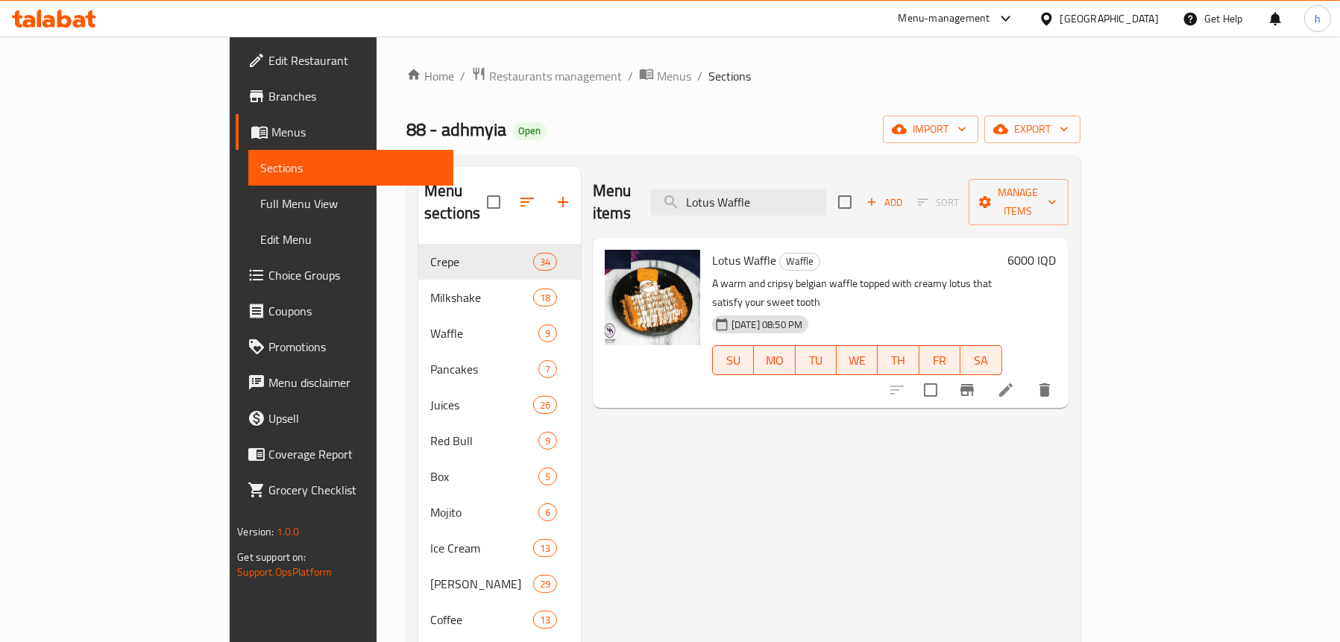
type input "Lotus Waffle"
click at [260, 161] on span "Sections" at bounding box center [350, 168] width 181 height 18
click at [1015, 381] on icon at bounding box center [1006, 390] width 18 height 18
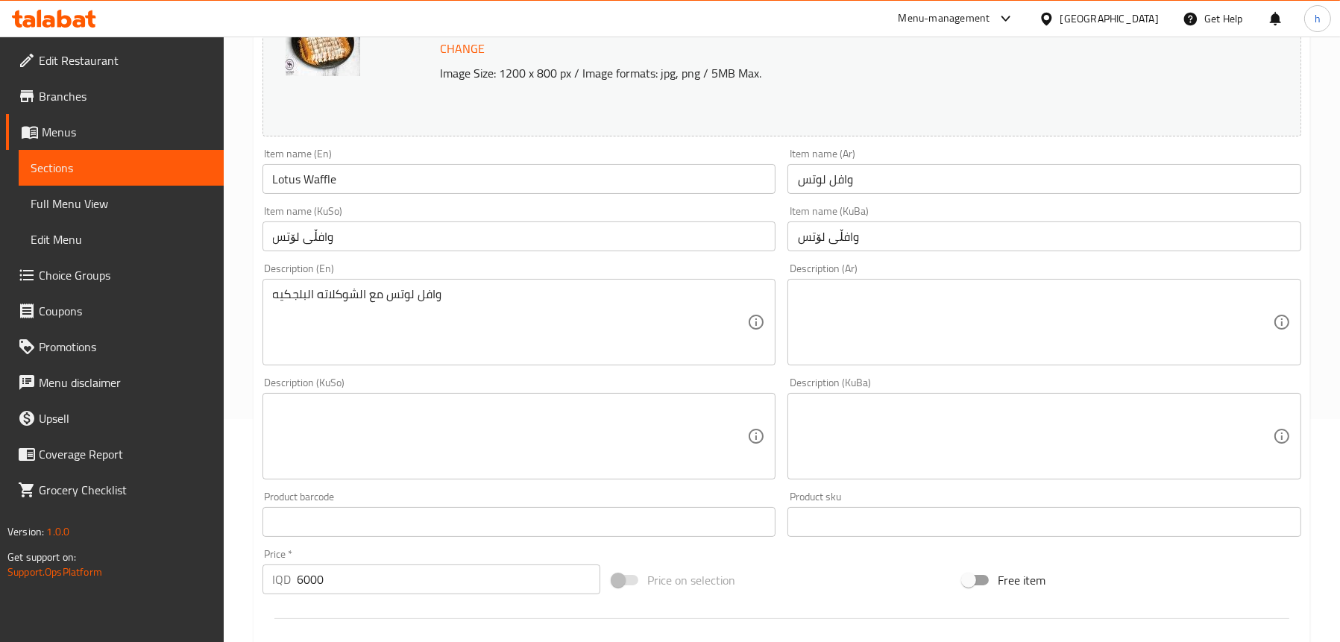
scroll to position [224, 0]
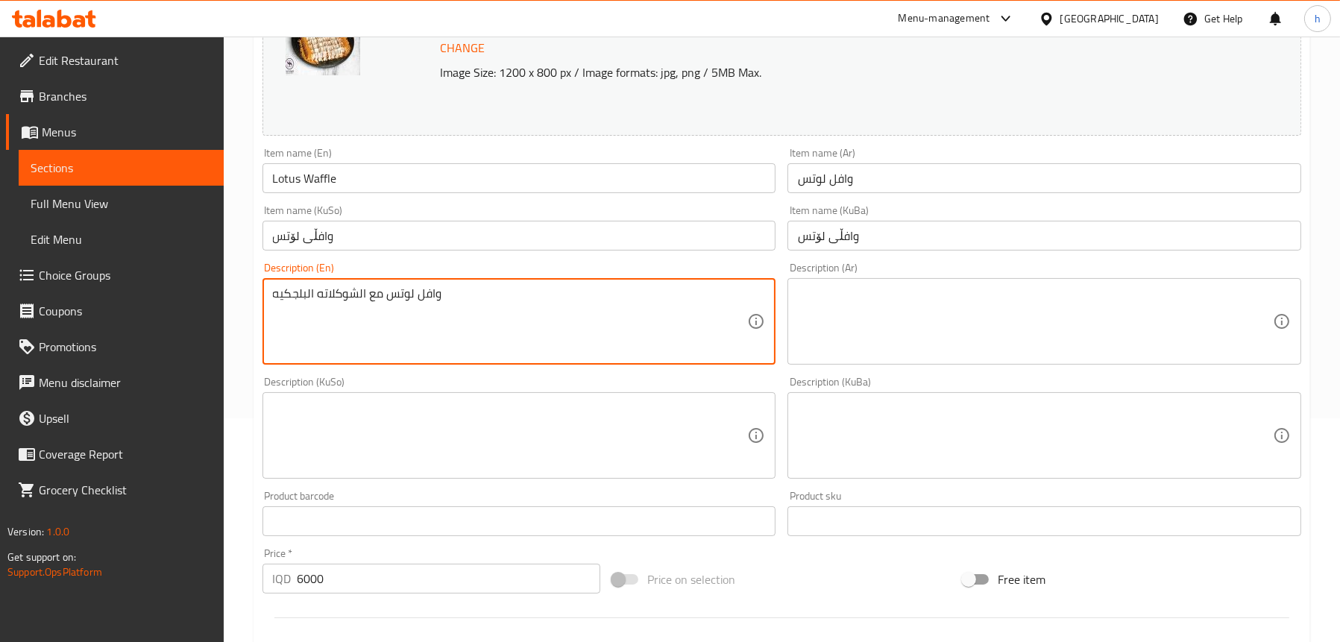
click at [383, 304] on textarea "وافل لوتس مع الشوكلاته البلجكيه" at bounding box center [510, 321] width 475 height 71
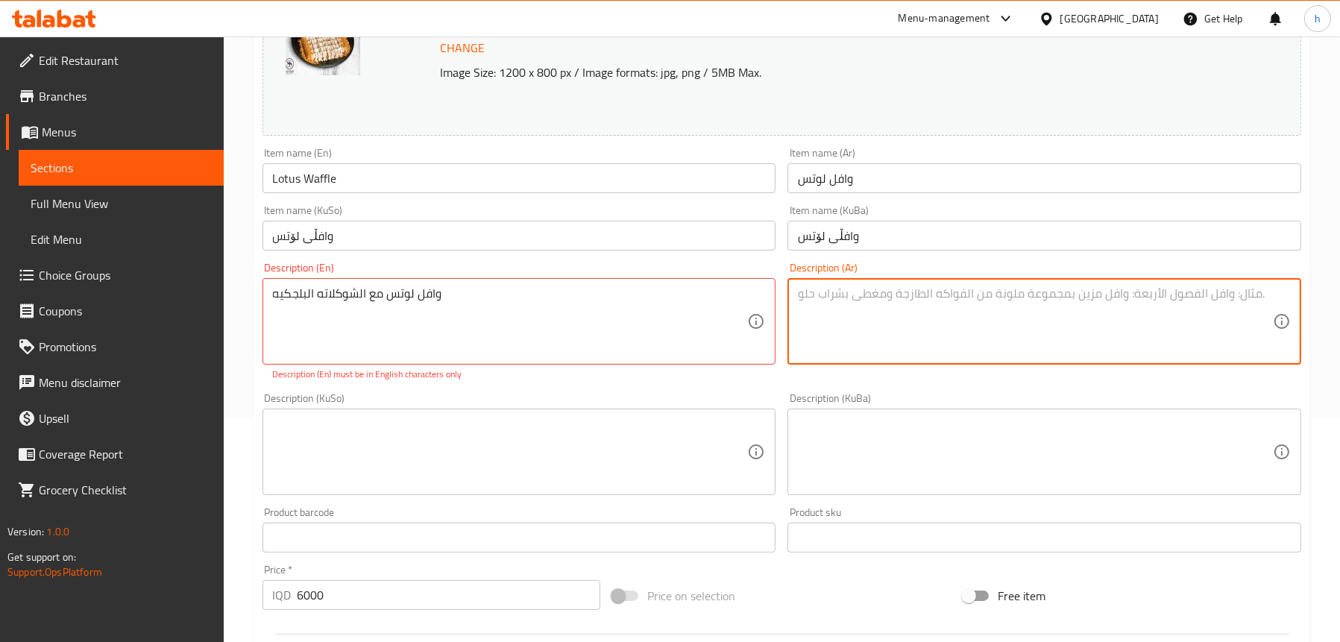
click at [945, 307] on textarea at bounding box center [1035, 321] width 475 height 71
paste textarea "وافل لوتس مع الشوكلاته البلجكيه"
click at [882, 293] on textarea "وافل لوتس مع الشوكلاته البلجكيه" at bounding box center [1035, 321] width 475 height 71
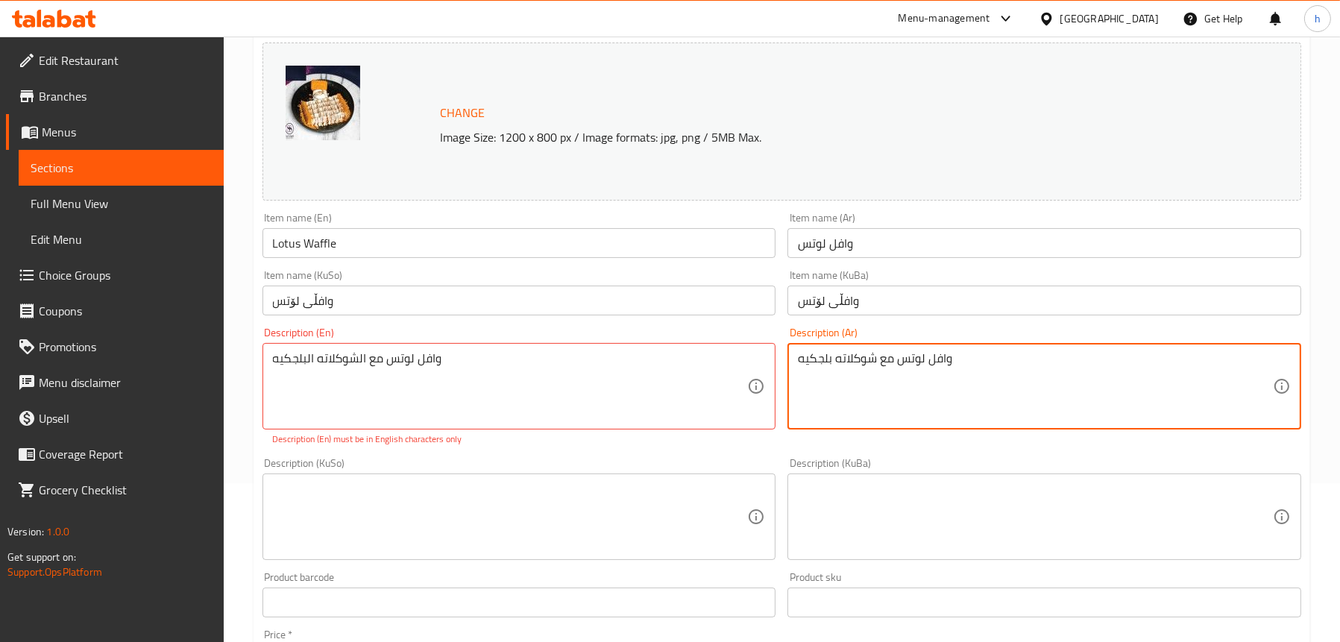
scroll to position [75, 0]
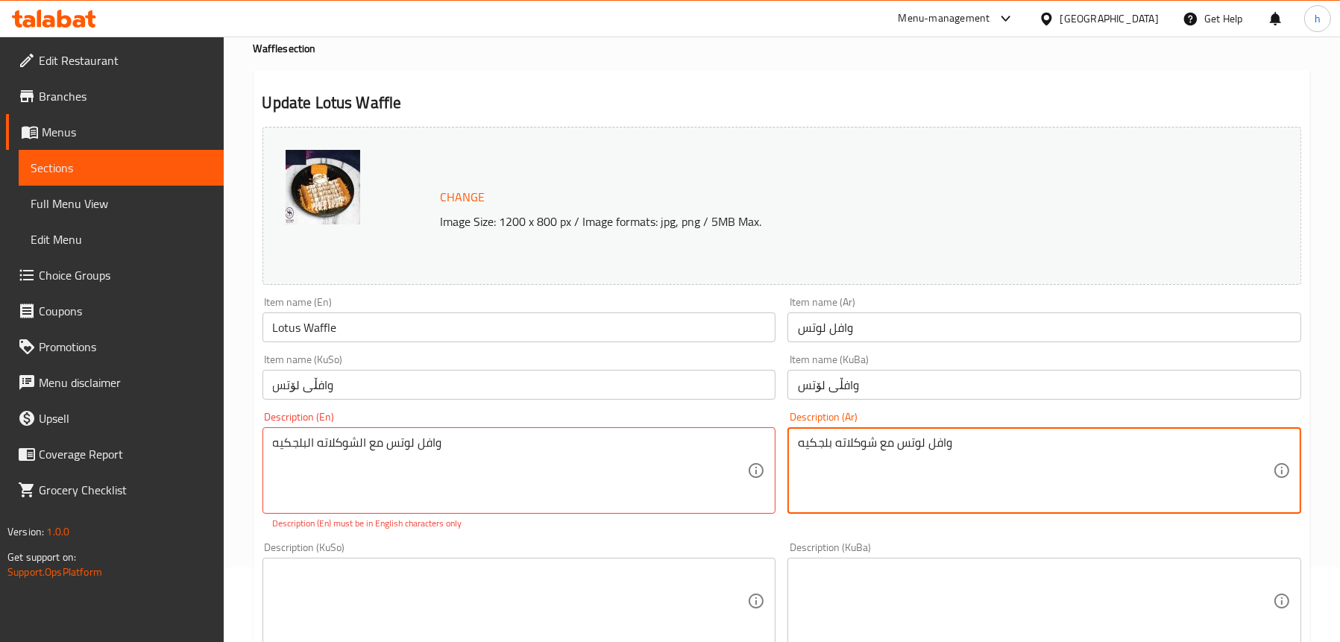
type textarea "وافل لوتس مع شوكلاته بلجكيه"
click at [398, 339] on input "Lotus Waffle" at bounding box center [520, 327] width 514 height 30
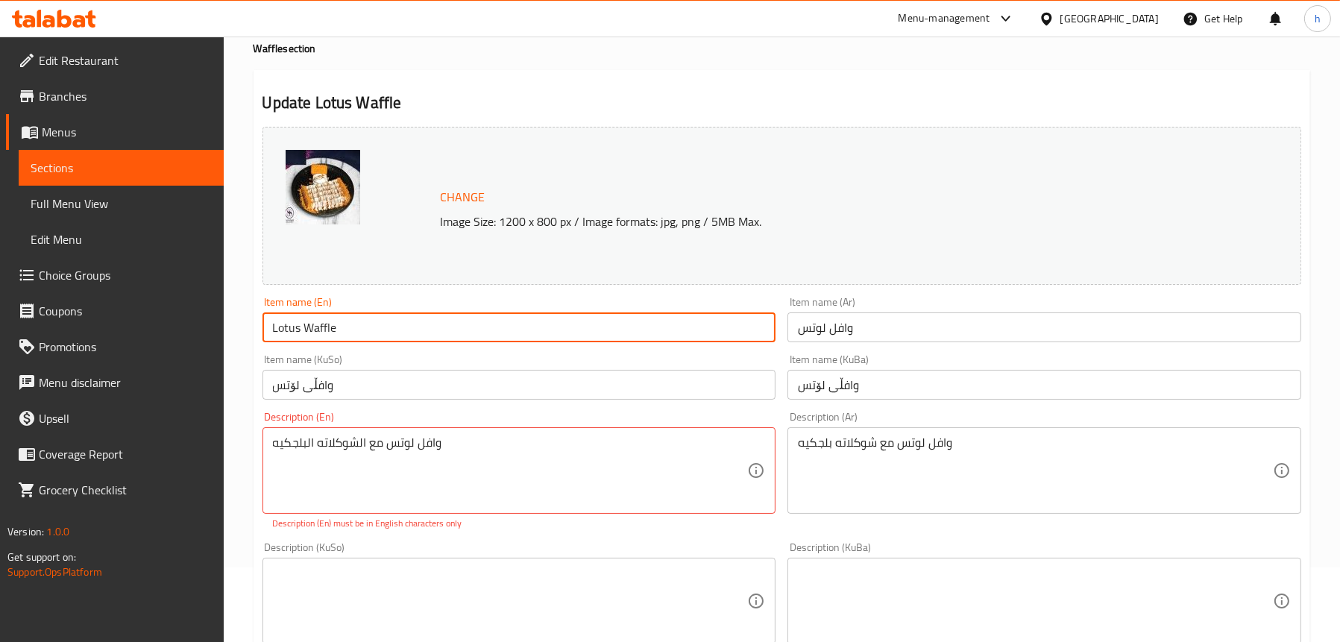
click at [398, 339] on input "Lotus Waffle" at bounding box center [520, 327] width 514 height 30
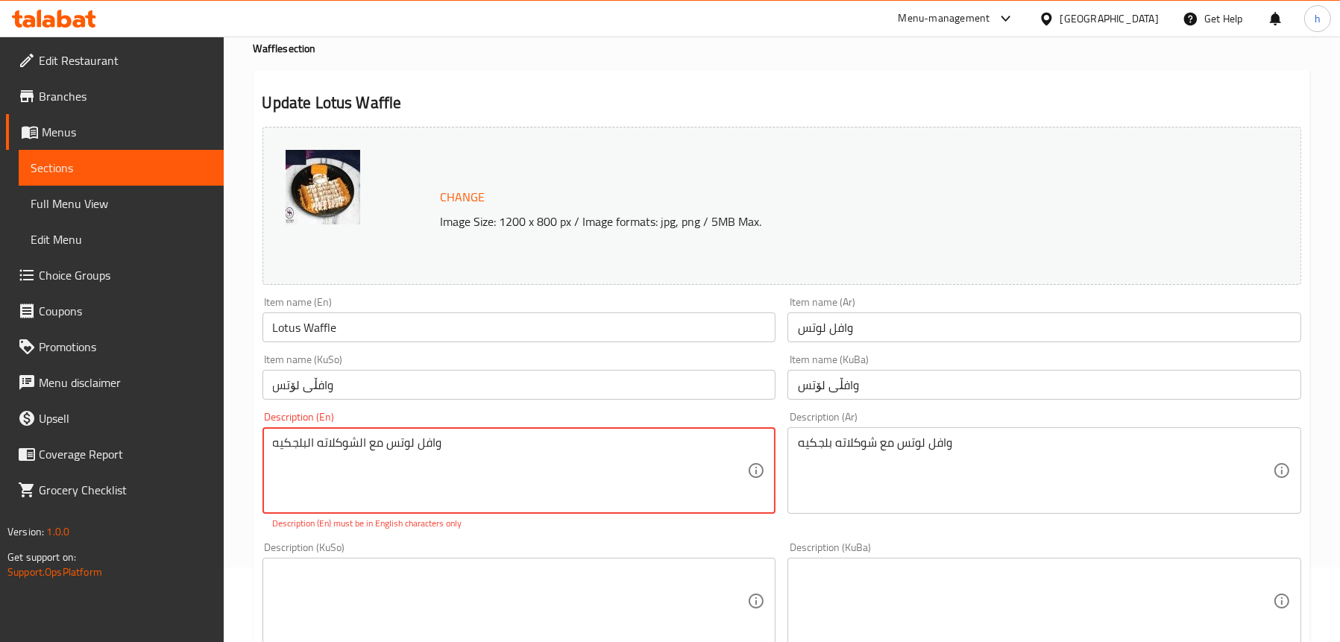
click at [375, 454] on textarea "وافل لوتس مع الشوكلاته البلجكيه" at bounding box center [510, 471] width 475 height 71
paste textarea "Lotus Waffle"
click at [311, 439] on textarea "Lotus Waffle" at bounding box center [510, 471] width 475 height 71
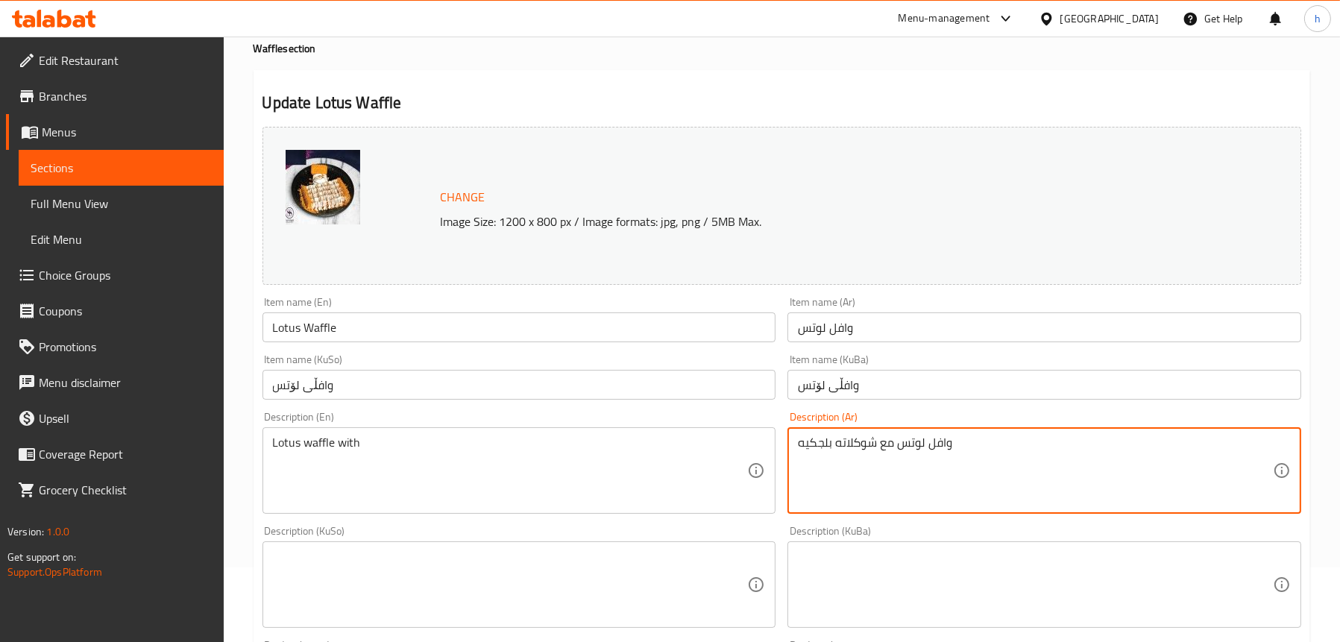
click at [871, 439] on textarea "وافل لوتس مع شوكلاته بلجكيه" at bounding box center [1035, 471] width 475 height 71
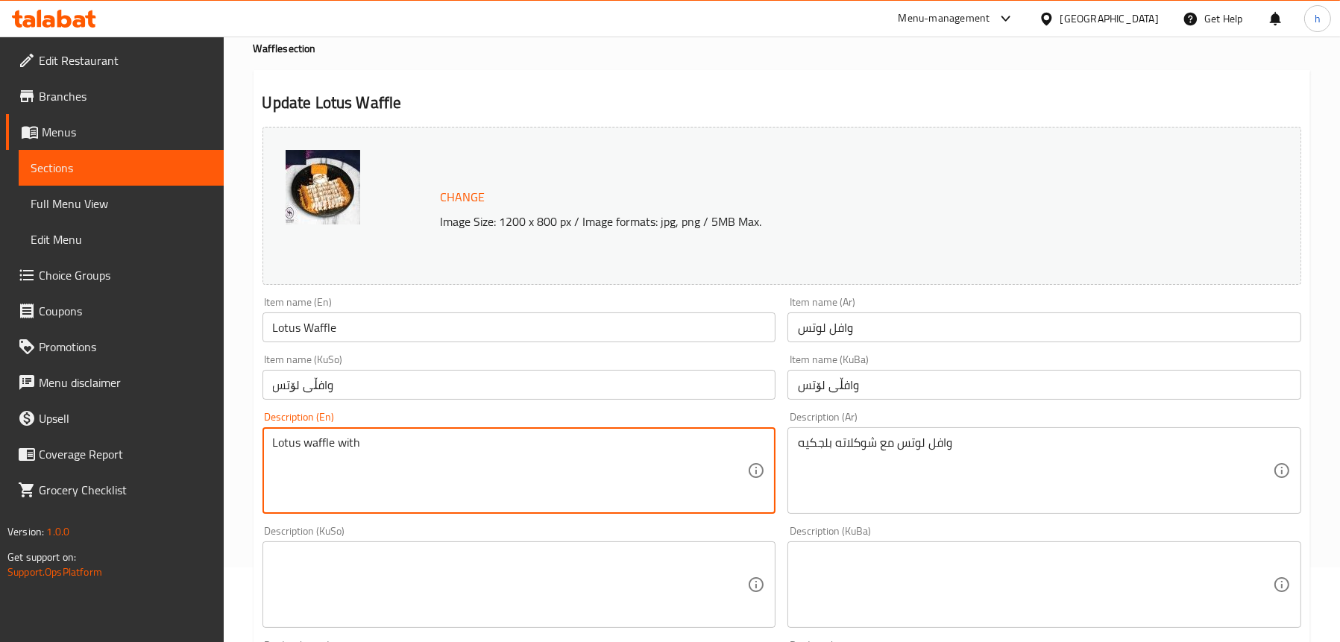
click at [386, 442] on textarea "Lotus waffle with" at bounding box center [510, 471] width 475 height 71
click at [384, 441] on textarea "Lotus waffle with" at bounding box center [510, 471] width 475 height 71
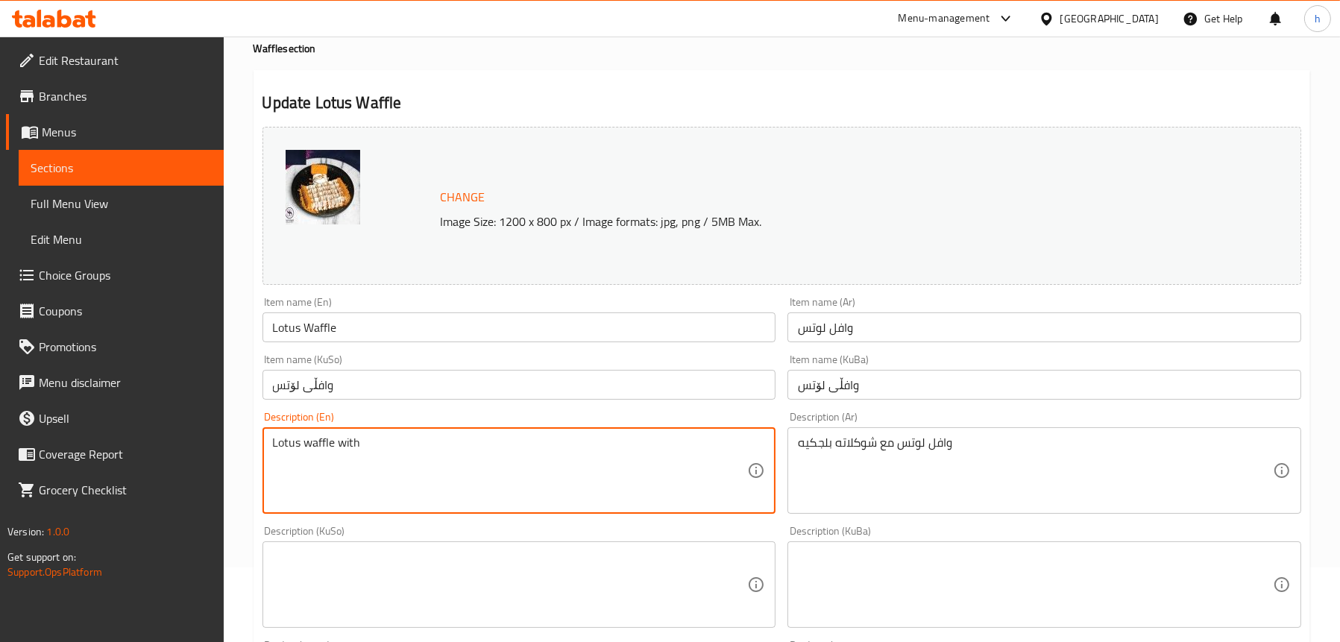
paste textarea "Belgian chocolate"
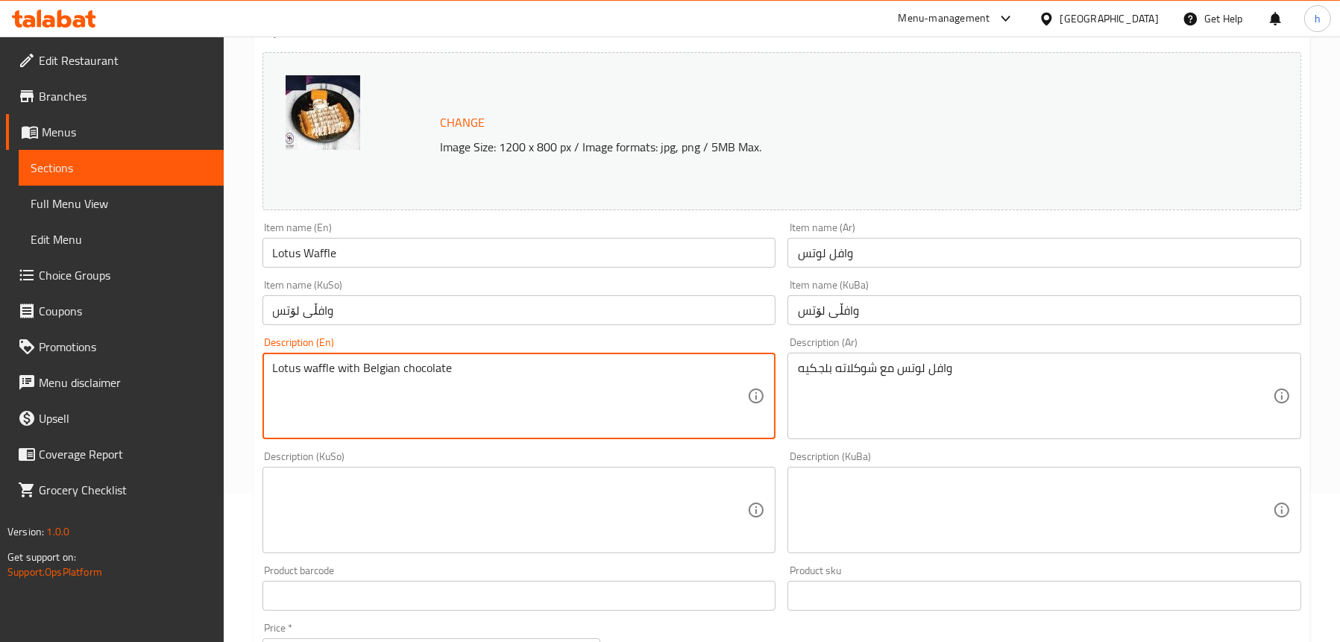
type textarea "Lotus waffle with Belgian chocolate"
click at [478, 515] on textarea at bounding box center [510, 510] width 475 height 71
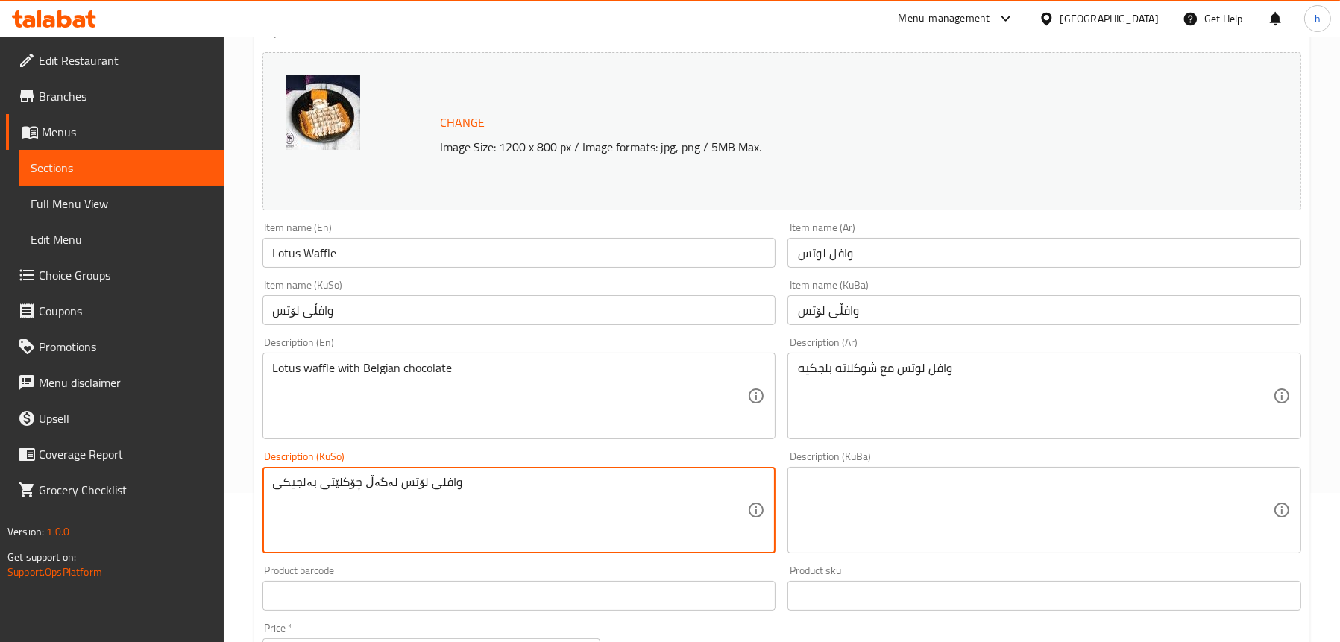
type textarea "وافلی لۆتس لەگەڵ چۆکلێتی بەلجیکی"
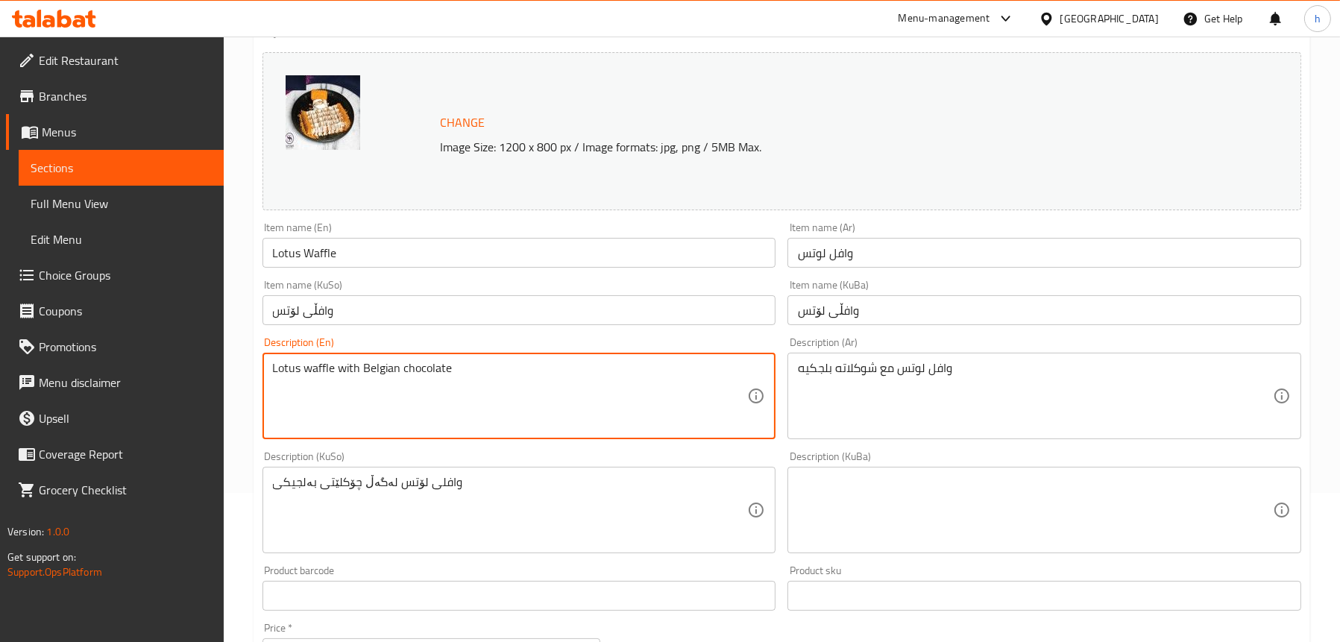
click at [437, 367] on textarea "Lotus waffle with Belgian chocolate" at bounding box center [510, 396] width 475 height 71
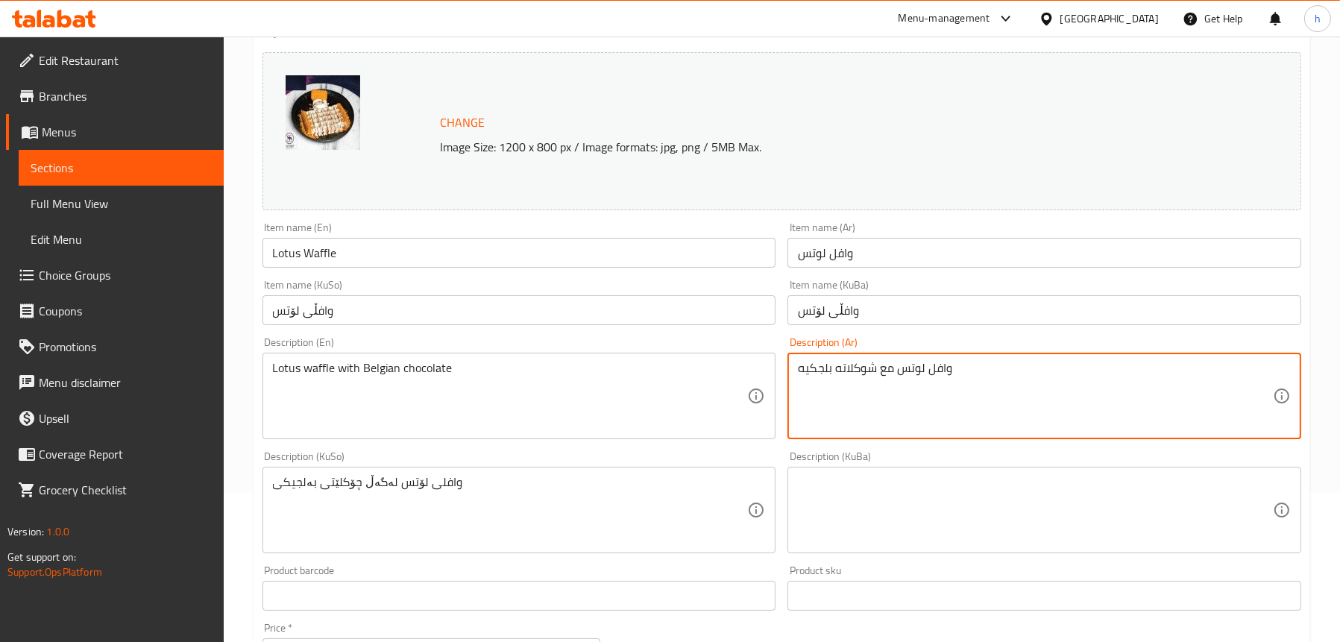
click at [854, 369] on textarea "وافل لوتس مع شوكلاته بلجكيه" at bounding box center [1035, 396] width 475 height 71
paste textarea "لاتة"
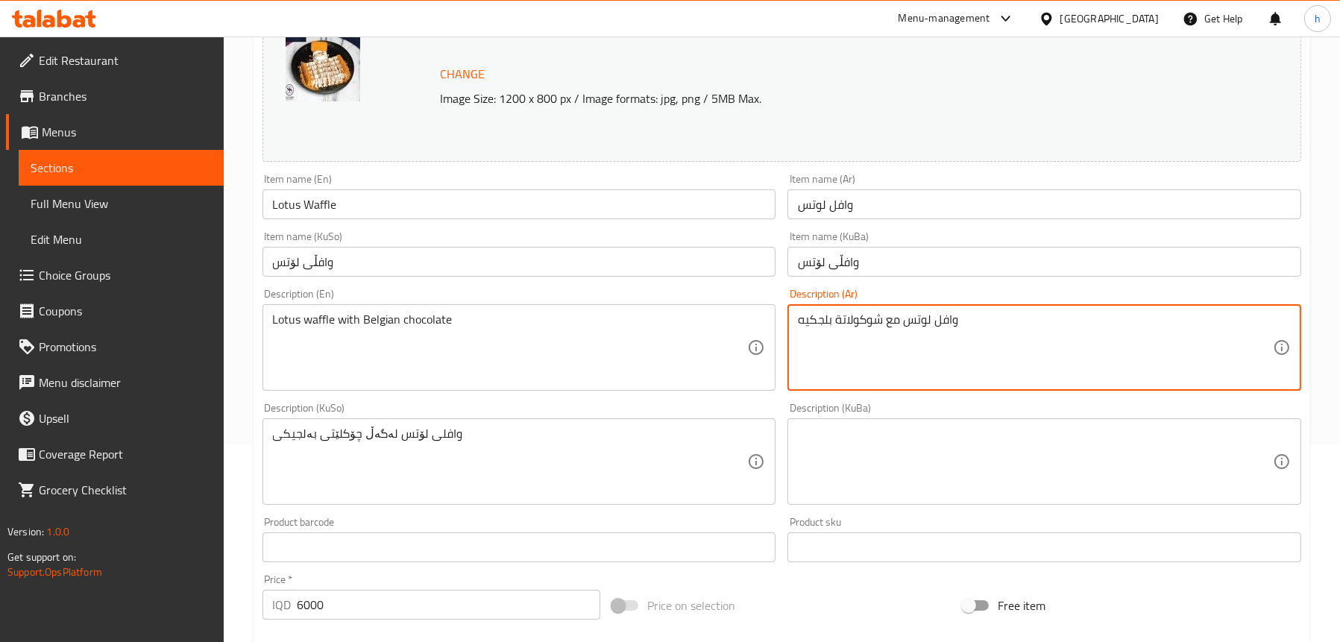
scroll to position [224, 0]
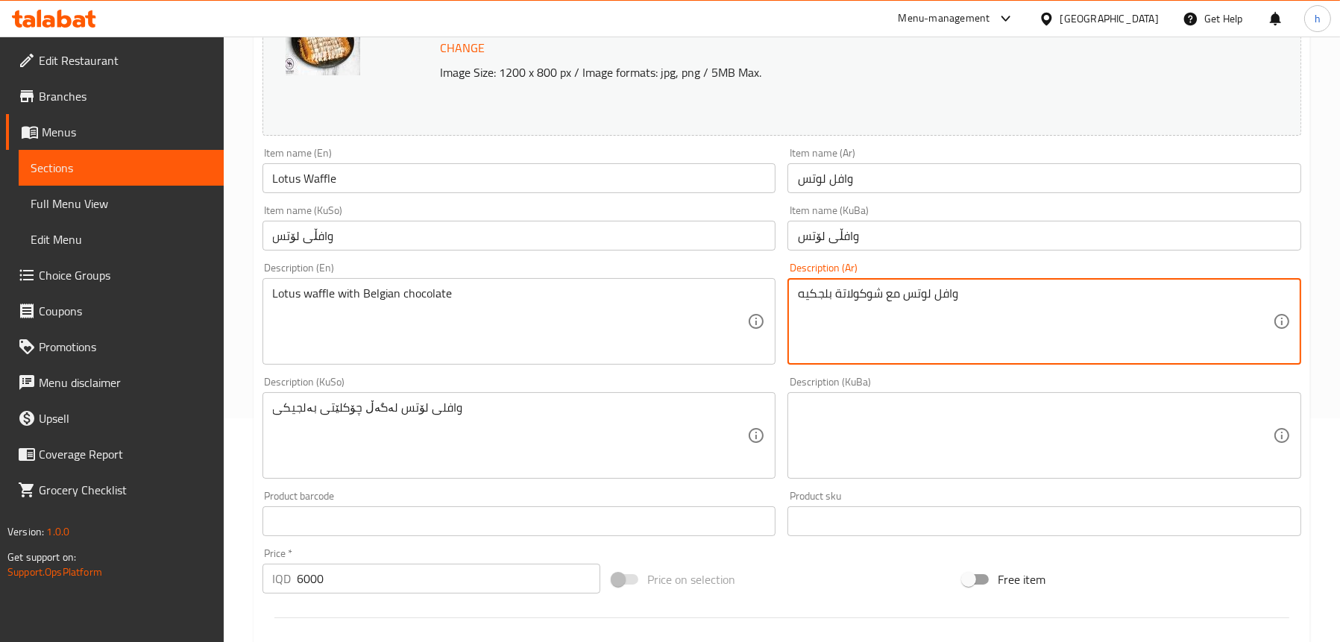
type textarea "وافل لوتس مع شوكولاتة بلجكيه"
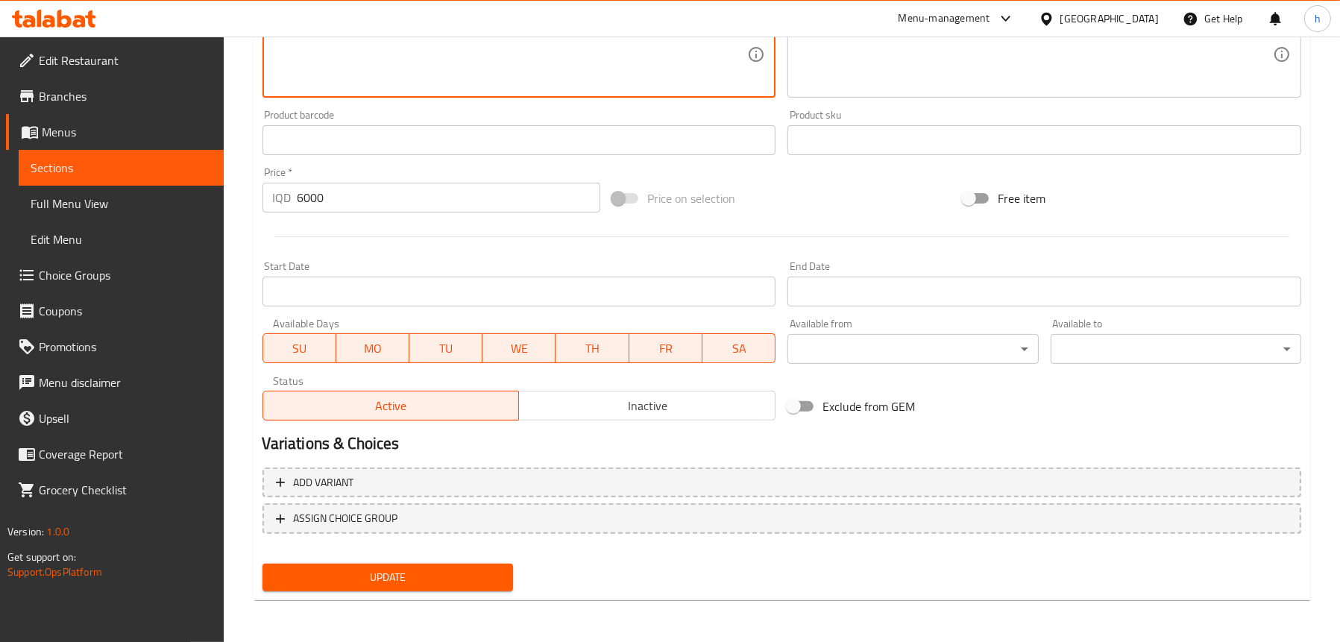
click at [395, 578] on span "Update" at bounding box center [387, 577] width 227 height 19
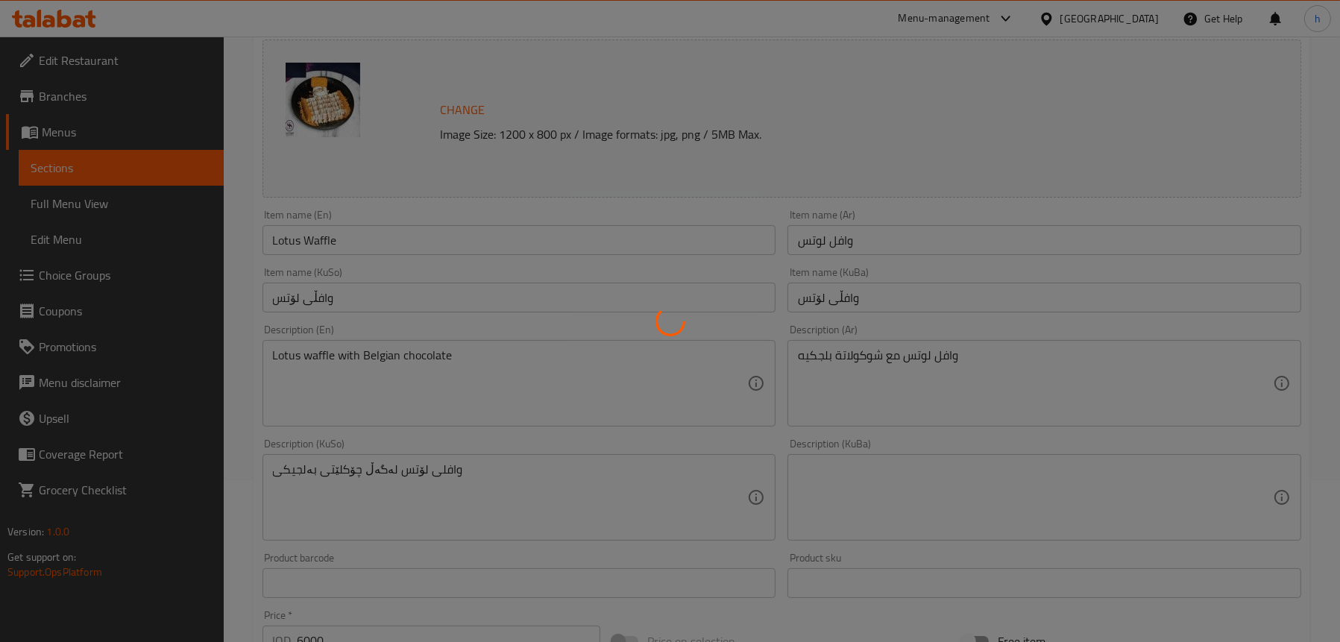
scroll to position [157, 0]
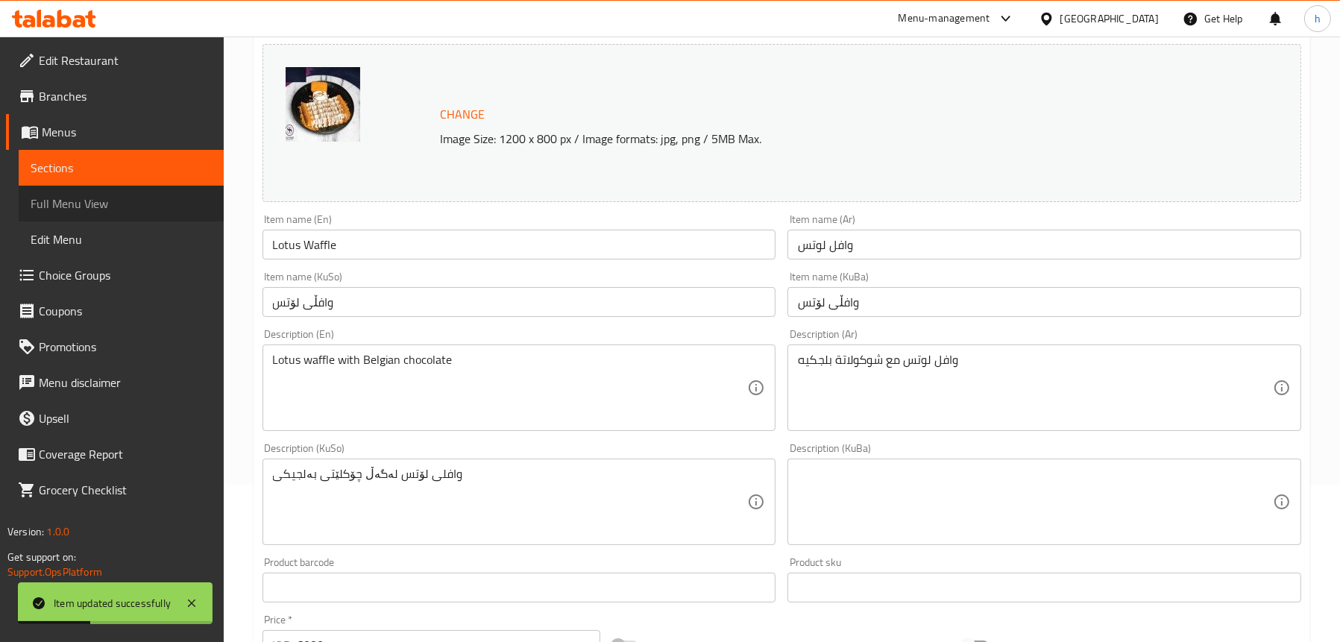
click at [105, 197] on span "Full Menu View" at bounding box center [121, 204] width 181 height 18
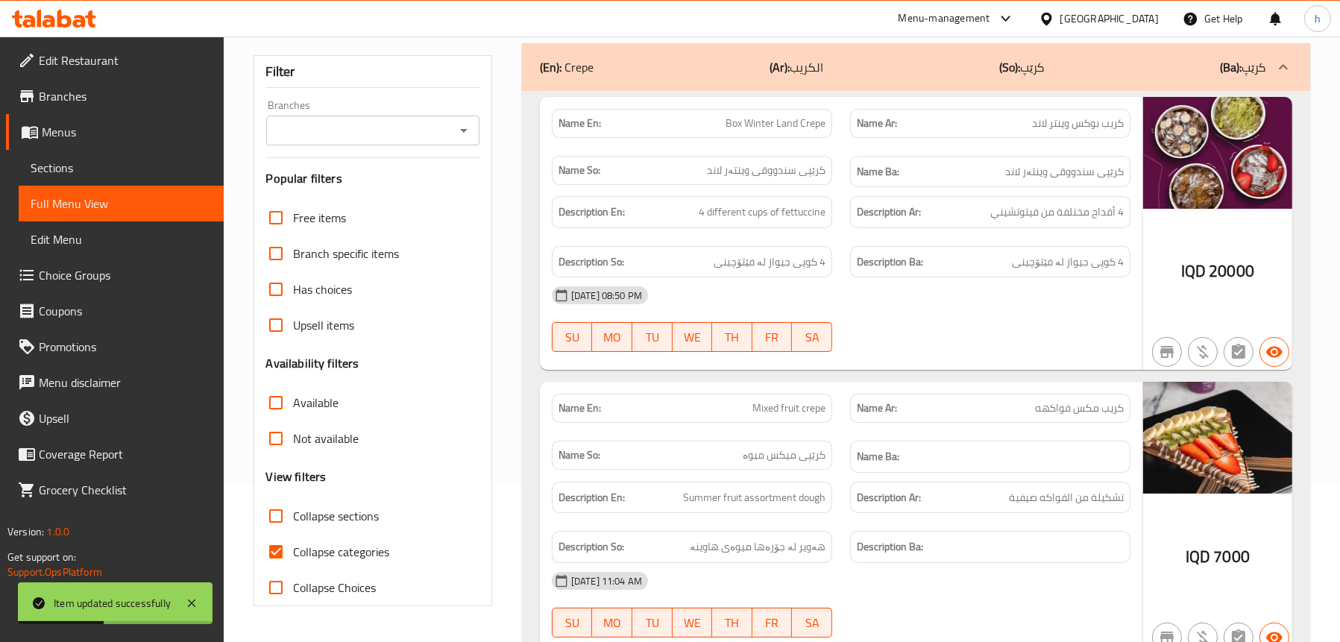
click at [459, 131] on icon "Open" at bounding box center [464, 131] width 18 height 18
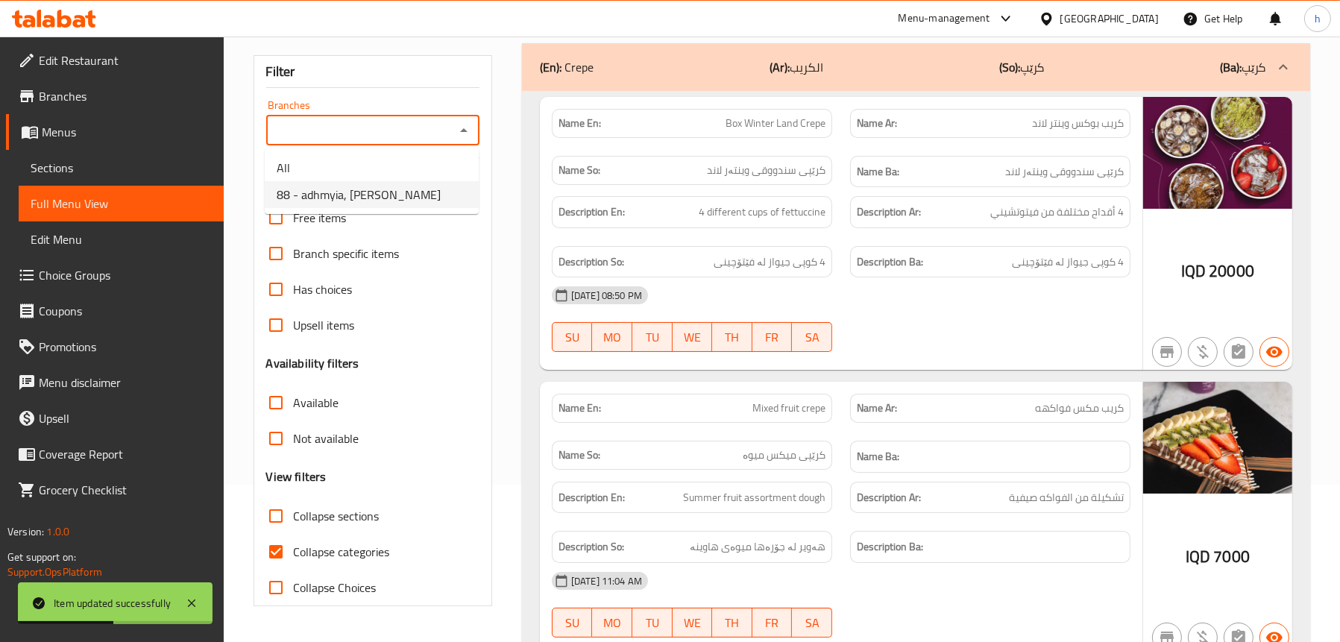
click at [388, 198] on span "88 - adhmyia, [PERSON_NAME]" at bounding box center [359, 195] width 164 height 18
type input "88 - adhmyia, [PERSON_NAME]"
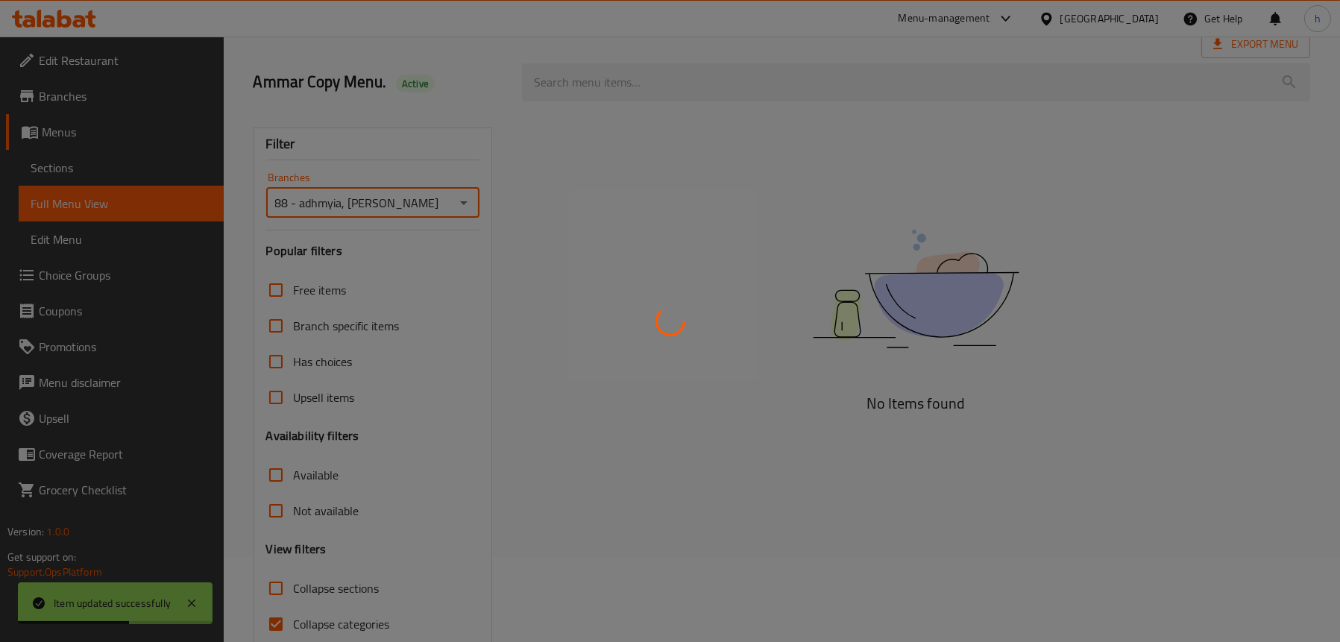
scroll to position [2, 0]
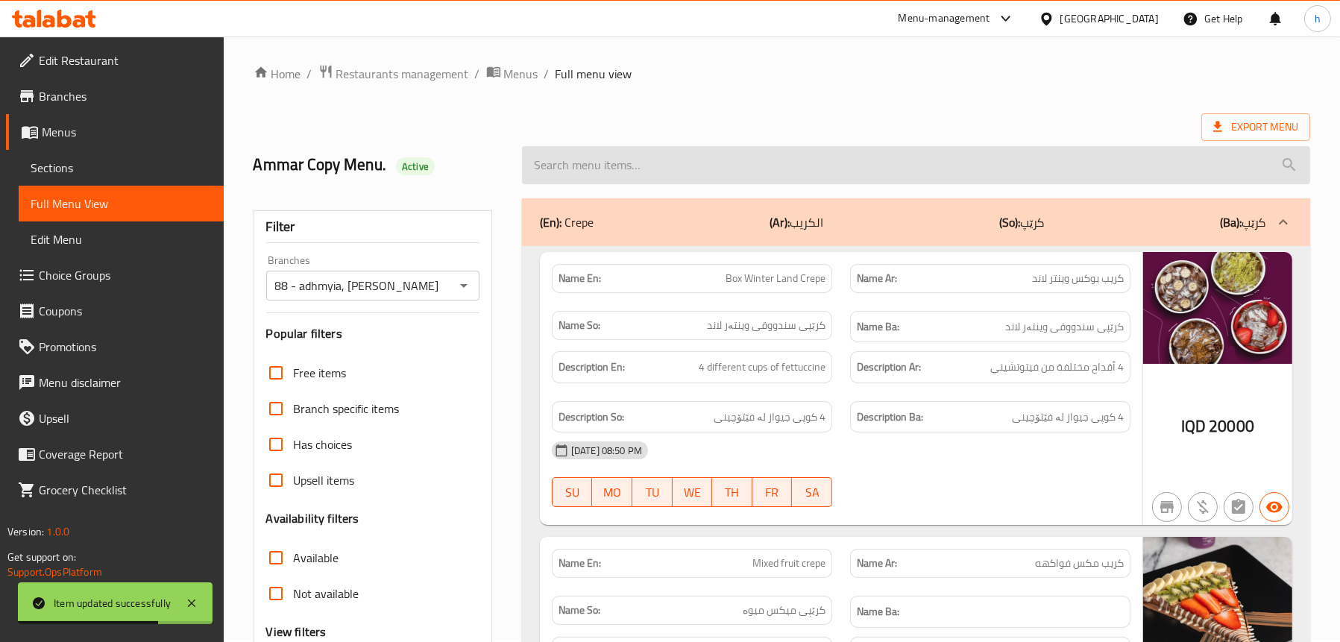
click at [741, 173] on input "search" at bounding box center [916, 165] width 788 height 38
paste input "Lotus Waffle"
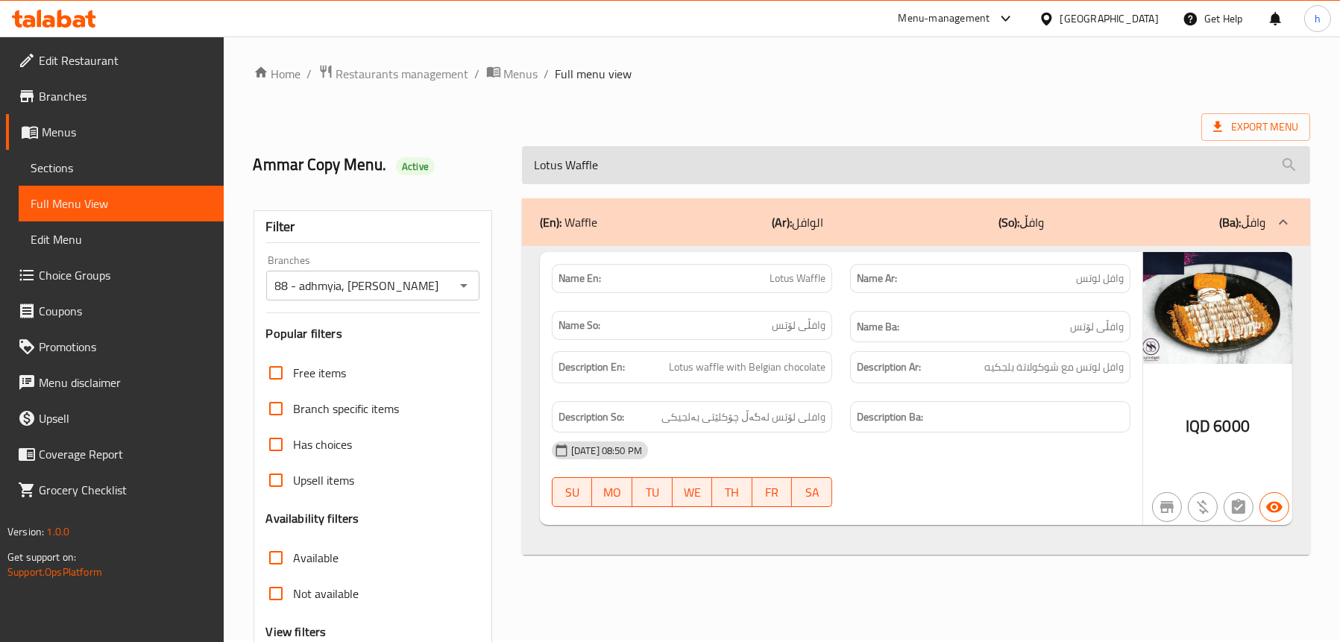
scroll to position [0, 0]
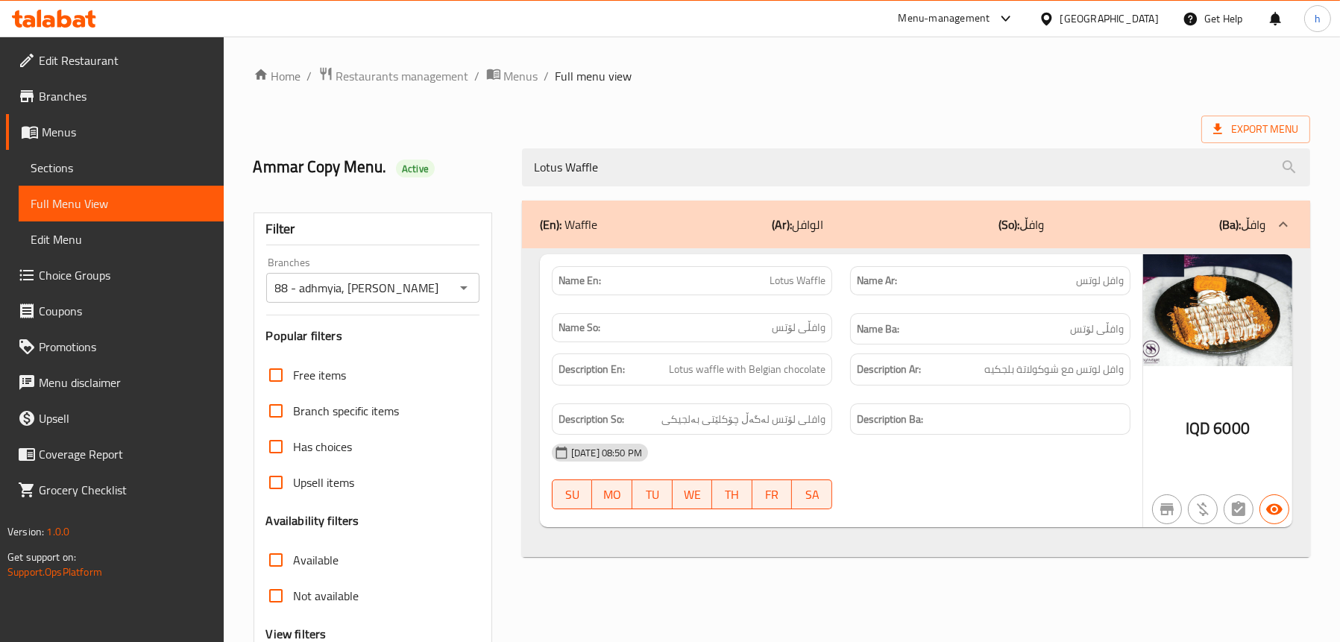
type input "Lotus Waffle"
click at [41, 164] on span "Sections" at bounding box center [121, 168] width 181 height 18
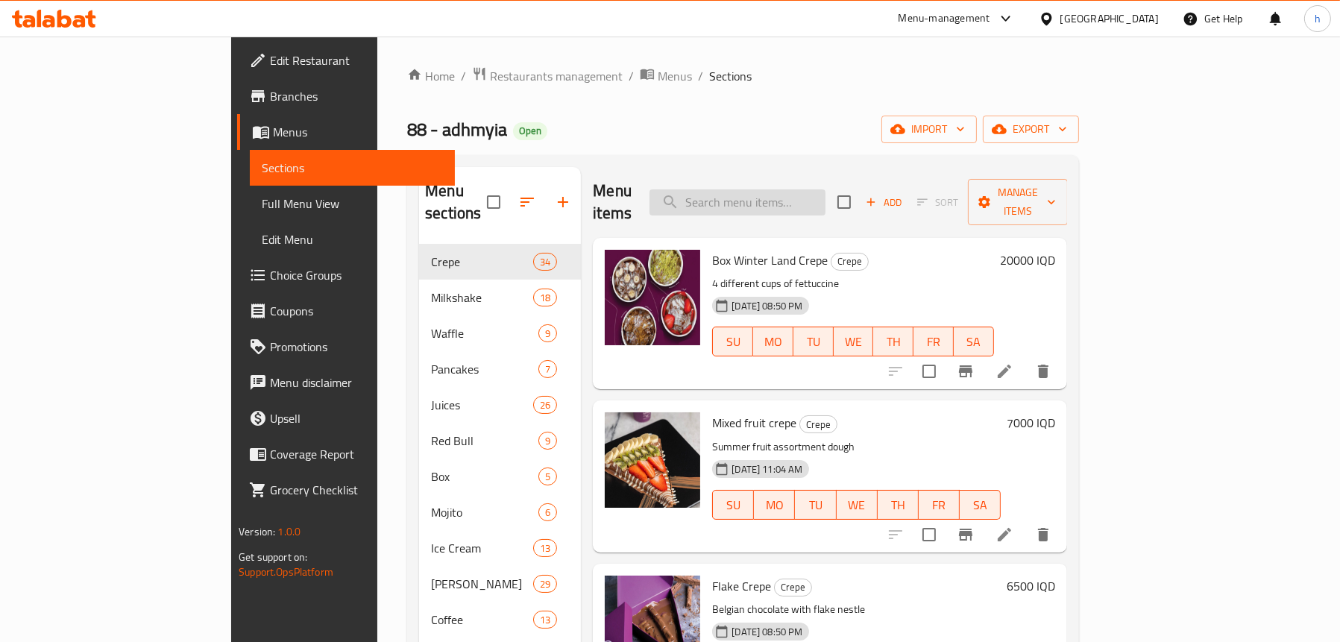
click at [789, 189] on input "search" at bounding box center [738, 202] width 176 height 26
paste input "Lotus Waffle"
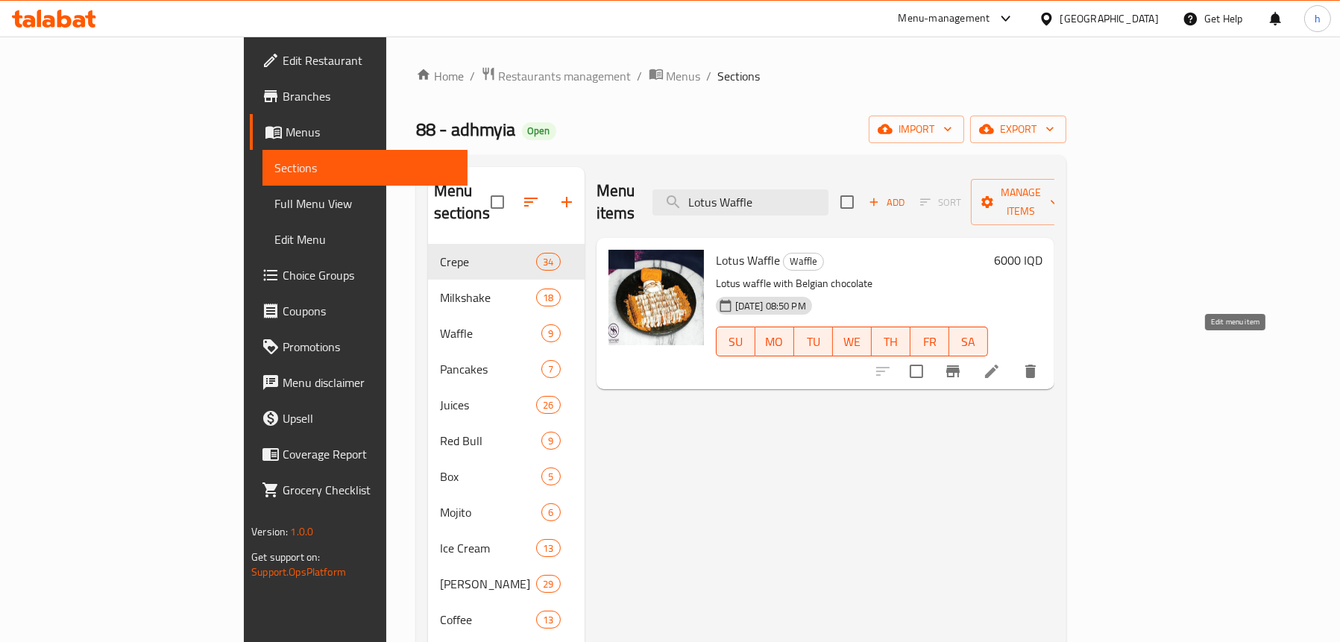
type input "Lotus Waffle"
click at [1001, 362] on icon at bounding box center [992, 371] width 18 height 18
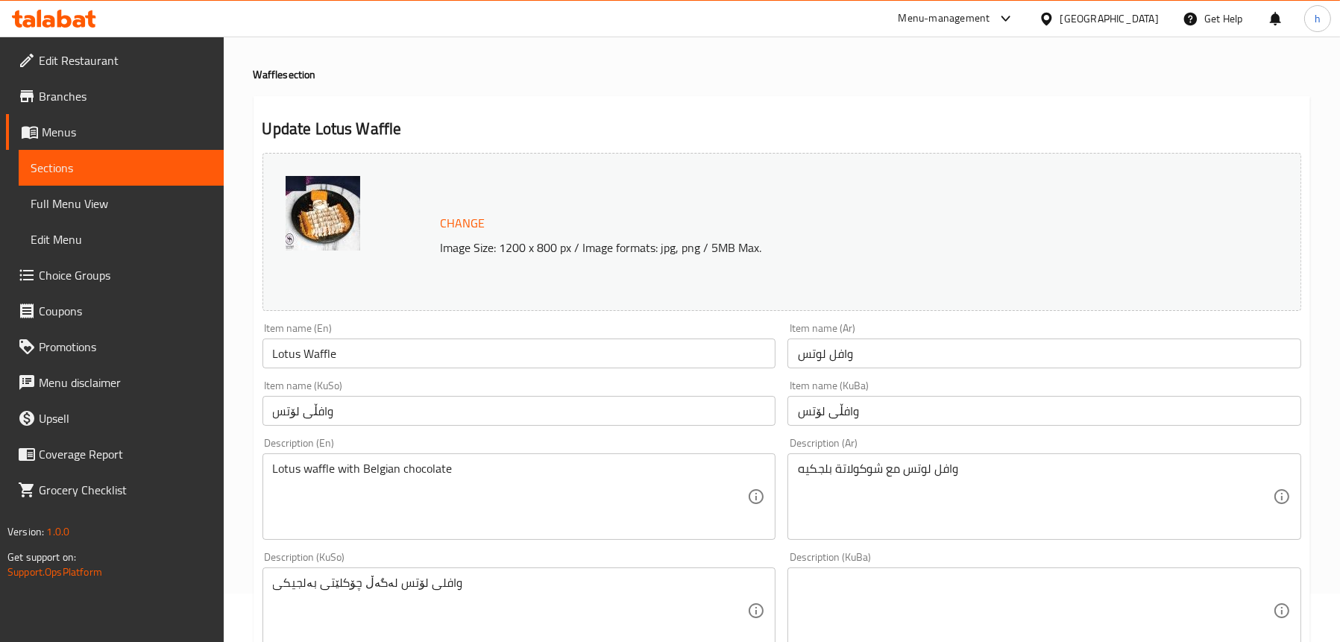
scroll to position [75, 0]
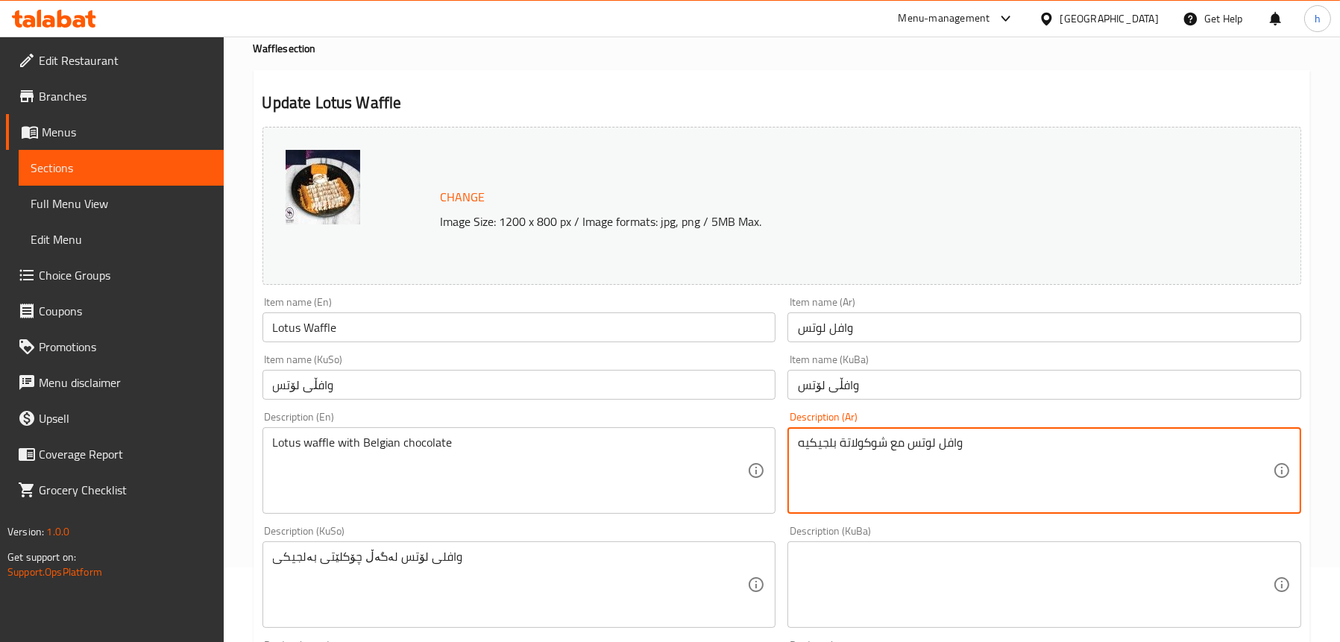
click at [826, 444] on textarea "وافل لوتس مع شوكولاتة بلجيكيه" at bounding box center [1035, 471] width 475 height 71
type textarea "وافل لوتس مع شوكولاتة بلجيكيه"
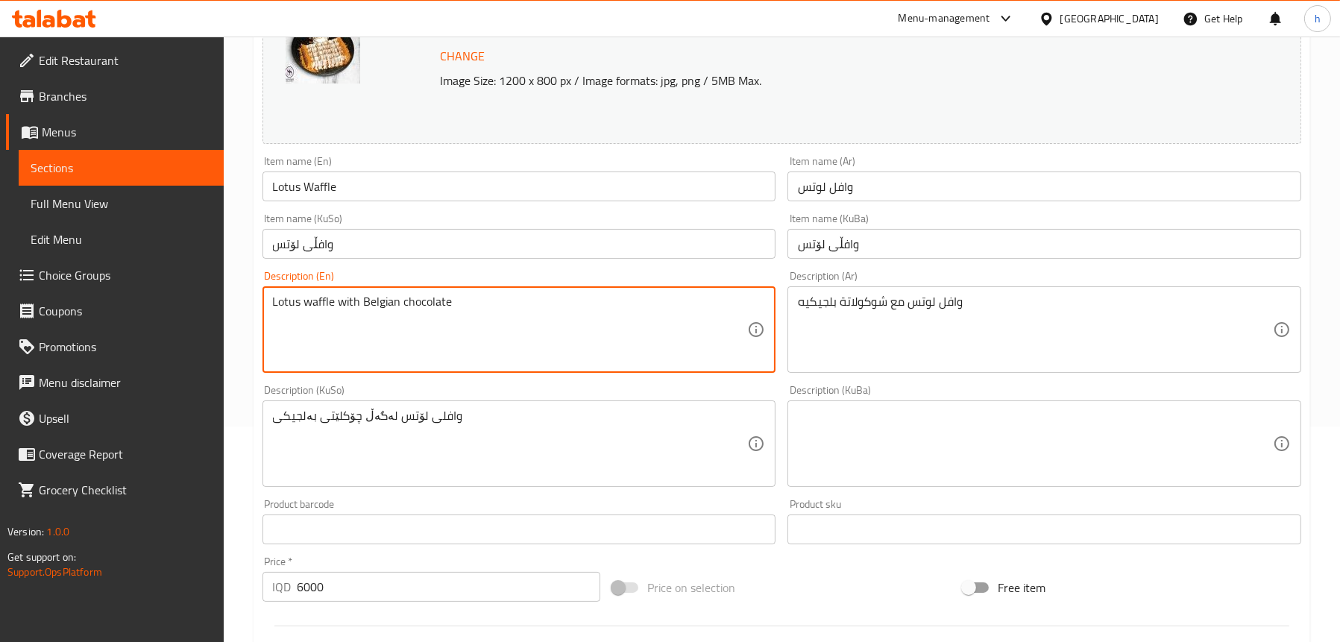
scroll to position [224, 0]
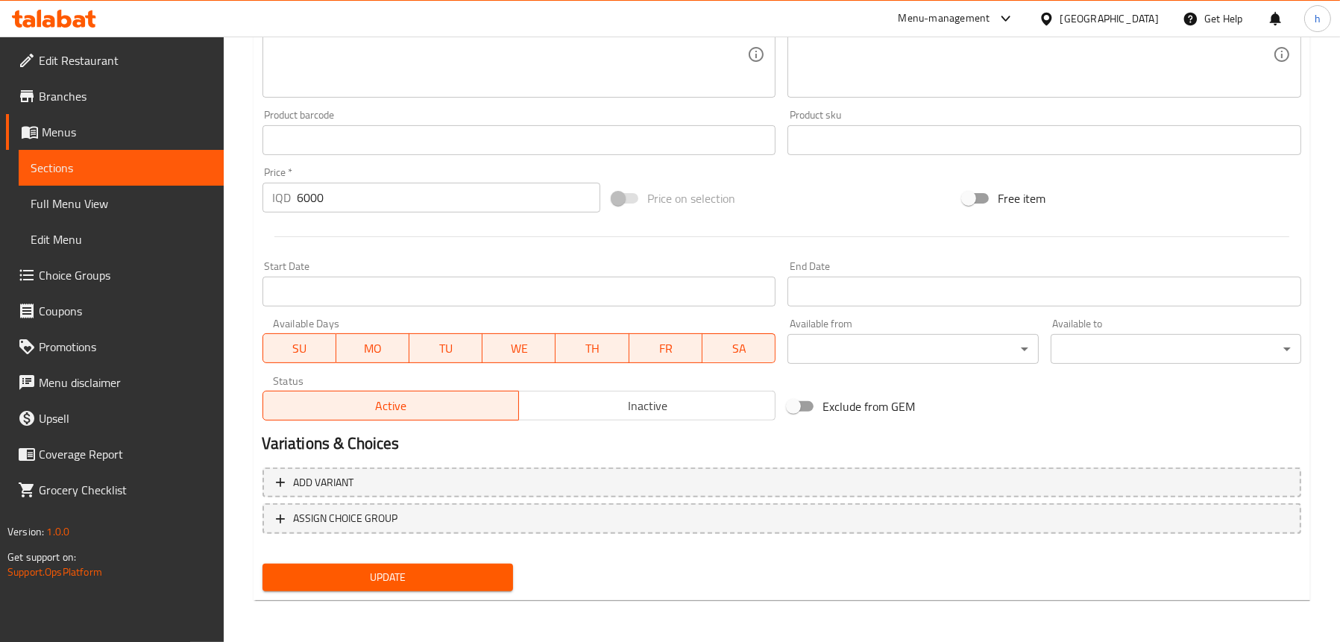
click at [391, 571] on span "Update" at bounding box center [387, 577] width 227 height 19
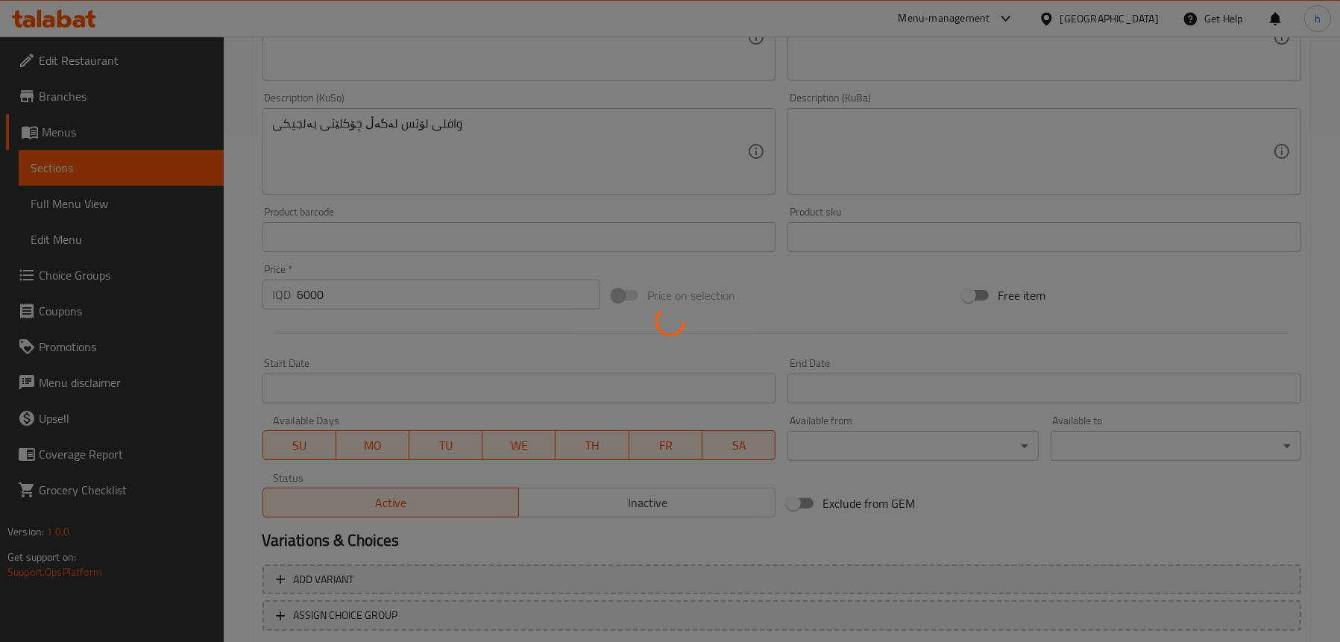
scroll to position [456, 0]
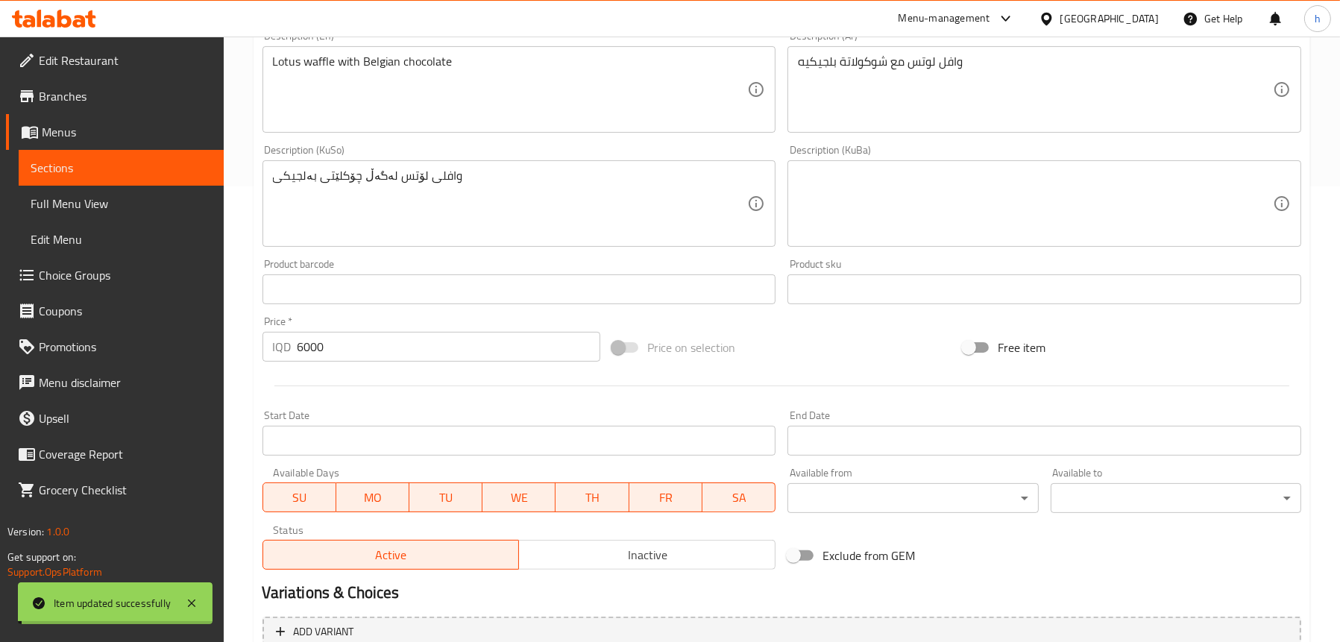
click at [123, 196] on span "Full Menu View" at bounding box center [121, 204] width 181 height 18
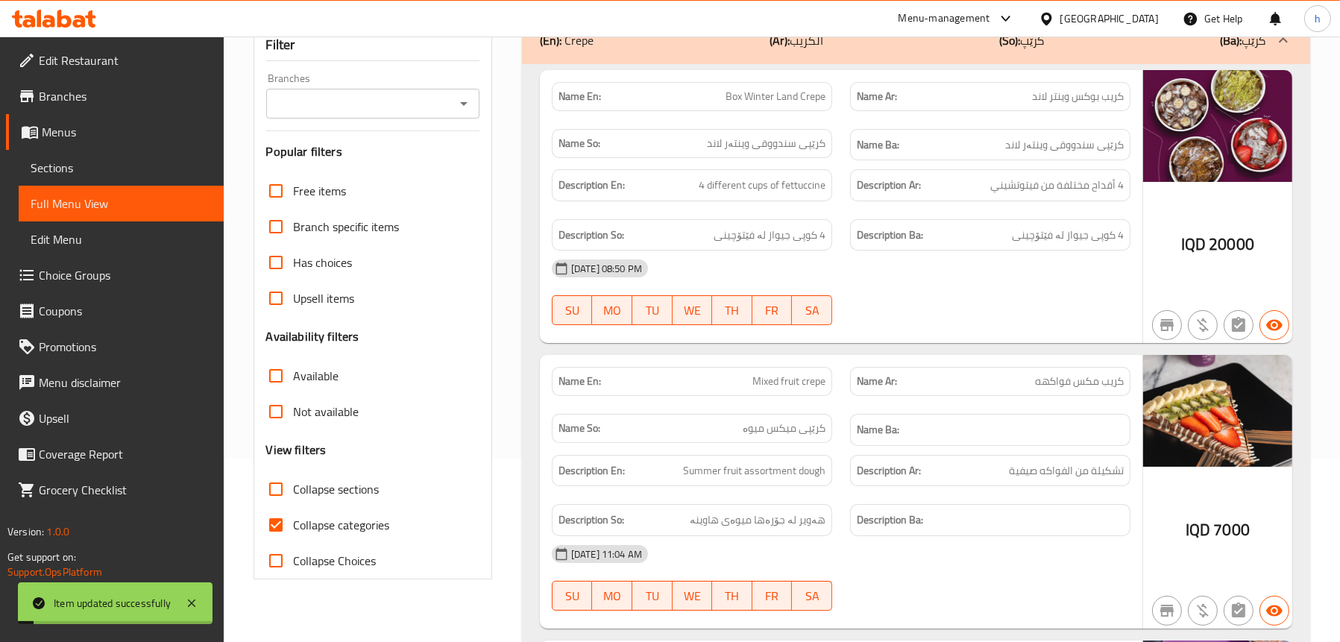
scroll to position [157, 0]
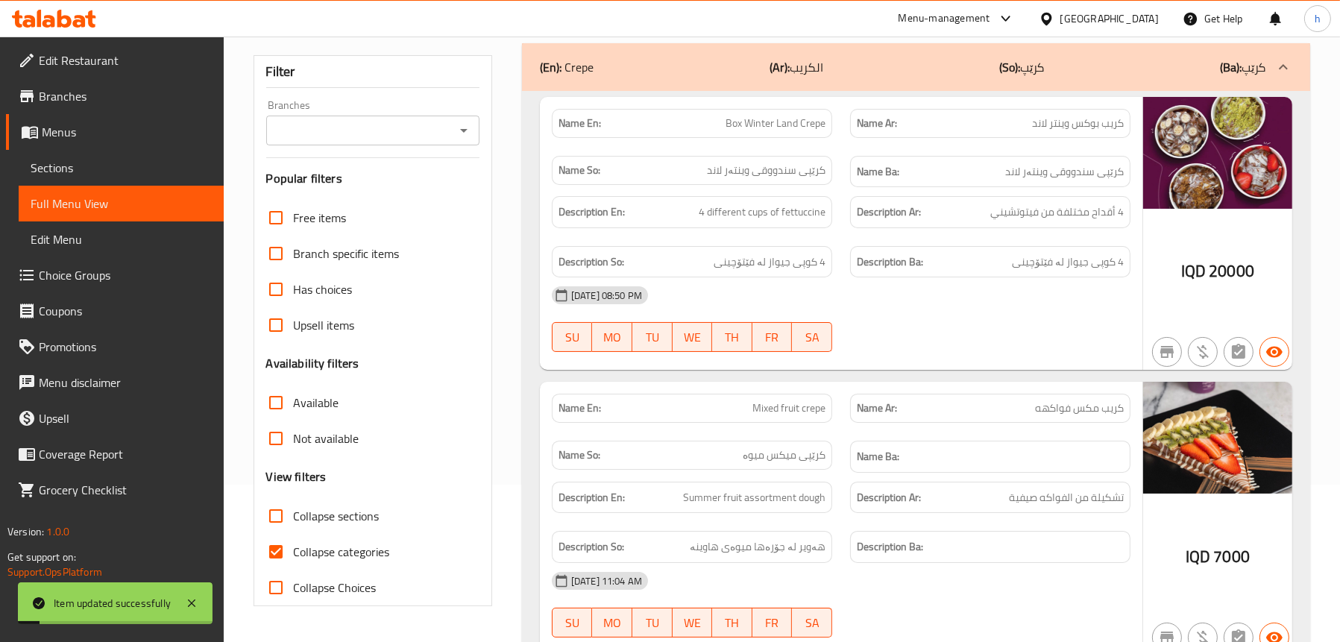
click at [466, 132] on icon "Open" at bounding box center [464, 131] width 18 height 18
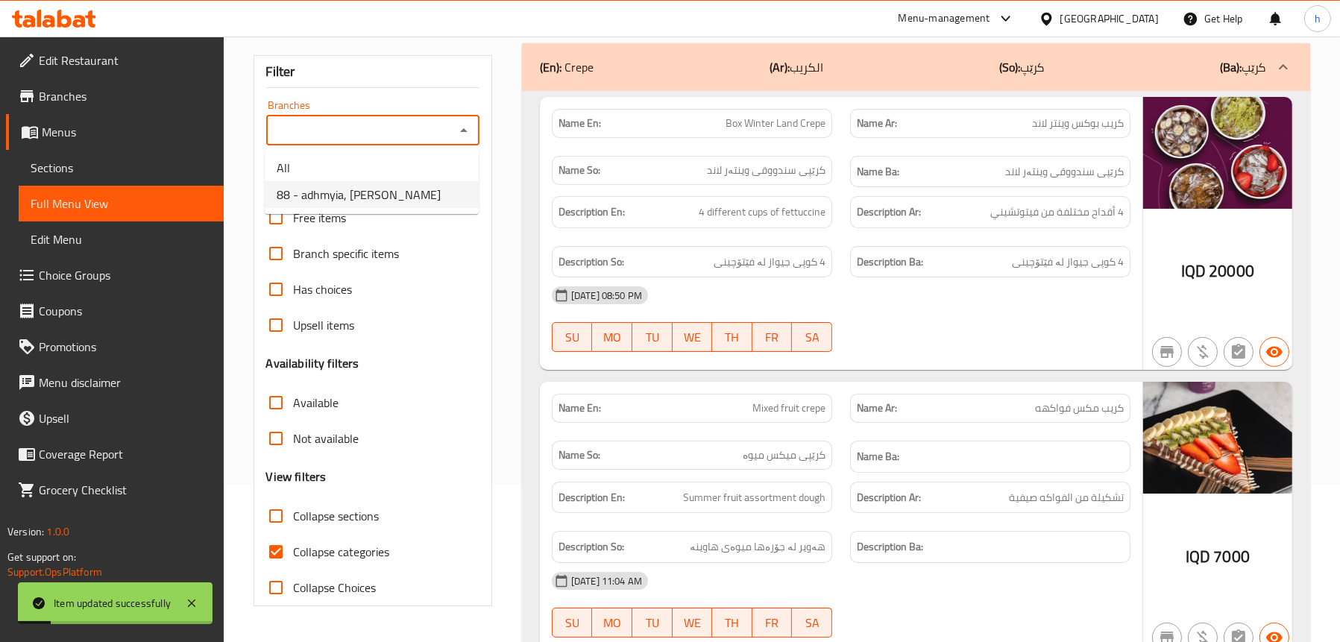
click at [355, 192] on span "88 - adhmyia, [PERSON_NAME]" at bounding box center [359, 195] width 164 height 18
type input "88 - adhmyia, [PERSON_NAME]"
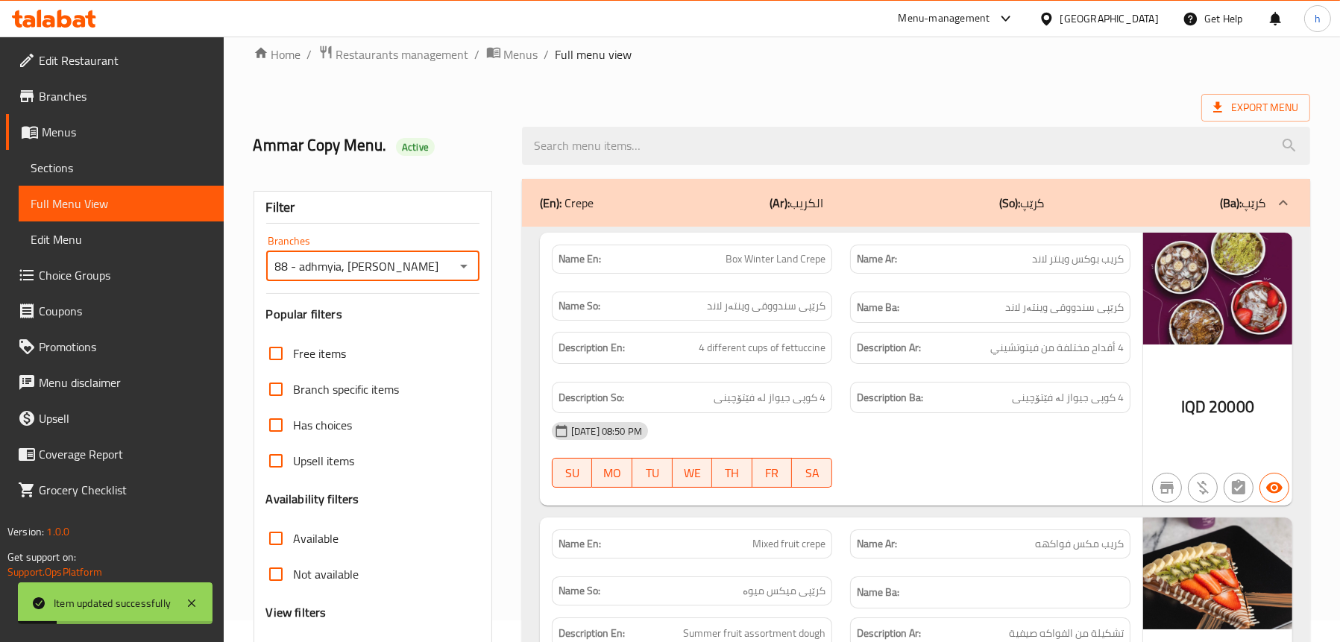
scroll to position [8, 0]
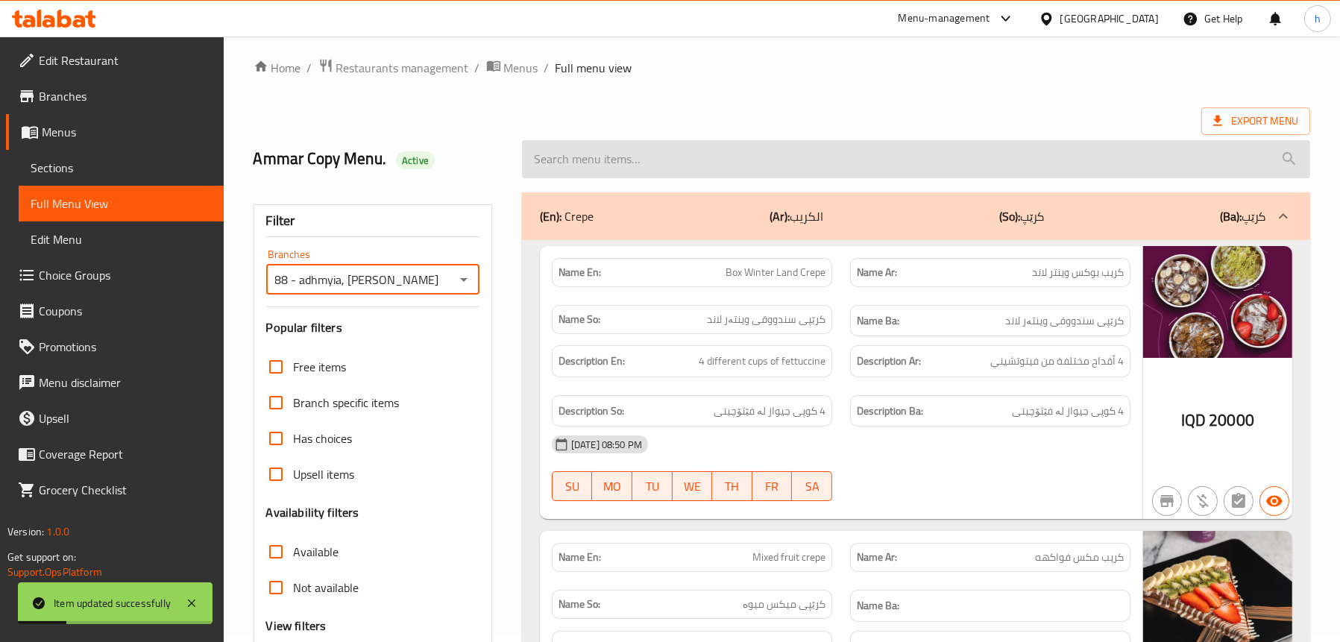
click at [660, 165] on input "search" at bounding box center [916, 159] width 788 height 38
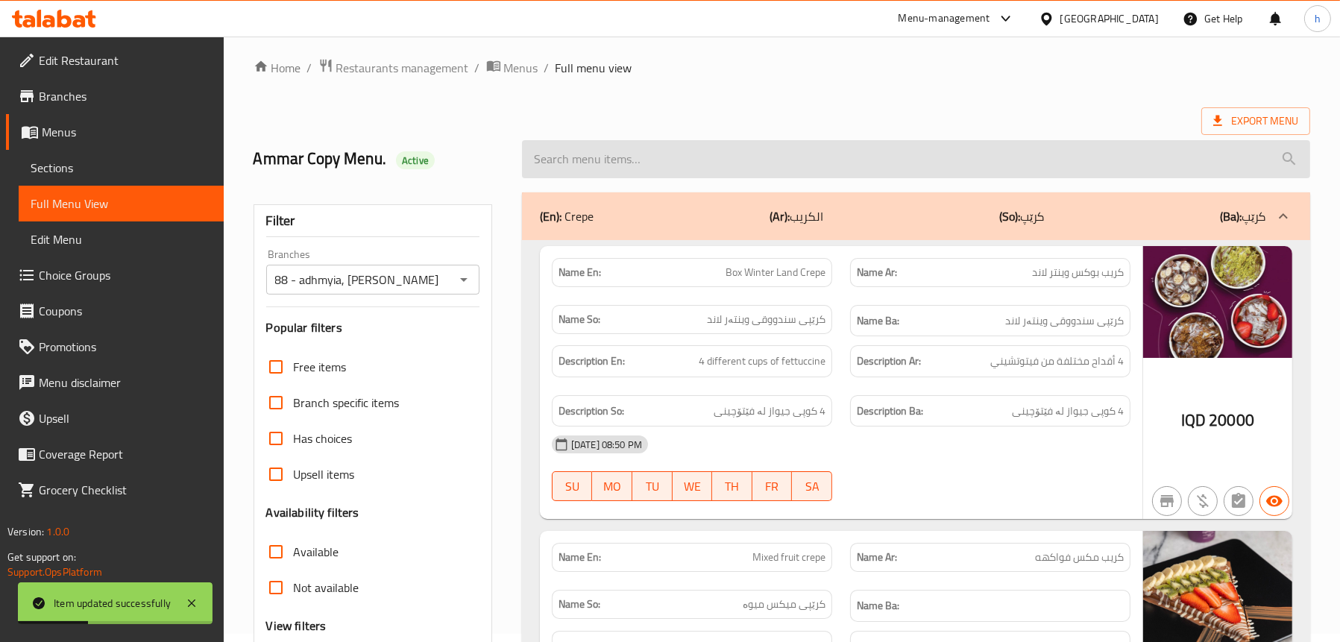
paste input "بلجيكيه"
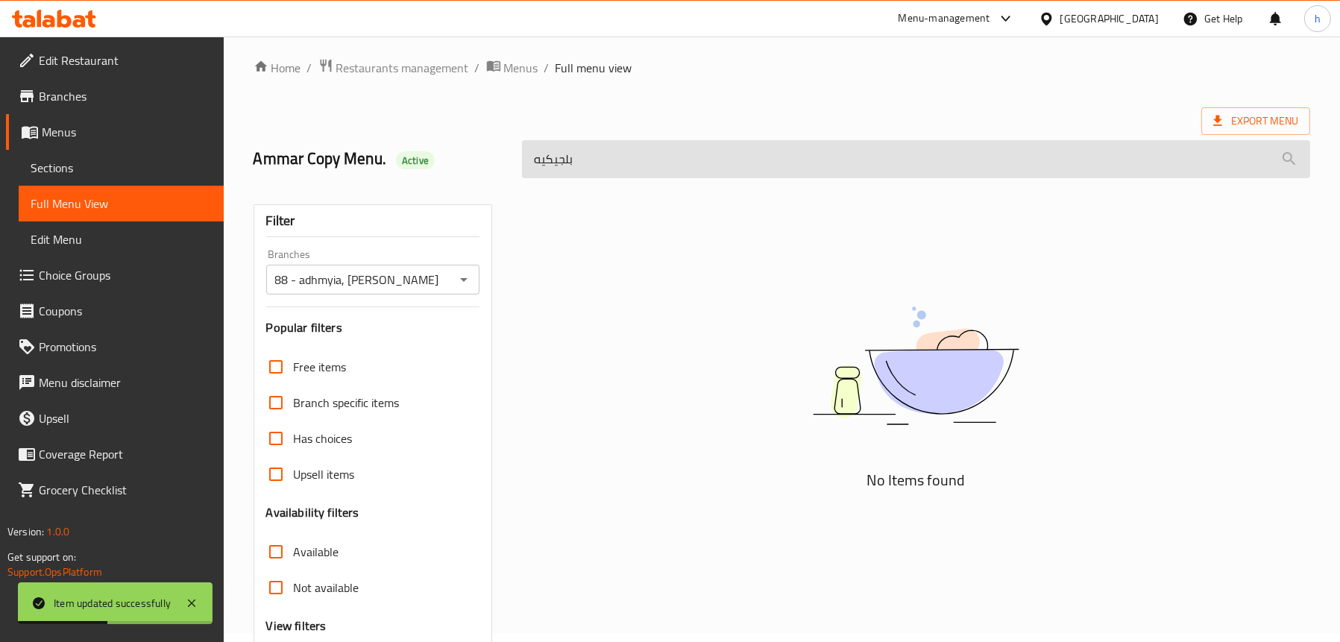
click at [646, 154] on input "بلجيكيه" at bounding box center [916, 159] width 788 height 38
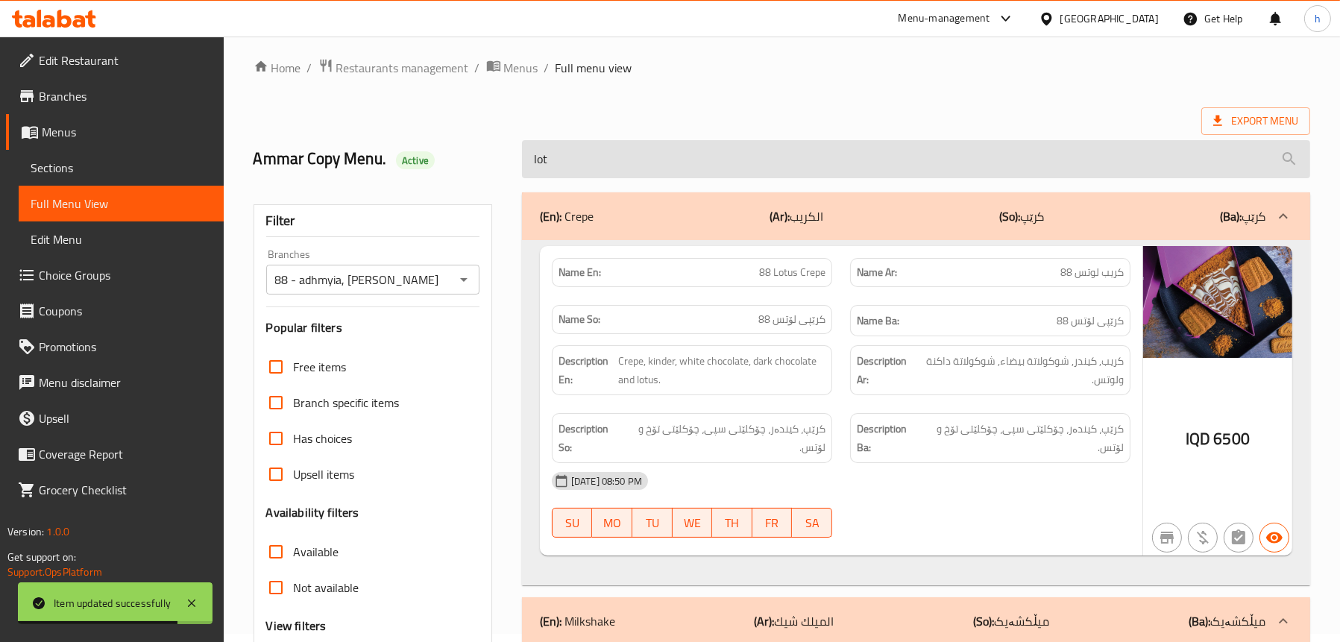
click at [620, 162] on input "lot" at bounding box center [916, 159] width 788 height 38
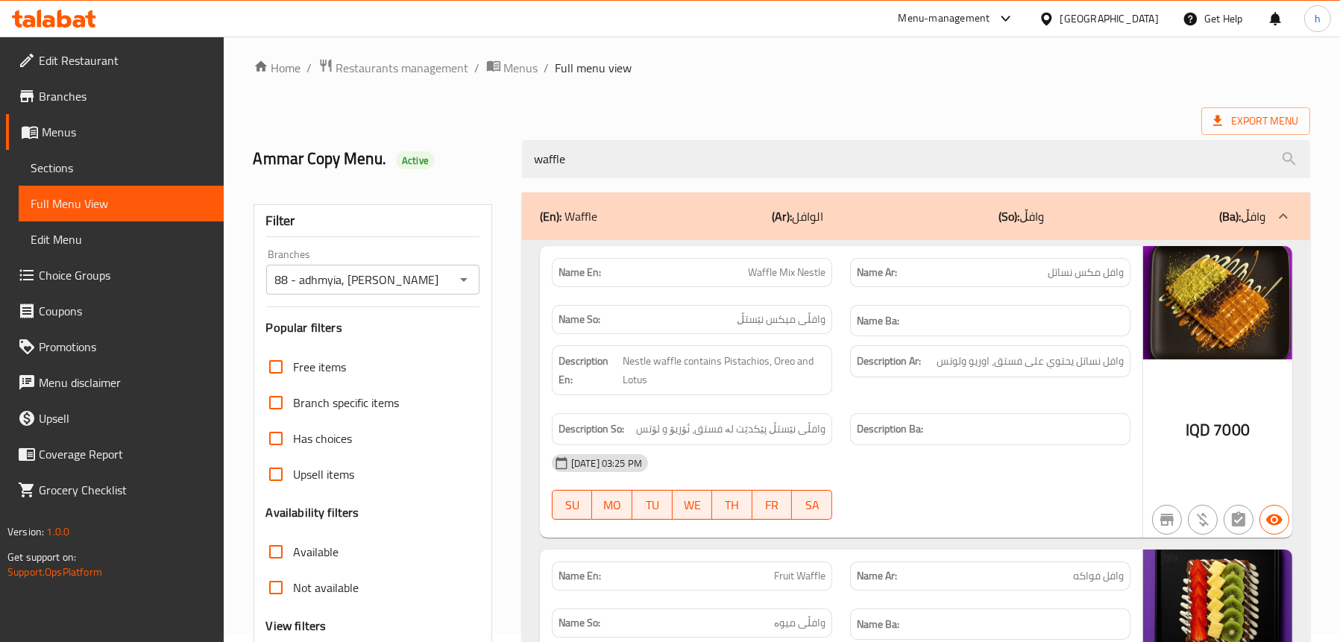
click at [685, 220] on div "(En): Waffle (Ar): الوافل (So): وافڵ (Ba): وافڵ" at bounding box center [903, 216] width 726 height 18
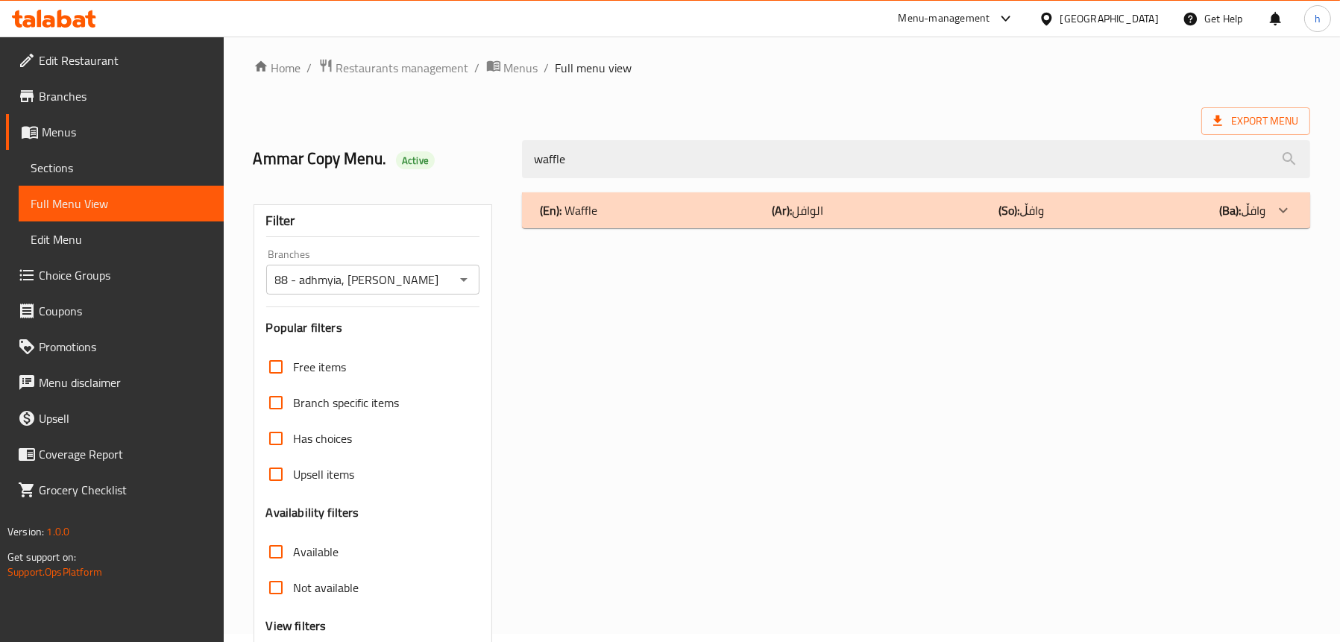
click at [664, 206] on div "(En): Waffle (Ar): الوافل (So): وافڵ (Ba): وافڵ" at bounding box center [903, 210] width 726 height 18
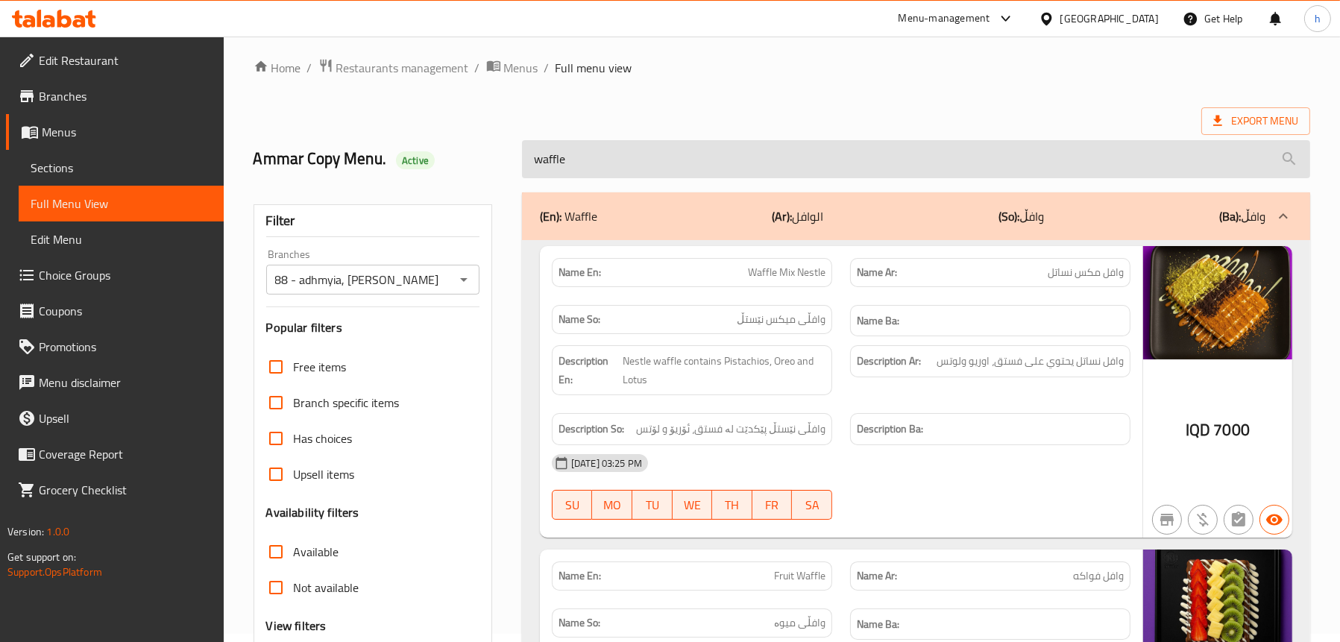
click at [735, 175] on input "waffle" at bounding box center [916, 159] width 788 height 38
paste input "Lotus W"
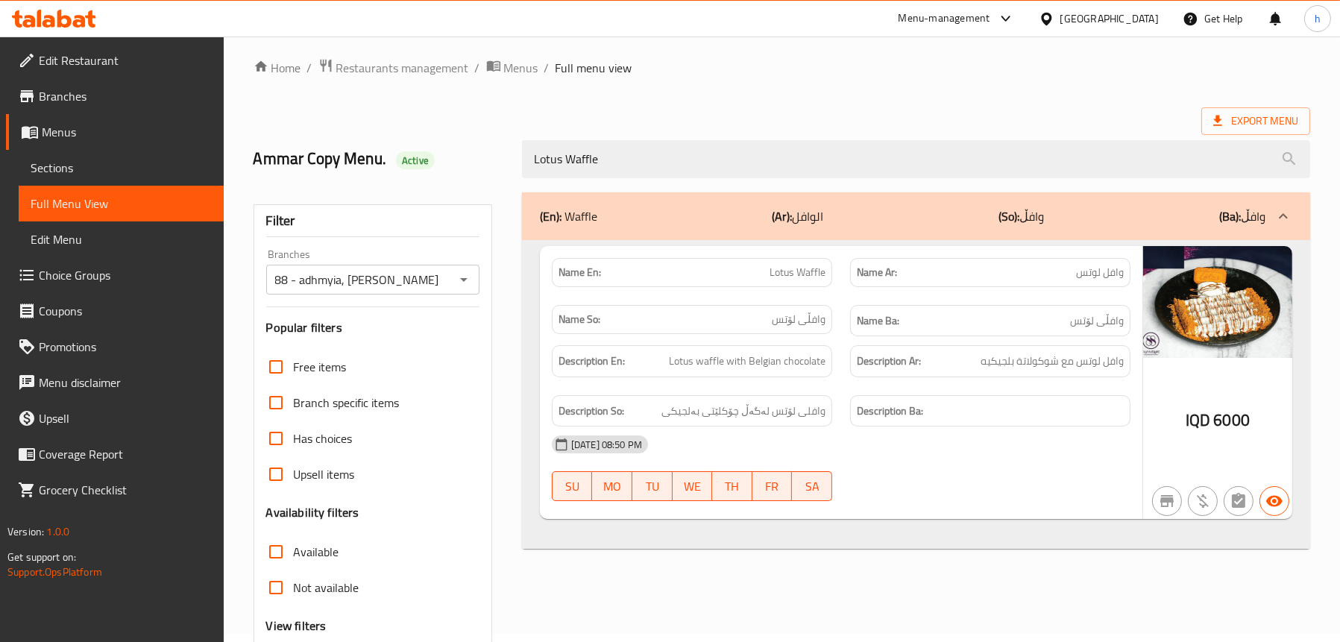
type input "Lotus Waffle"
click at [60, 167] on span "Sections" at bounding box center [121, 168] width 181 height 18
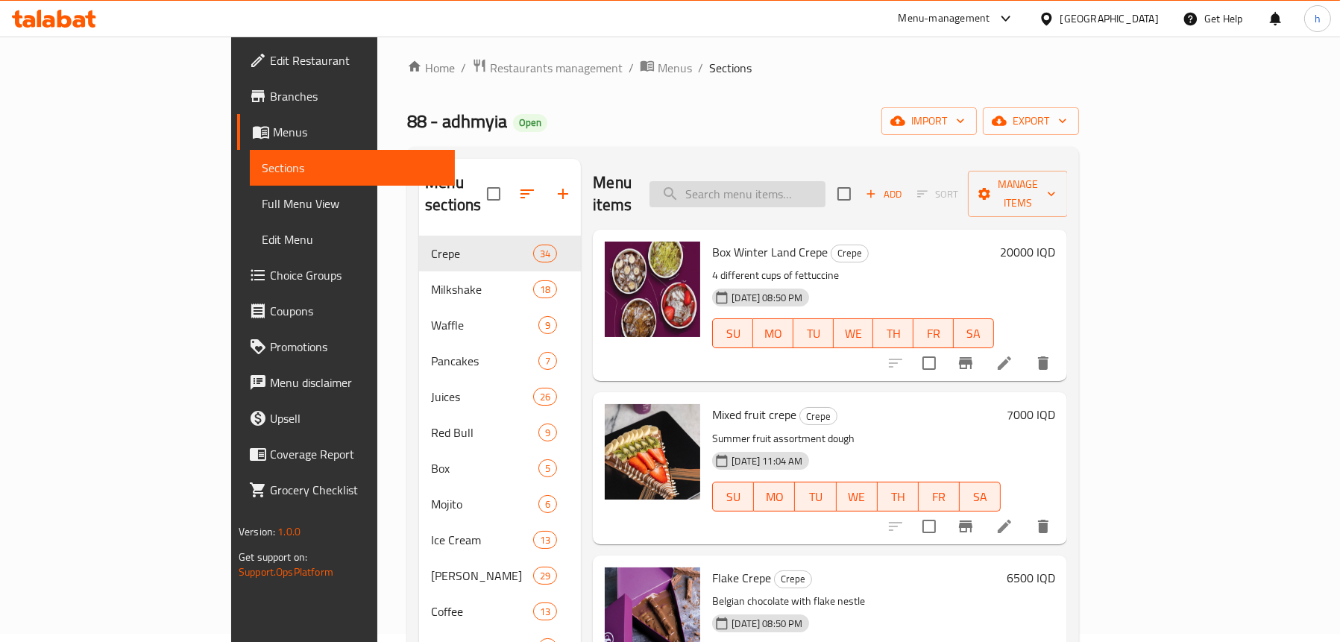
click at [776, 181] on input "search" at bounding box center [738, 194] width 176 height 26
paste input "Lotus Waffle"
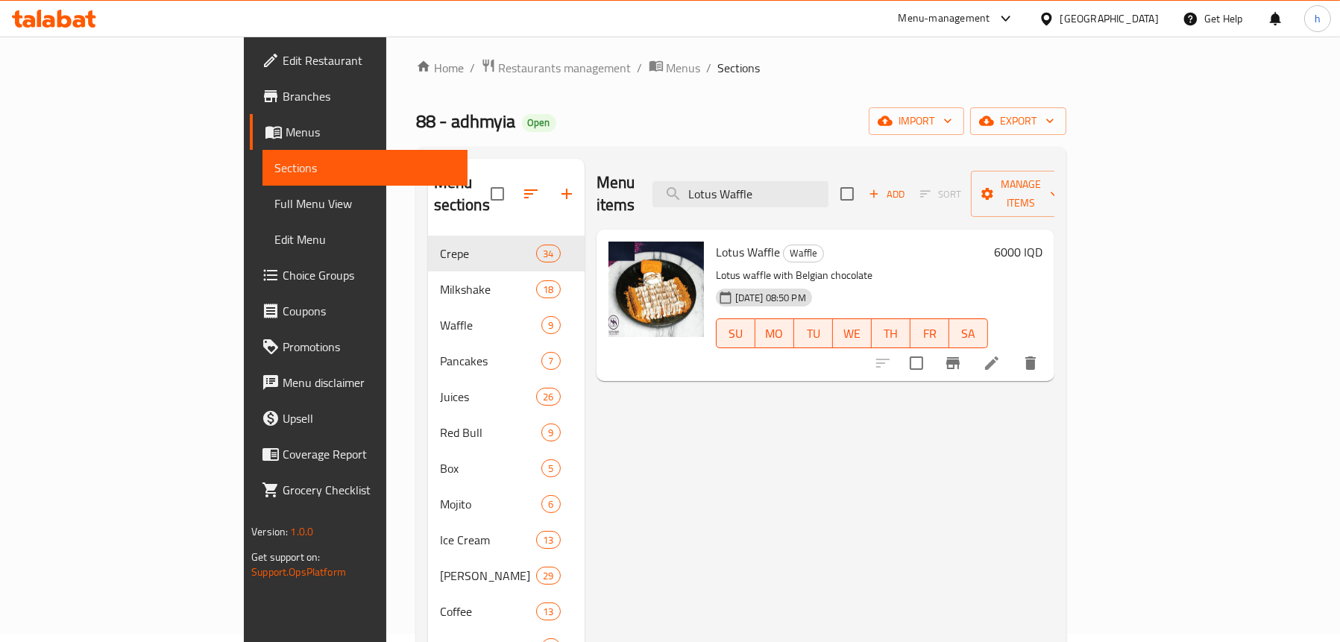
type input "Lotus Waffle"
click at [1001, 354] on icon at bounding box center [992, 363] width 18 height 18
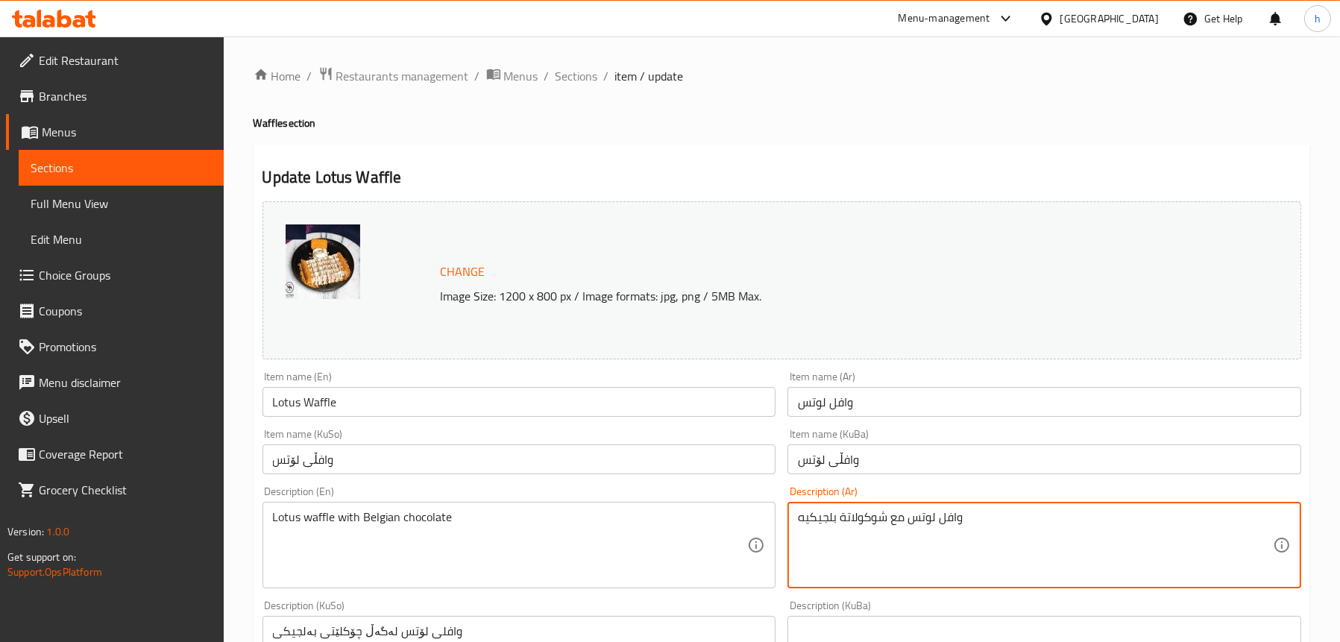
click at [981, 520] on textarea "وافل لوتس مع شوكولاتة بلجيكيه" at bounding box center [1035, 545] width 475 height 71
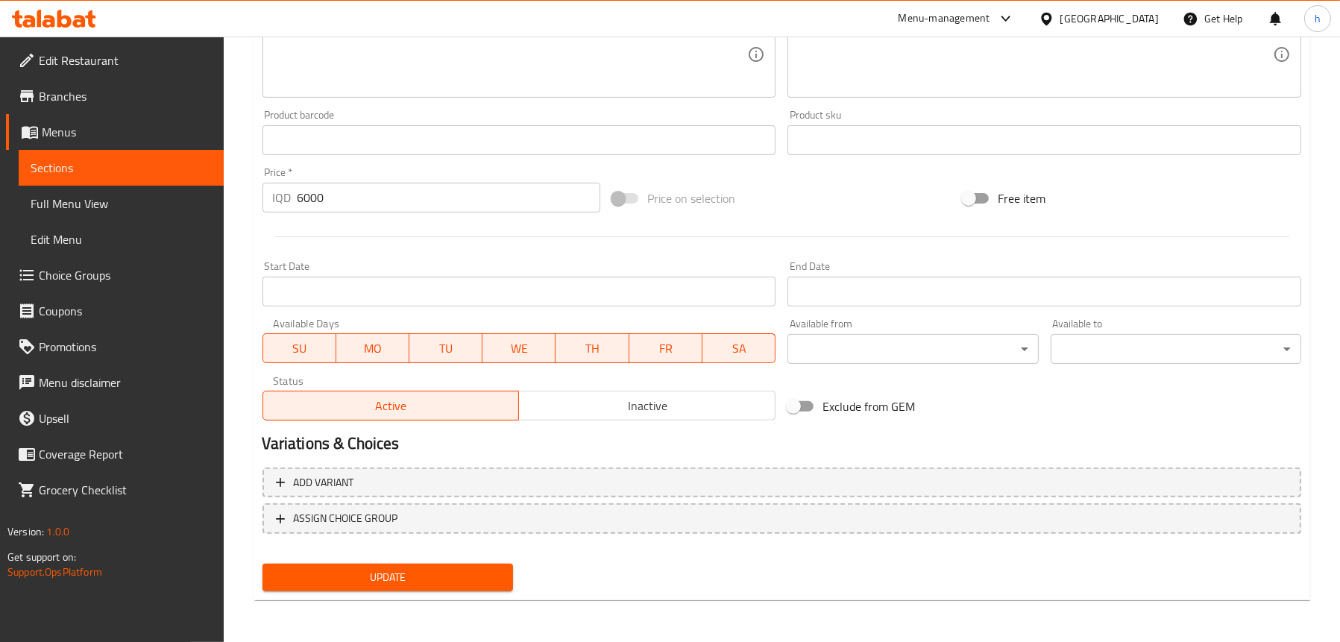
type textarea "وافل لوتس مع شوكولاتة بلجيكية"
click at [359, 574] on span "Update" at bounding box center [387, 577] width 227 height 19
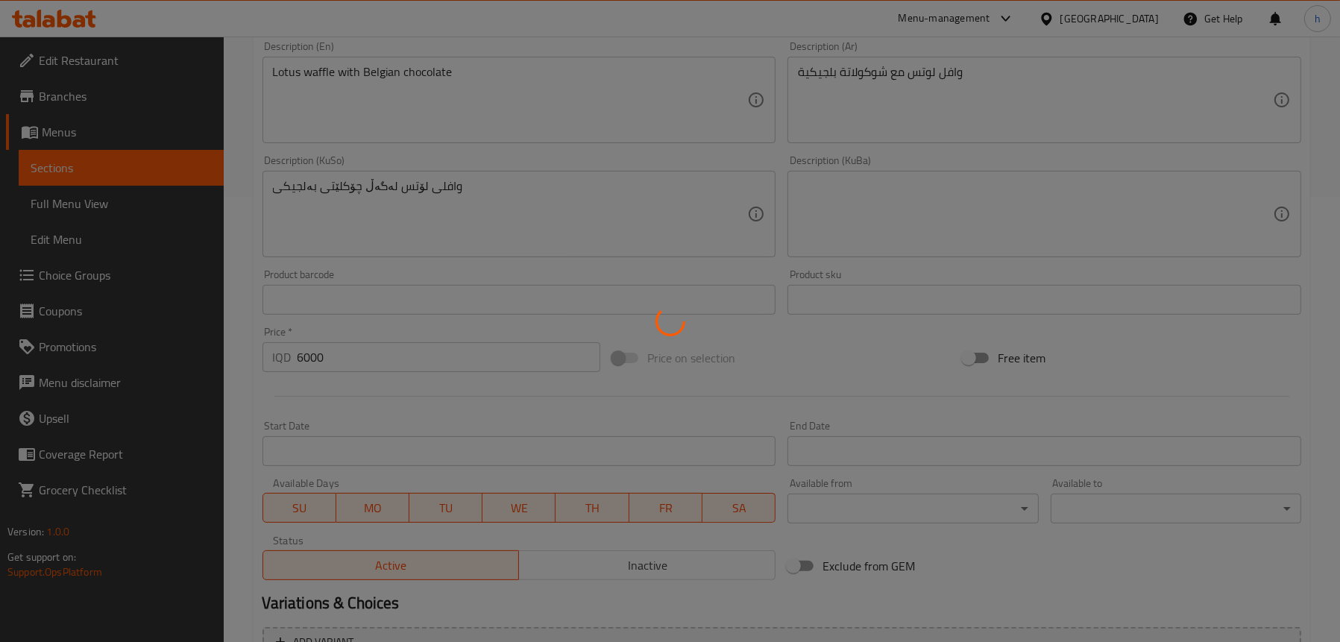
scroll to position [307, 0]
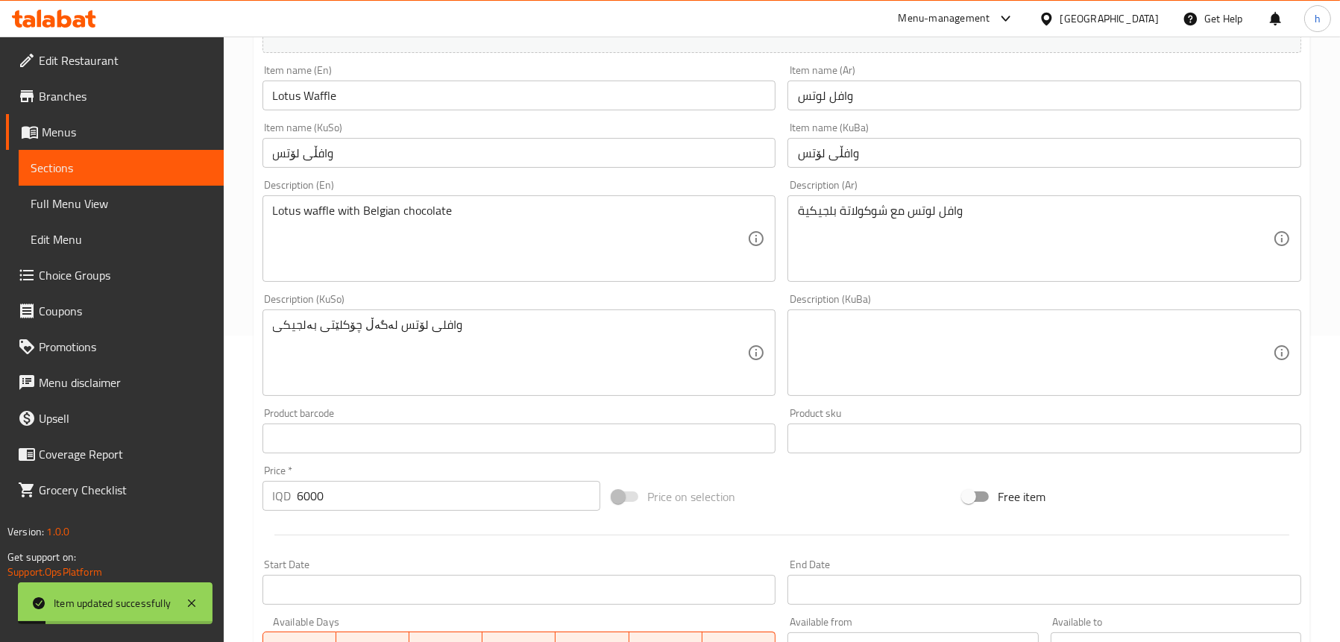
click at [66, 199] on span "Full Menu View" at bounding box center [121, 204] width 181 height 18
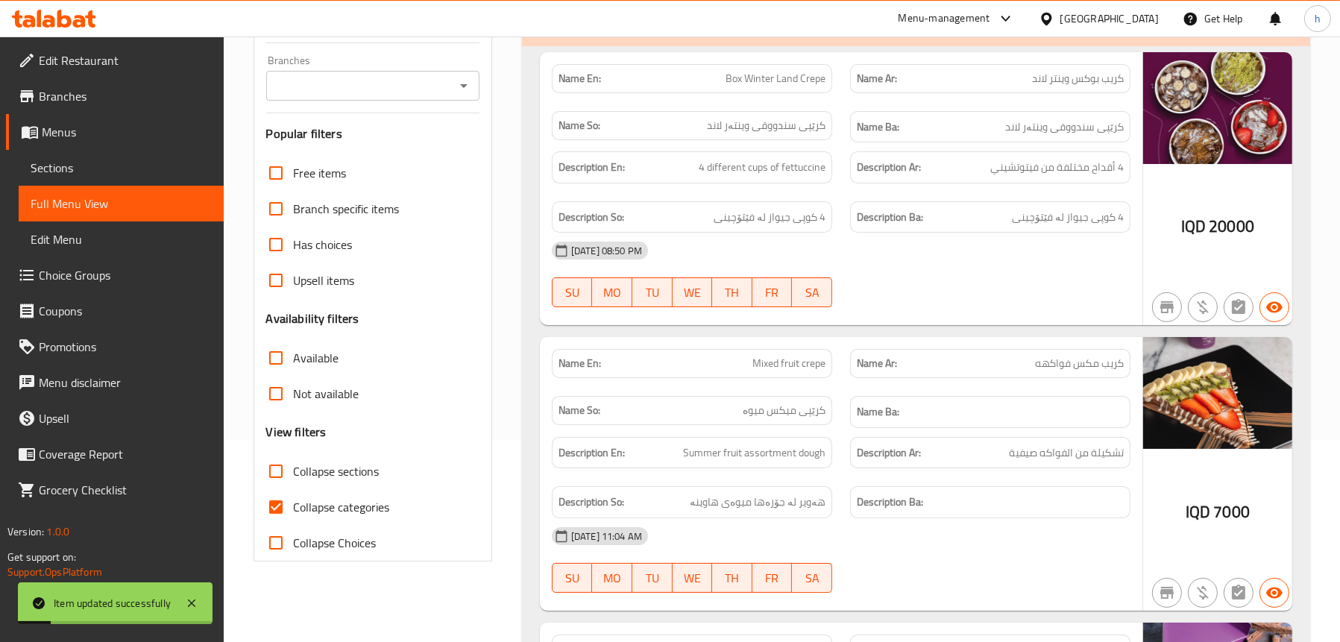
scroll to position [157, 0]
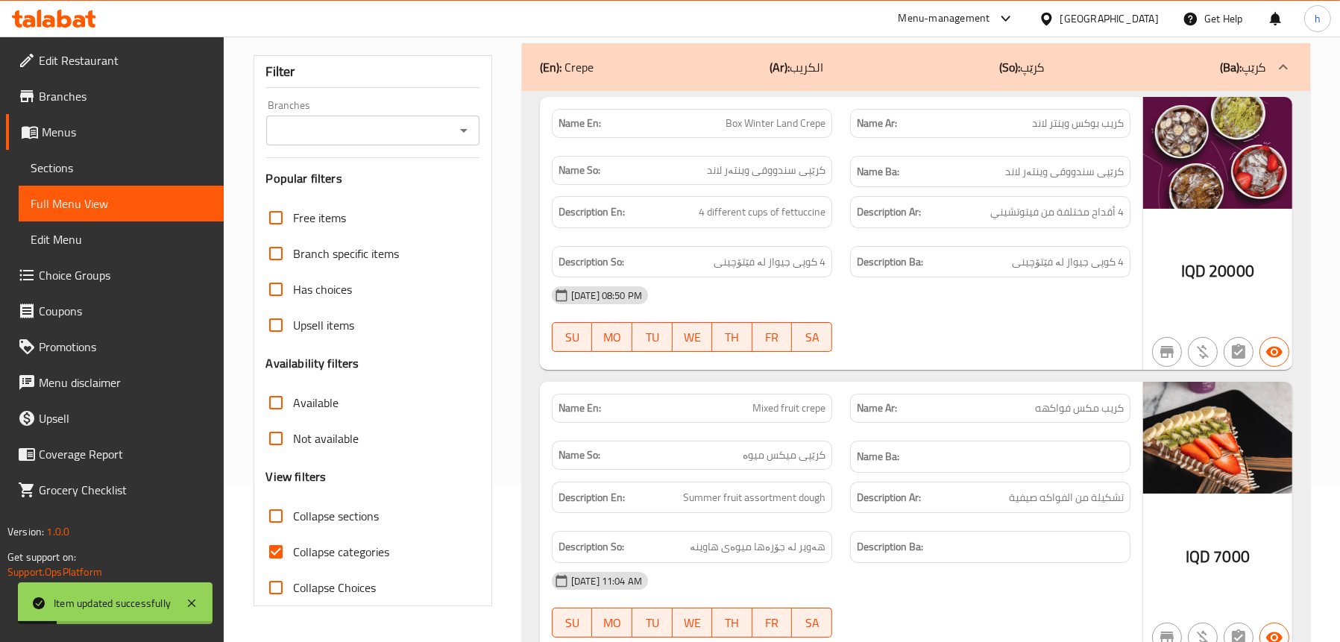
click at [459, 123] on icon "Open" at bounding box center [464, 131] width 18 height 18
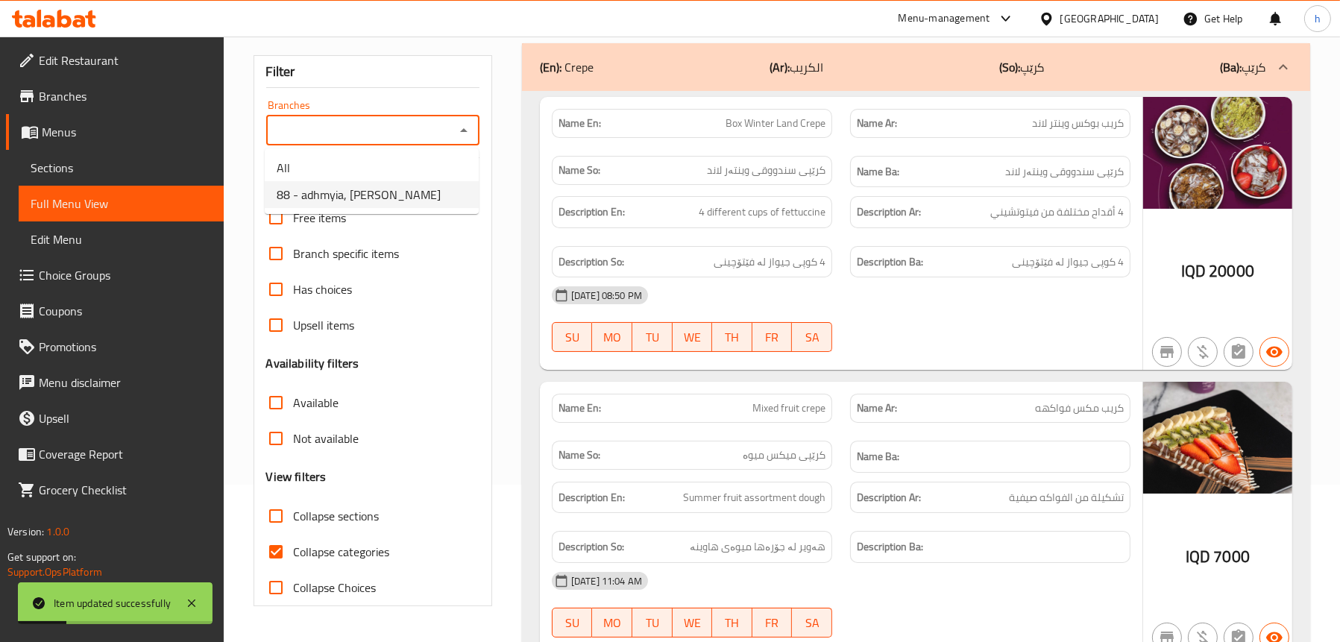
click at [376, 181] on li "88 - adhmyia, [PERSON_NAME]" at bounding box center [372, 194] width 214 height 27
type input "88 - adhmyia, [PERSON_NAME]"
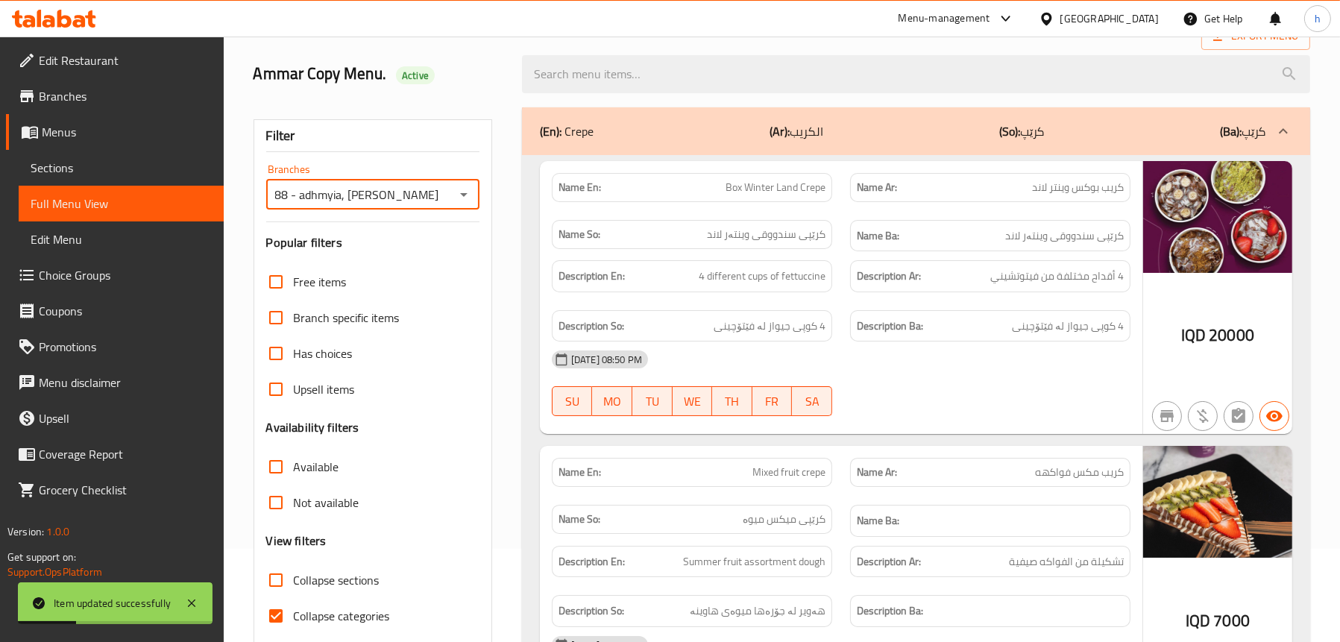
scroll to position [8, 0]
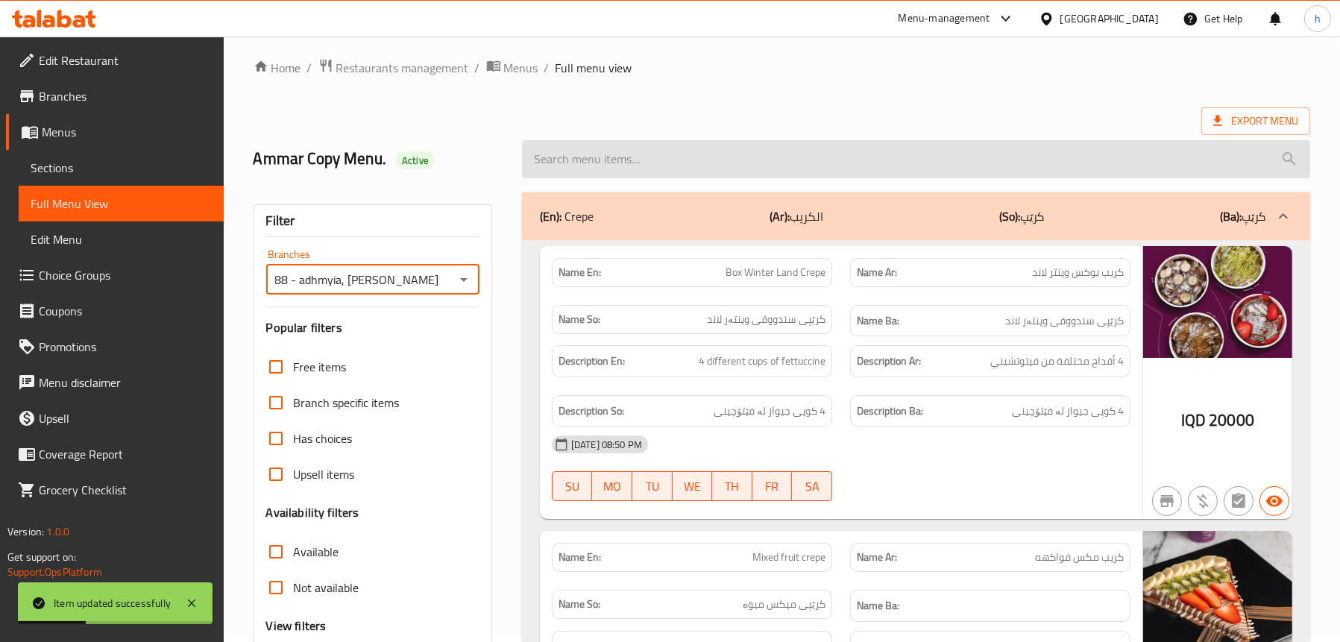
click at [653, 155] on input "search" at bounding box center [916, 159] width 788 height 38
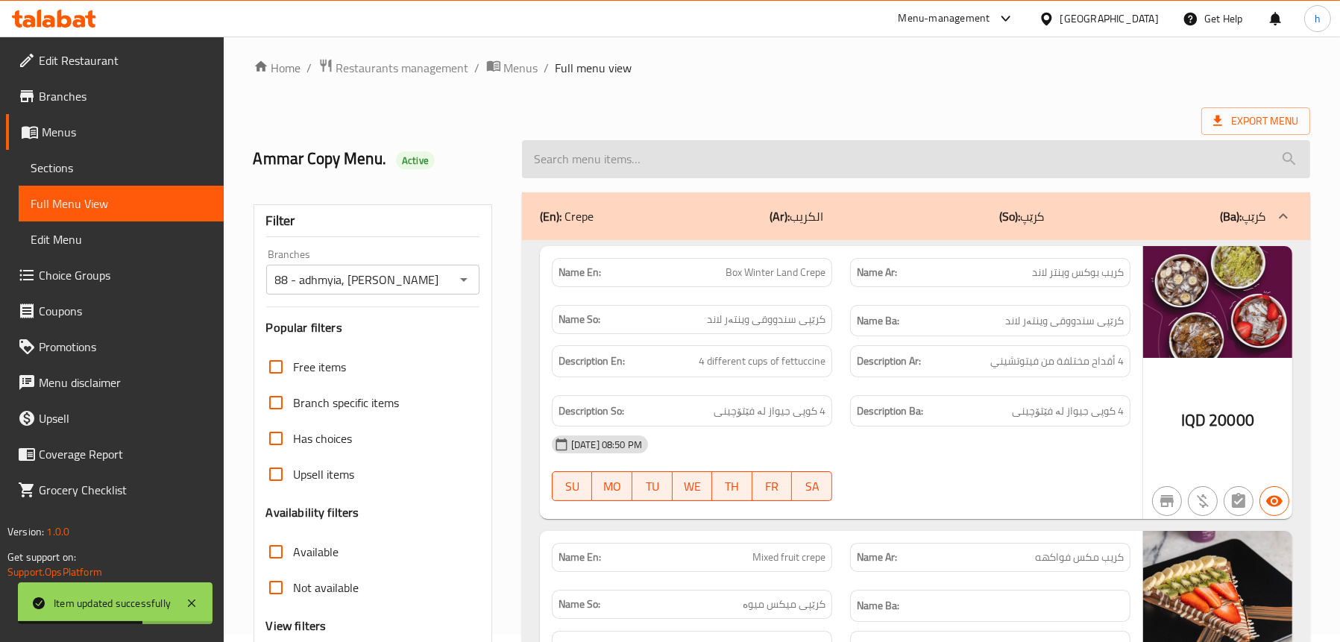
paste input "Lotus Waffle"
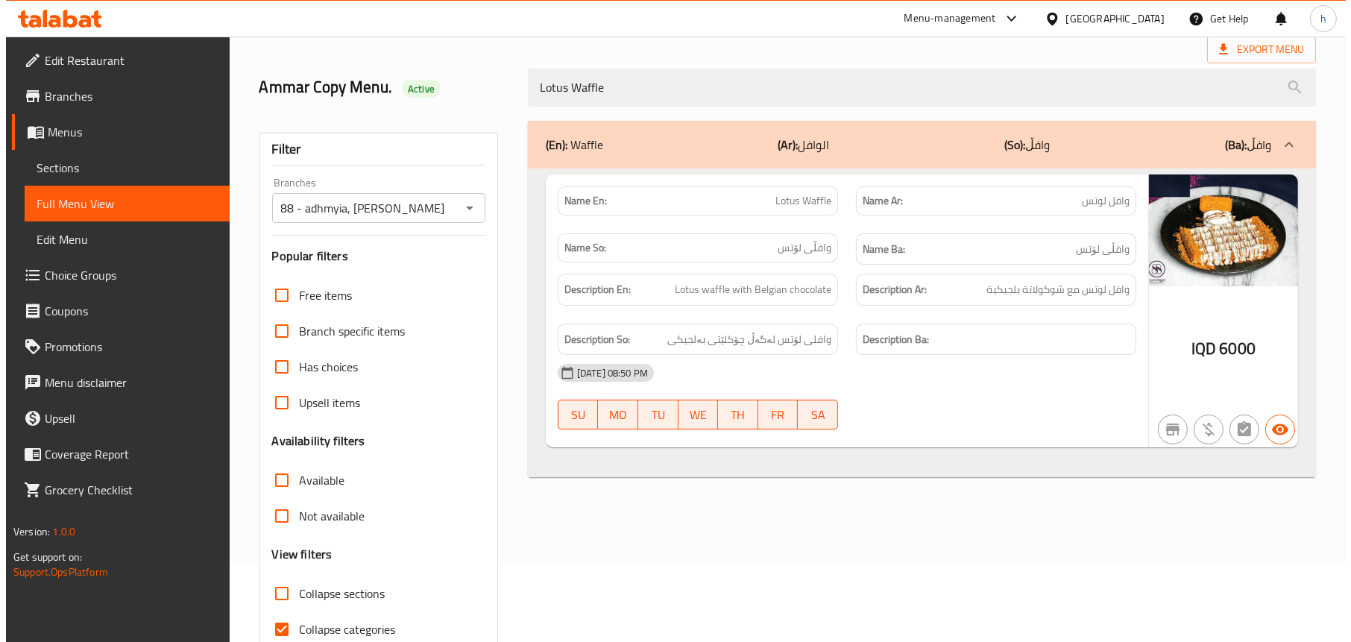
scroll to position [0, 0]
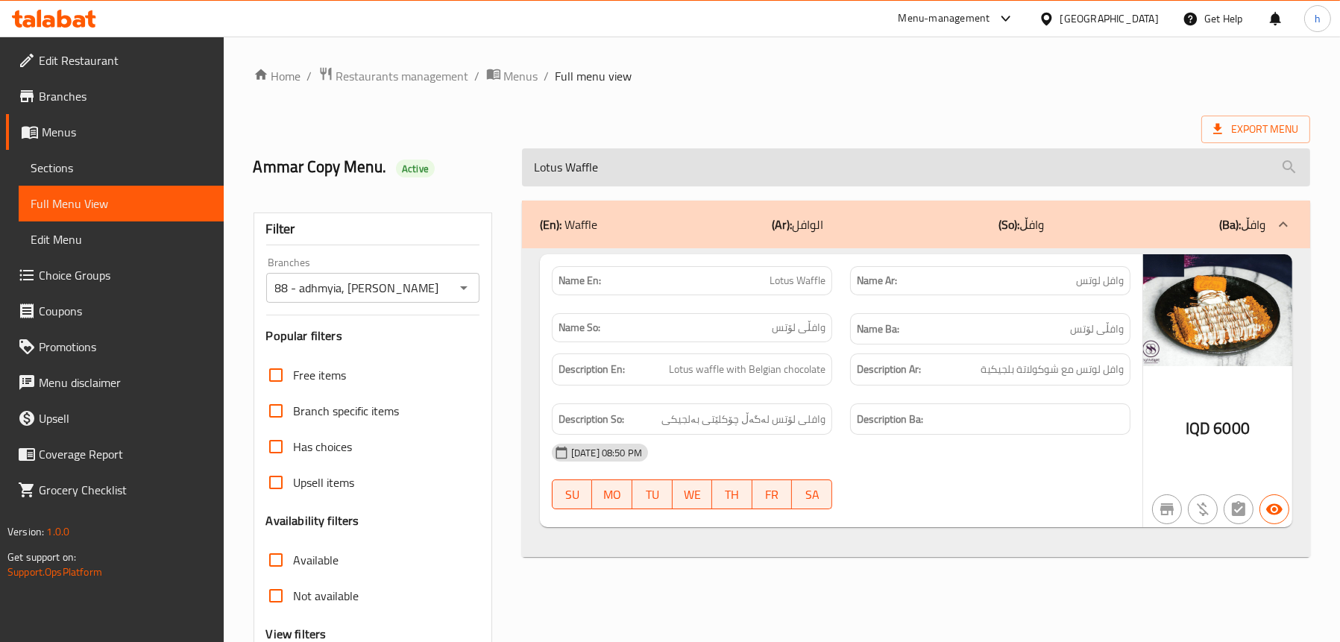
click at [631, 152] on input "Lotus Waffle" at bounding box center [916, 167] width 788 height 38
paste input "Rawaa Milkshak"
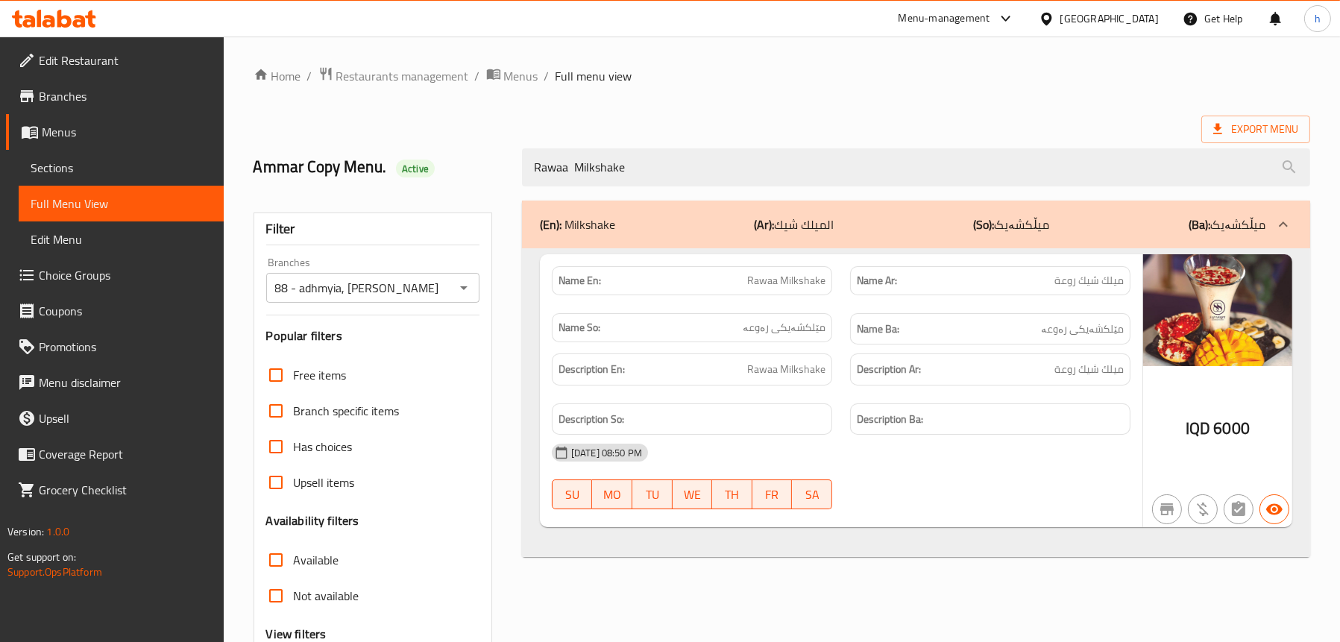
type input "Rawaa Milkshake"
click at [36, 164] on span "Sections" at bounding box center [121, 168] width 181 height 18
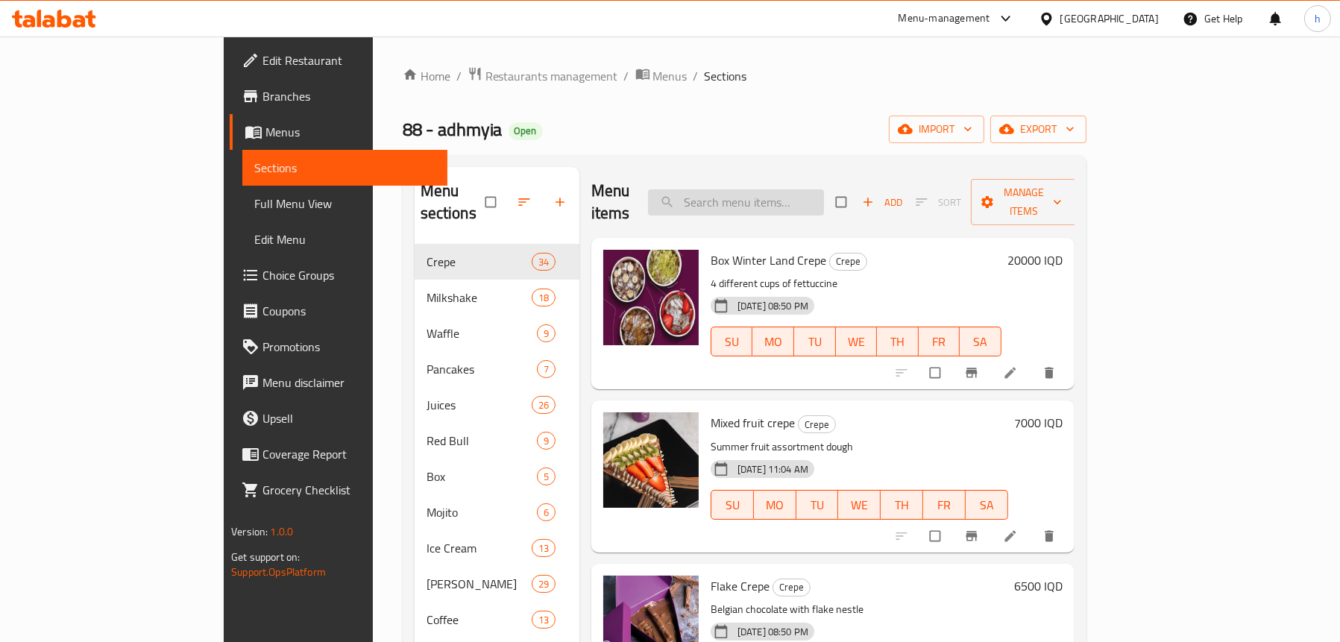
click at [788, 190] on input "search" at bounding box center [736, 202] width 176 height 26
paste input "Rawaa Milkshake"
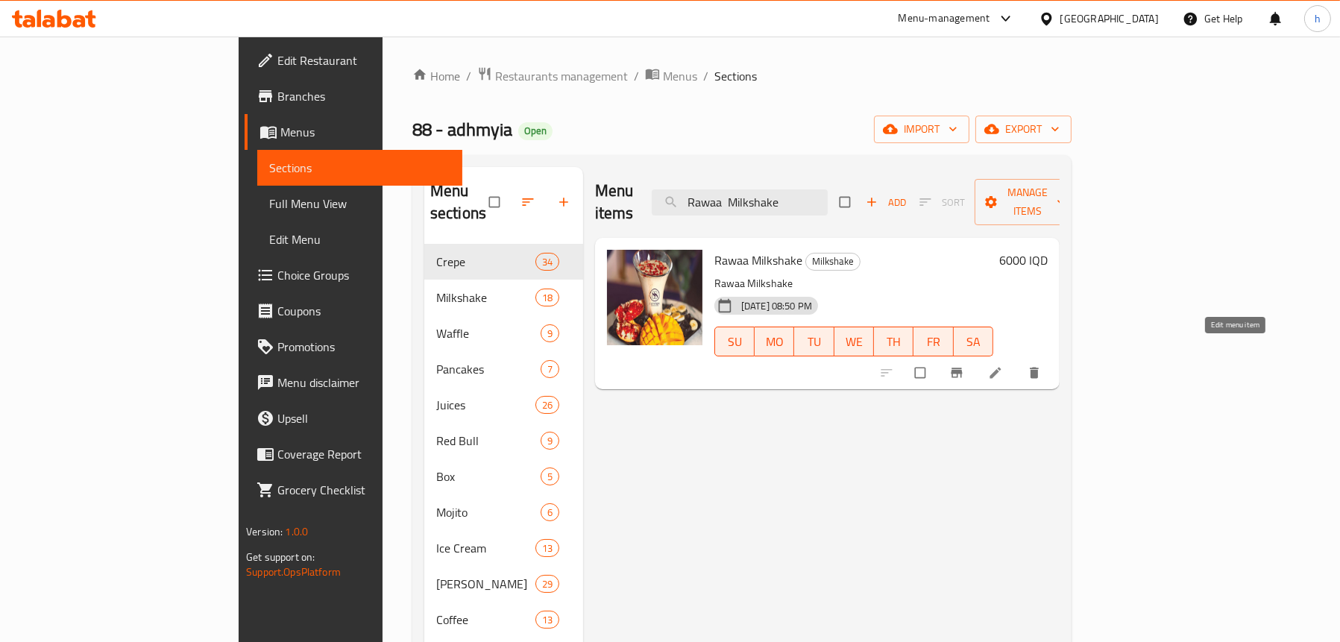
type input "Rawaa Milkshake"
click at [1003, 365] on icon at bounding box center [995, 372] width 15 height 15
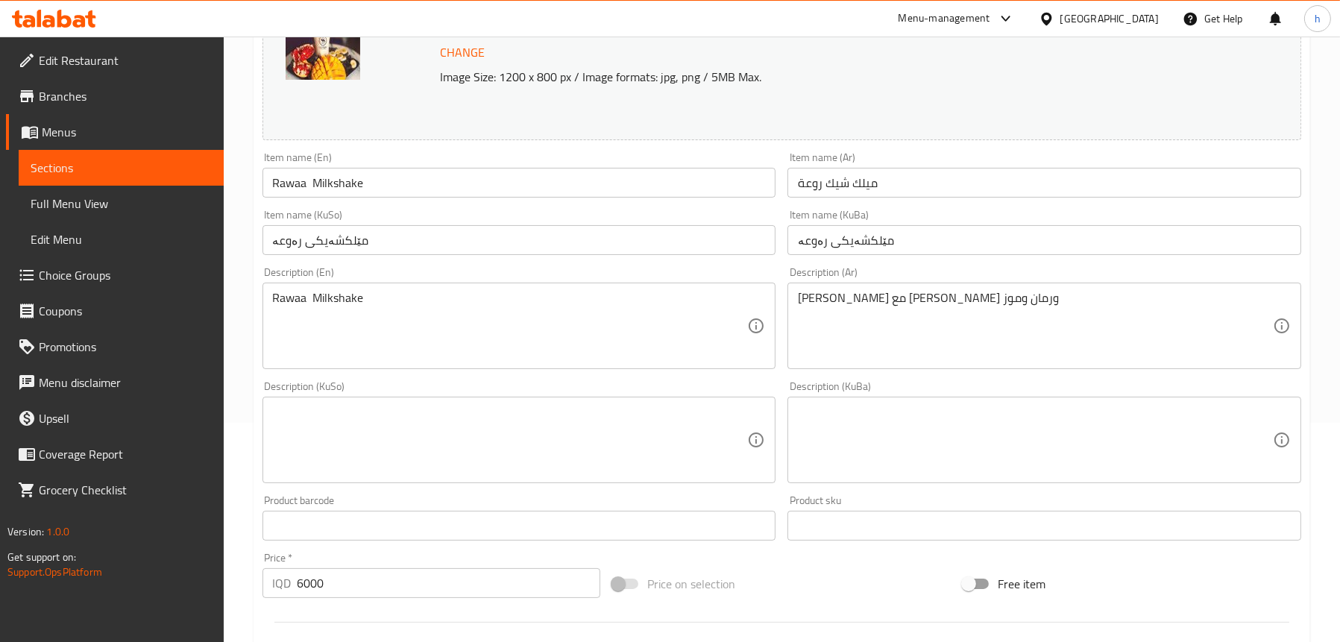
scroll to position [224, 0]
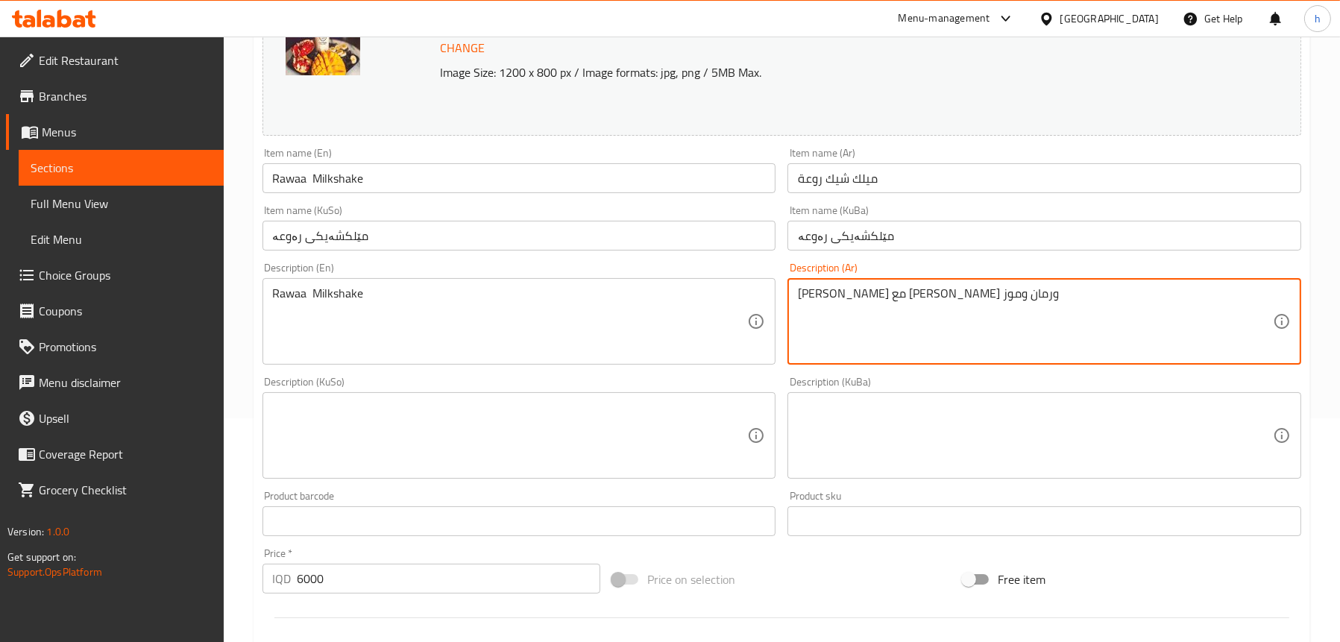
click at [893, 299] on textarea "[PERSON_NAME] مع [PERSON_NAME] ورمان وموز" at bounding box center [1035, 321] width 475 height 71
paste textarea "،"
type textarea "[PERSON_NAME] مع [PERSON_NAME]، رمان وموز"
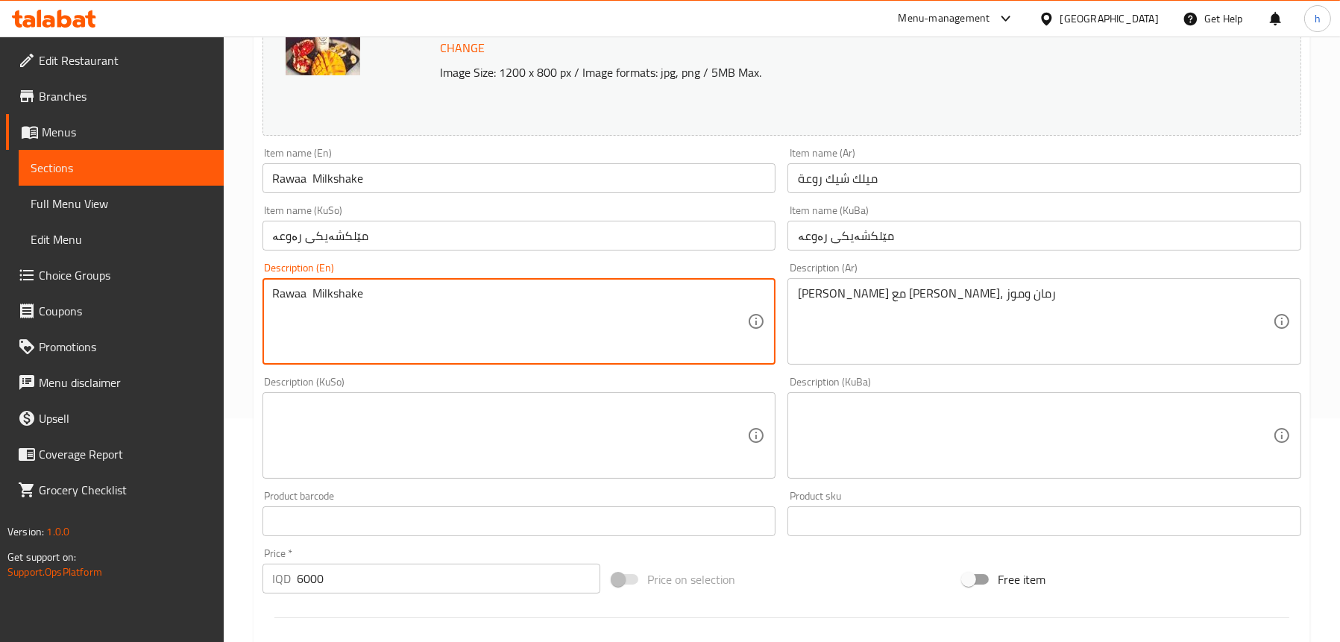
click at [355, 292] on textarea "Rawaa Milkshake" at bounding box center [510, 321] width 475 height 71
paste textarea "Ice cream with mango, pomegranate and banana"
type textarea "Ice cream with mango, pomegranate and banana"
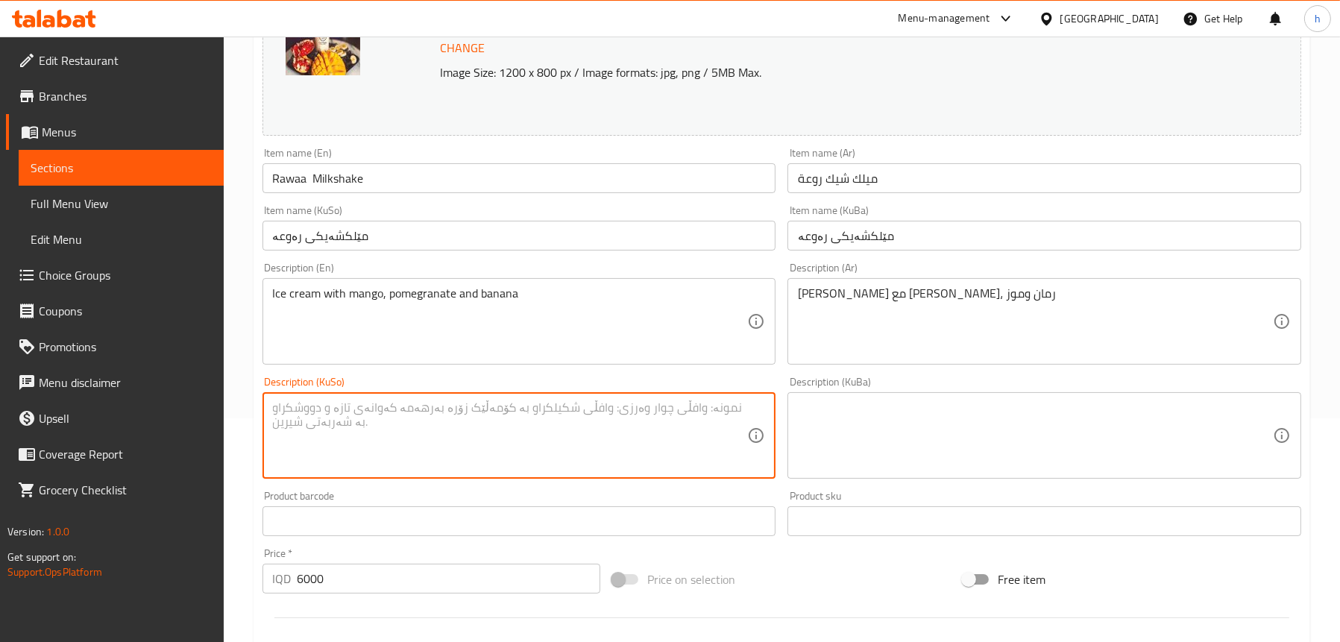
click at [568, 437] on textarea at bounding box center [510, 435] width 475 height 71
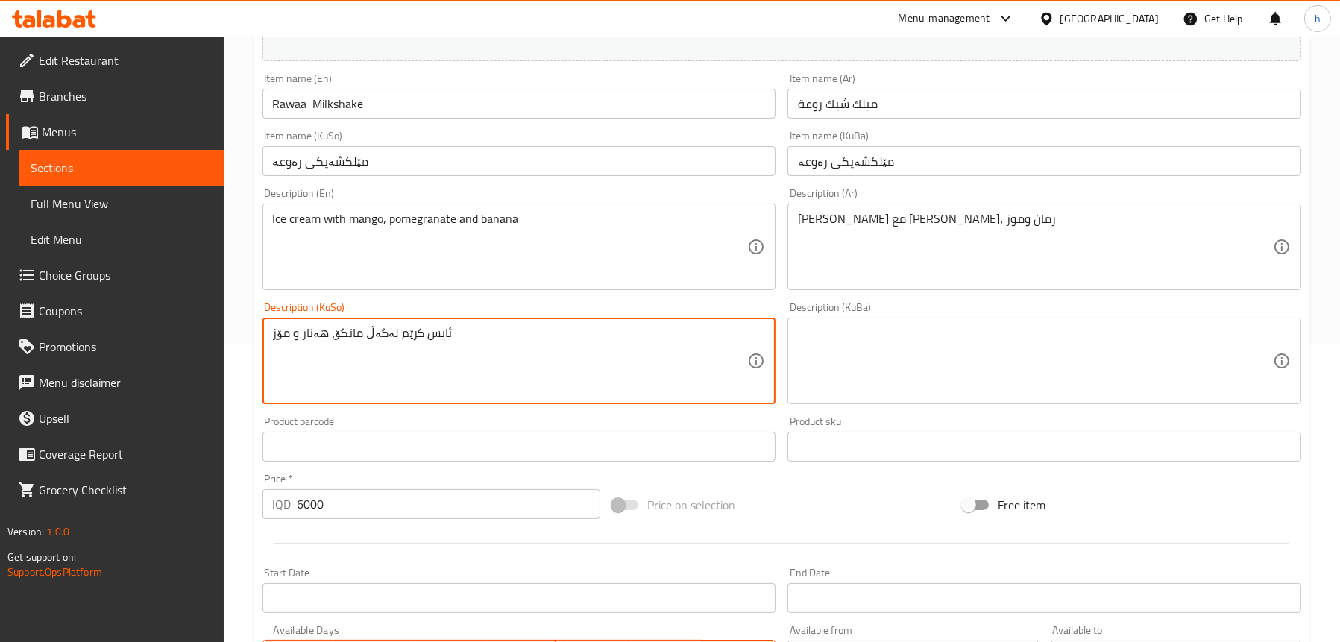
type textarea "ئایس کرێم لەگەڵ مانگۆ، هەنار و مۆز"
click at [278, 220] on textarea "Ice cream with mango, pomegranate and banana" at bounding box center [510, 247] width 475 height 71
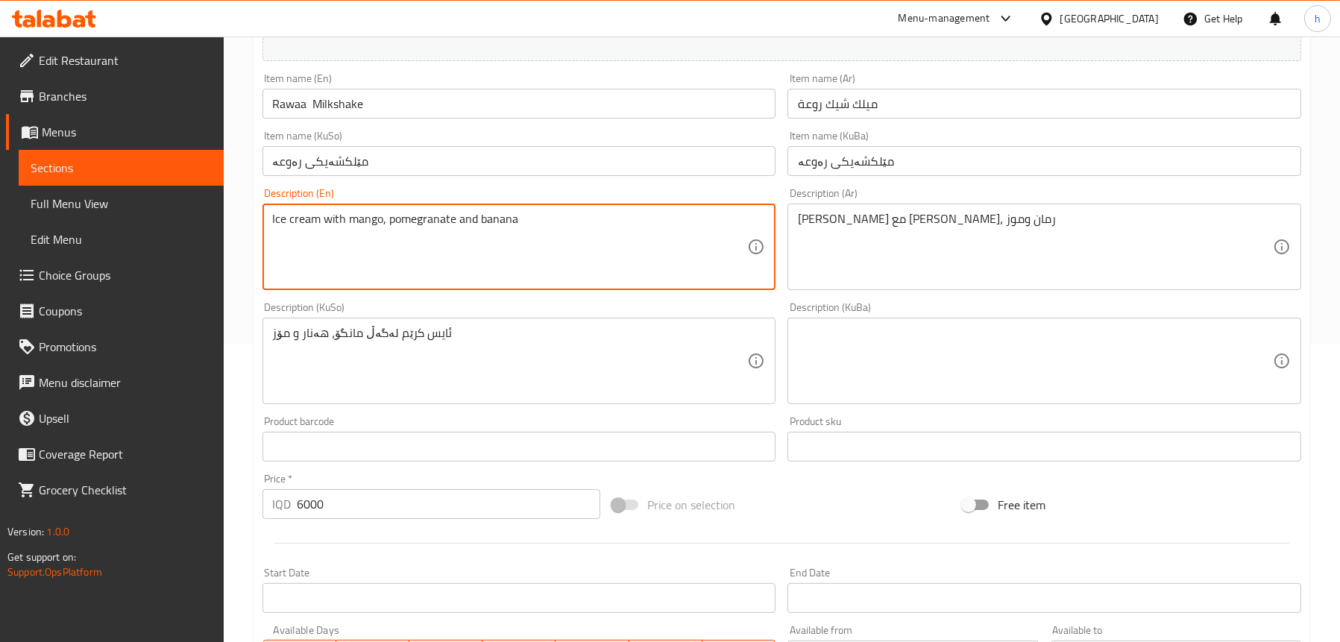
click at [278, 220] on textarea "Ice cream with mango, pomegranate and banana" at bounding box center [510, 247] width 475 height 71
click at [309, 220] on textarea "Ice cream with mango, pomegranate and banana" at bounding box center [510, 247] width 475 height 71
drag, startPoint x: 320, startPoint y: 221, endPoint x: 266, endPoint y: 221, distance: 53.7
click at [266, 221] on div "Ice cream with mango, pomegranate and banana Description (En)" at bounding box center [520, 247] width 514 height 87
type textarea "Ice cream with mango, pomegranate and banana"
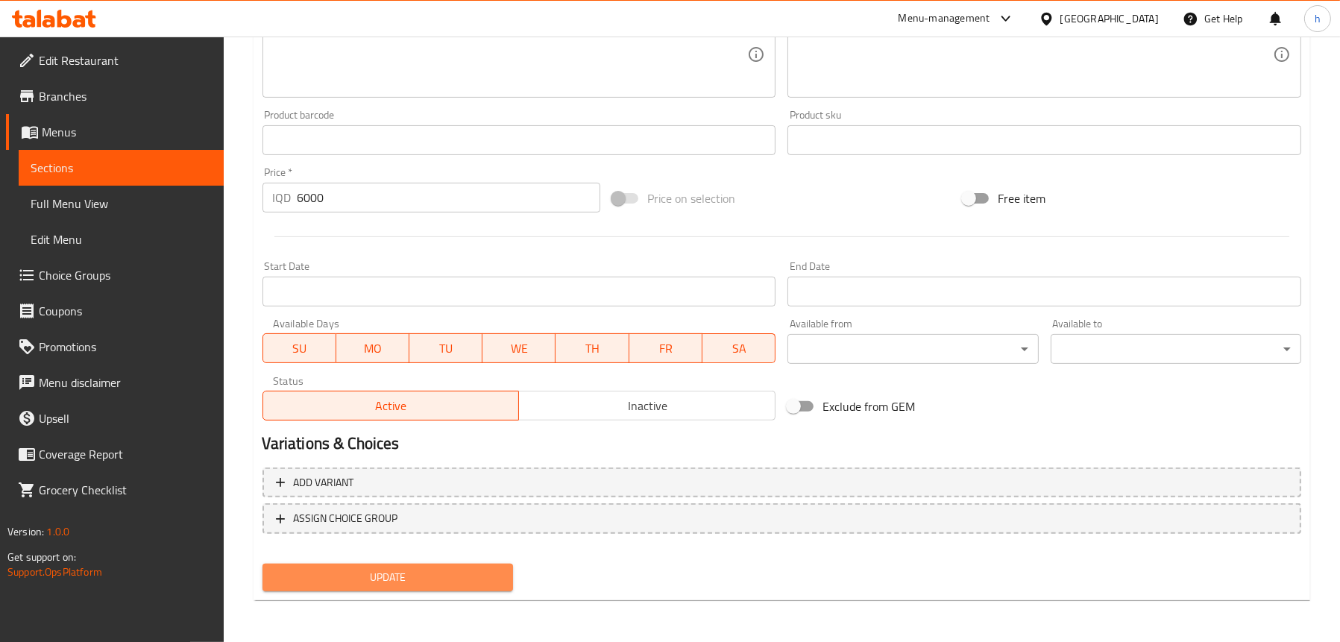
click at [339, 575] on span "Update" at bounding box center [387, 577] width 227 height 19
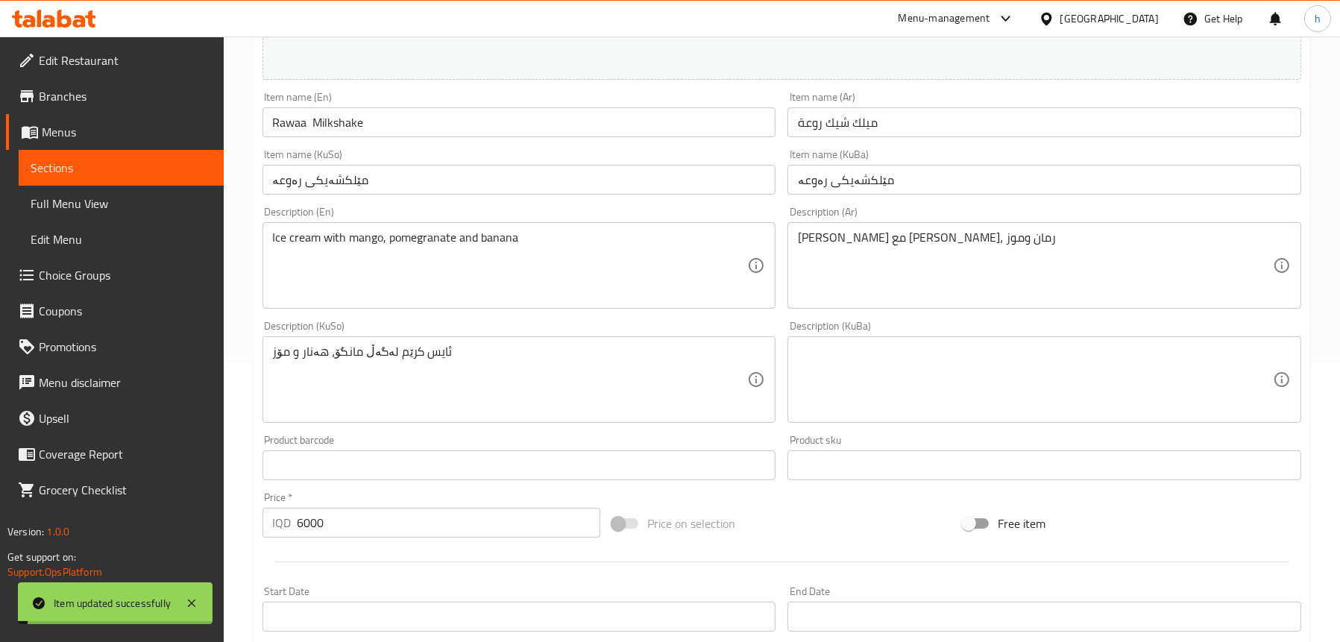
scroll to position [232, 0]
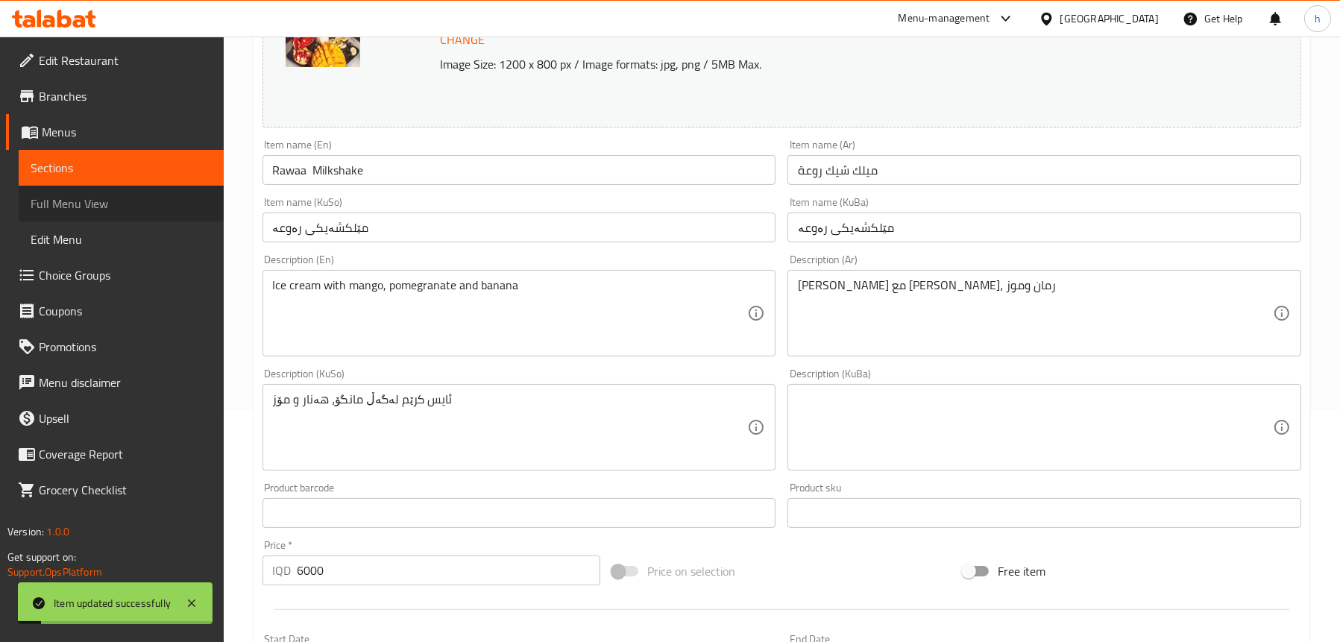
click at [122, 198] on span "Full Menu View" at bounding box center [121, 204] width 181 height 18
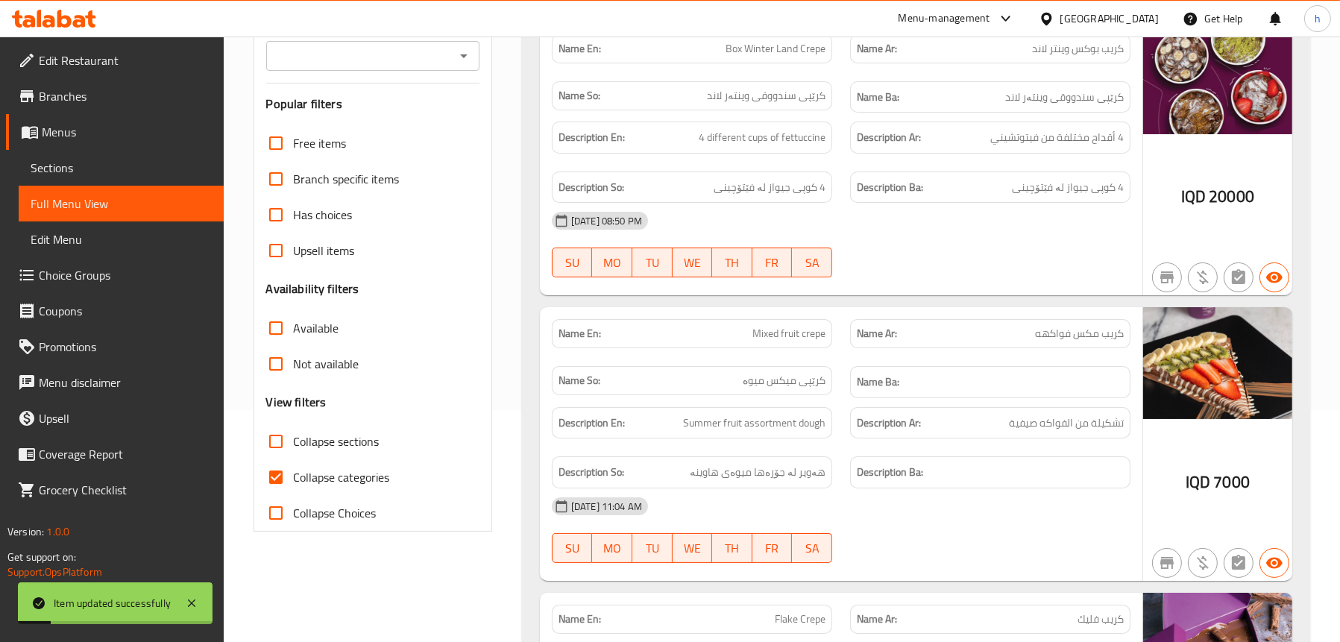
click at [465, 49] on icon "Open" at bounding box center [464, 56] width 18 height 18
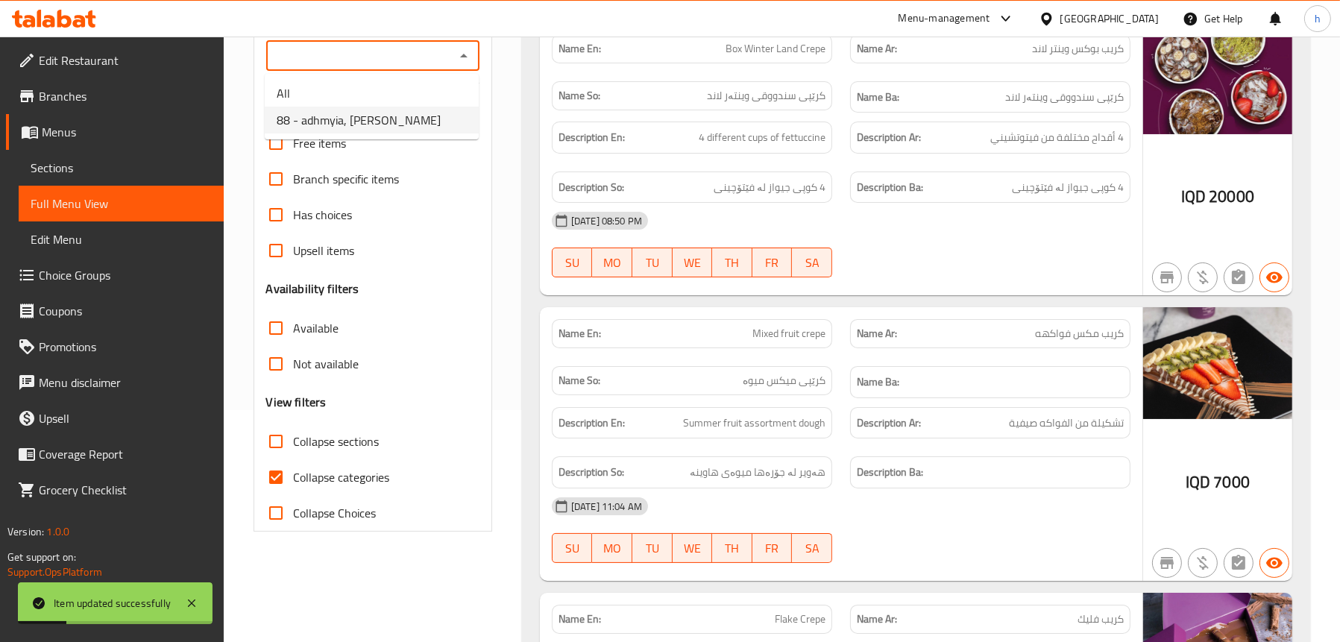
click at [373, 121] on span "88 - adhmyia, [PERSON_NAME]" at bounding box center [359, 120] width 164 height 18
type input "88 - adhmyia, [PERSON_NAME]"
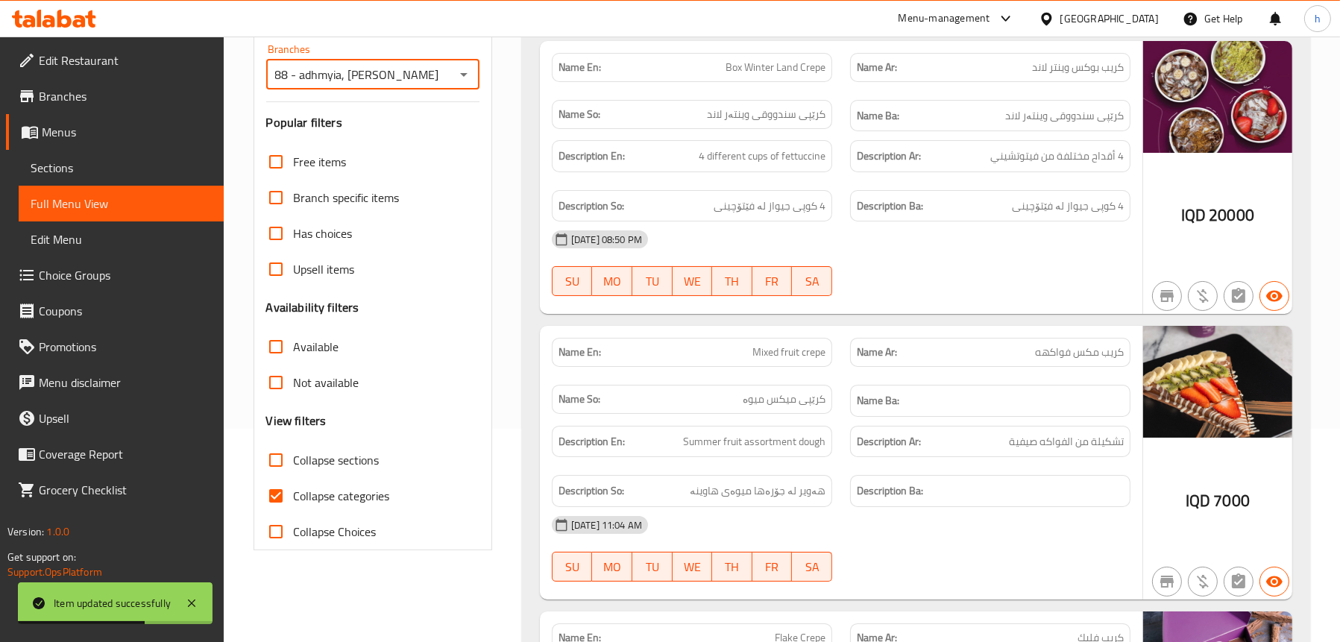
scroll to position [8, 0]
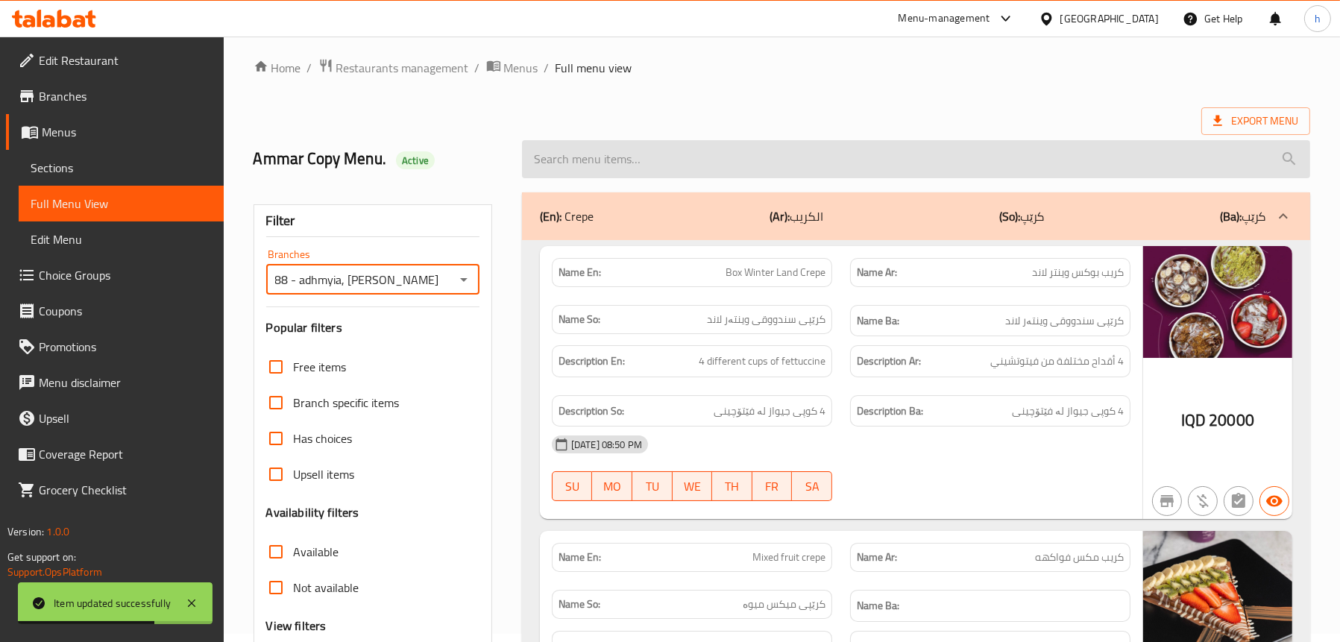
click at [709, 152] on input "search" at bounding box center [916, 159] width 788 height 38
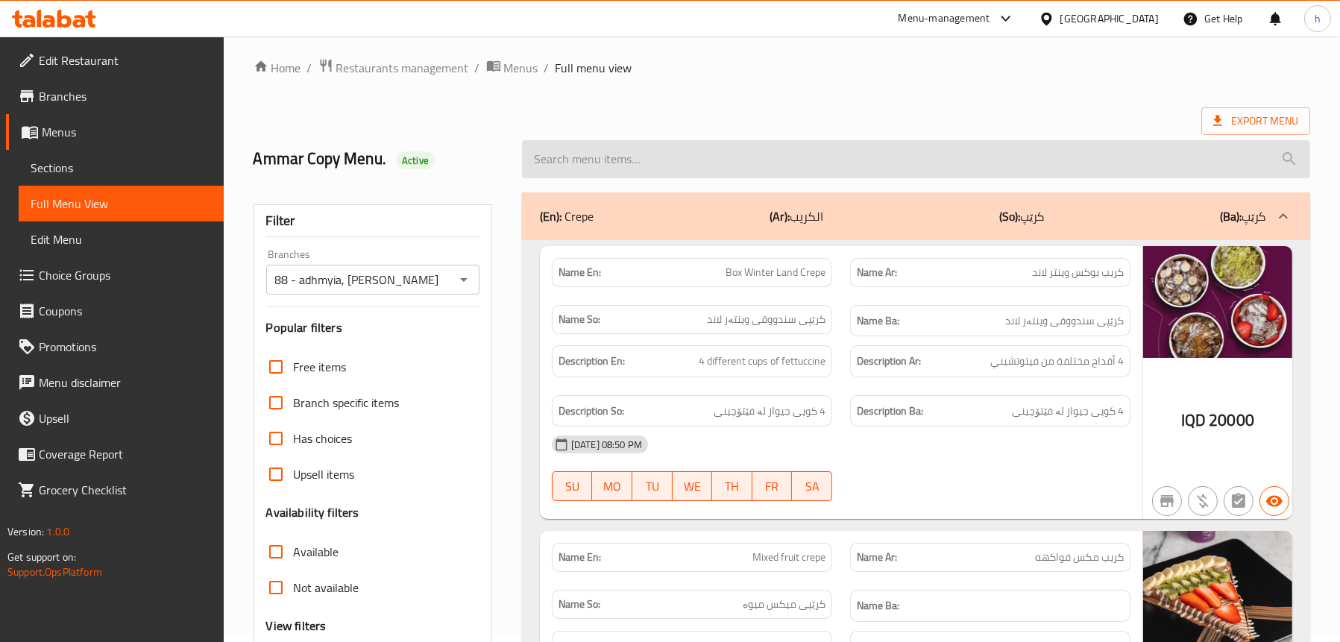
paste input "Rawaa Milkshake"
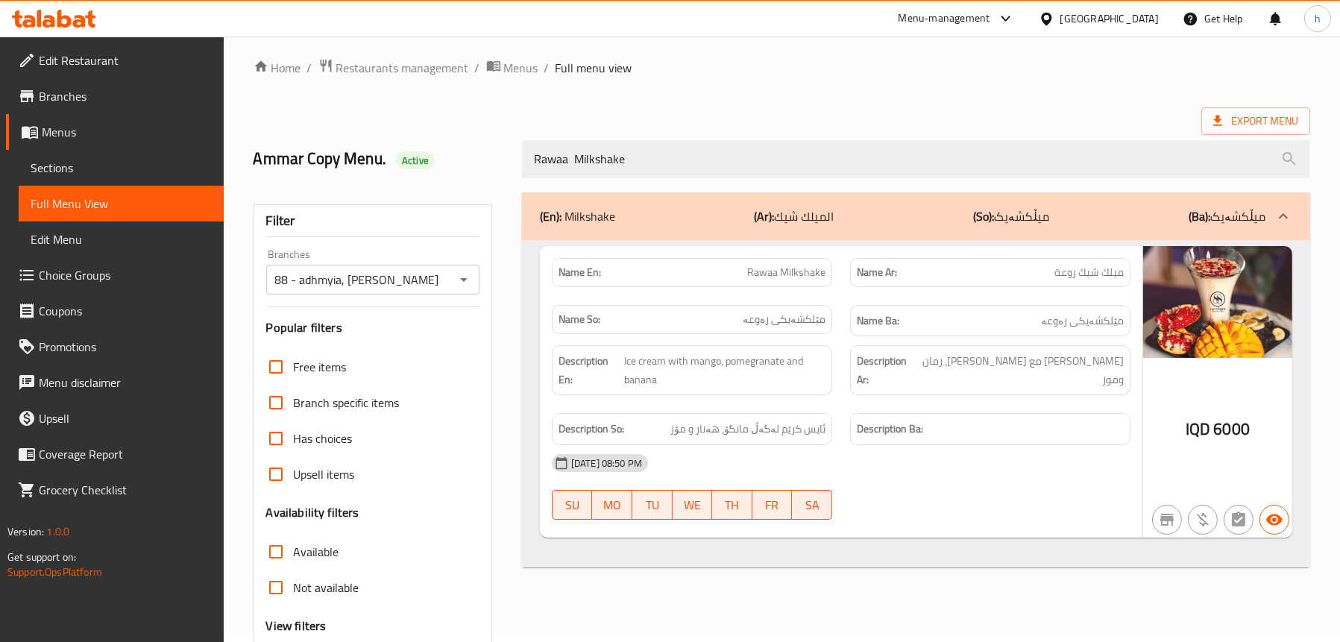
type input "Rawaa Milkshake"
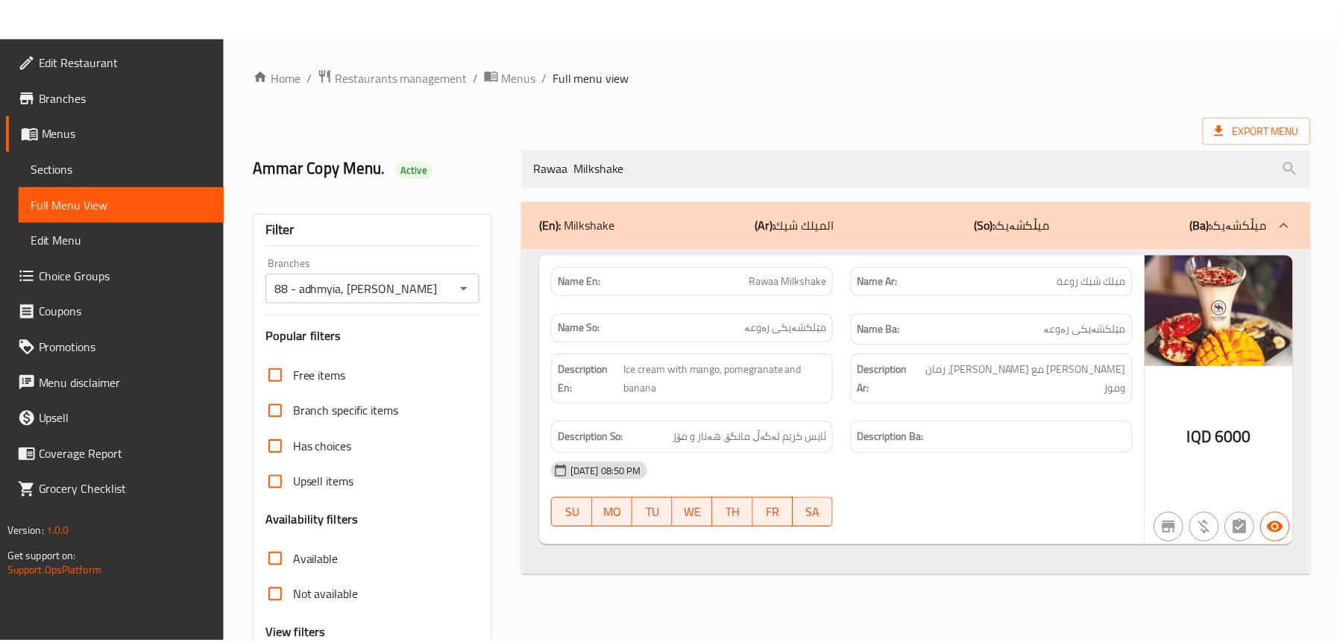
scroll to position [151, 0]
